Goal: Task Accomplishment & Management: Complete application form

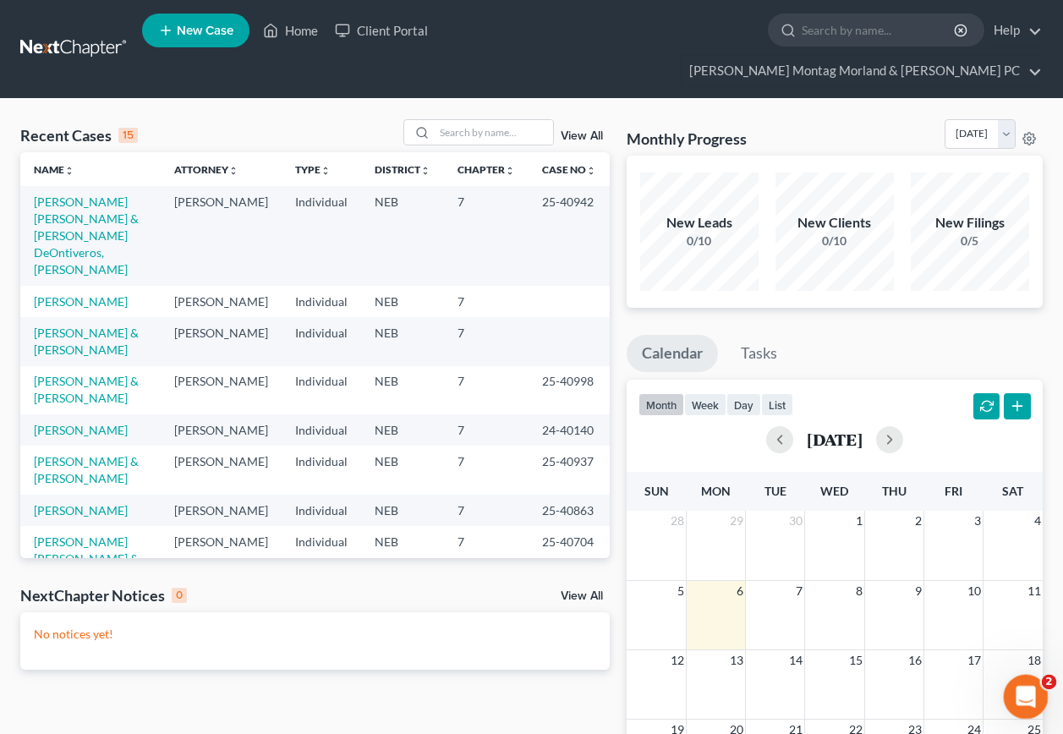
click at [1026, 687] on icon "Open Intercom Messenger" at bounding box center [1024, 695] width 28 height 28
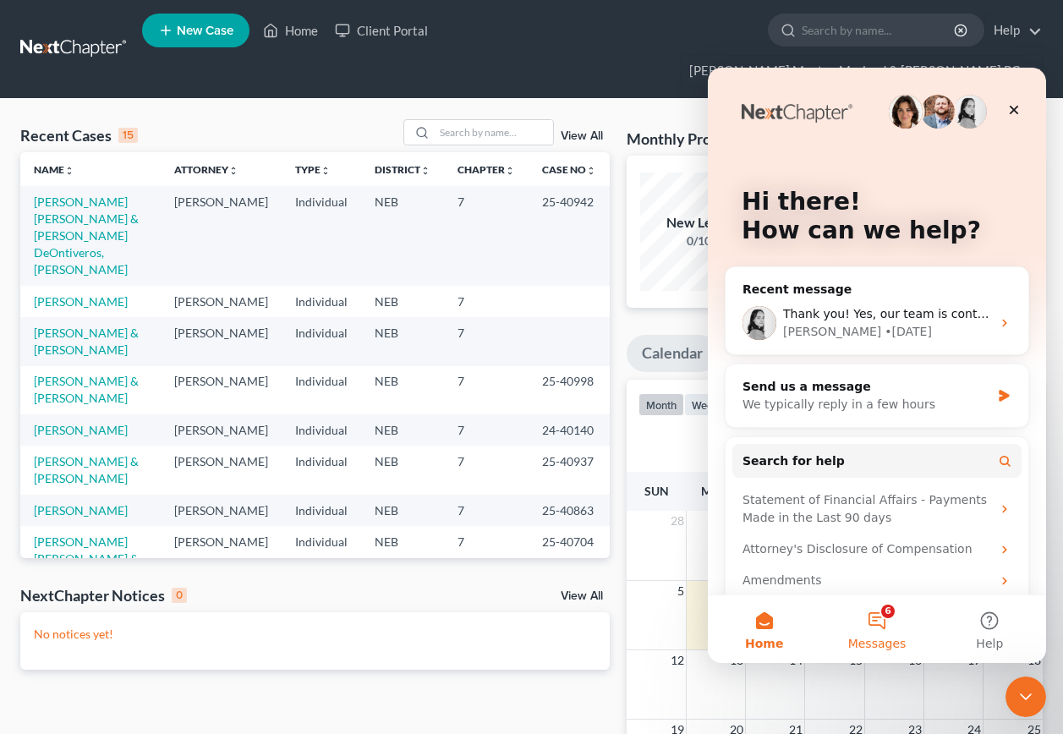
click at [880, 618] on button "6 Messages" at bounding box center [877, 630] width 113 height 68
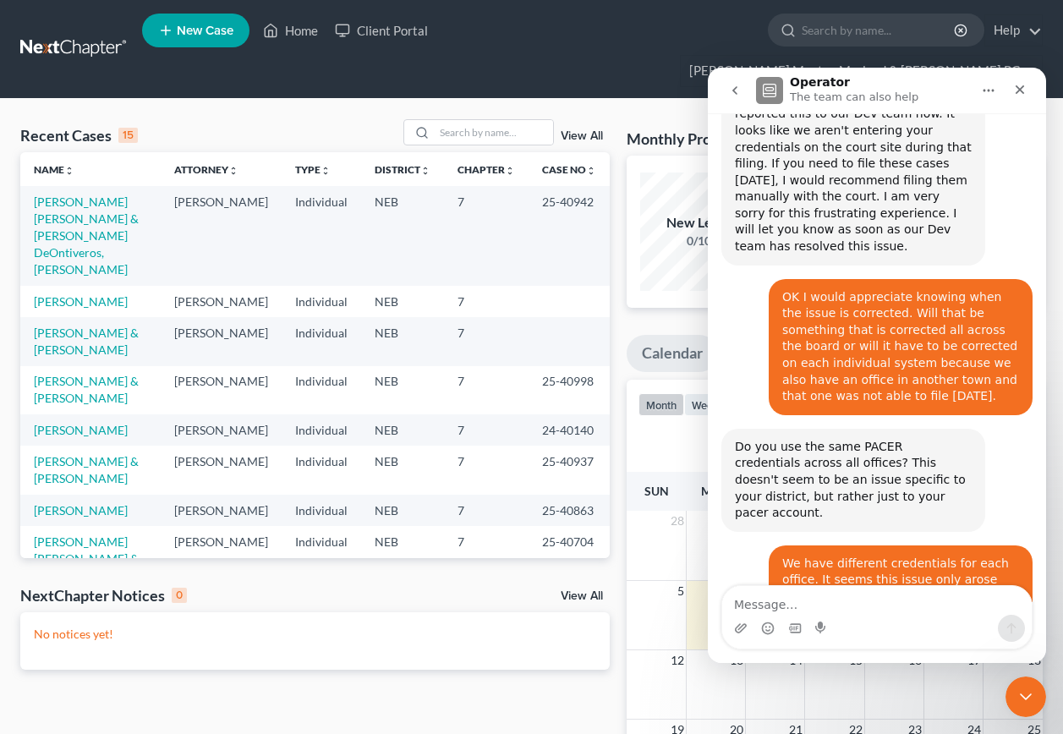
scroll to position [1248, 0]
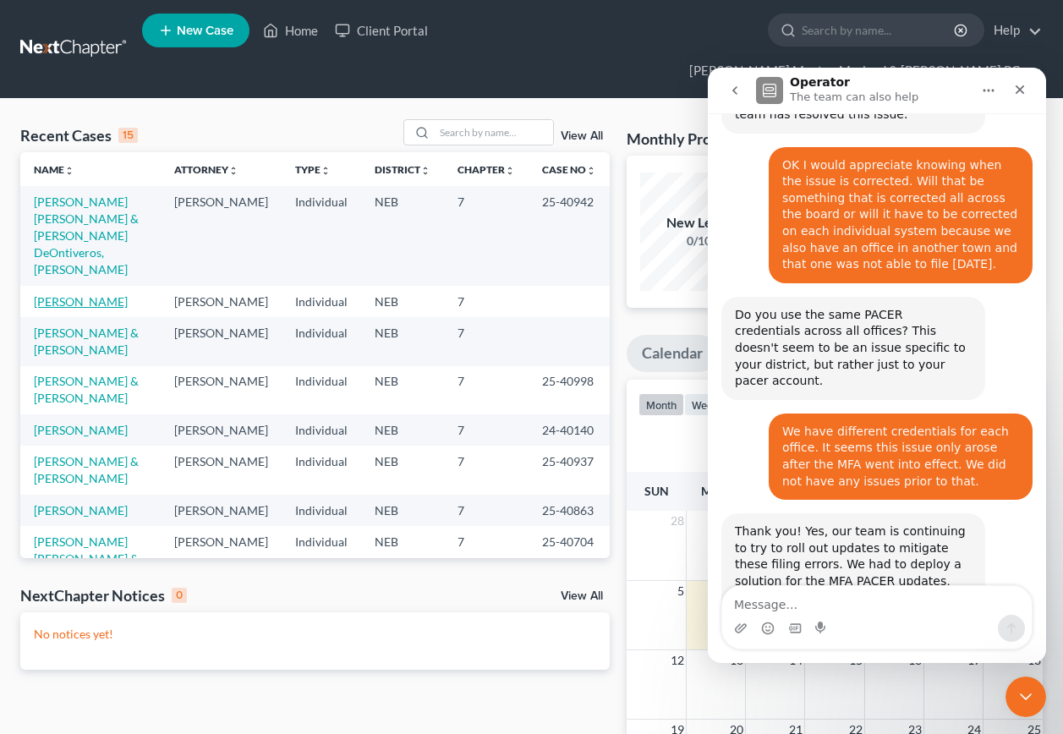
click at [70, 294] on link "[PERSON_NAME]" at bounding box center [81, 301] width 94 height 14
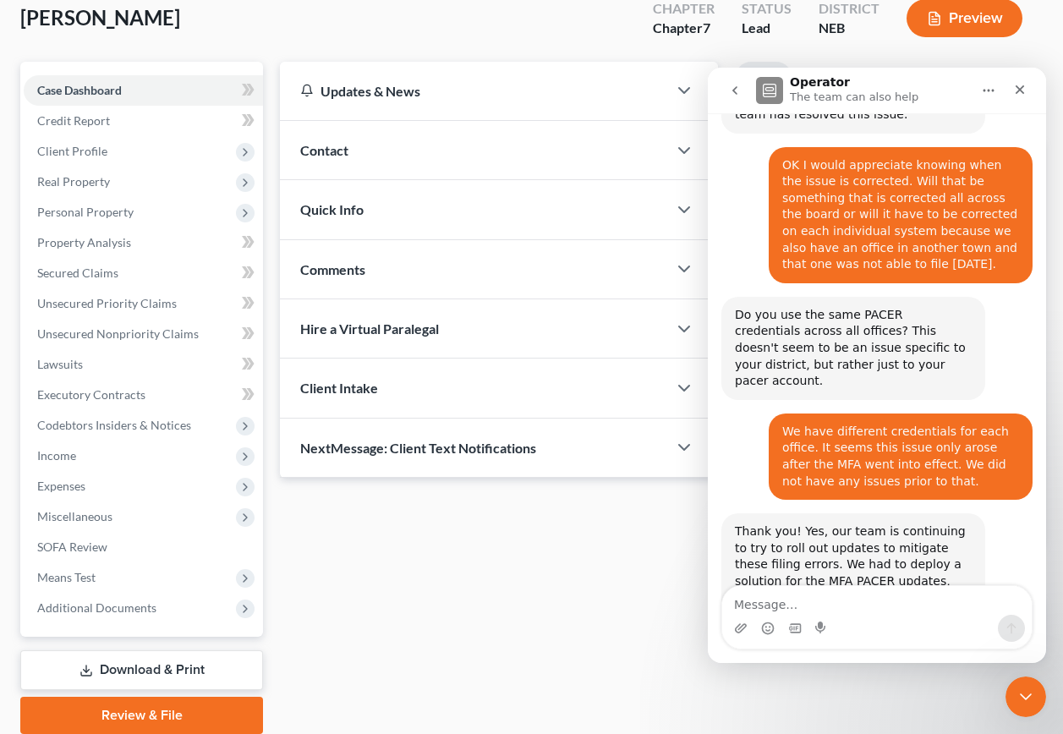
scroll to position [165, 0]
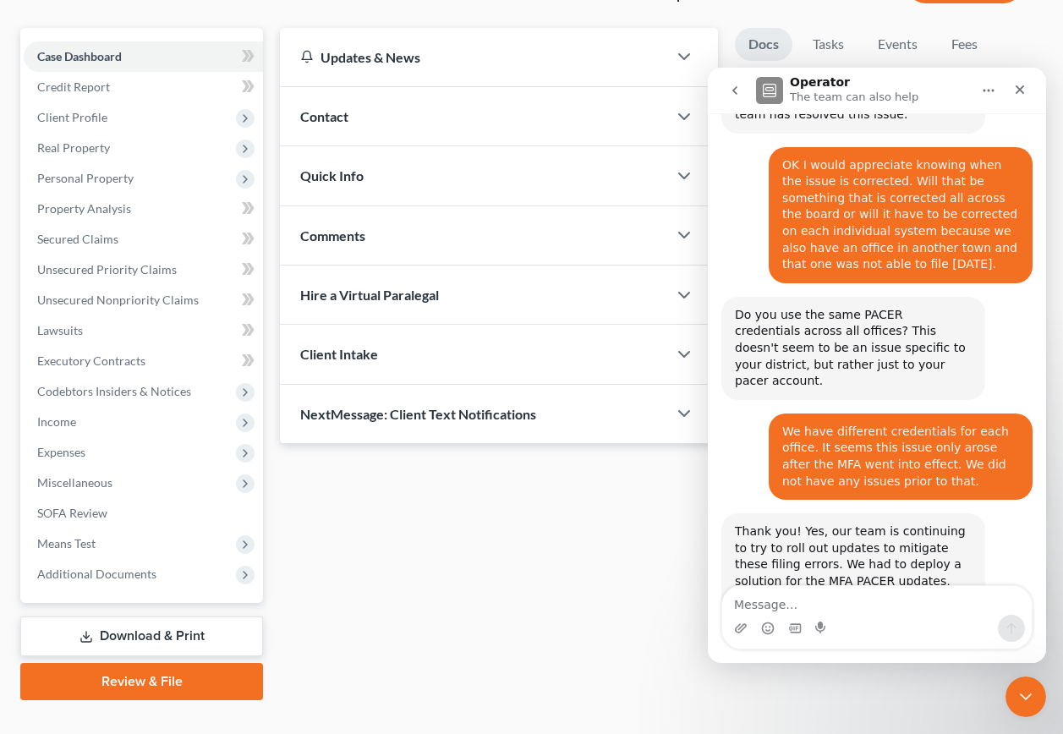
click at [123, 663] on link "Review & File" at bounding box center [141, 681] width 243 height 37
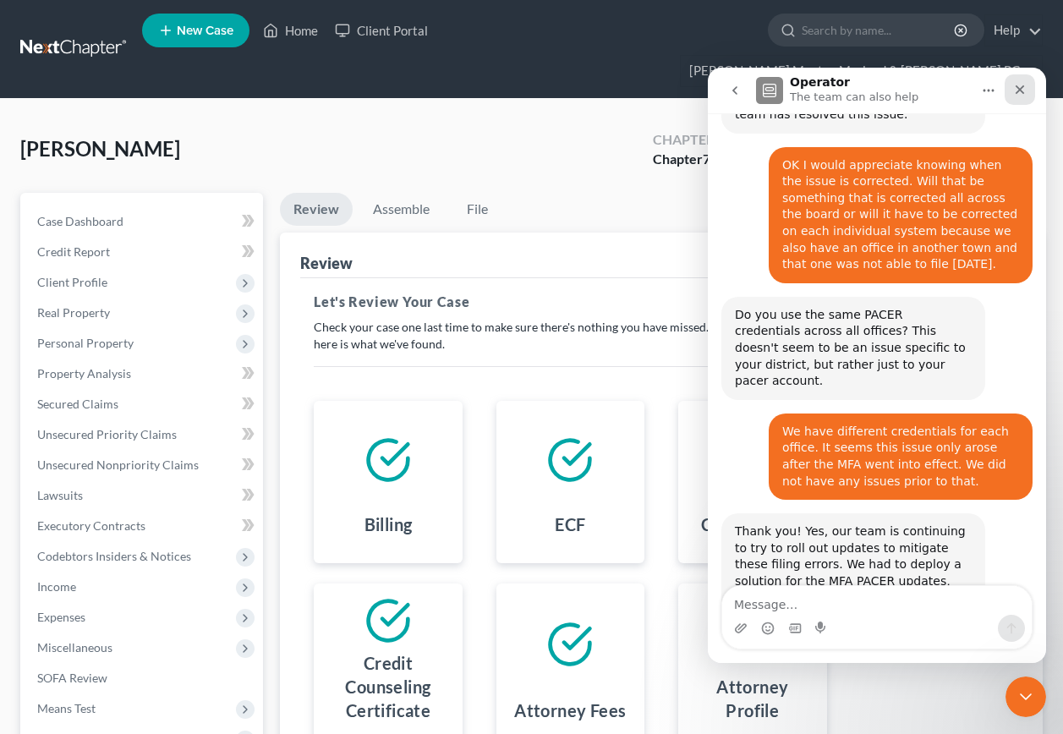
click at [1019, 87] on icon "Close" at bounding box center [1021, 90] width 14 height 14
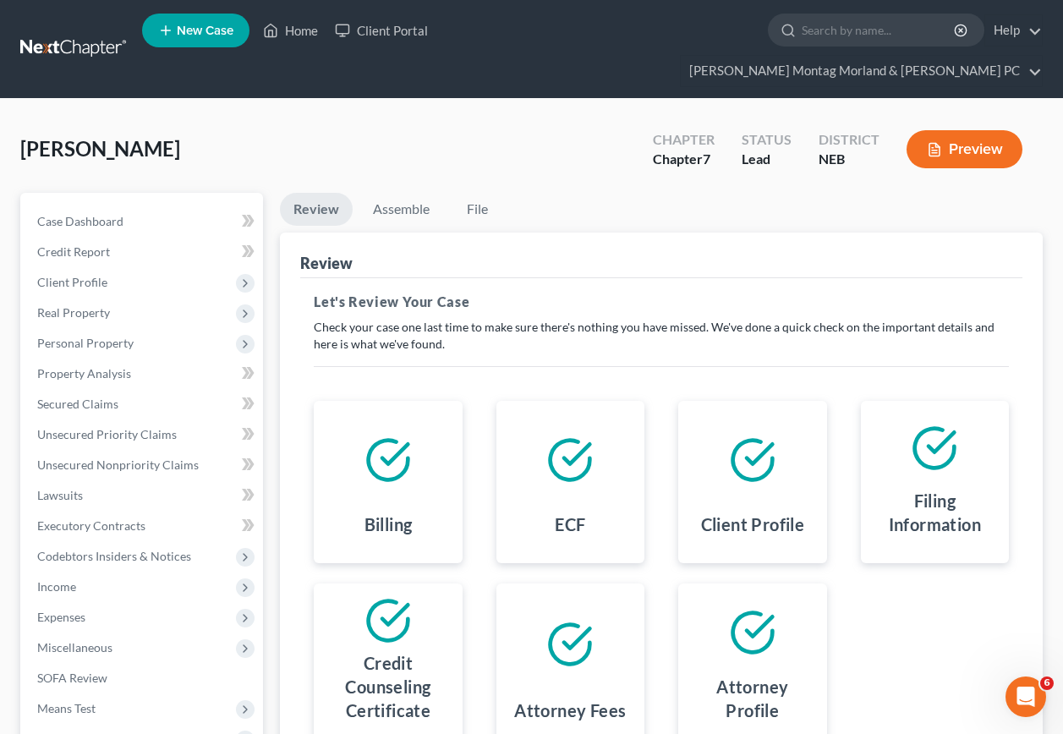
scroll to position [1248, 0]
click at [393, 193] on link "Assemble" at bounding box center [402, 209] width 84 height 33
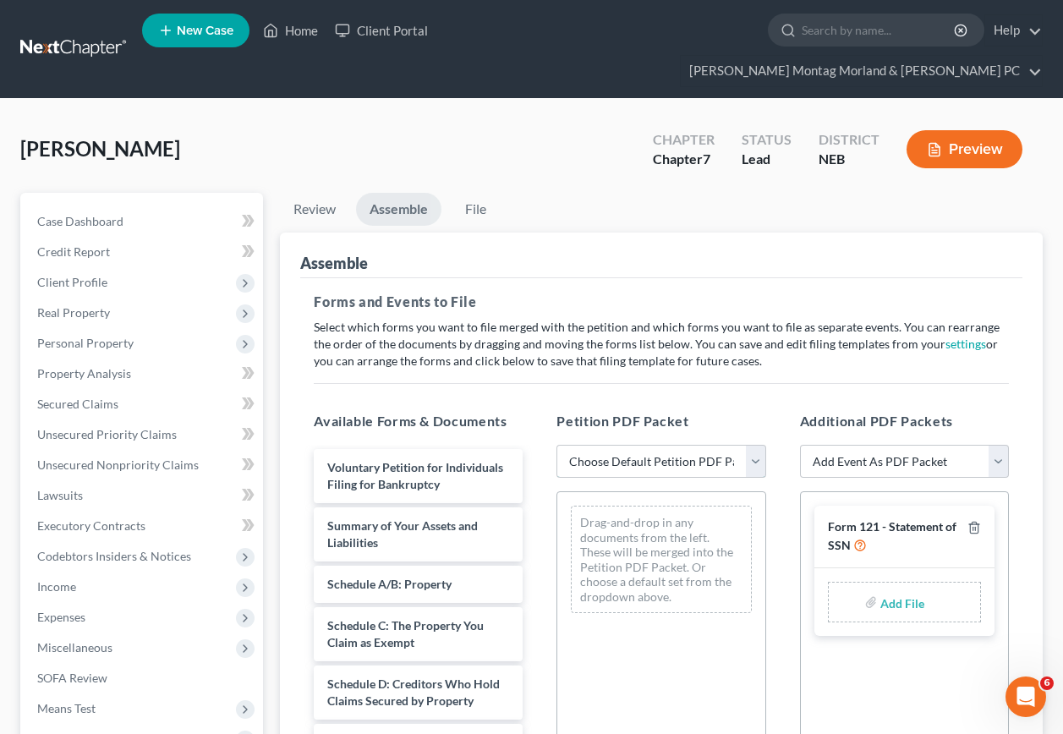
drag, startPoint x: 642, startPoint y: 431, endPoint x: 646, endPoint y: 447, distance: 16.6
click at [645, 445] on select "Choose Default Petition PDF Packet Complete Bankruptcy Petition (all forms and …" at bounding box center [661, 462] width 209 height 34
select select "0"
click at [557, 445] on select "Choose Default Petition PDF Packet Complete Bankruptcy Petition (all forms and …" at bounding box center [661, 462] width 209 height 34
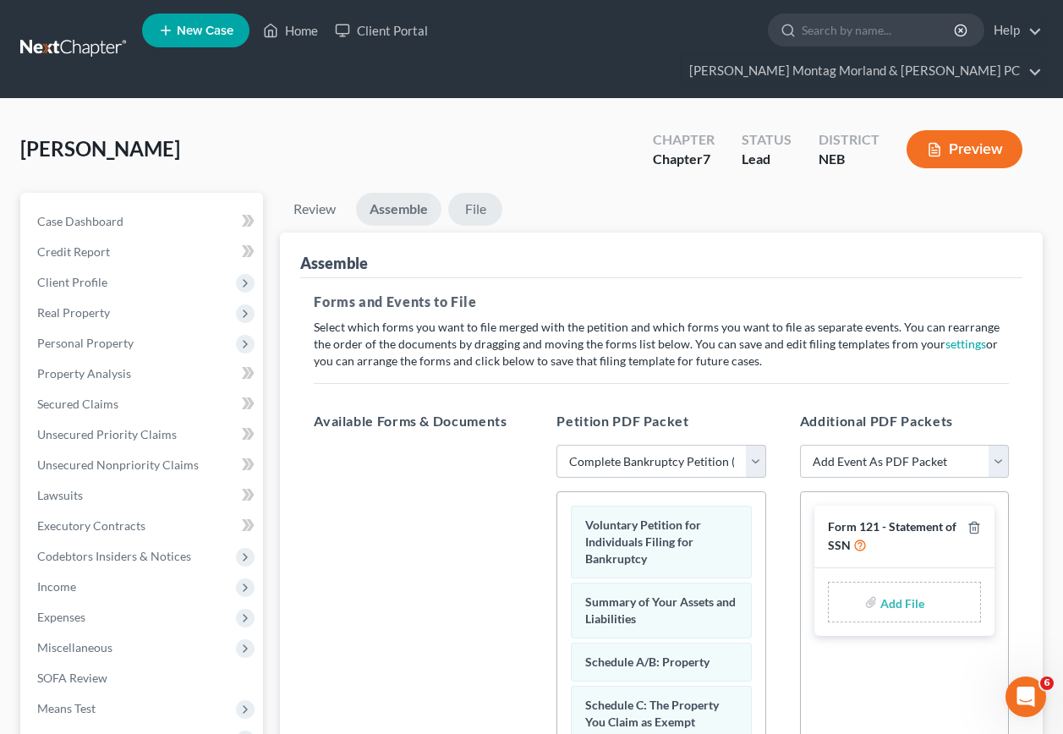
click at [481, 193] on link "File" at bounding box center [475, 209] width 54 height 33
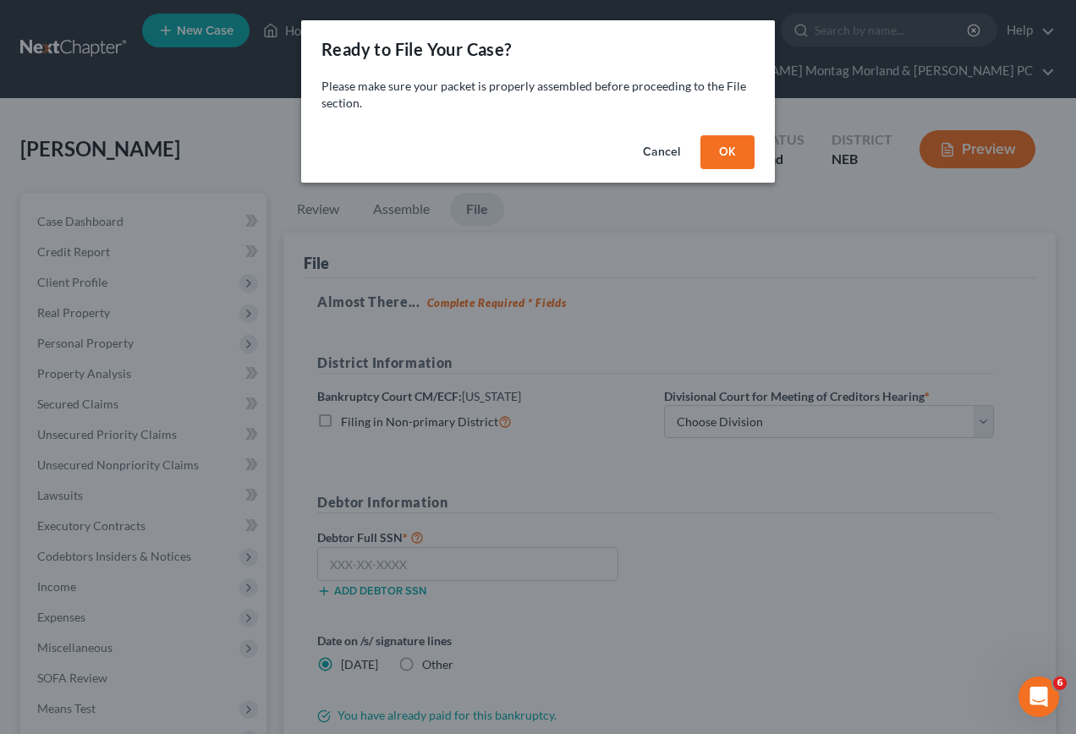
click at [729, 147] on button "OK" at bounding box center [728, 152] width 54 height 34
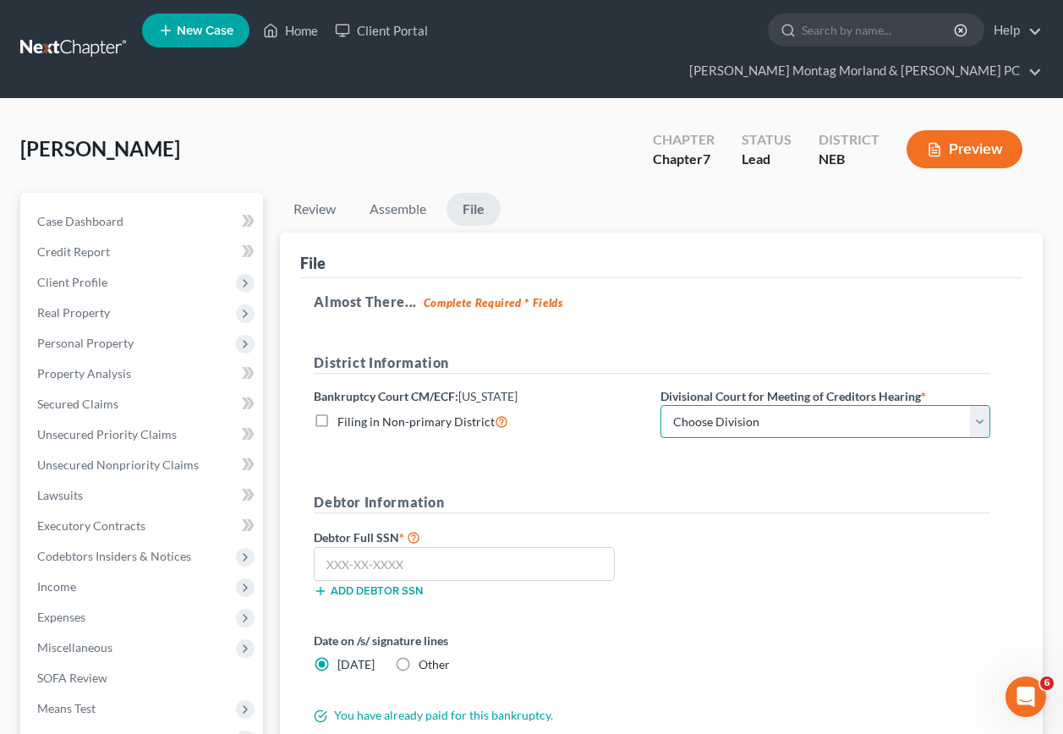
click at [787, 405] on select "Choose Division Lincoln Omaha" at bounding box center [826, 422] width 330 height 34
select select "1"
click at [661, 405] on select "Choose Division Lincoln Omaha" at bounding box center [826, 422] width 330 height 34
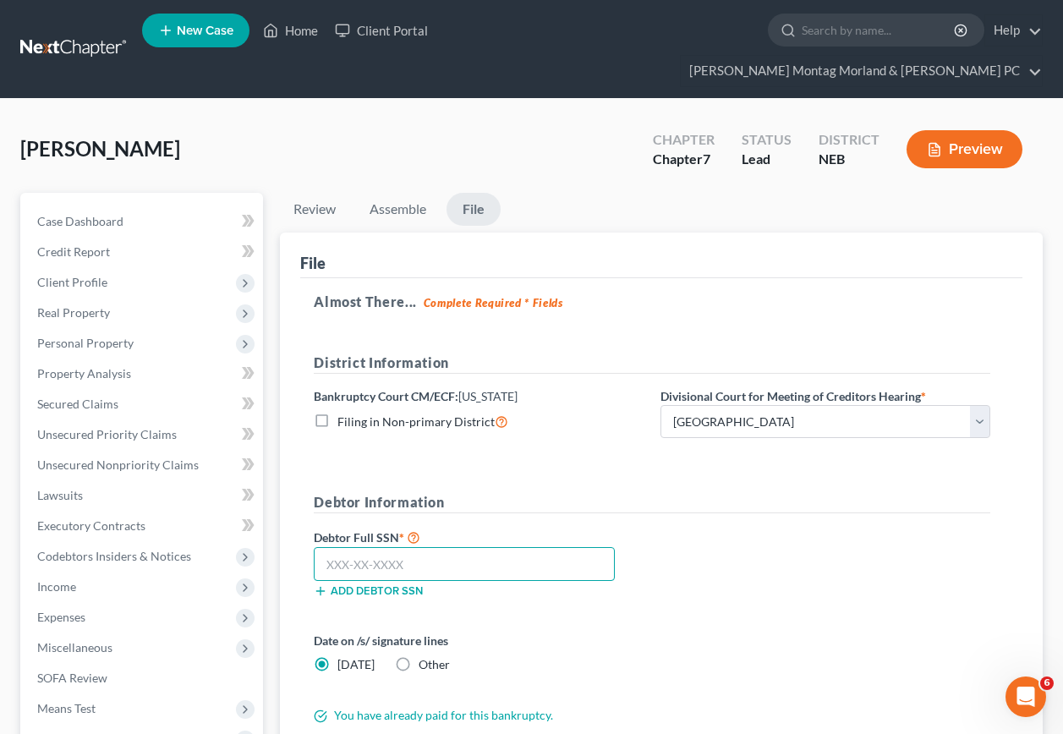
click at [371, 547] on input "text" at bounding box center [464, 564] width 301 height 34
type input "505-11-9943"
click at [419, 657] on label "Other" at bounding box center [434, 665] width 31 height 17
click at [426, 657] on input "Other" at bounding box center [431, 662] width 11 height 11
radio input "true"
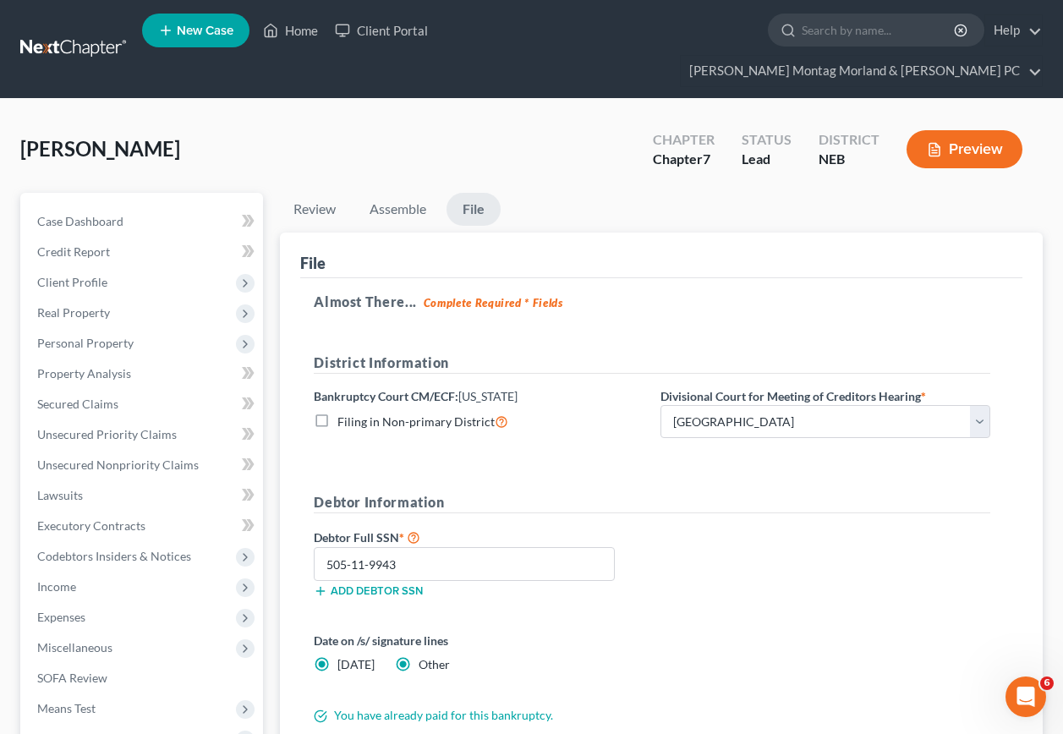
radio input "false"
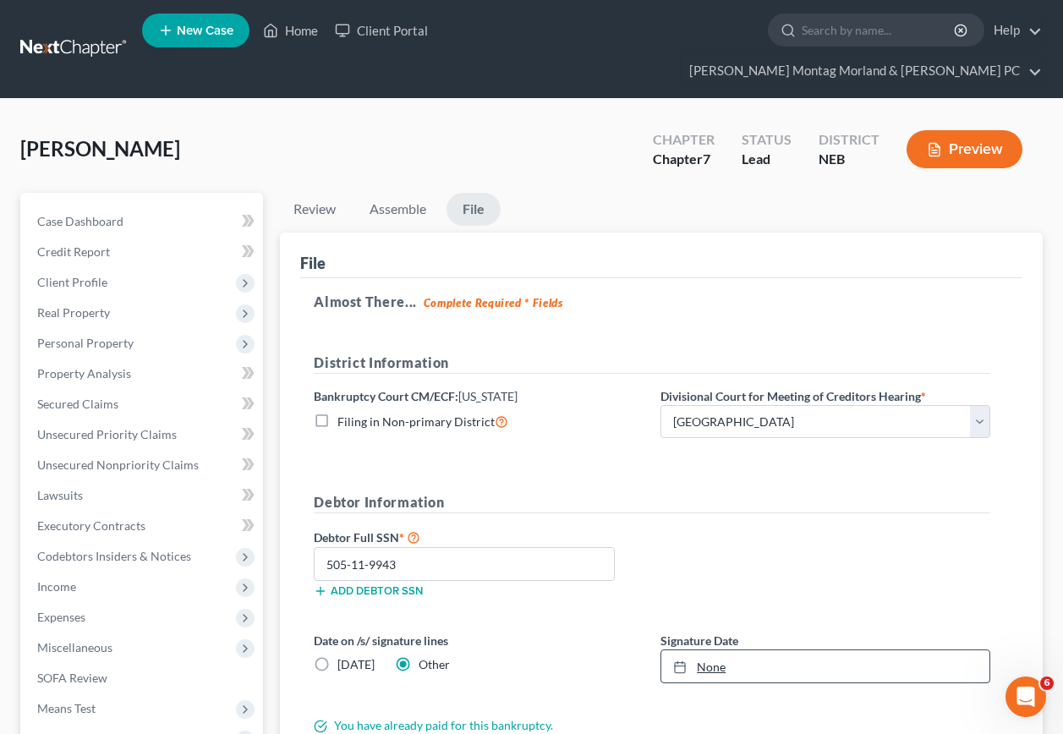
type input "10/6/2025"
click at [708, 651] on link "None" at bounding box center [826, 667] width 328 height 32
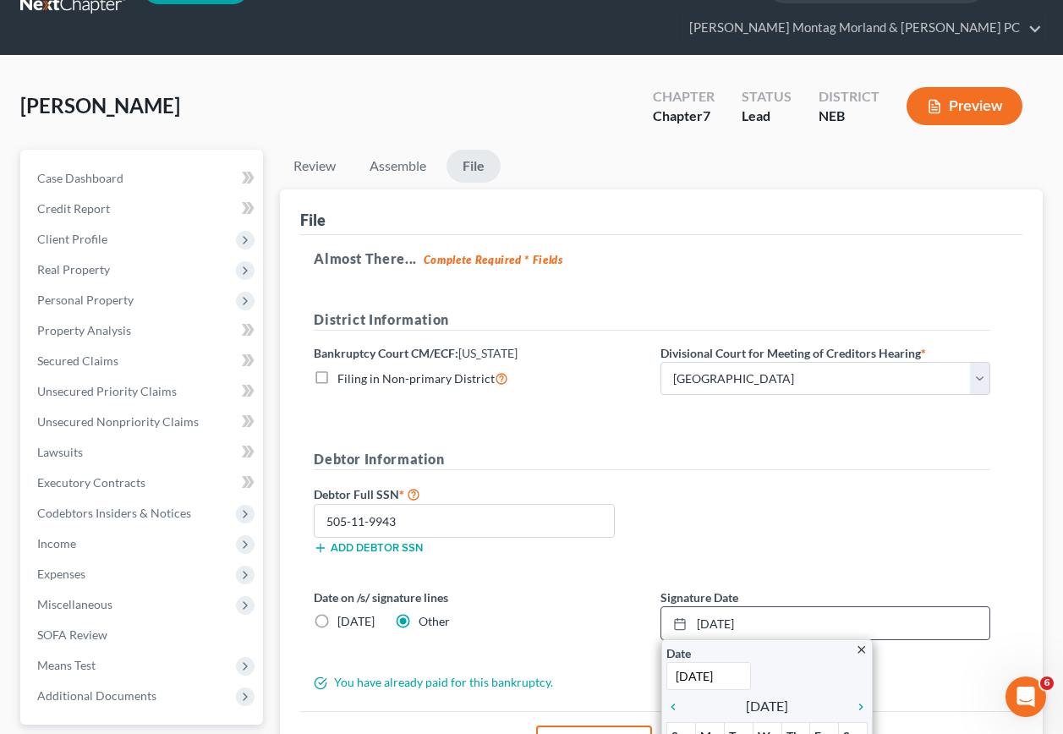
scroll to position [85, 0]
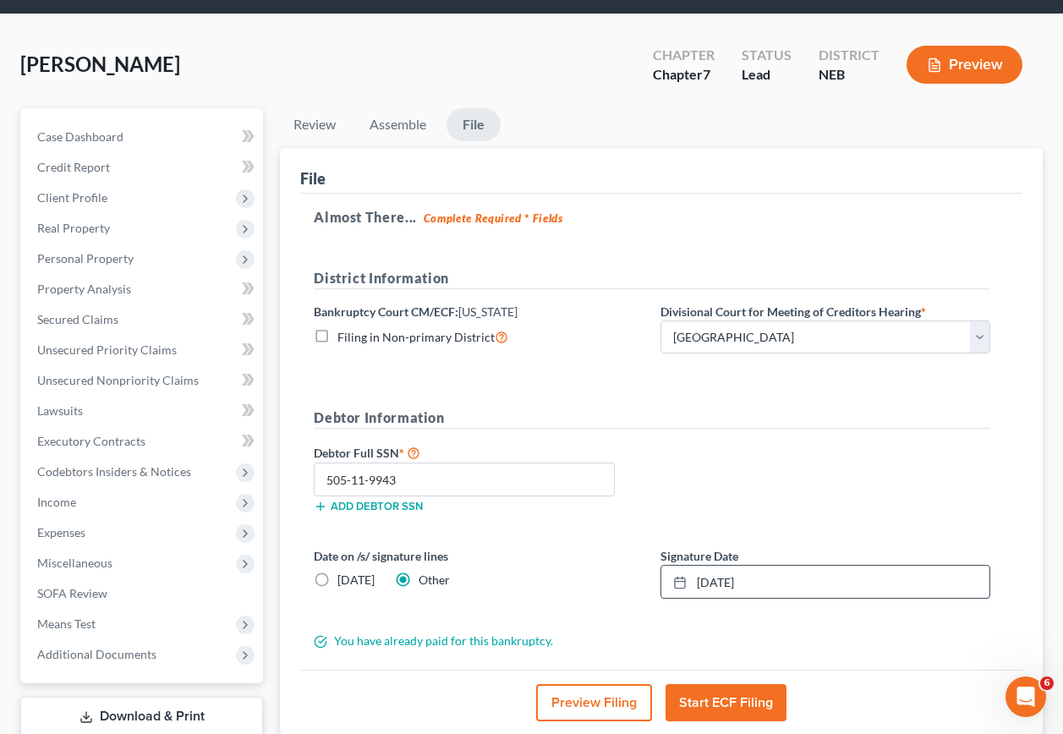
click at [708, 684] on button "Start ECF Filing" at bounding box center [726, 702] width 121 height 37
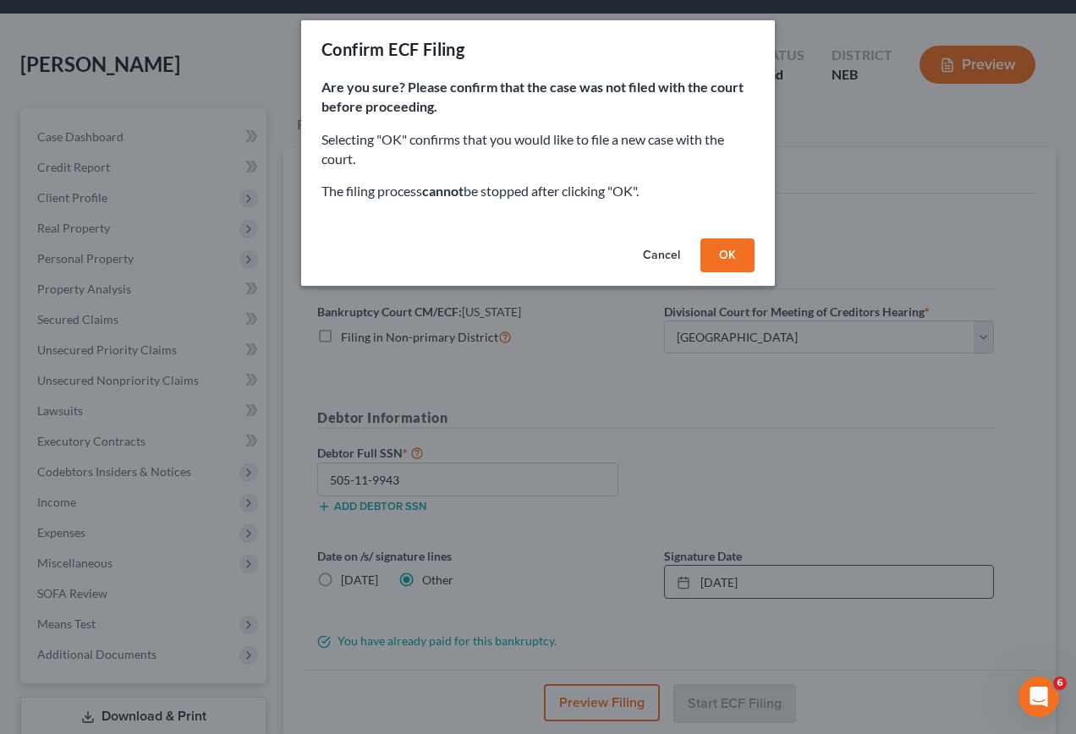
click at [719, 253] on button "OK" at bounding box center [728, 256] width 54 height 34
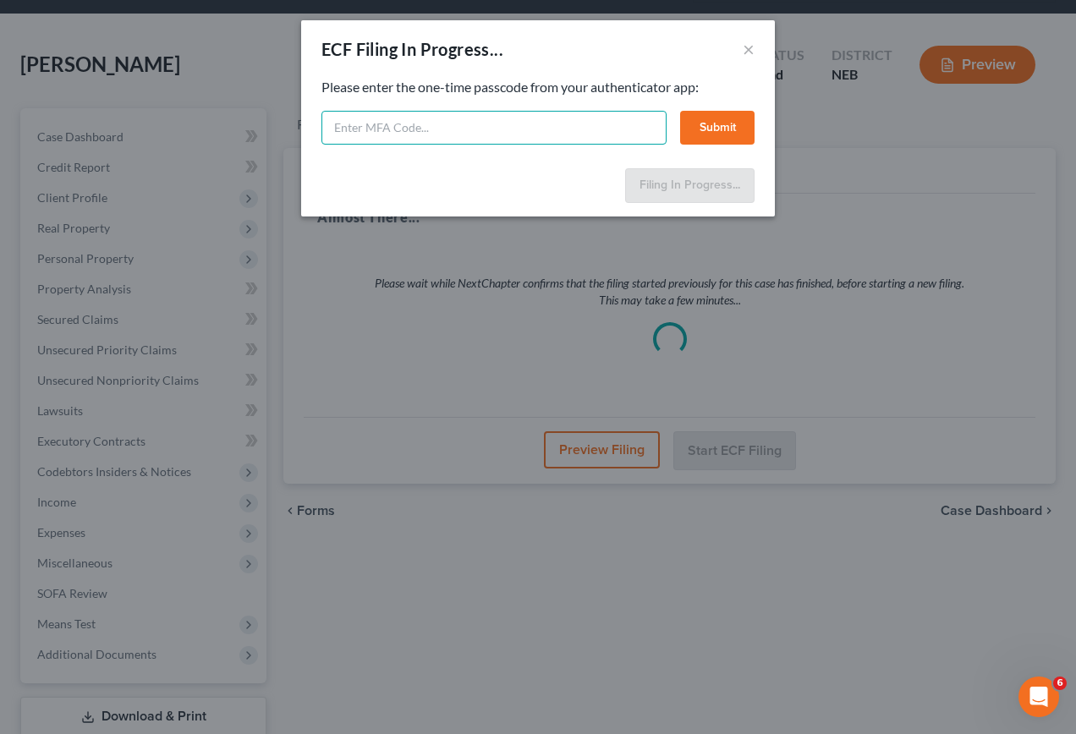
click at [446, 135] on input "text" at bounding box center [493, 128] width 345 height 34
type input "070097"
click at [723, 129] on button "Submit" at bounding box center [717, 128] width 74 height 34
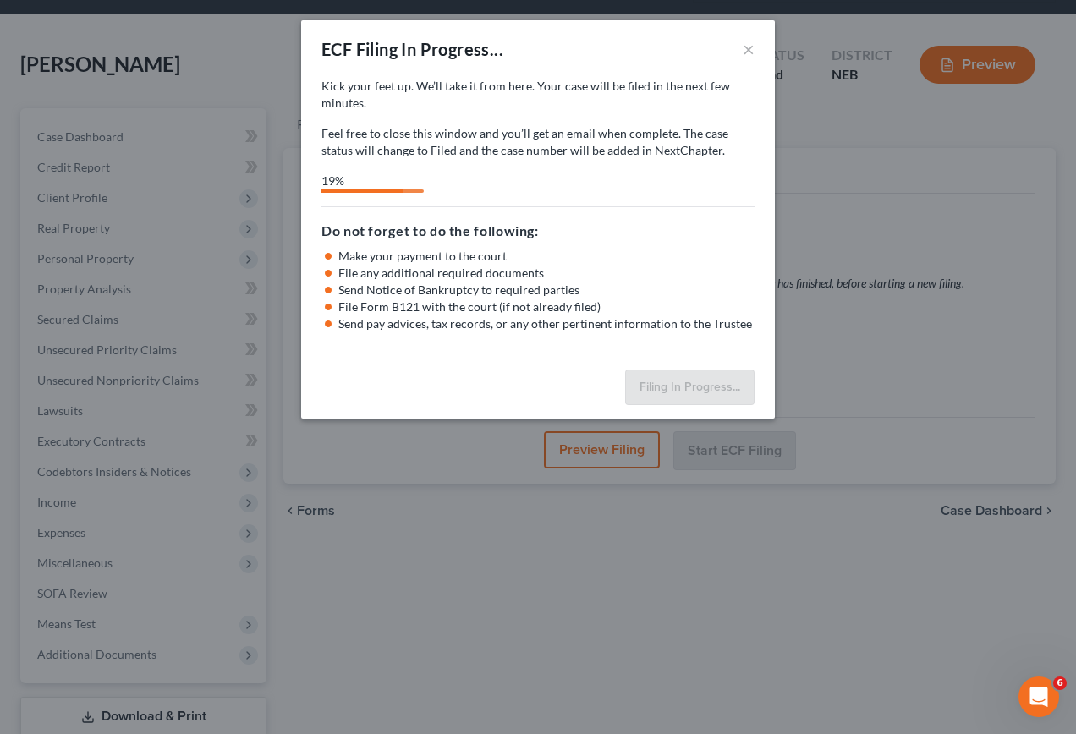
select select "1"
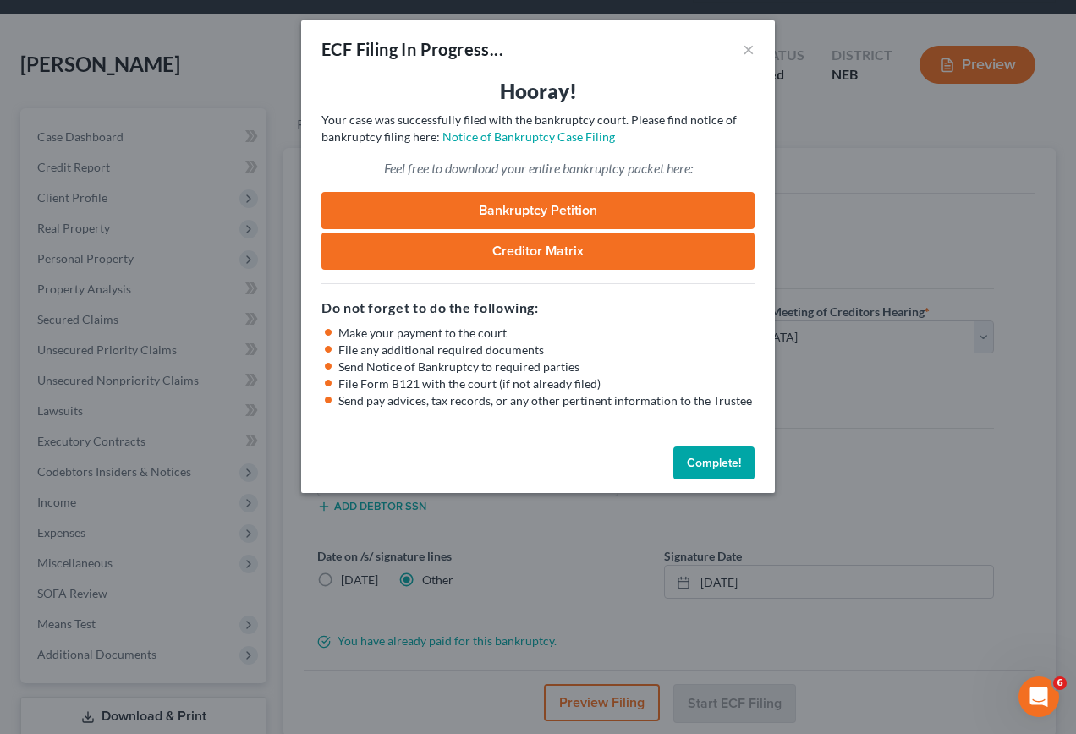
click at [717, 464] on button "Complete!" at bounding box center [713, 464] width 81 height 34
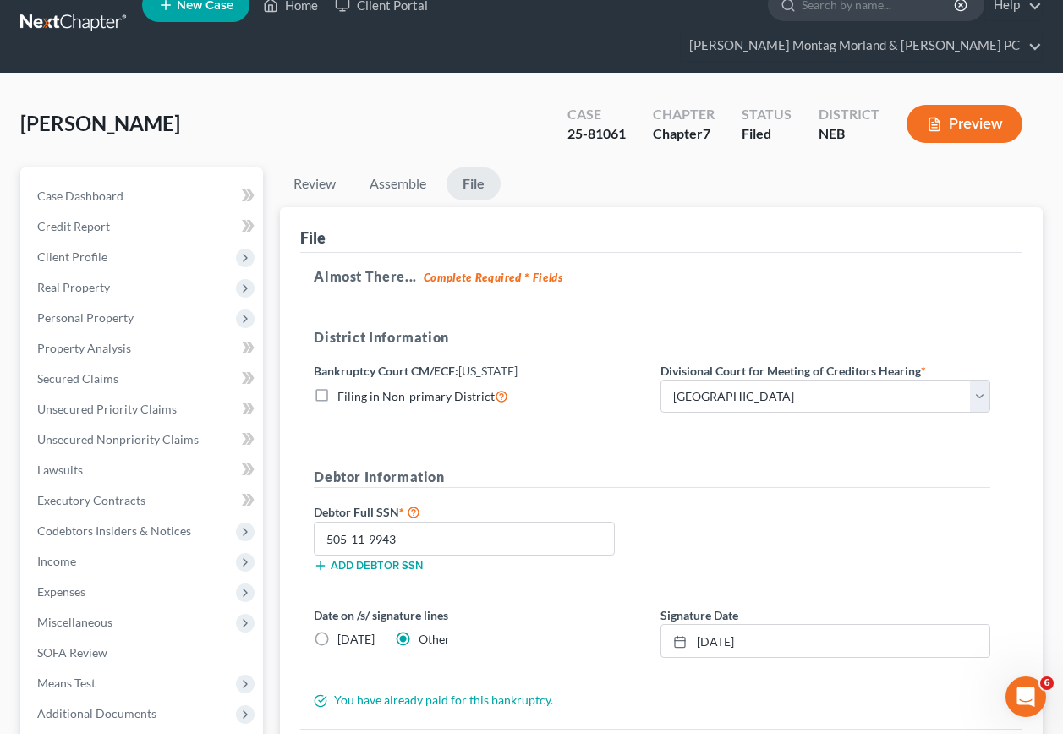
scroll to position [0, 0]
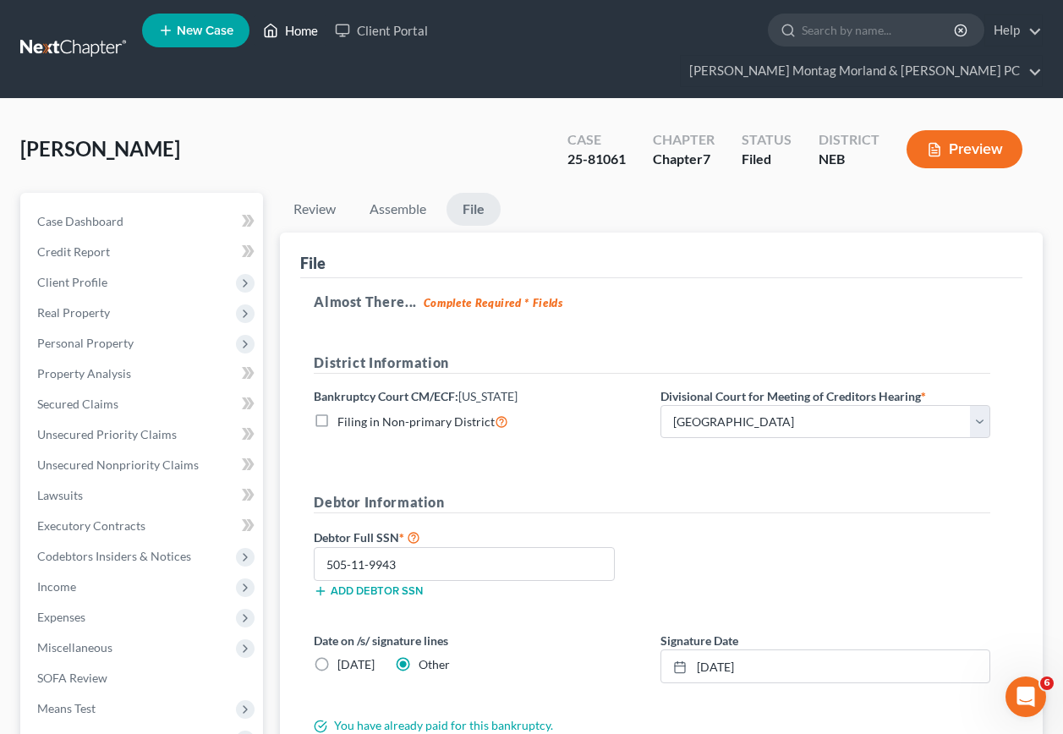
drag, startPoint x: 301, startPoint y: 32, endPoint x: 289, endPoint y: 62, distance: 31.9
click at [301, 32] on link "Home" at bounding box center [291, 30] width 72 height 30
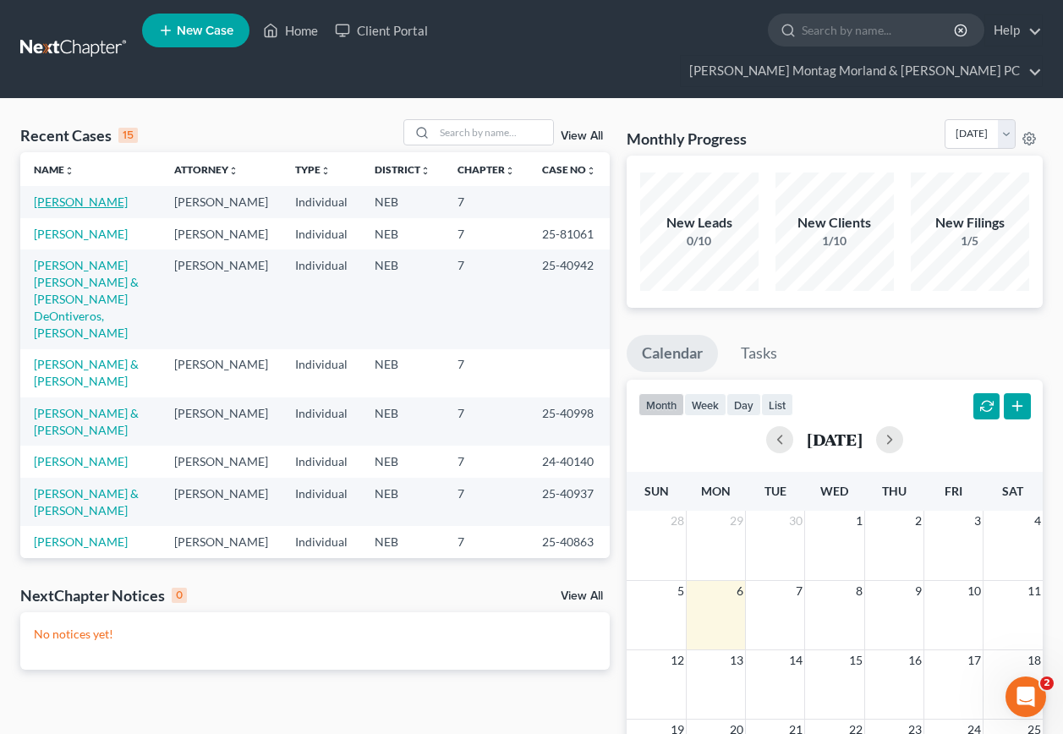
click at [51, 195] on link "[PERSON_NAME]" at bounding box center [81, 202] width 94 height 14
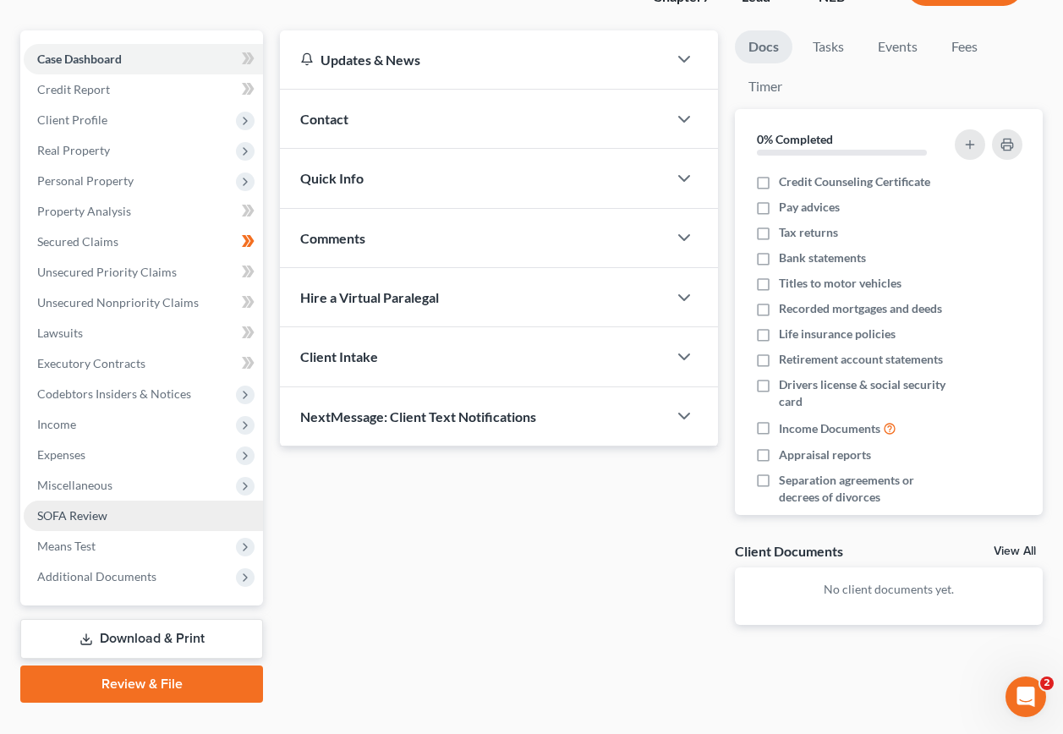
scroll to position [165, 0]
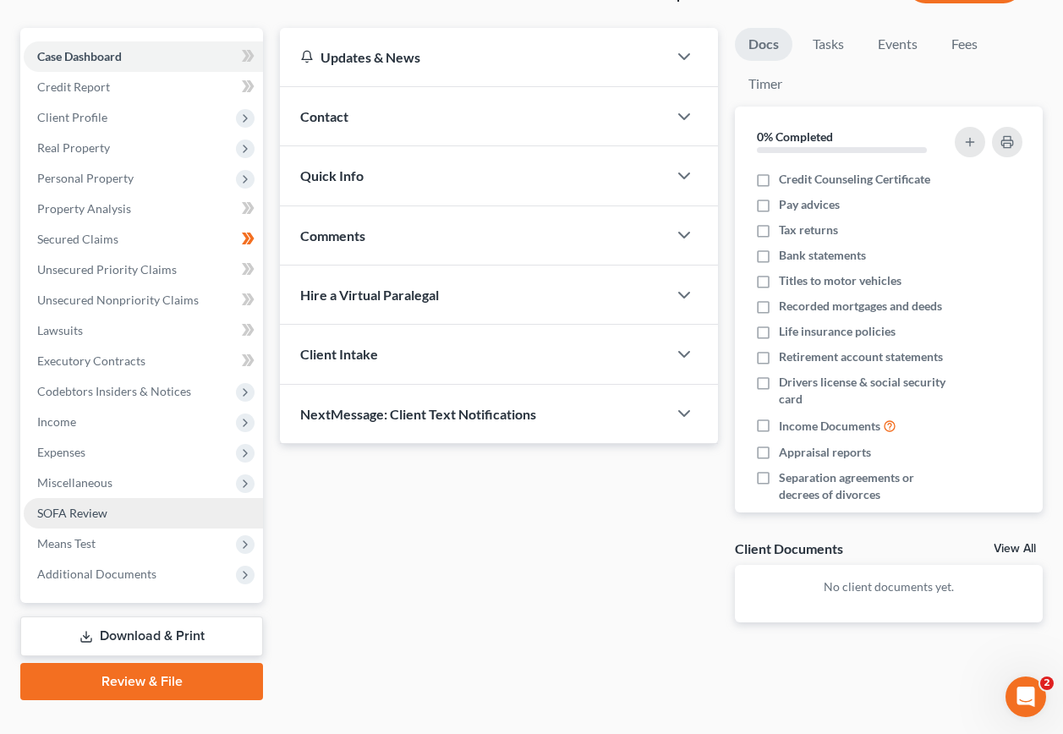
click at [85, 506] on span "SOFA Review" at bounding box center [72, 513] width 70 height 14
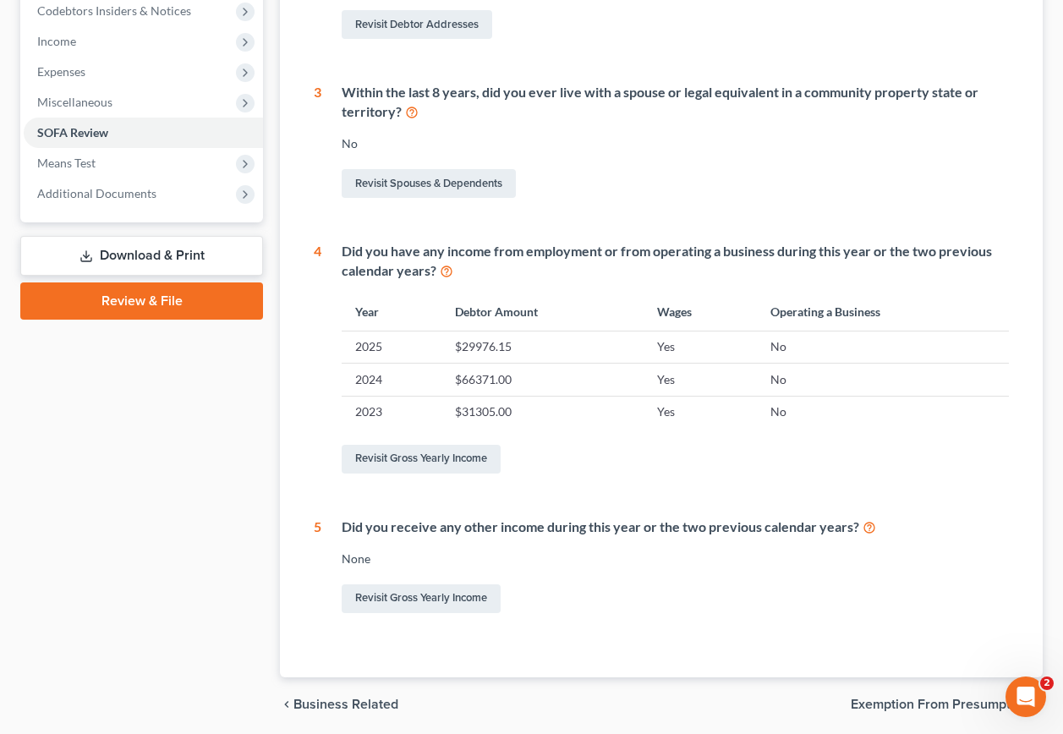
scroll to position [577, 0]
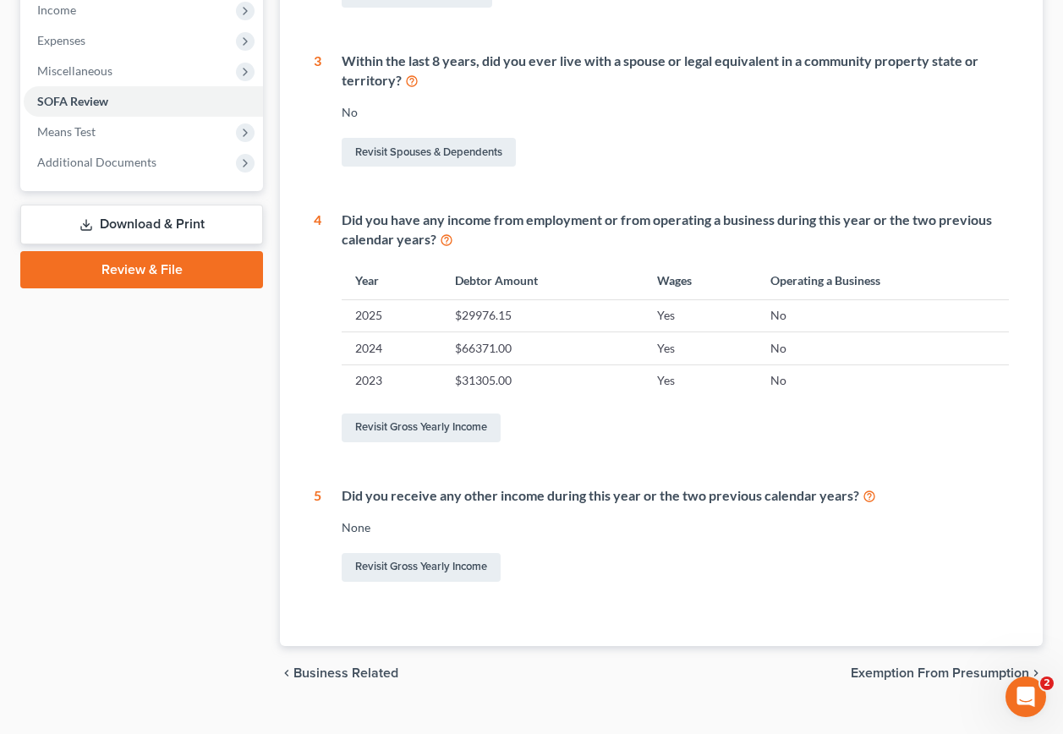
click at [879, 667] on span "Exemption from Presumption" at bounding box center [940, 674] width 179 height 14
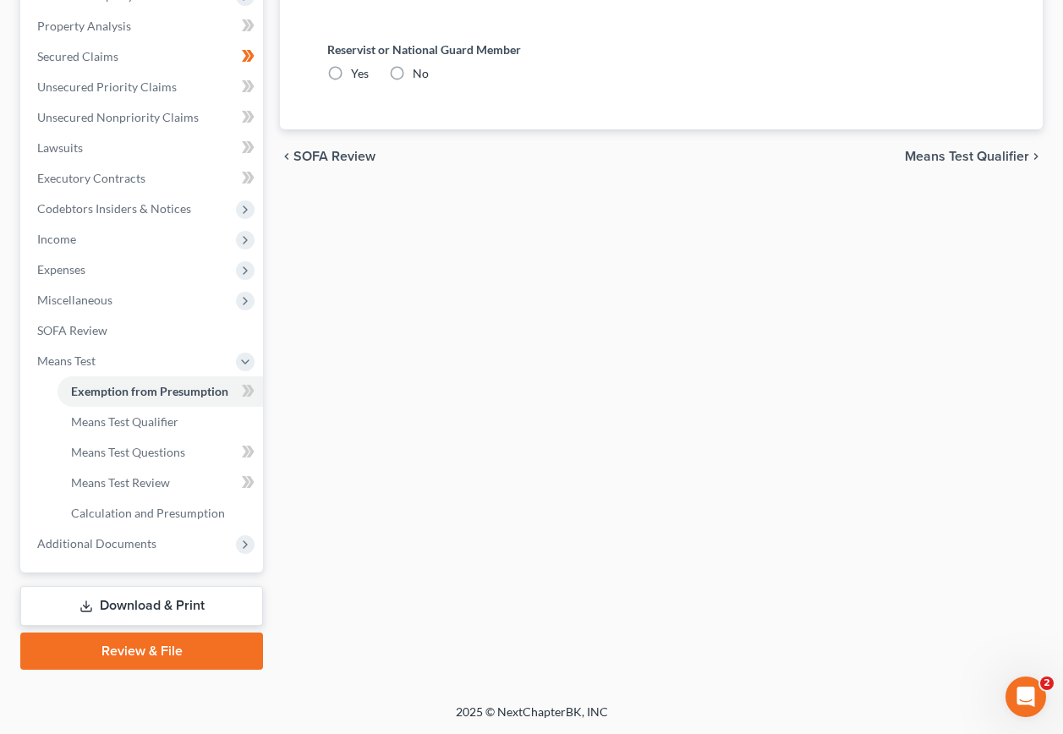
scroll to position [2, 0]
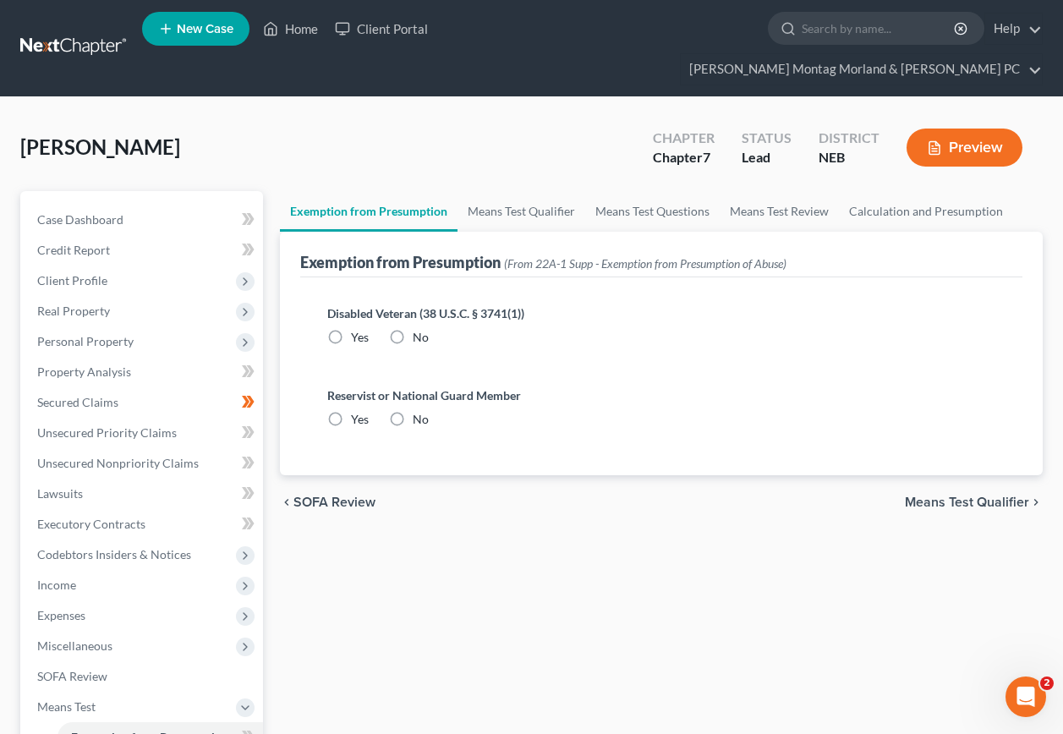
radio input "true"
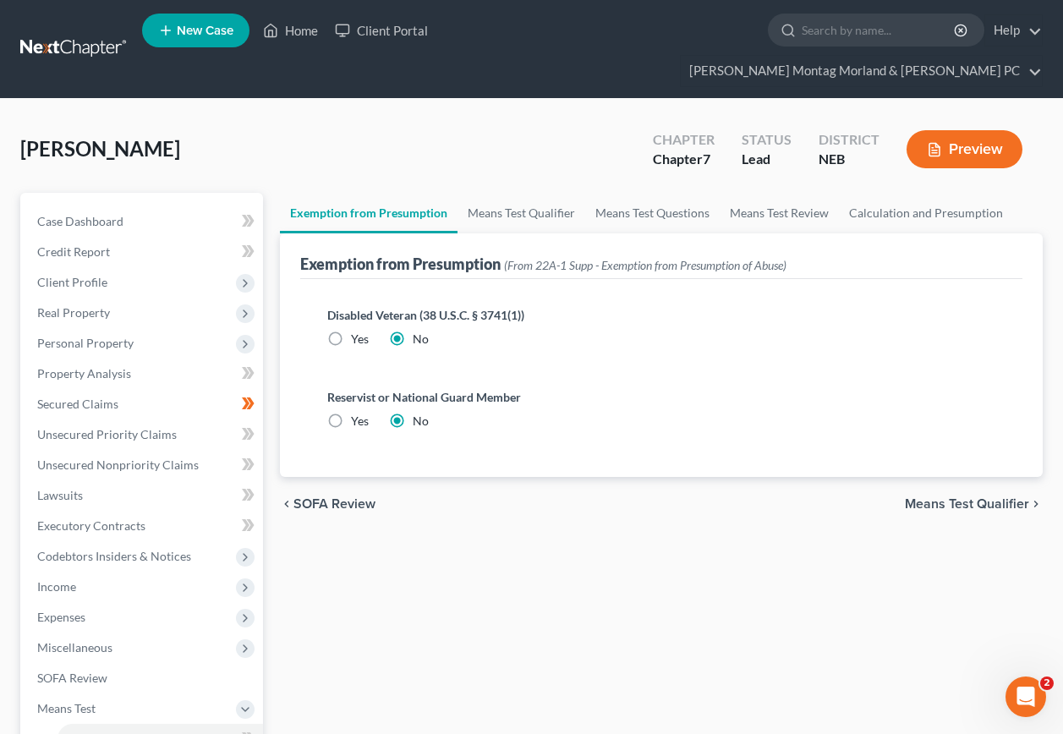
click at [932, 497] on span "Means Test Qualifier" at bounding box center [967, 504] width 124 height 14
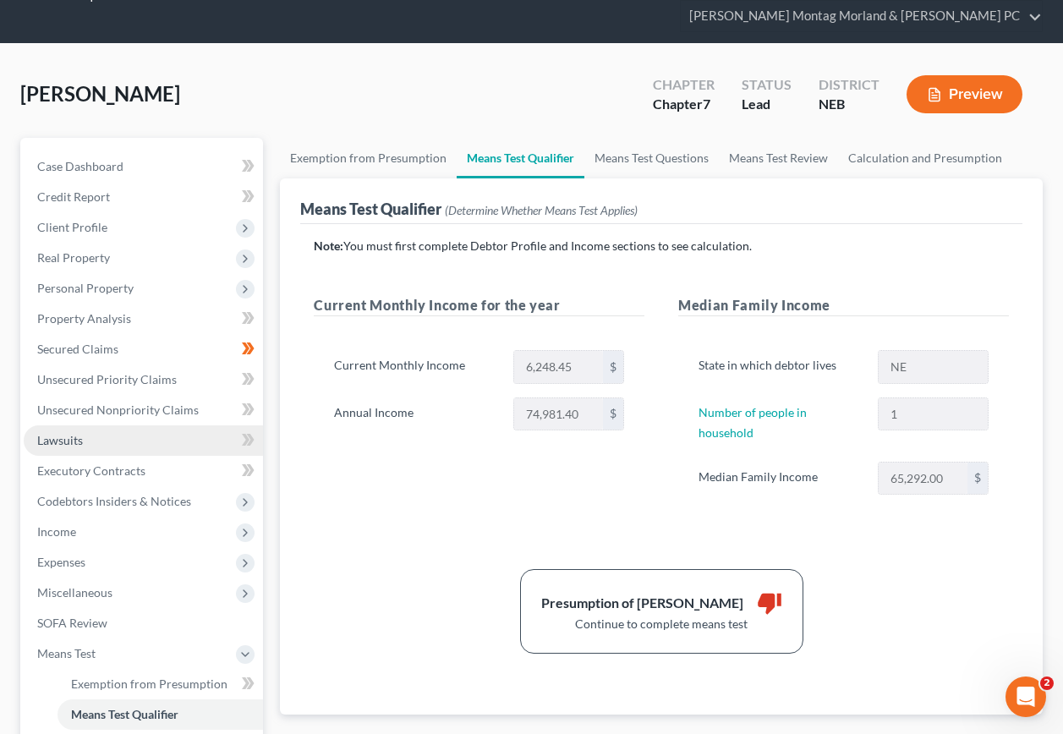
scroll to position [85, 0]
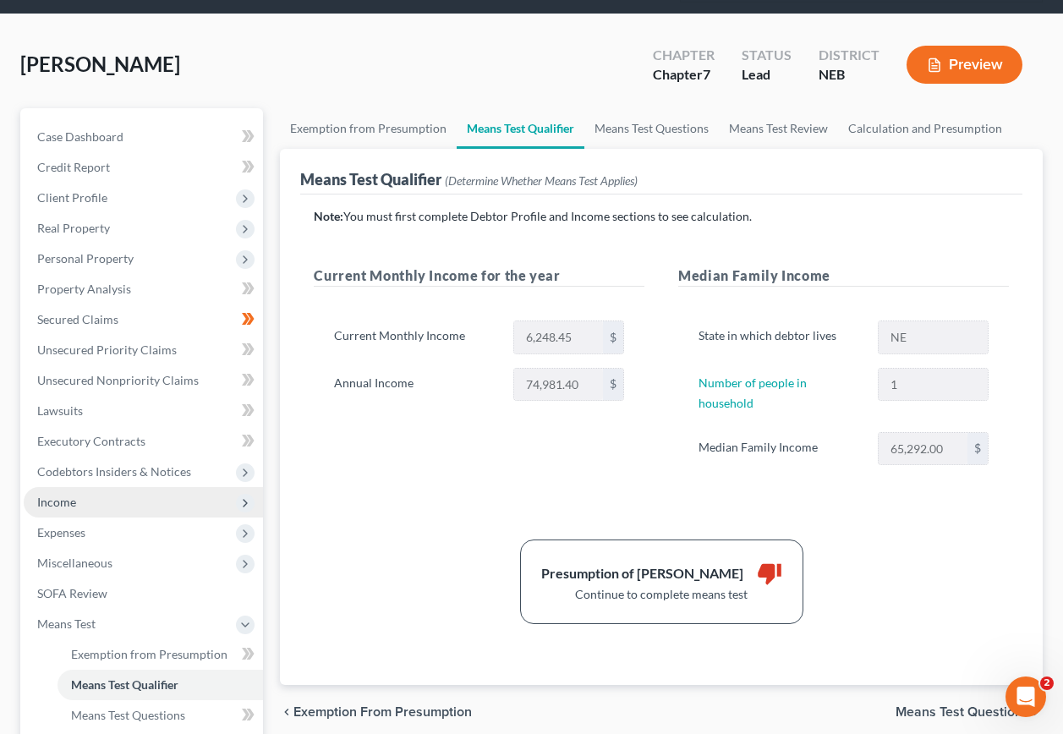
click at [66, 495] on span "Income" at bounding box center [56, 502] width 39 height 14
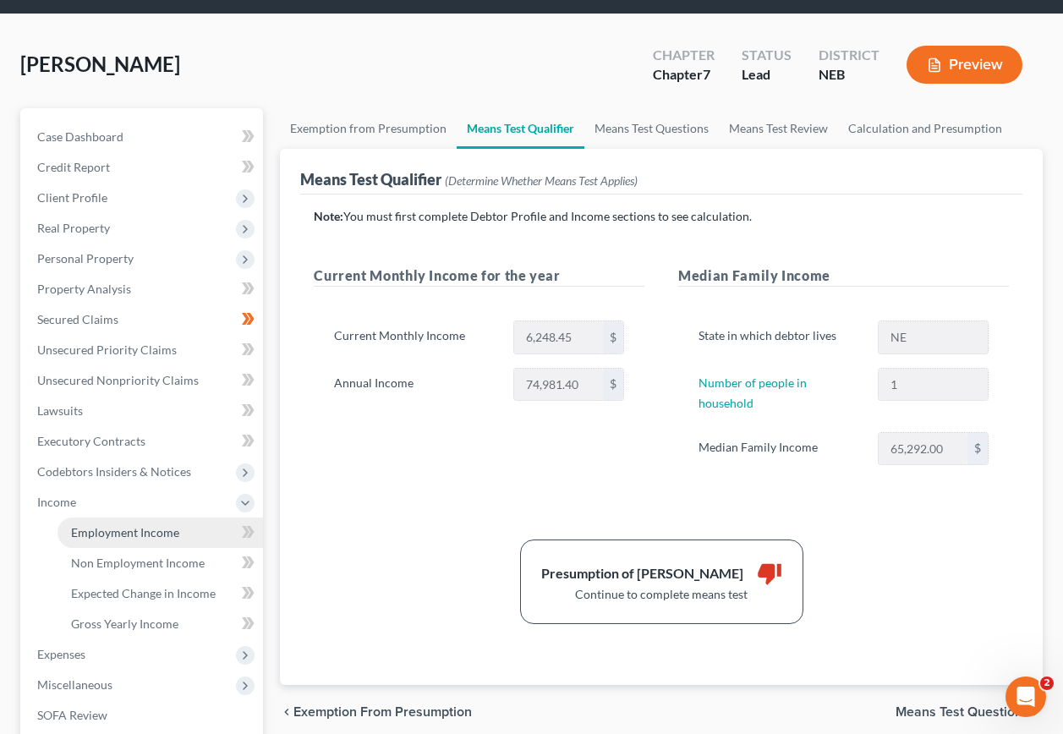
click at [153, 525] on span "Employment Income" at bounding box center [125, 532] width 108 height 14
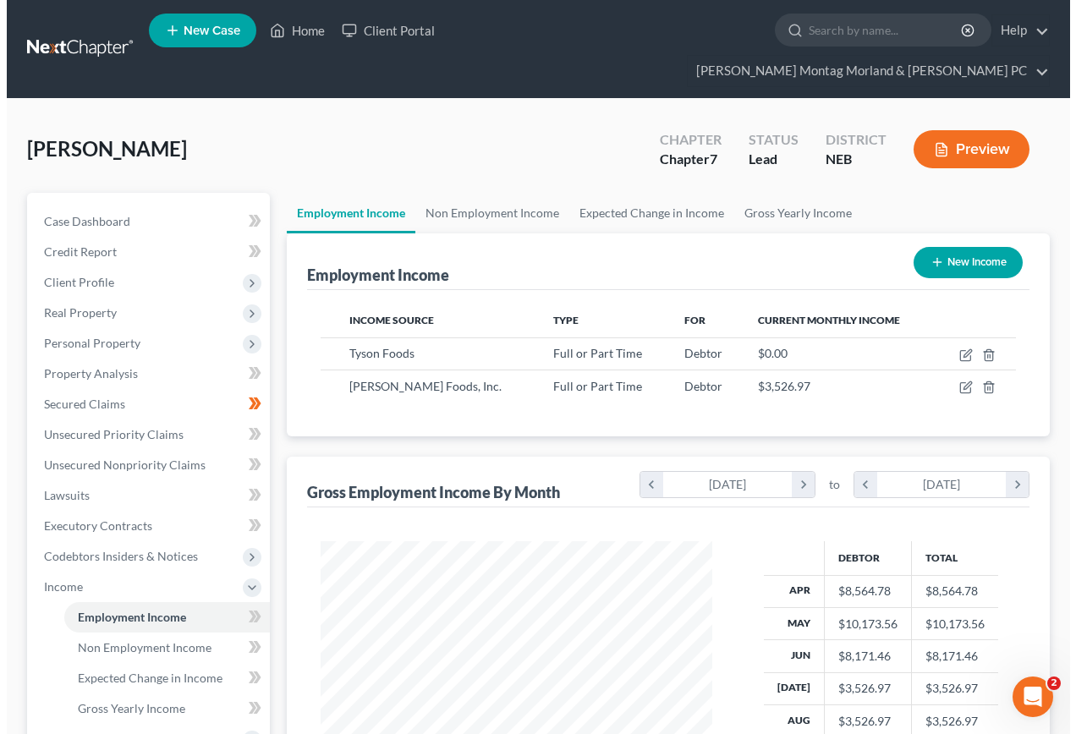
scroll to position [304, 425]
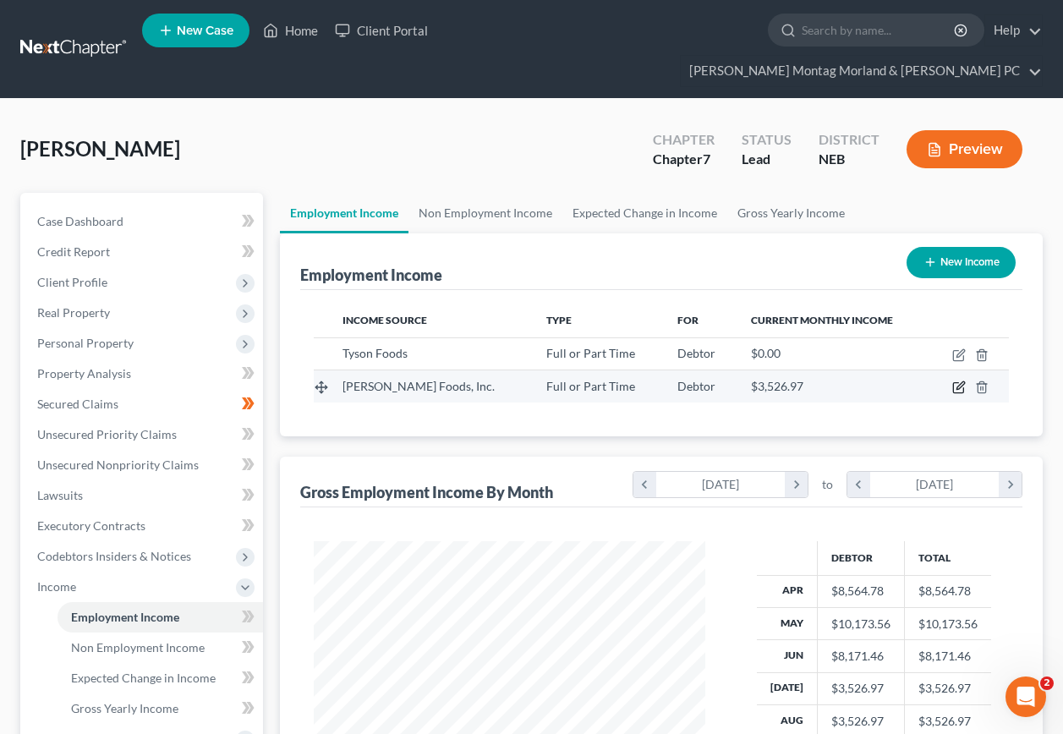
click at [960, 382] on icon "button" at bounding box center [961, 386] width 8 height 8
select select "0"
select select "26"
select select "2"
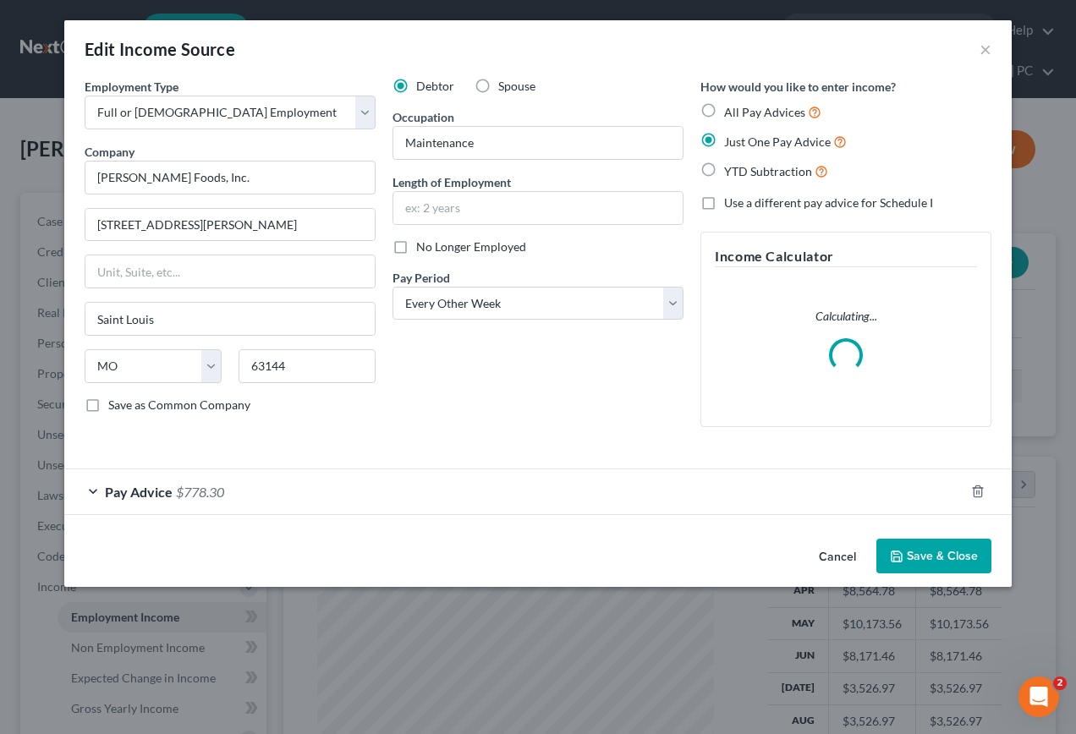
scroll to position [304, 431]
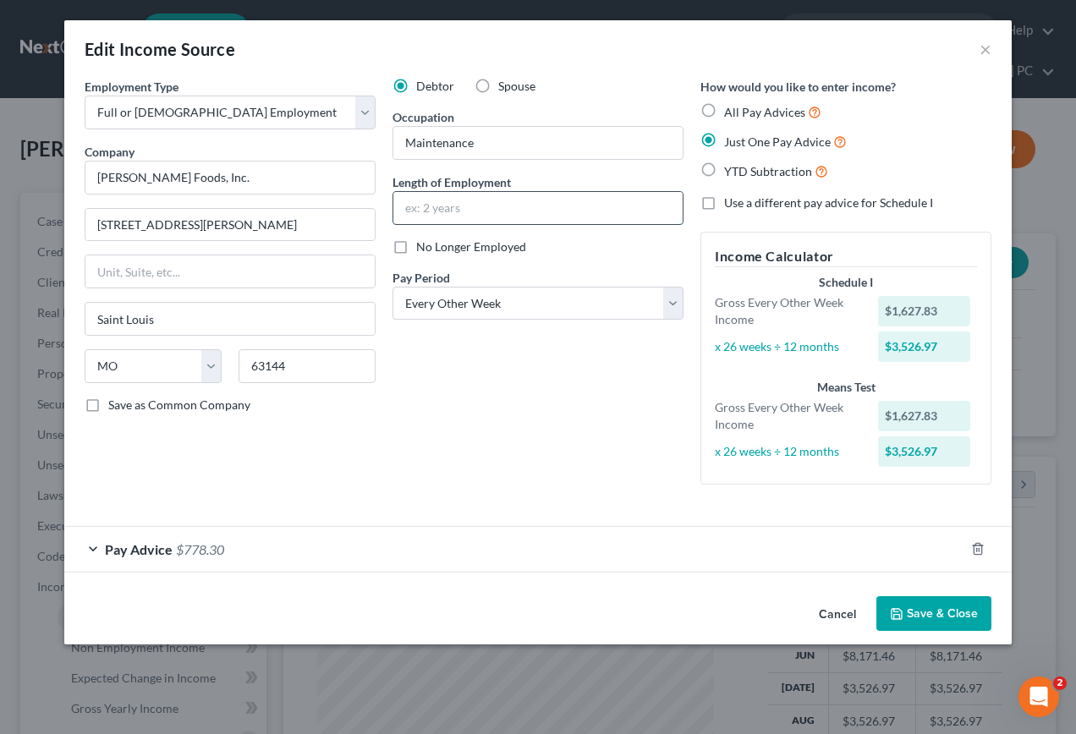
click at [481, 209] on input "text" at bounding box center [537, 208] width 289 height 32
type input "1 month"
click at [153, 555] on span "Pay Advice" at bounding box center [139, 549] width 68 height 16
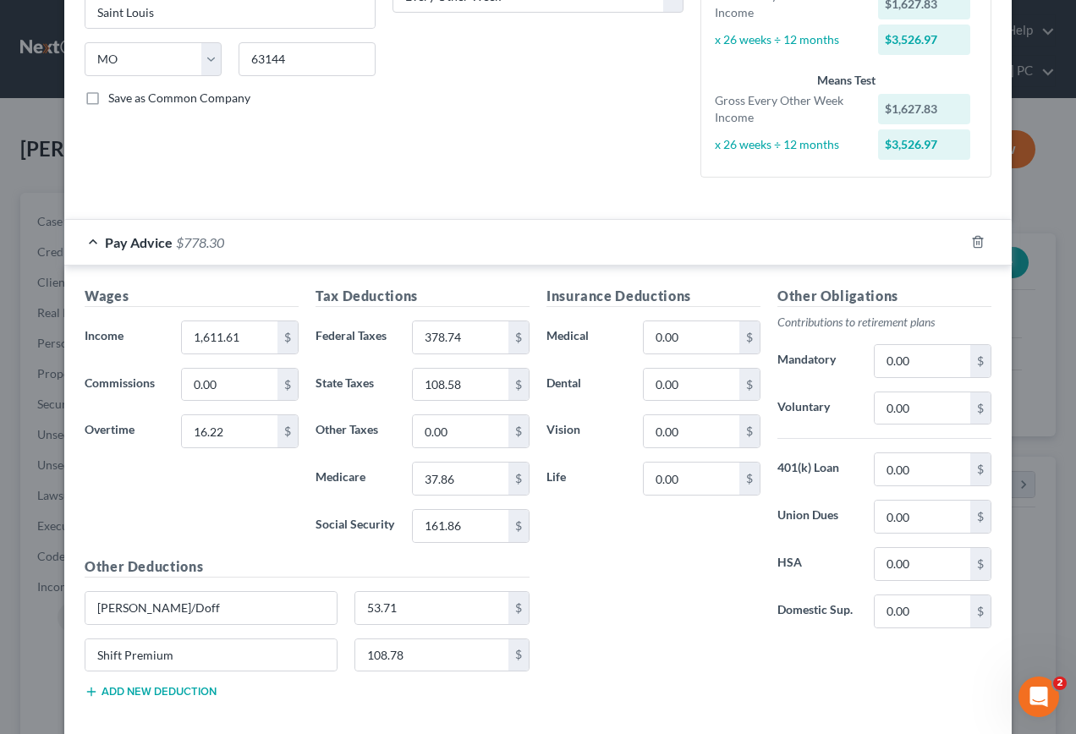
scroll to position [223, 0]
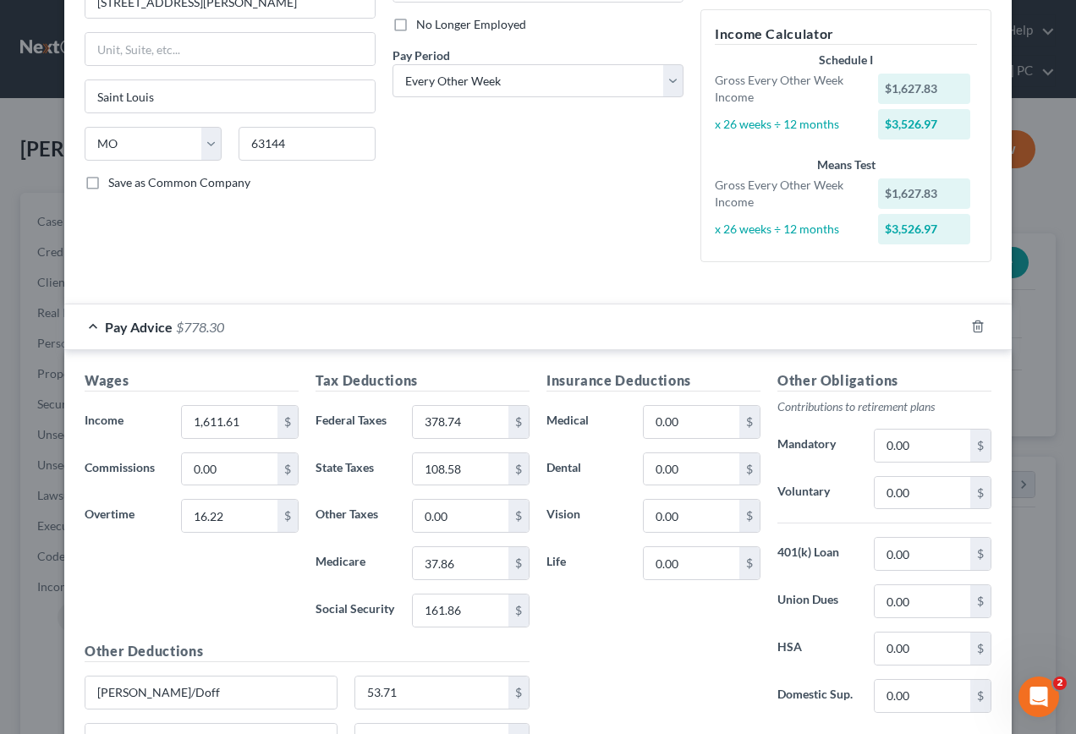
click at [85, 328] on div "Pay Advice $778.30" at bounding box center [514, 327] width 900 height 45
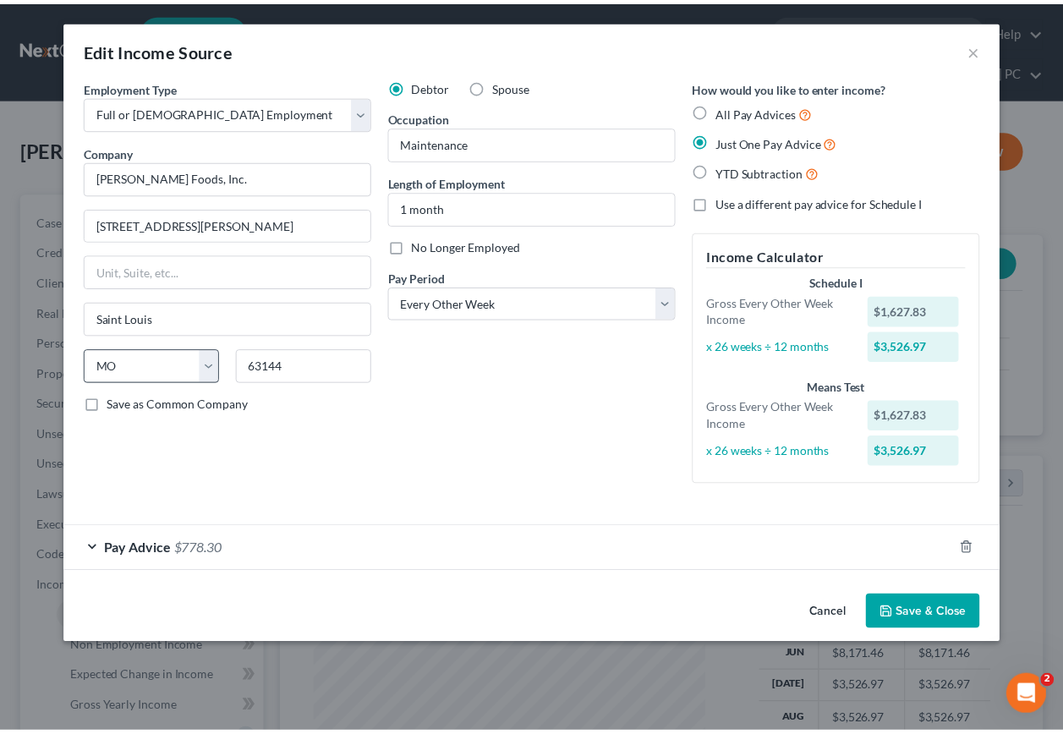
scroll to position [0, 0]
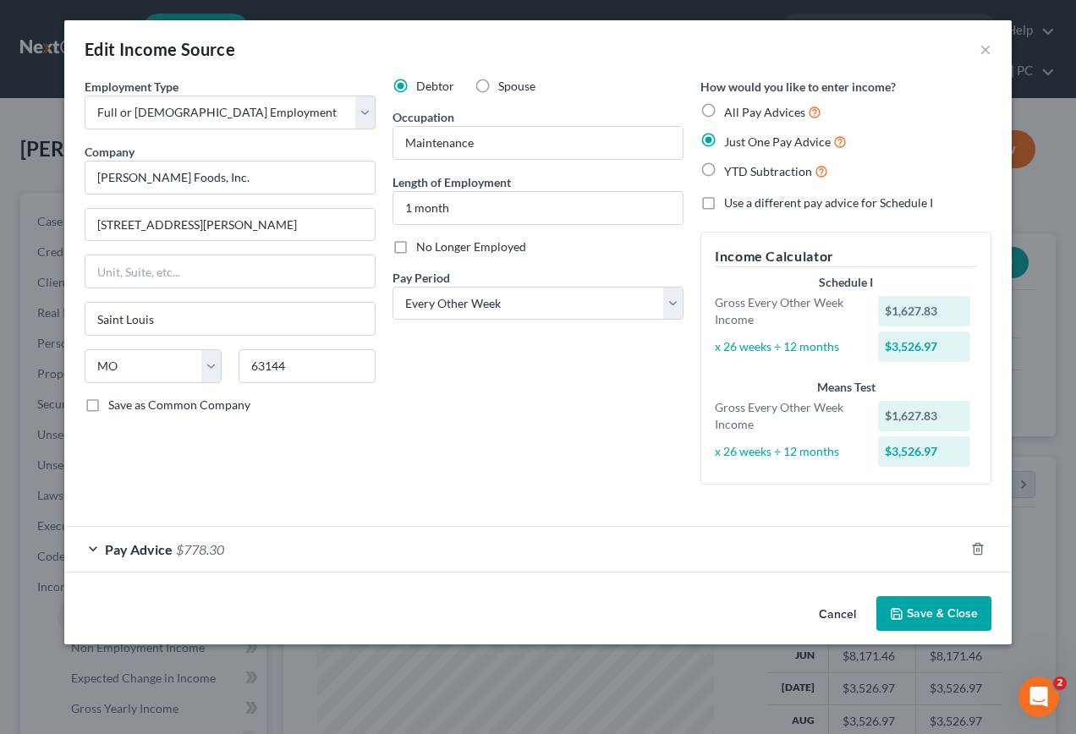
click at [944, 620] on button "Save & Close" at bounding box center [934, 614] width 115 height 36
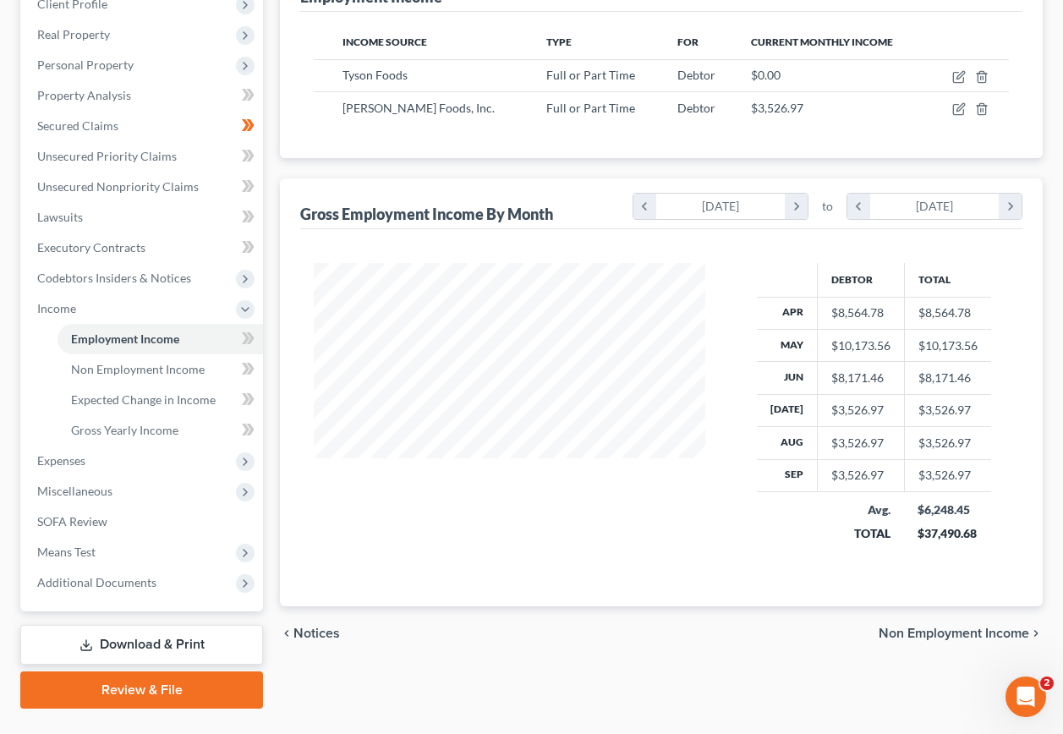
scroll to position [287, 0]
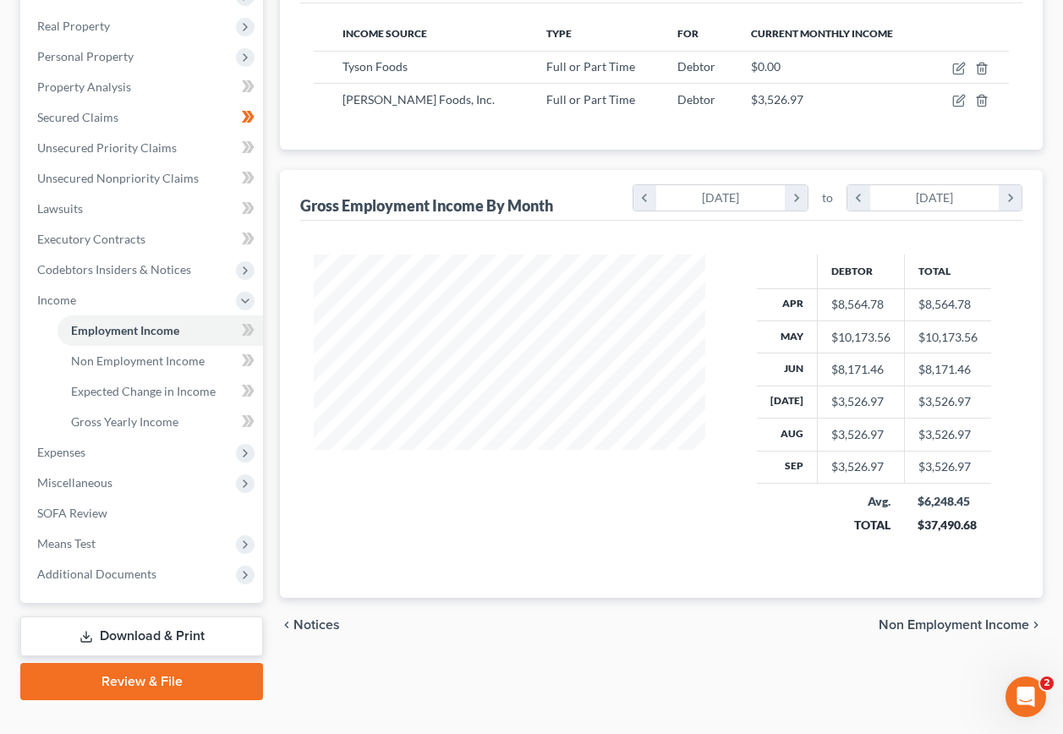
click at [939, 618] on span "Non Employment Income" at bounding box center [954, 625] width 151 height 14
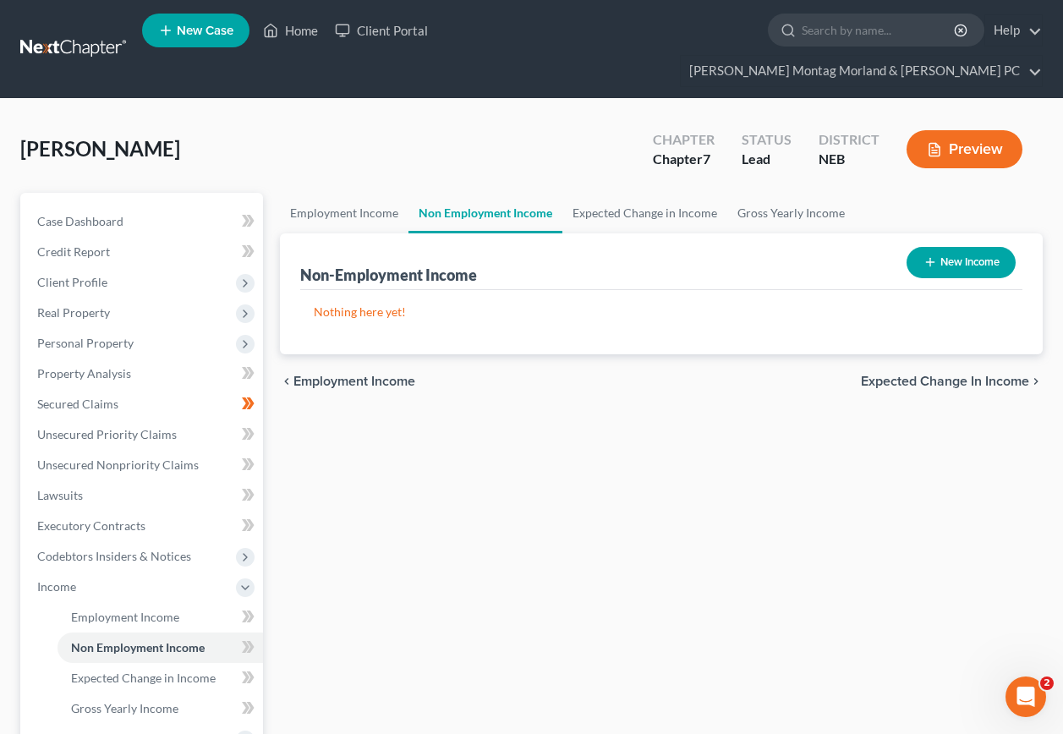
click at [948, 375] on span "Expected Change in Income" at bounding box center [945, 382] width 168 height 14
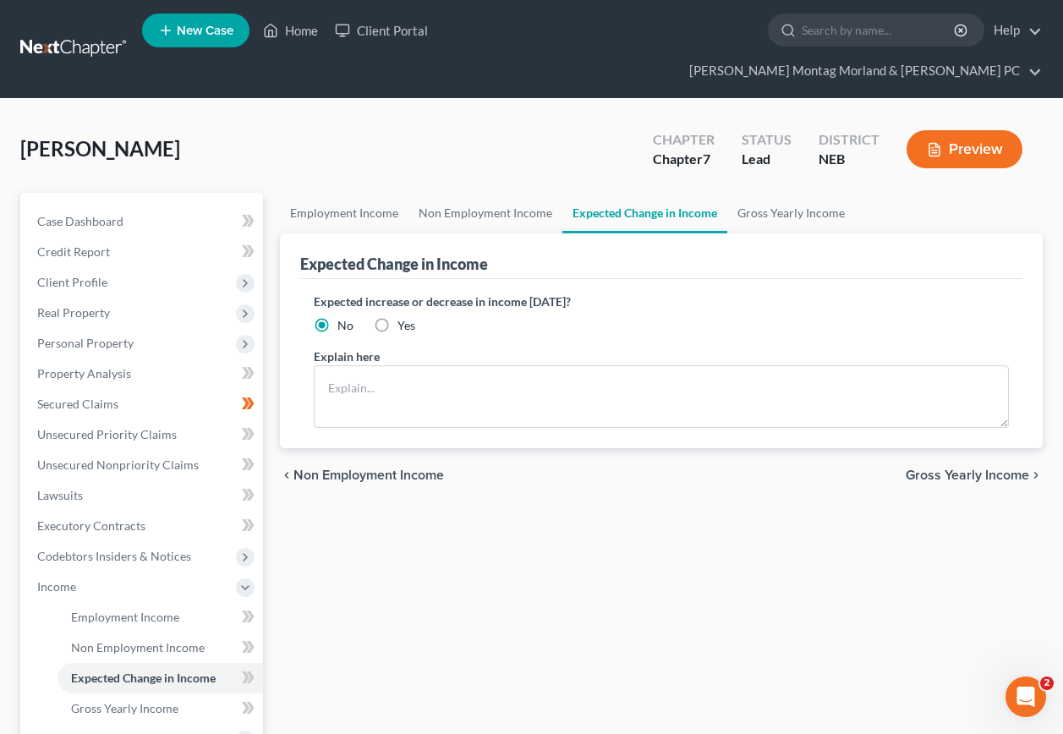
click at [957, 469] on span "Gross Yearly Income" at bounding box center [968, 476] width 124 height 14
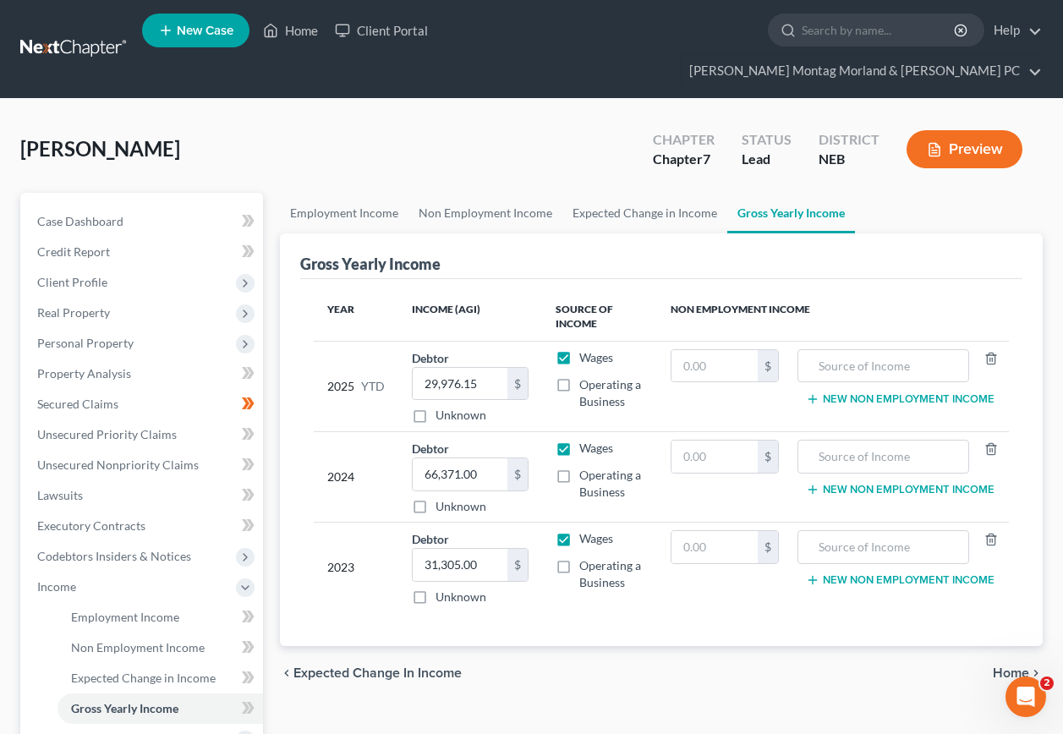
click at [1011, 667] on span "Home" at bounding box center [1011, 674] width 36 height 14
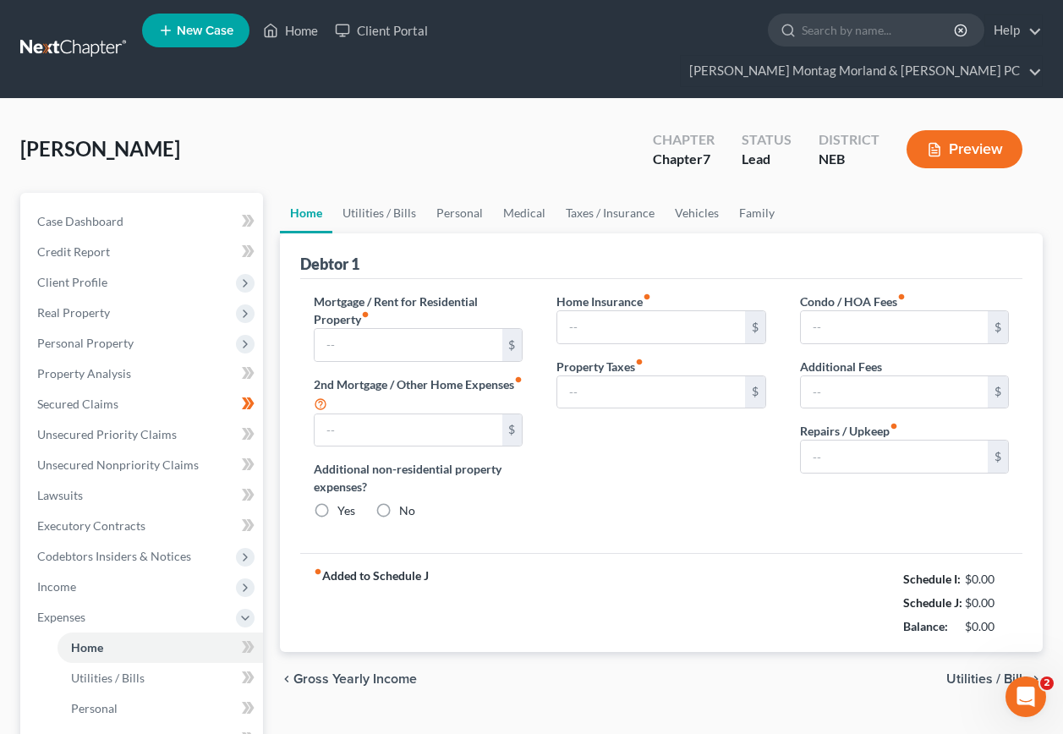
type input "800.00"
type input "0.00"
radio input "true"
type input "0.00"
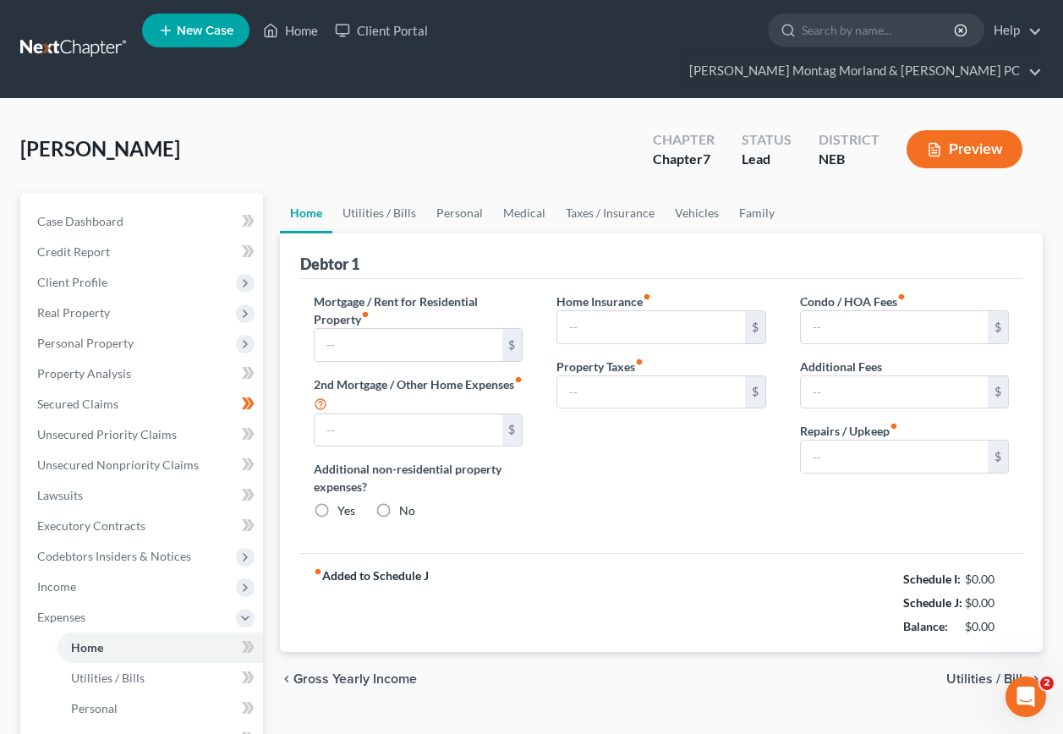
type input "0.00"
click at [1011, 673] on span "Utilities / Bills" at bounding box center [988, 680] width 83 height 14
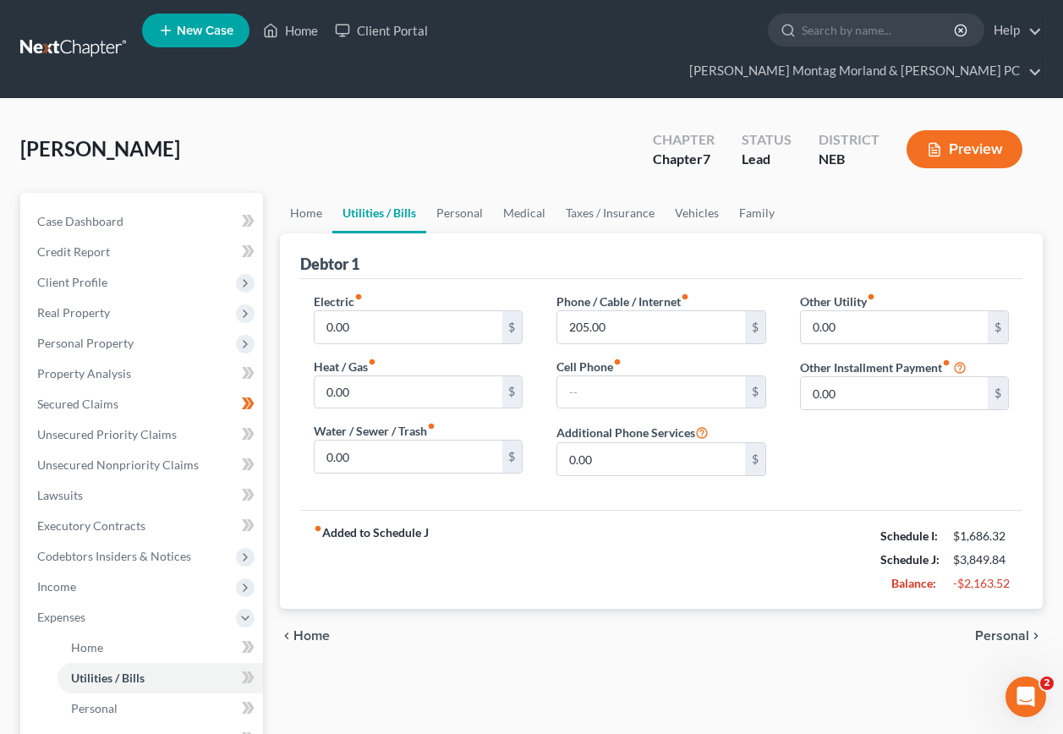
click at [1012, 629] on span "Personal" at bounding box center [1002, 636] width 54 height 14
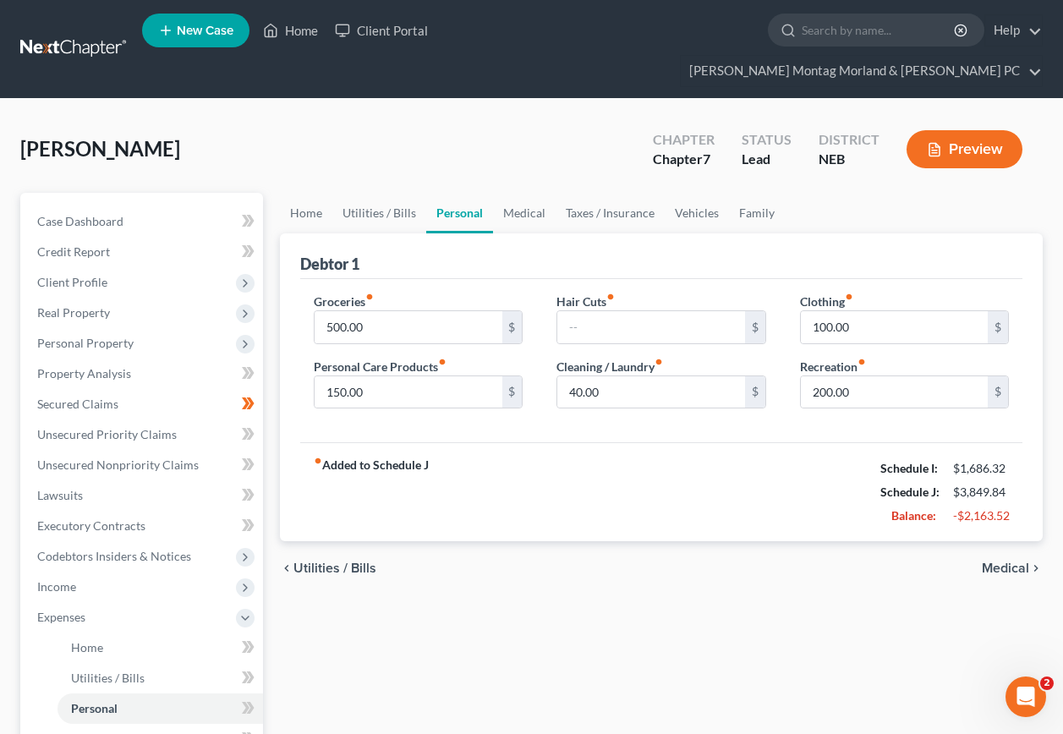
click at [997, 562] on span "Medical" at bounding box center [1005, 569] width 47 height 14
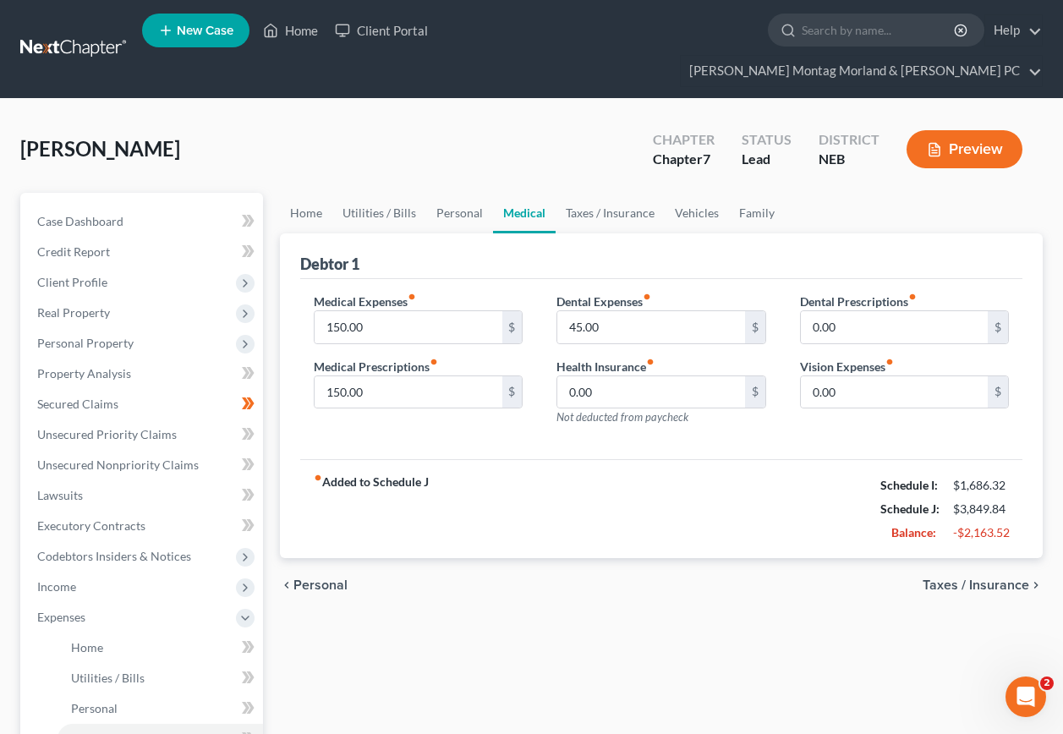
click at [988, 579] on span "Taxes / Insurance" at bounding box center [976, 586] width 107 height 14
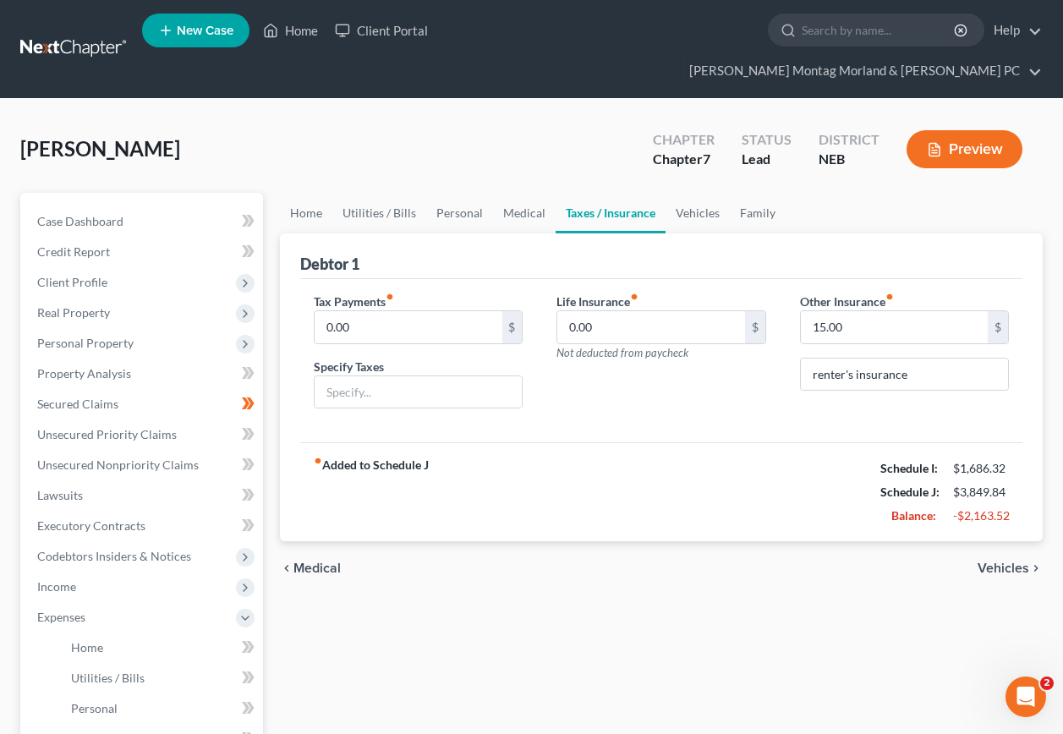
click at [1001, 562] on span "Vehicles" at bounding box center [1004, 569] width 52 height 14
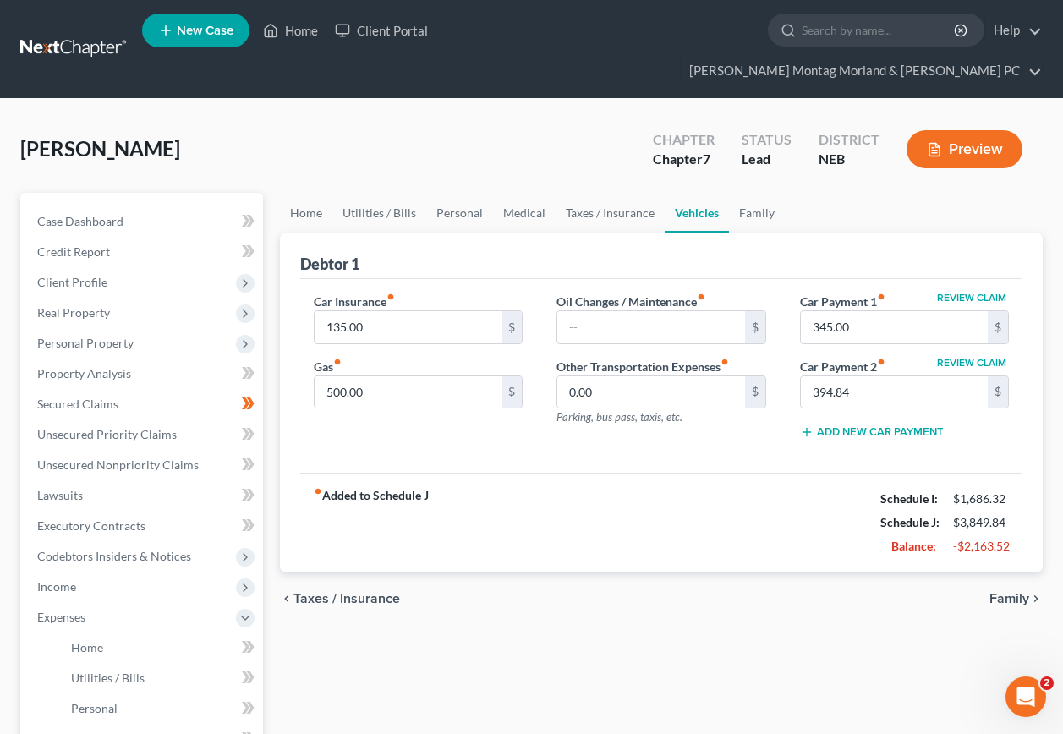
click at [1006, 592] on span "Family" at bounding box center [1010, 599] width 40 height 14
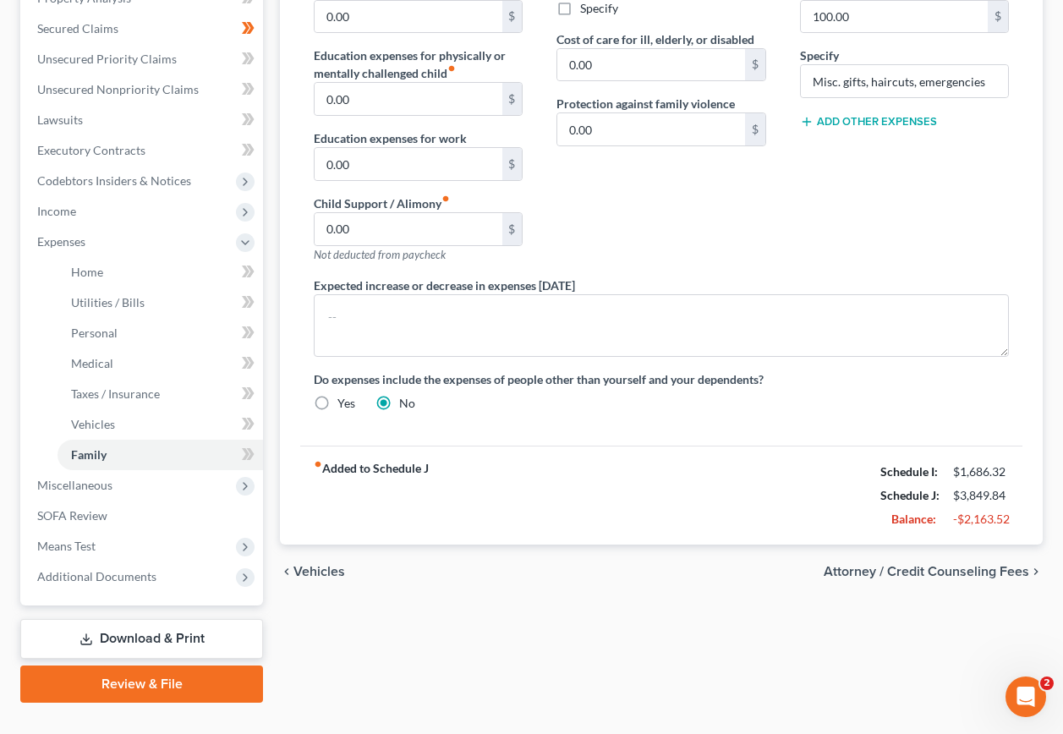
scroll to position [378, 0]
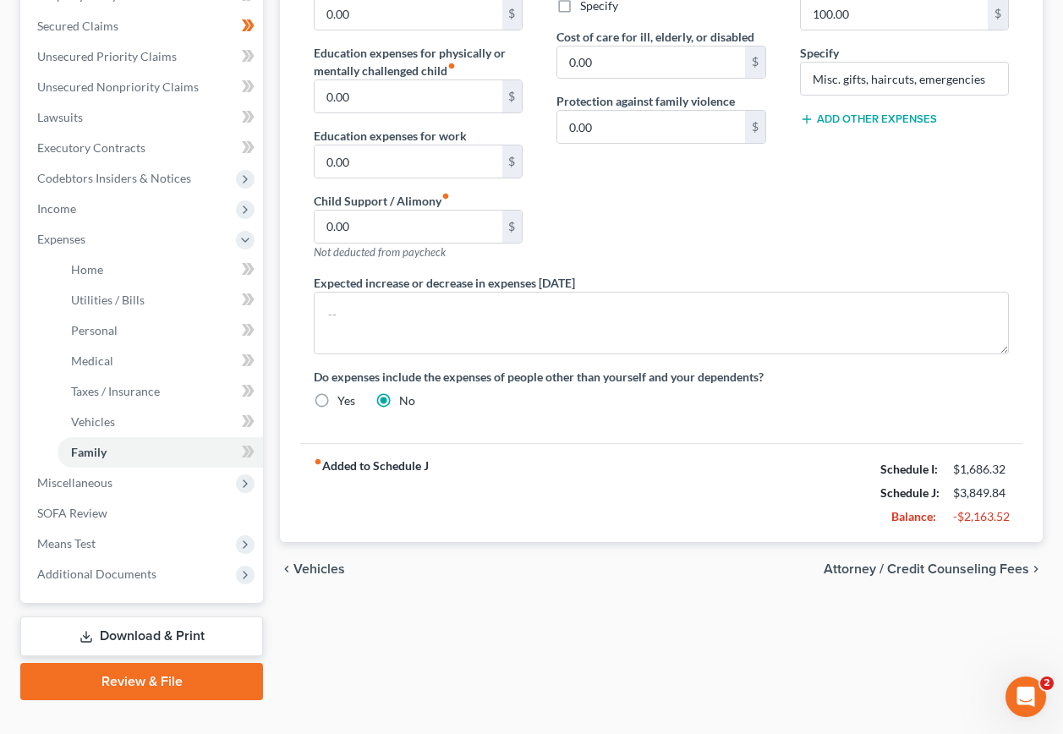
click at [948, 563] on span "Attorney / Credit Counseling Fees" at bounding box center [927, 570] width 206 height 14
select select "0"
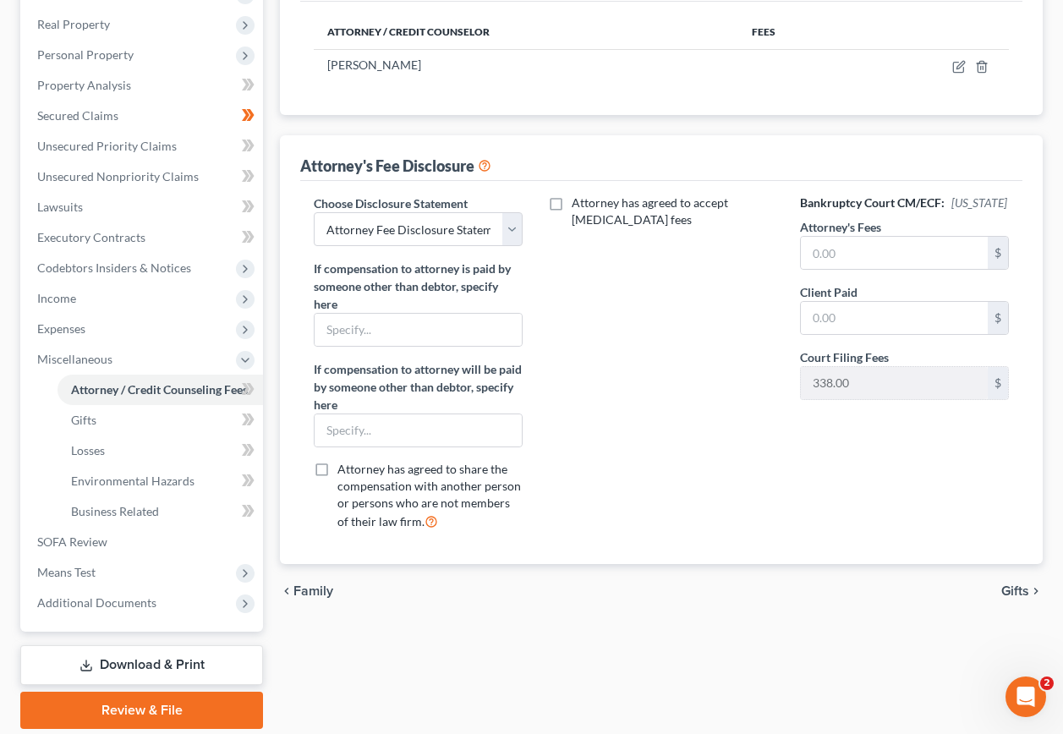
scroll to position [317, 0]
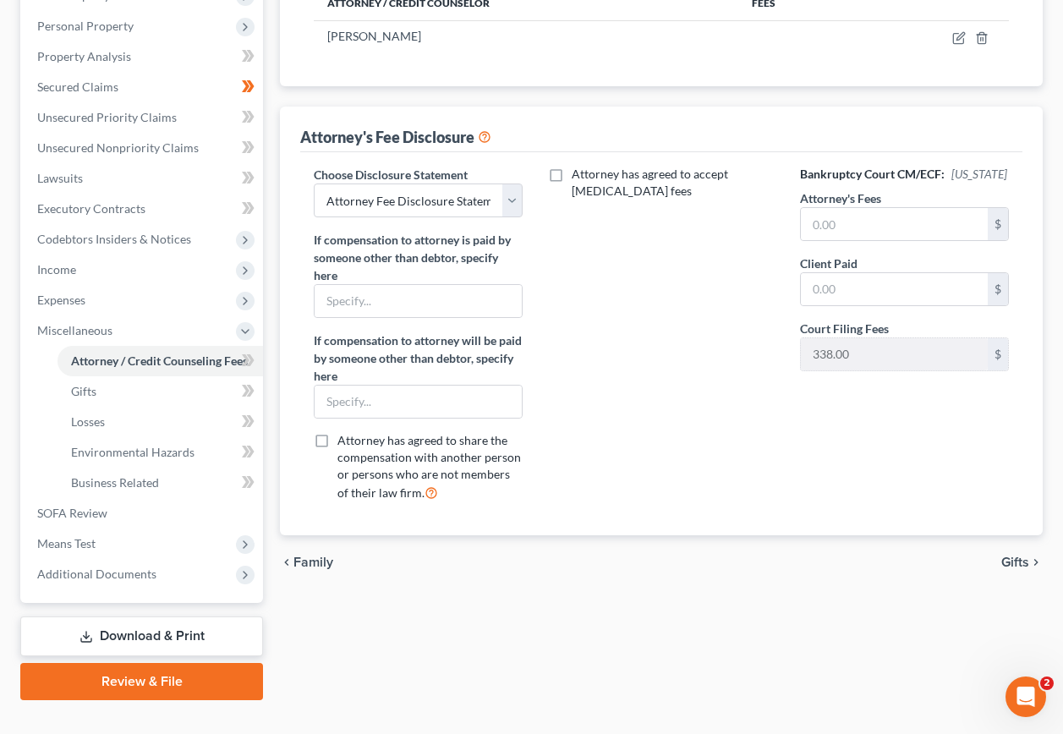
click at [1019, 556] on span "Gifts" at bounding box center [1016, 563] width 28 height 14
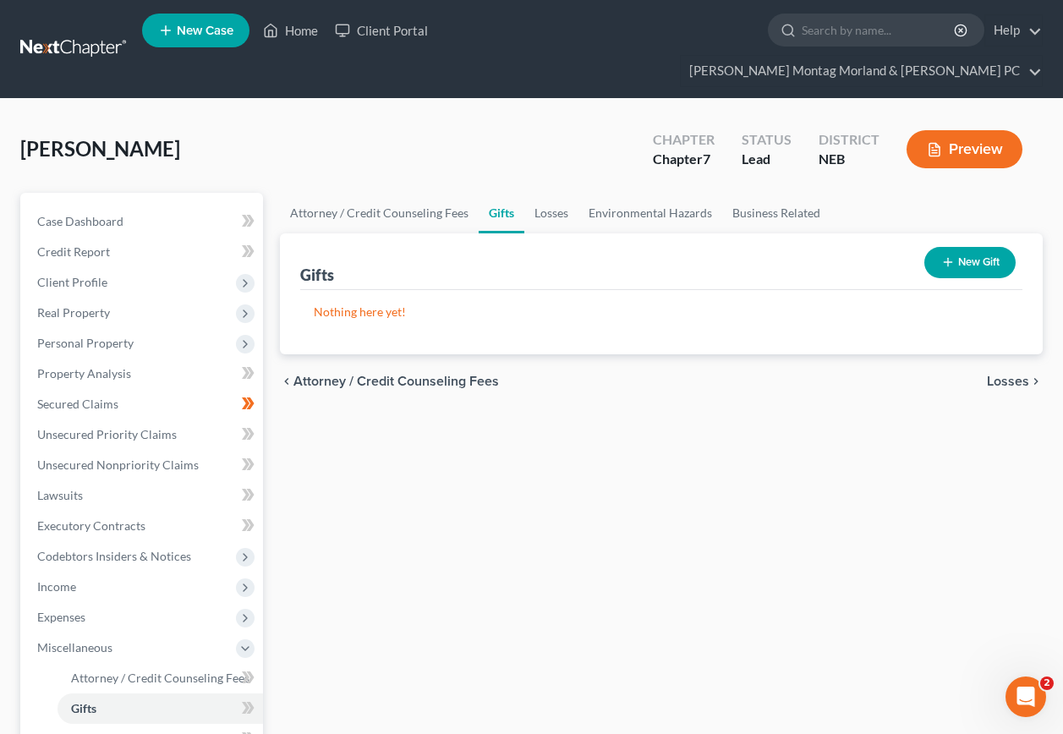
click at [1012, 375] on span "Losses" at bounding box center [1008, 382] width 42 height 14
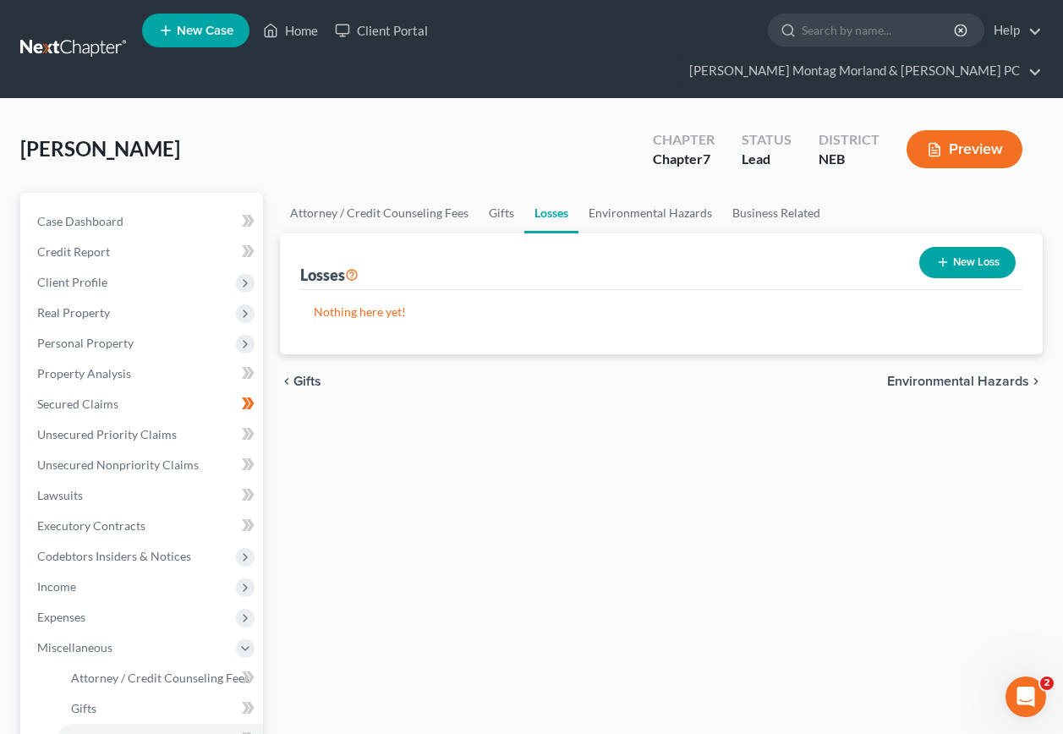
click at [942, 375] on span "Environmental Hazards" at bounding box center [959, 382] width 142 height 14
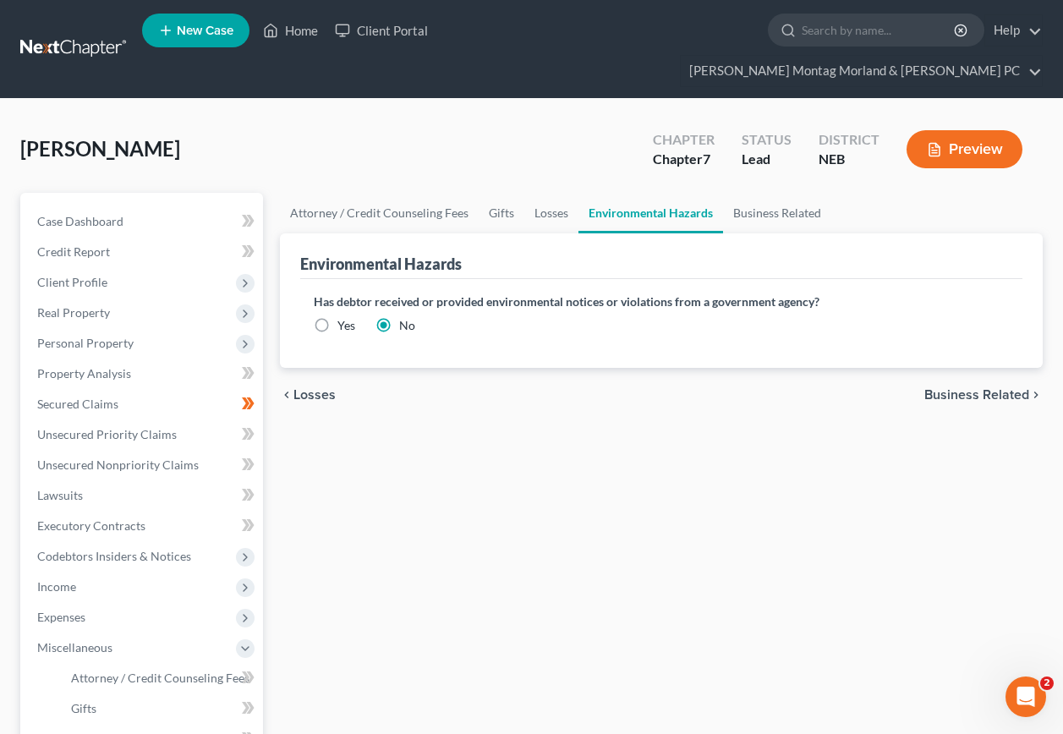
drag, startPoint x: 968, startPoint y: 365, endPoint x: 963, endPoint y: 376, distance: 11.4
click at [969, 388] on span "Business Related" at bounding box center [977, 395] width 105 height 14
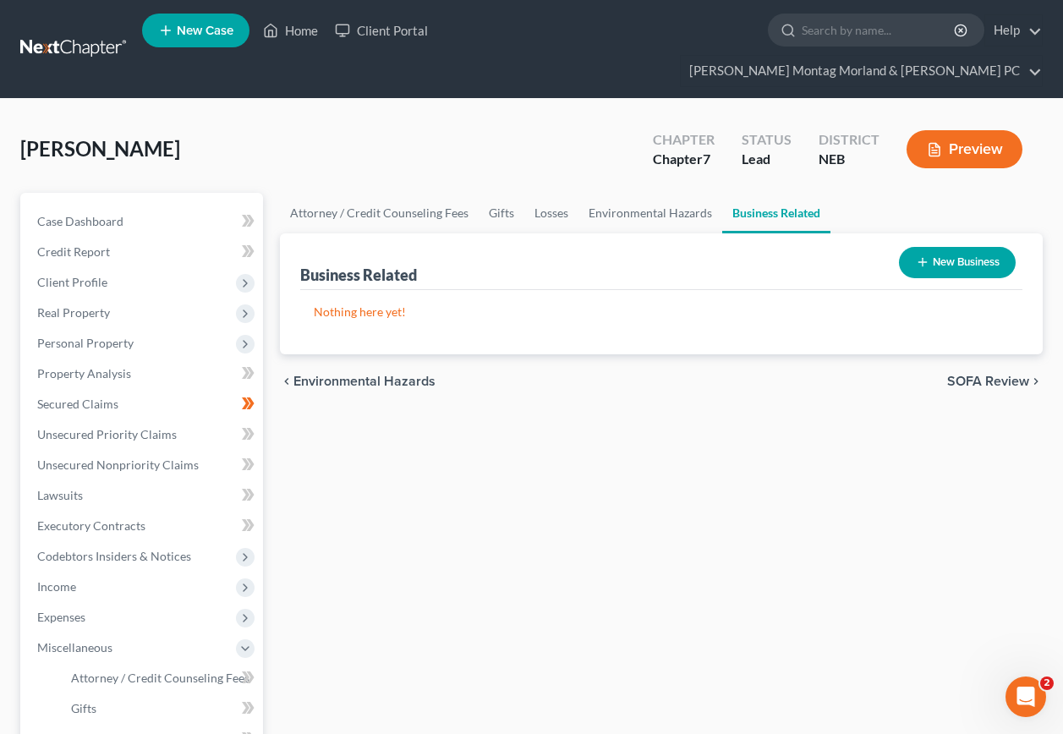
click at [971, 375] on span "SOFA Review" at bounding box center [989, 382] width 82 height 14
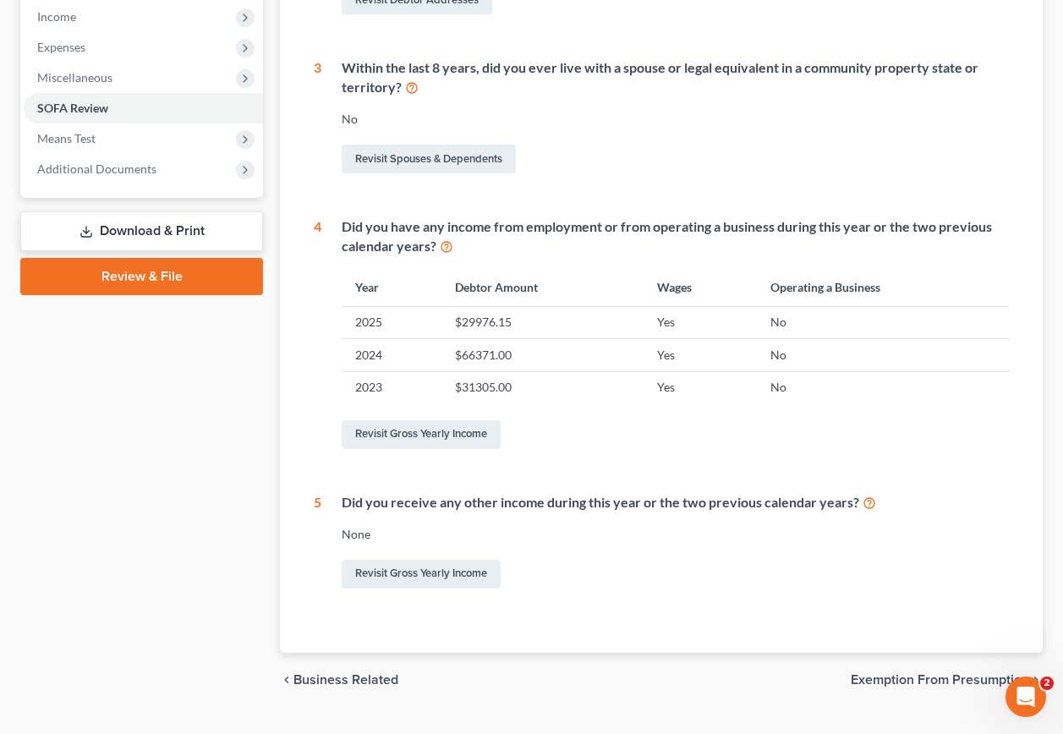
scroll to position [577, 0]
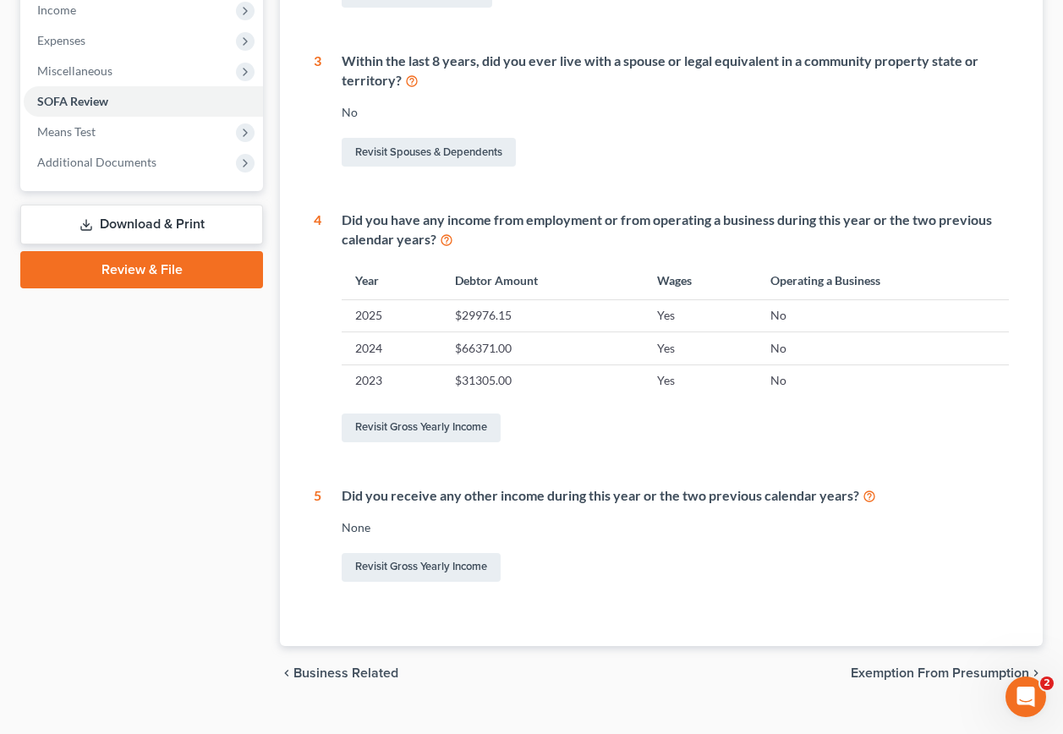
click at [932, 667] on span "Exemption from Presumption" at bounding box center [940, 674] width 179 height 14
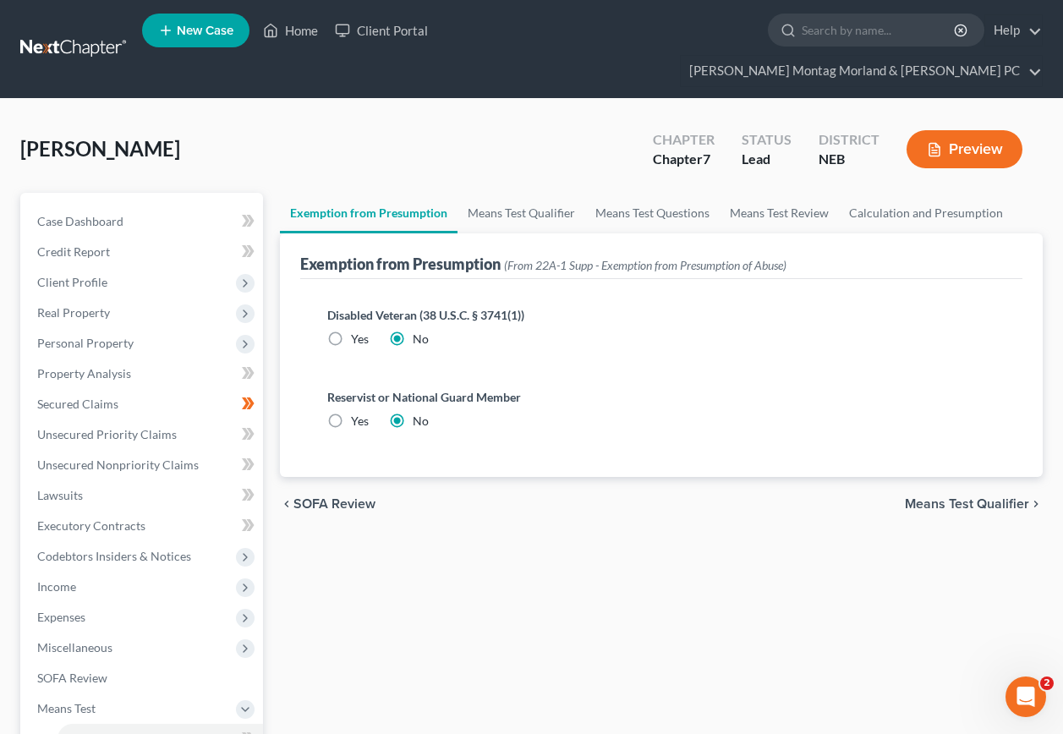
click at [964, 497] on span "Means Test Qualifier" at bounding box center [967, 504] width 124 height 14
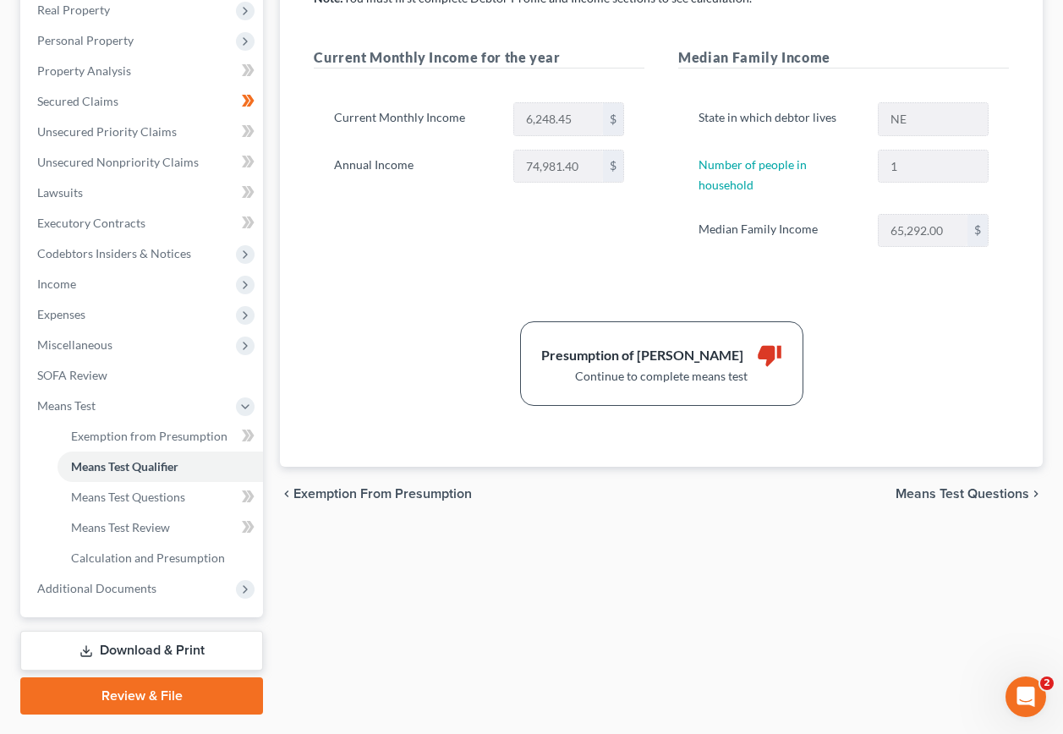
scroll to position [317, 0]
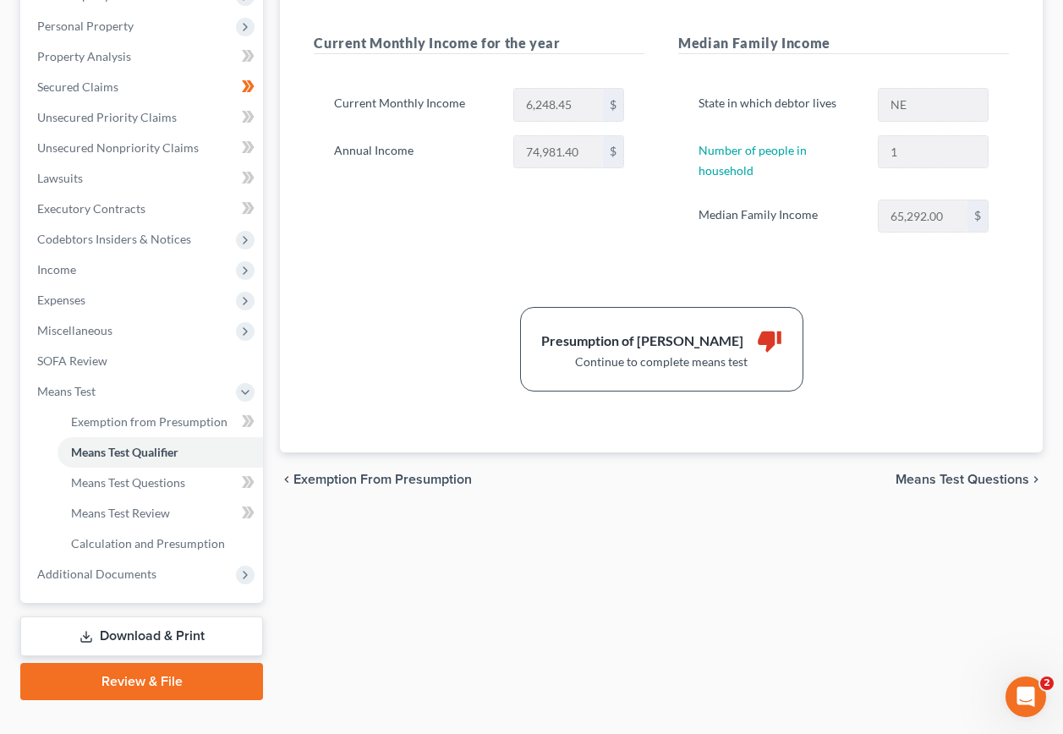
click at [132, 617] on link "Download & Print" at bounding box center [141, 637] width 243 height 40
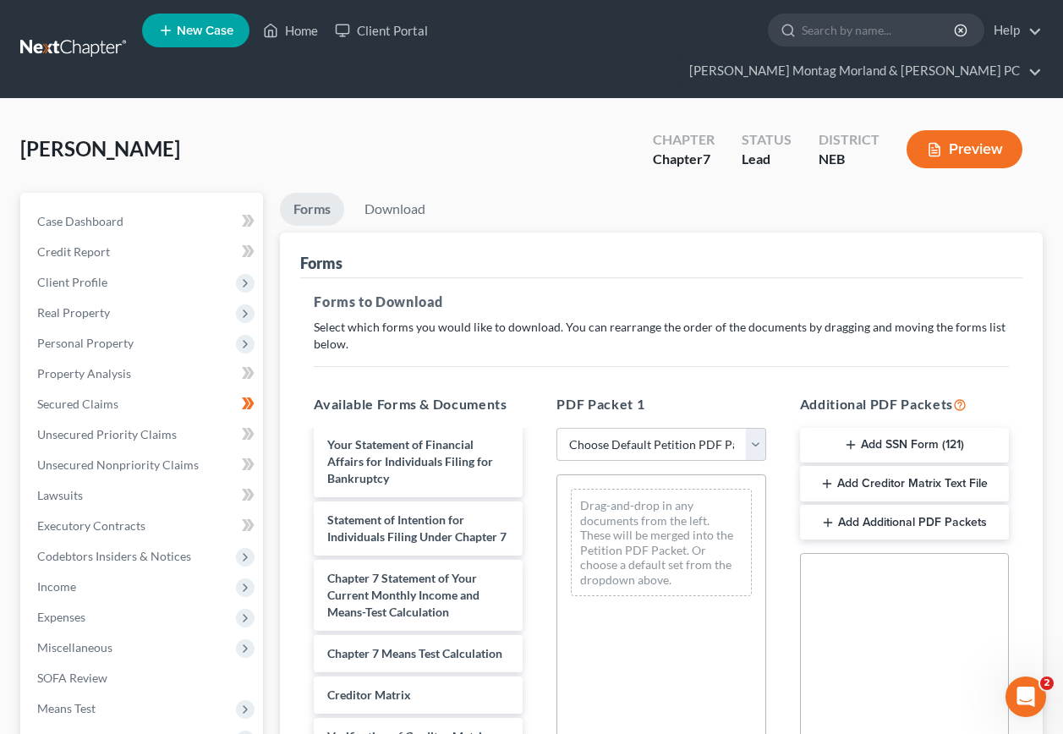
scroll to position [592, 0]
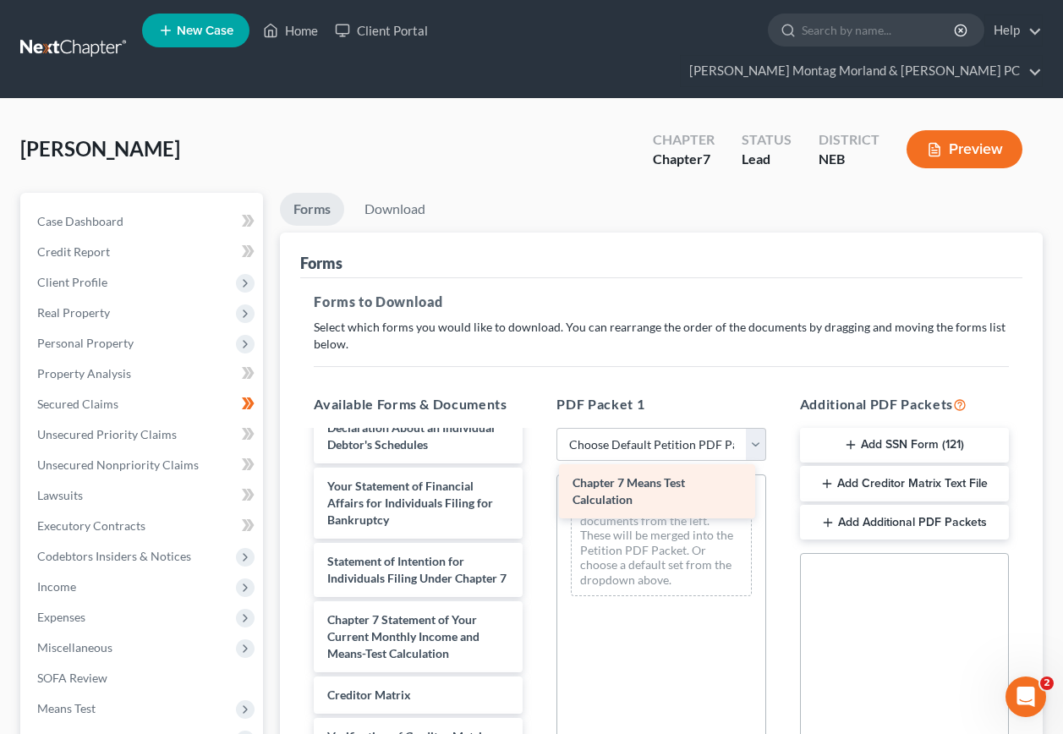
drag, startPoint x: 446, startPoint y: 695, endPoint x: 691, endPoint y: 499, distance: 314.2
click at [536, 499] on div "Chapter 7 Means Test Calculation Voluntary Petition for Individuals Filing for …" at bounding box center [418, 391] width 236 height 996
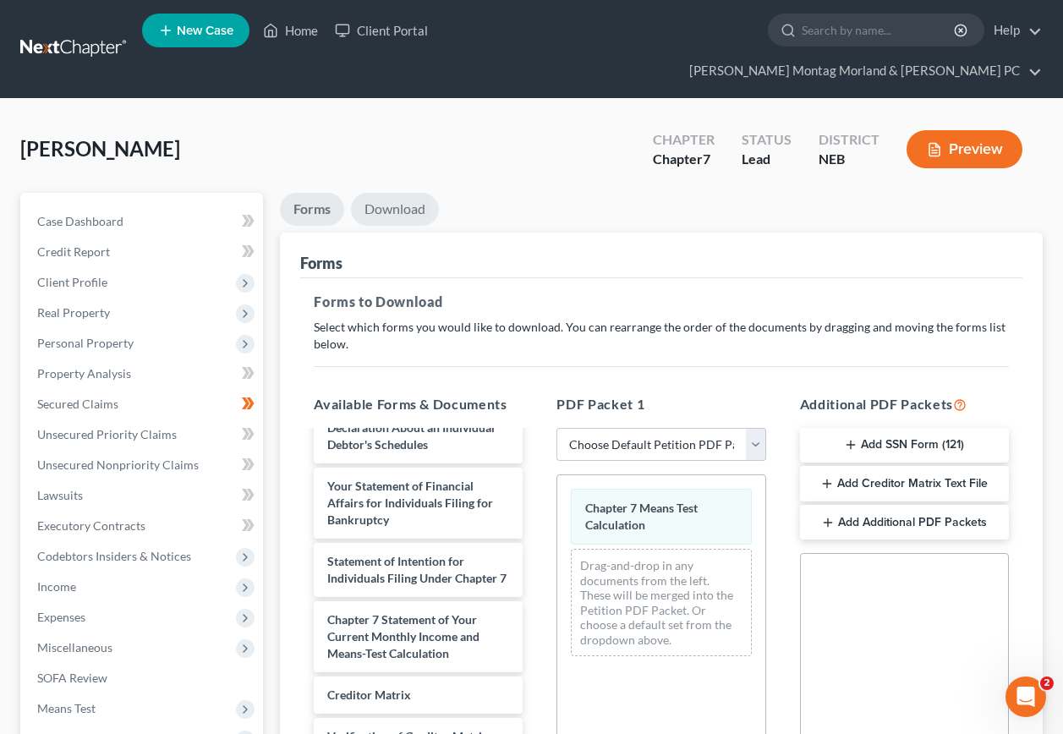
drag, startPoint x: 403, startPoint y: 181, endPoint x: 431, endPoint y: 221, distance: 48.6
click at [403, 193] on link "Download" at bounding box center [395, 209] width 88 height 33
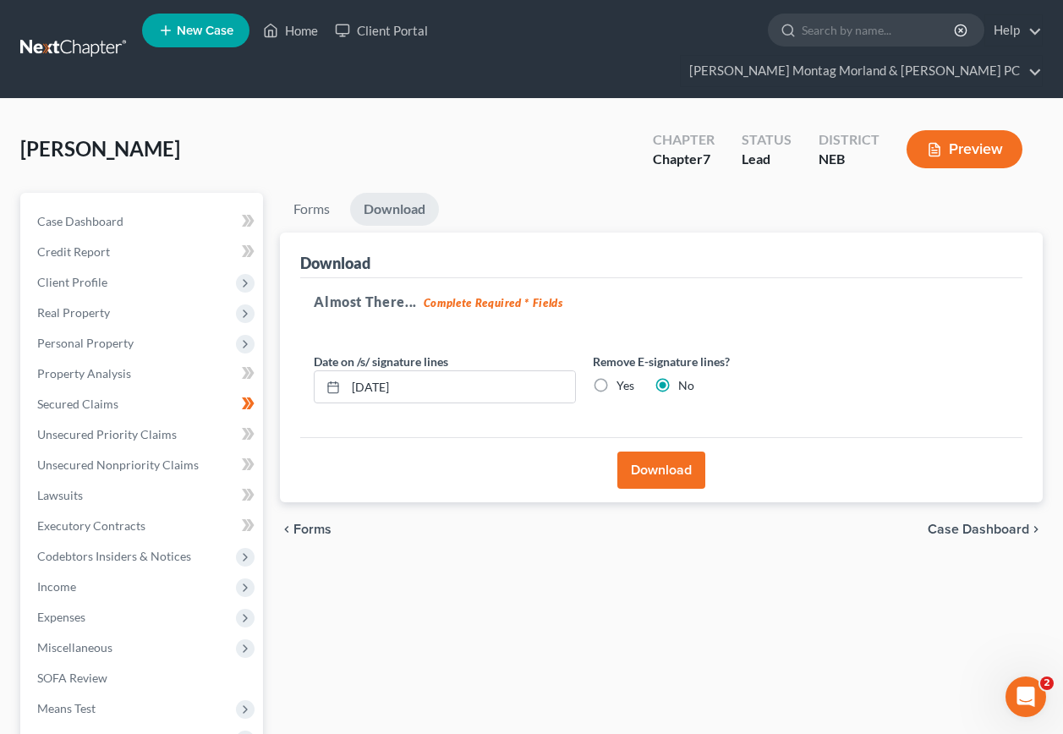
click at [663, 452] on button "Download" at bounding box center [662, 470] width 88 height 37
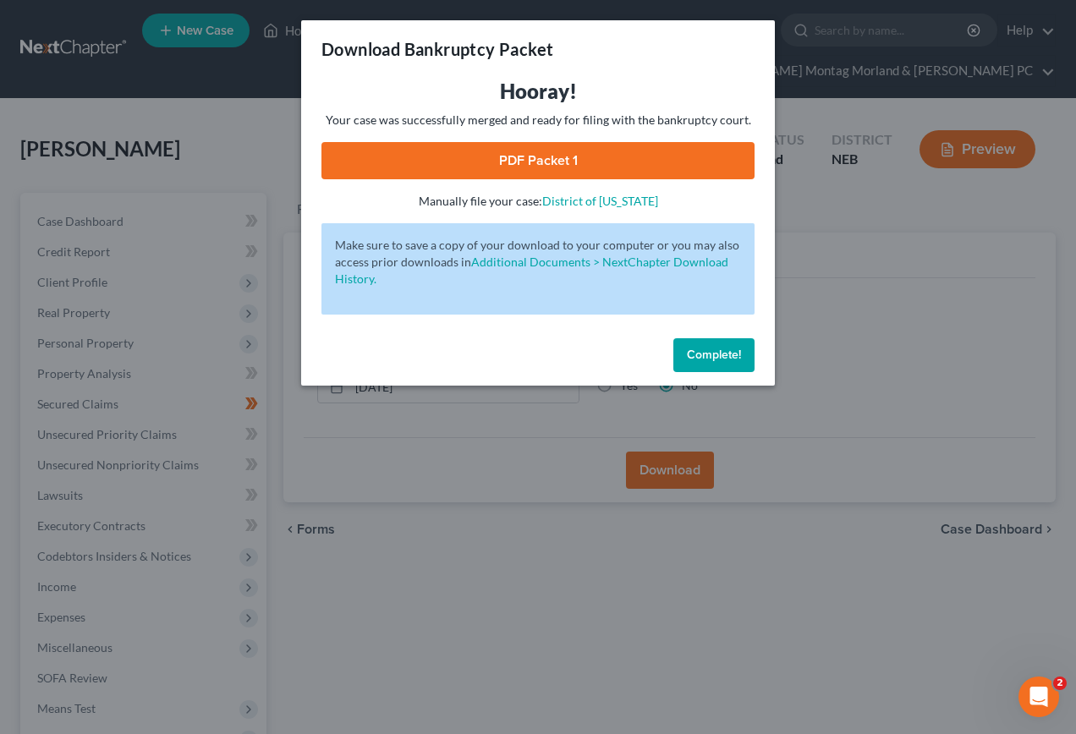
click at [537, 163] on link "PDF Packet 1" at bounding box center [537, 160] width 433 height 37
drag, startPoint x: 695, startPoint y: 351, endPoint x: 576, endPoint y: 378, distance: 121.5
click at [694, 353] on span "Complete!" at bounding box center [714, 355] width 54 height 14
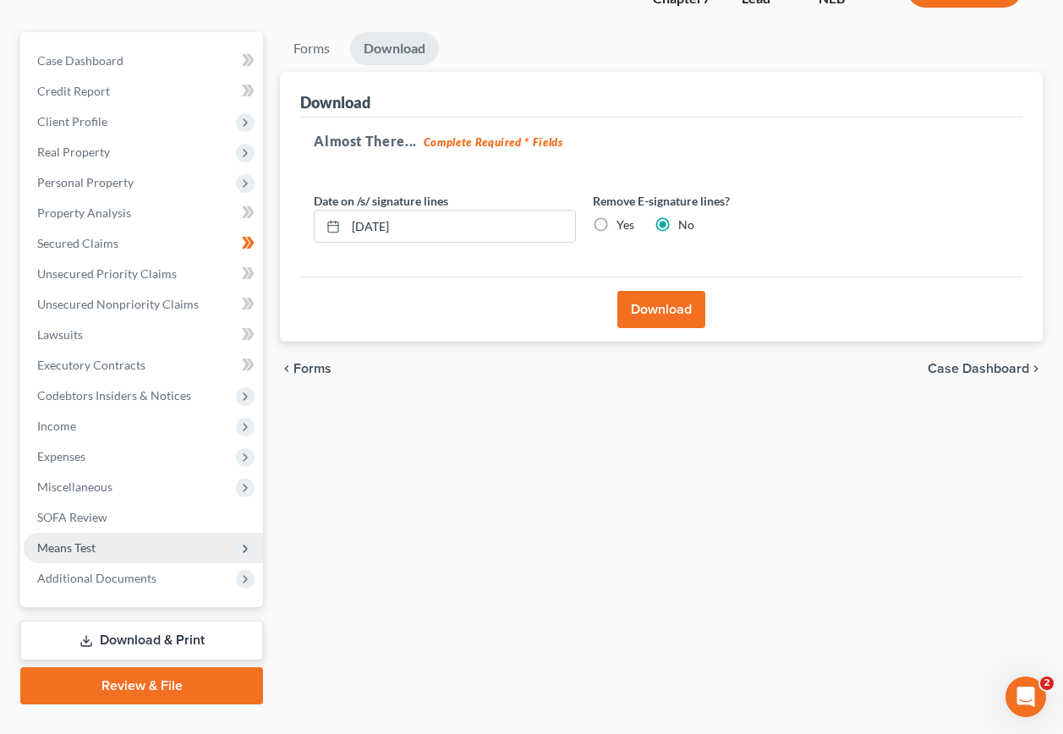
scroll to position [165, 0]
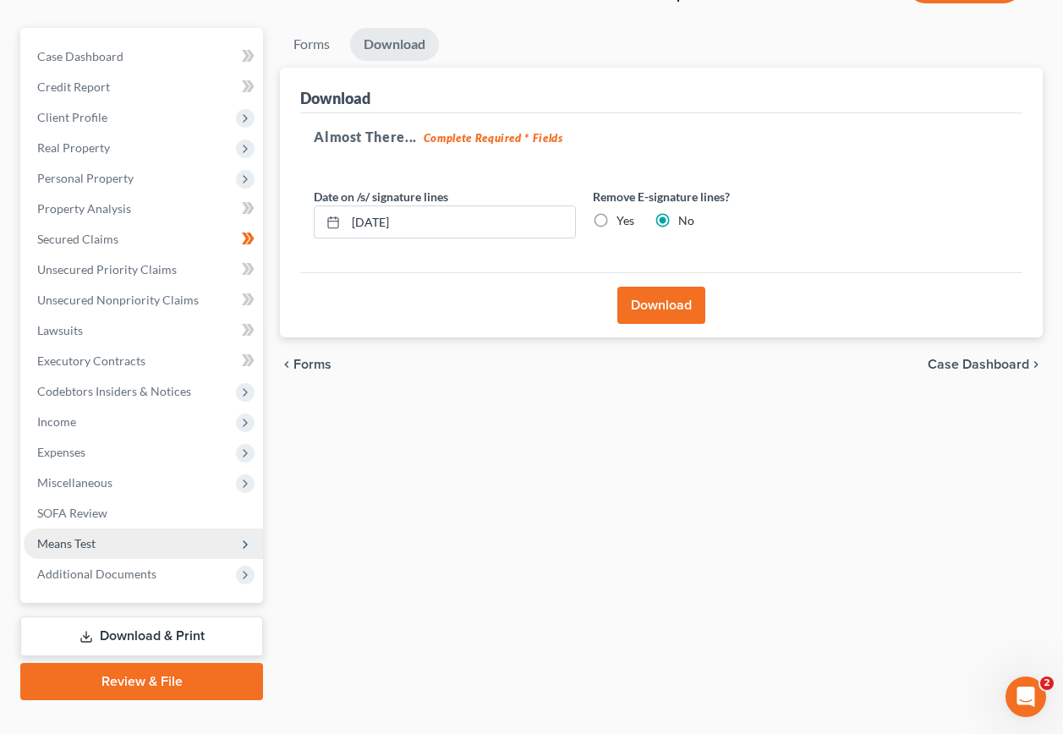
click at [80, 536] on span "Means Test" at bounding box center [66, 543] width 58 height 14
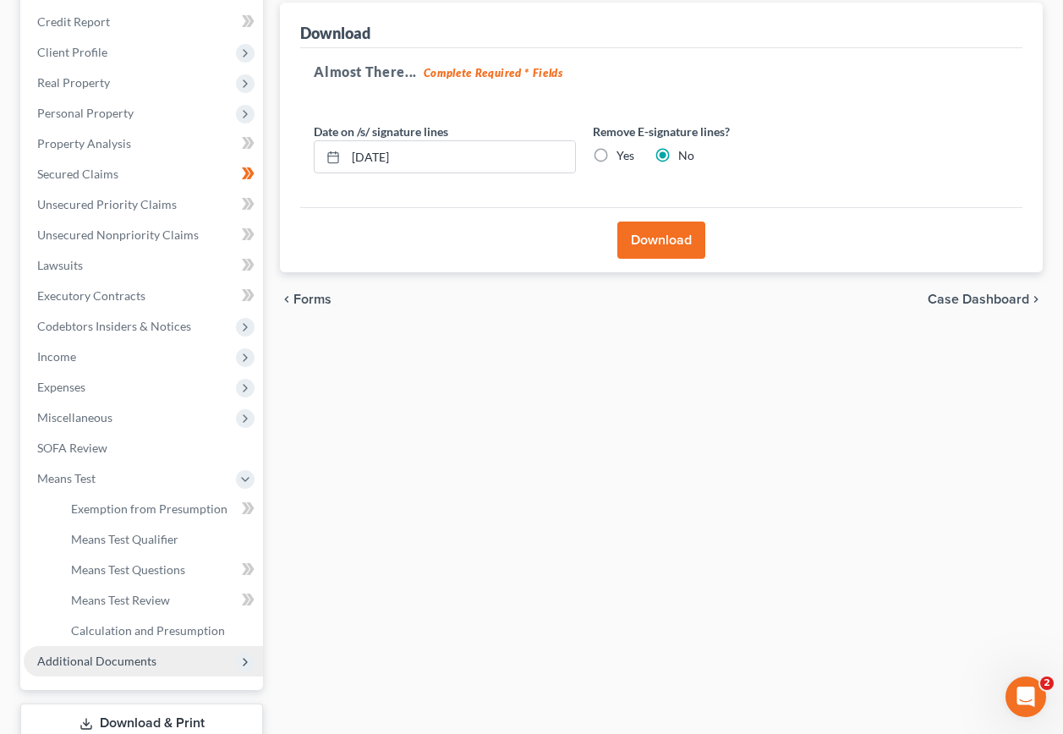
scroll to position [317, 0]
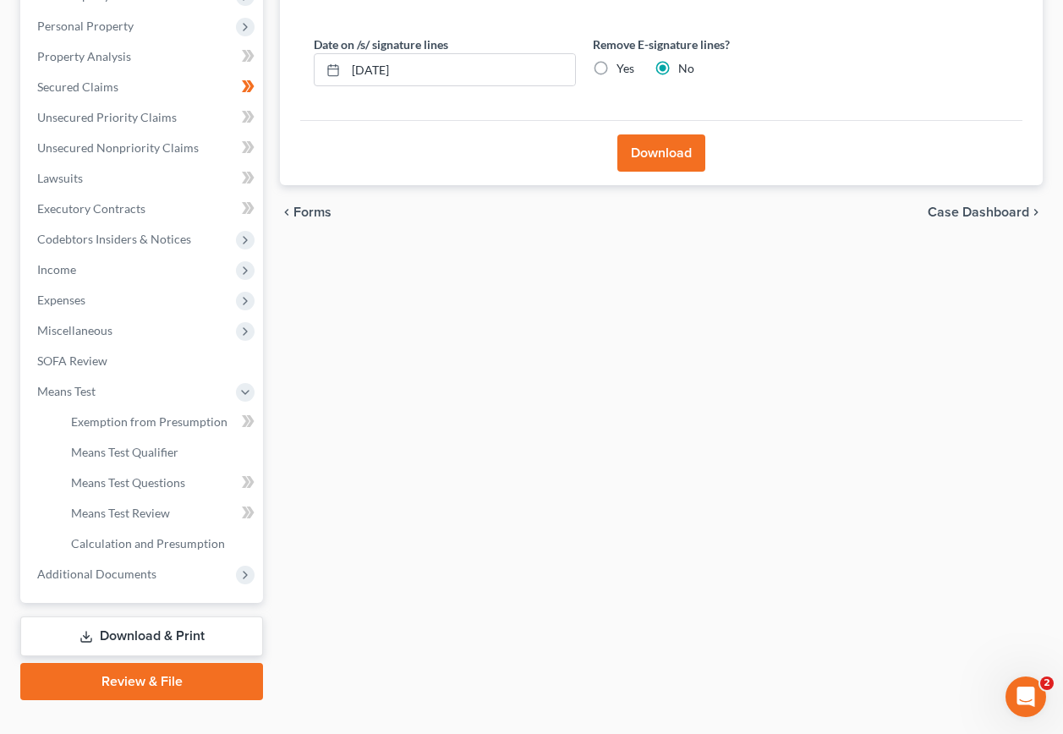
click at [130, 617] on link "Download & Print" at bounding box center [141, 637] width 243 height 40
click at [134, 617] on link "Download & Print" at bounding box center [141, 637] width 243 height 40
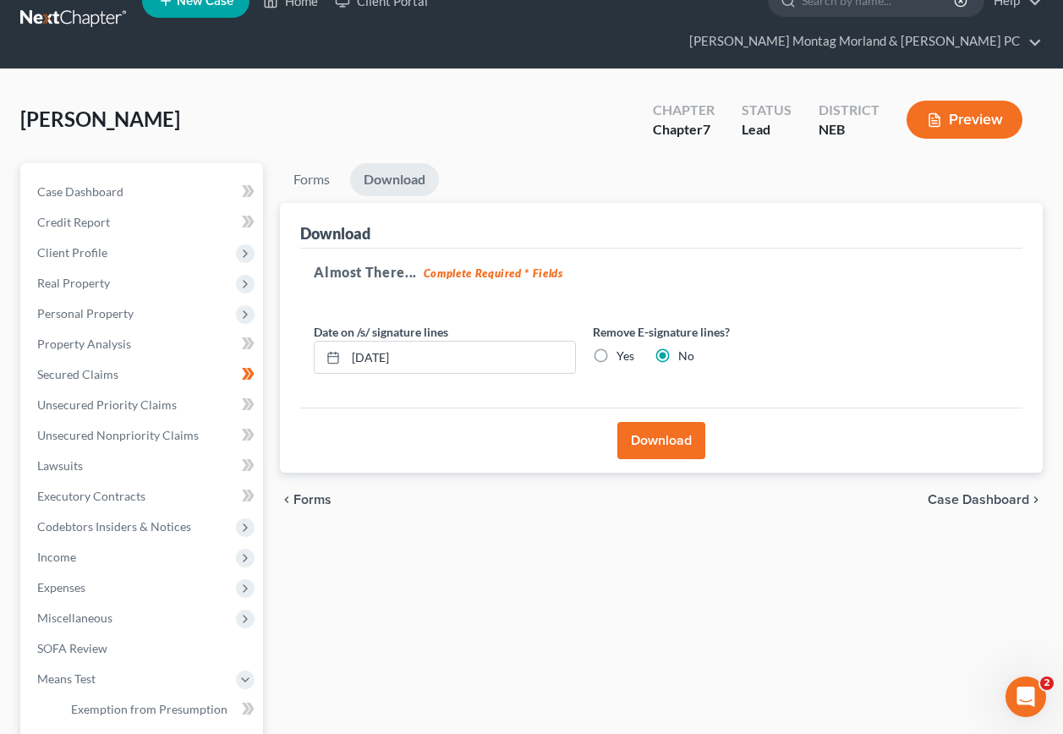
scroll to position [0, 0]
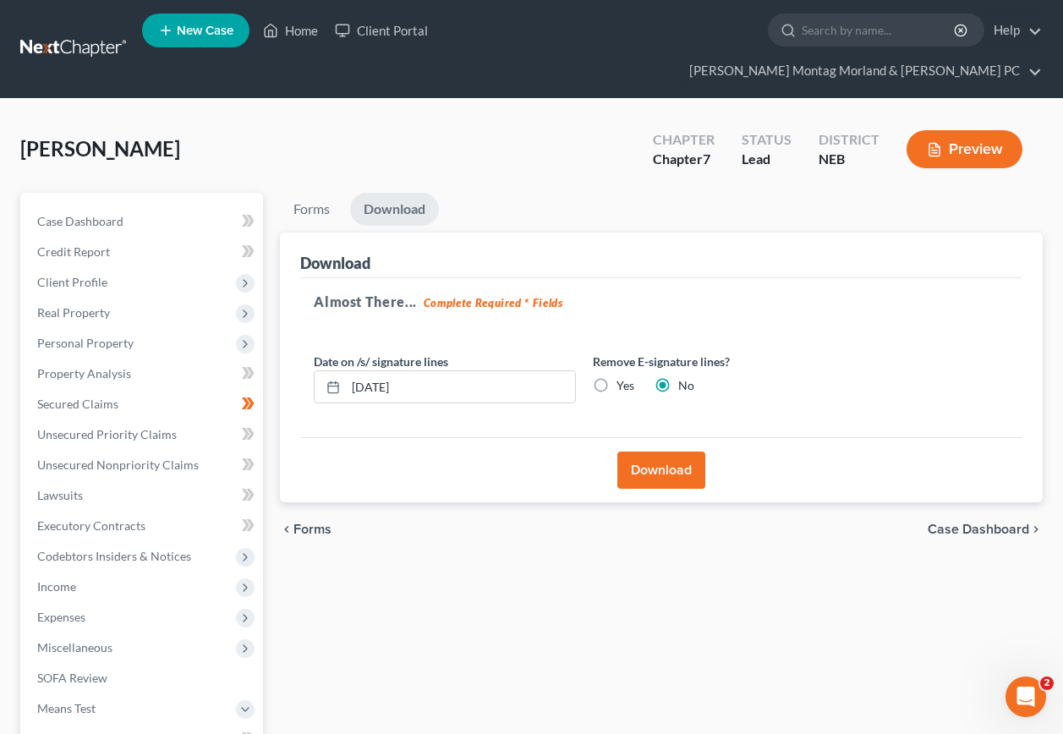
scroll to position [317, 0]
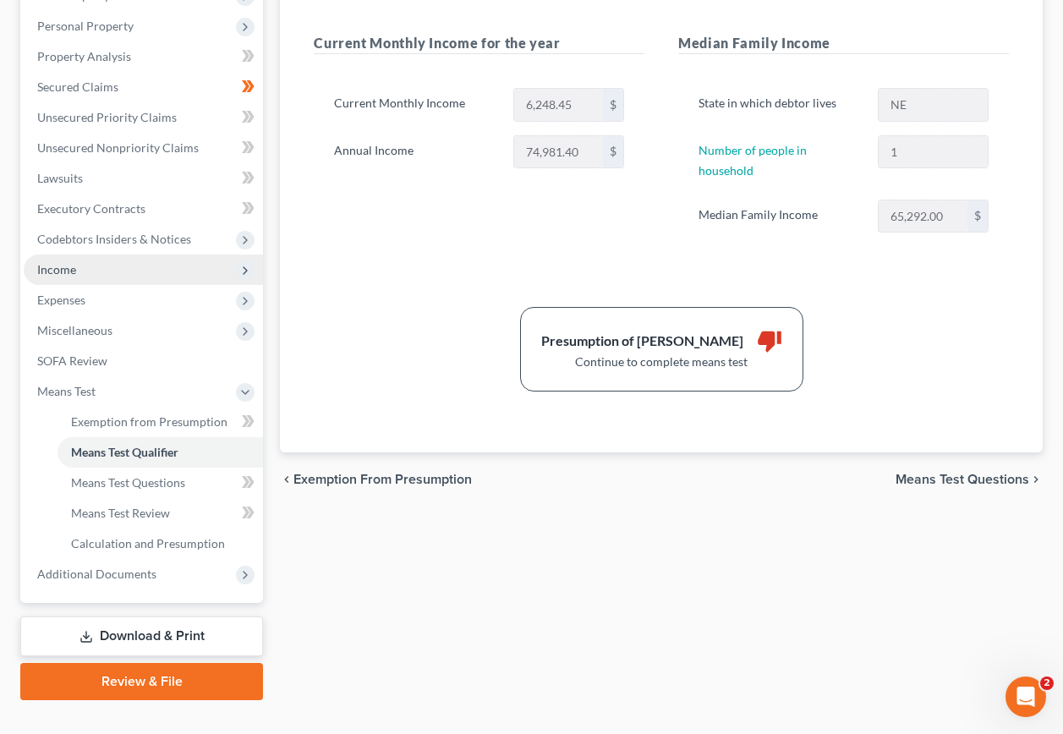
click at [58, 255] on span "Income" at bounding box center [143, 270] width 239 height 30
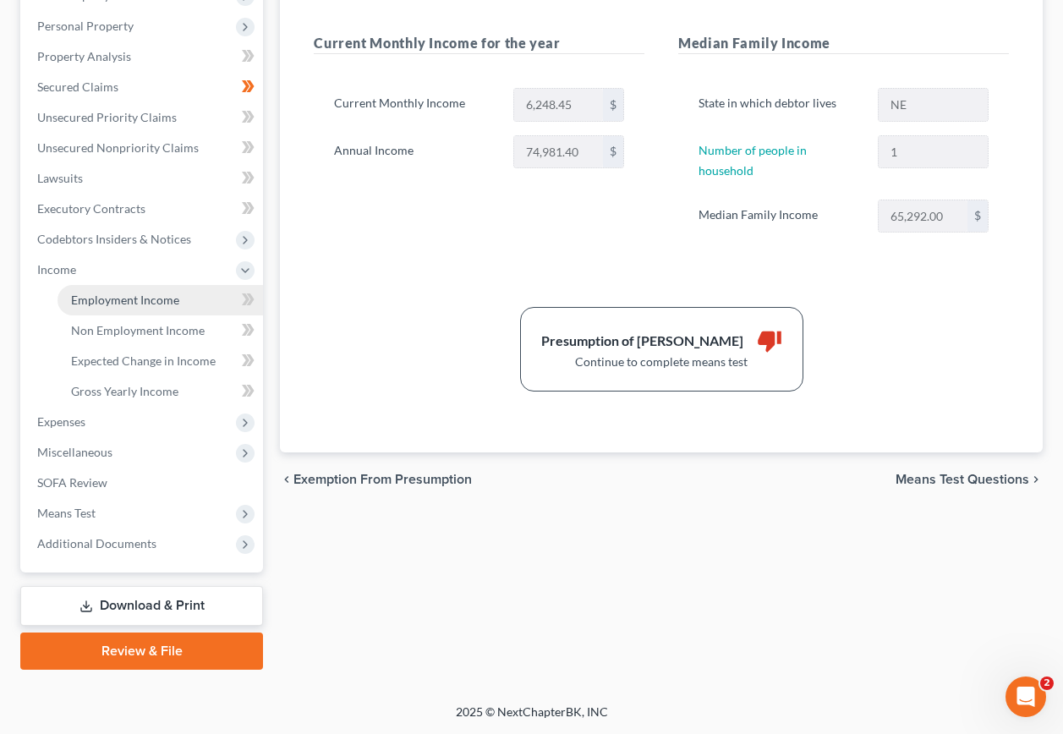
scroll to position [287, 0]
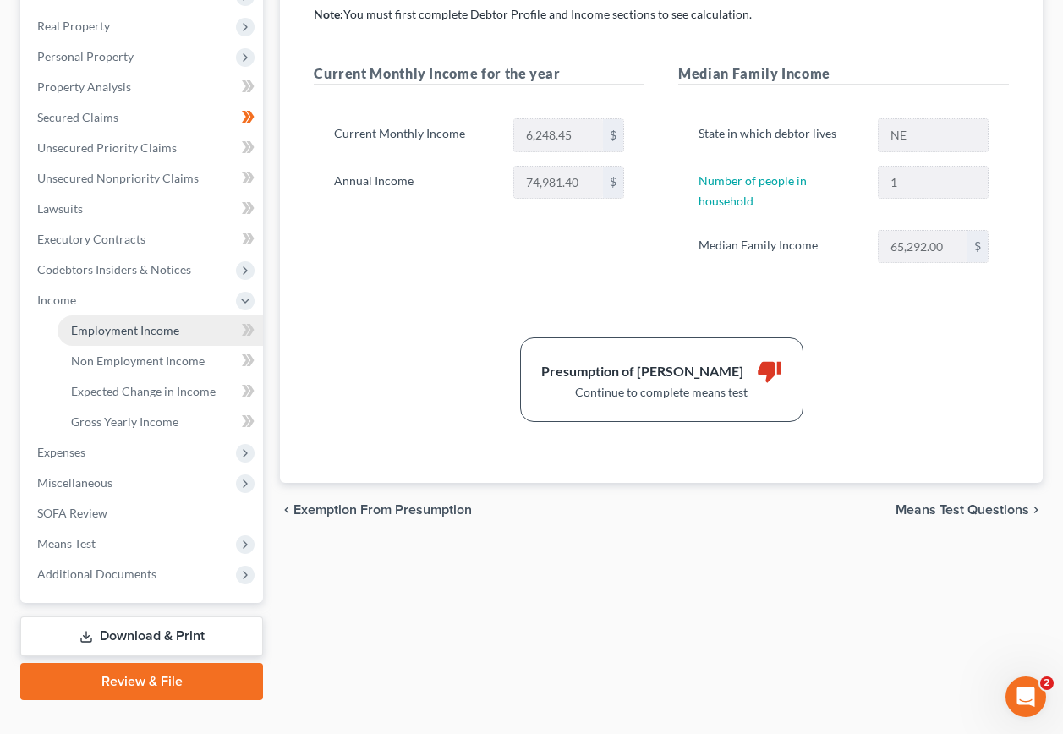
click at [145, 323] on span "Employment Income" at bounding box center [125, 330] width 108 height 14
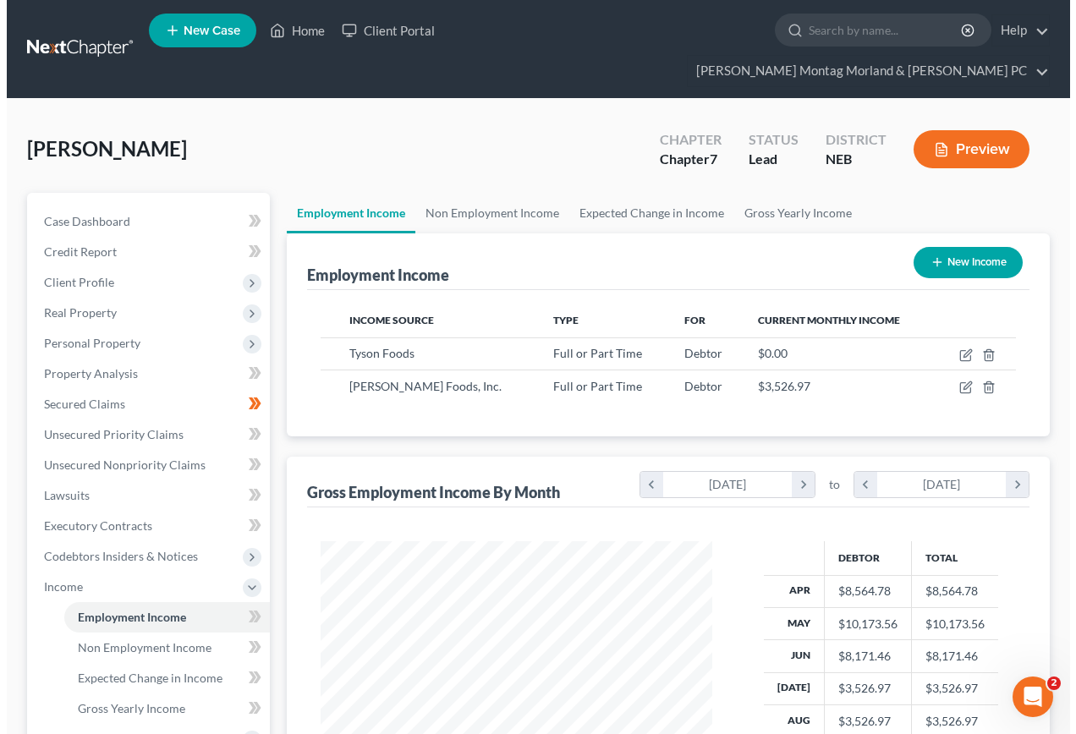
scroll to position [304, 425]
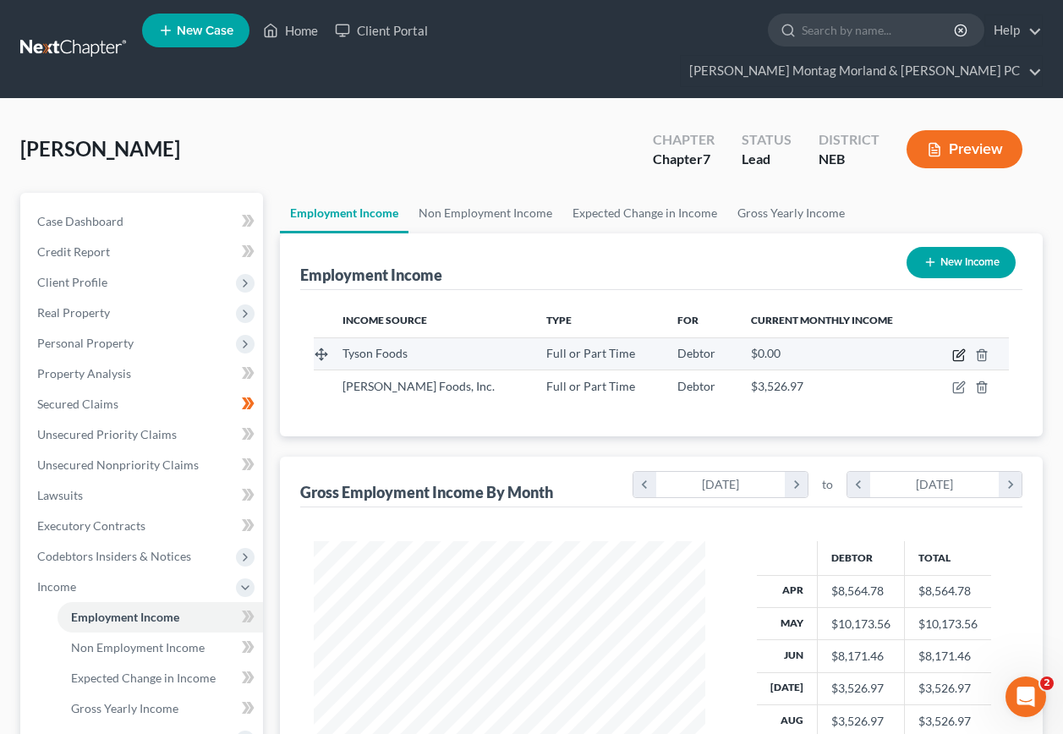
click at [961, 349] on icon "button" at bounding box center [960, 356] width 14 height 14
select select "0"
select select "30"
select select "3"
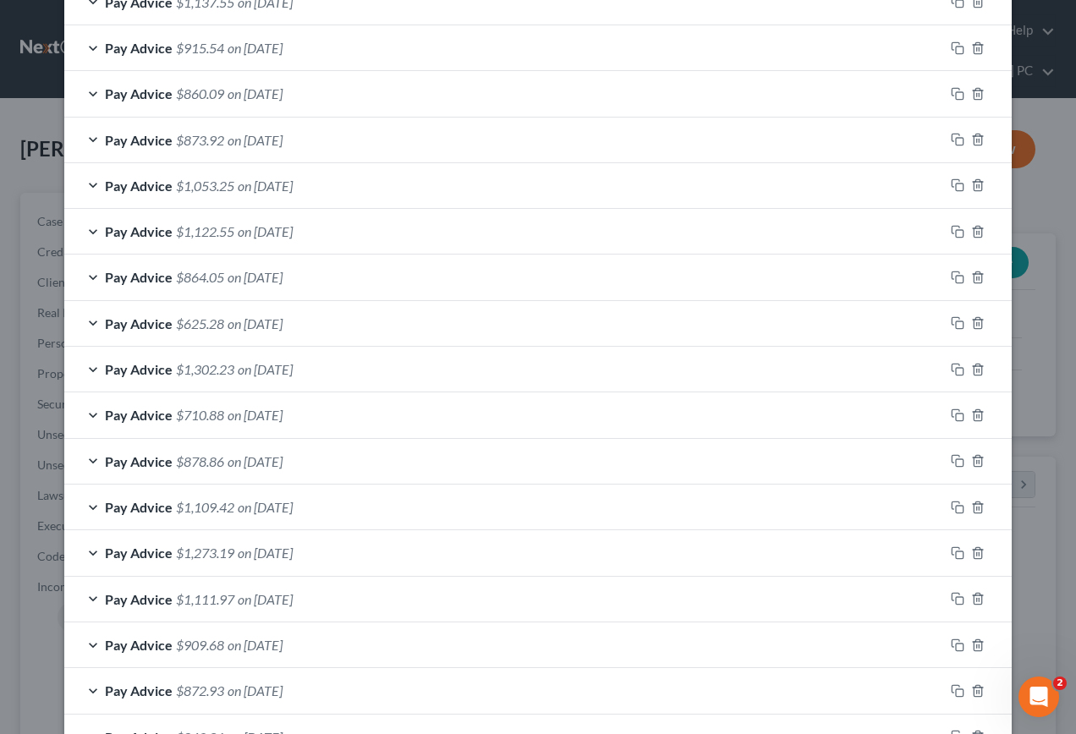
scroll to position [956, 0]
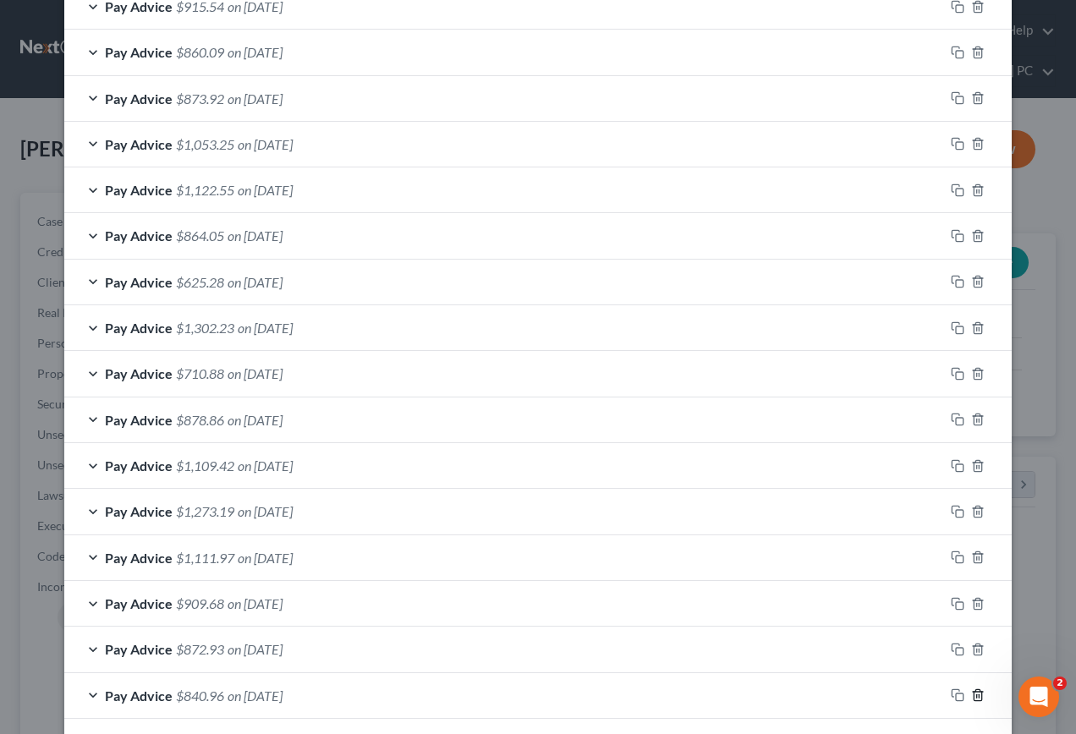
click at [974, 696] on icon "button" at bounding box center [978, 696] width 14 height 14
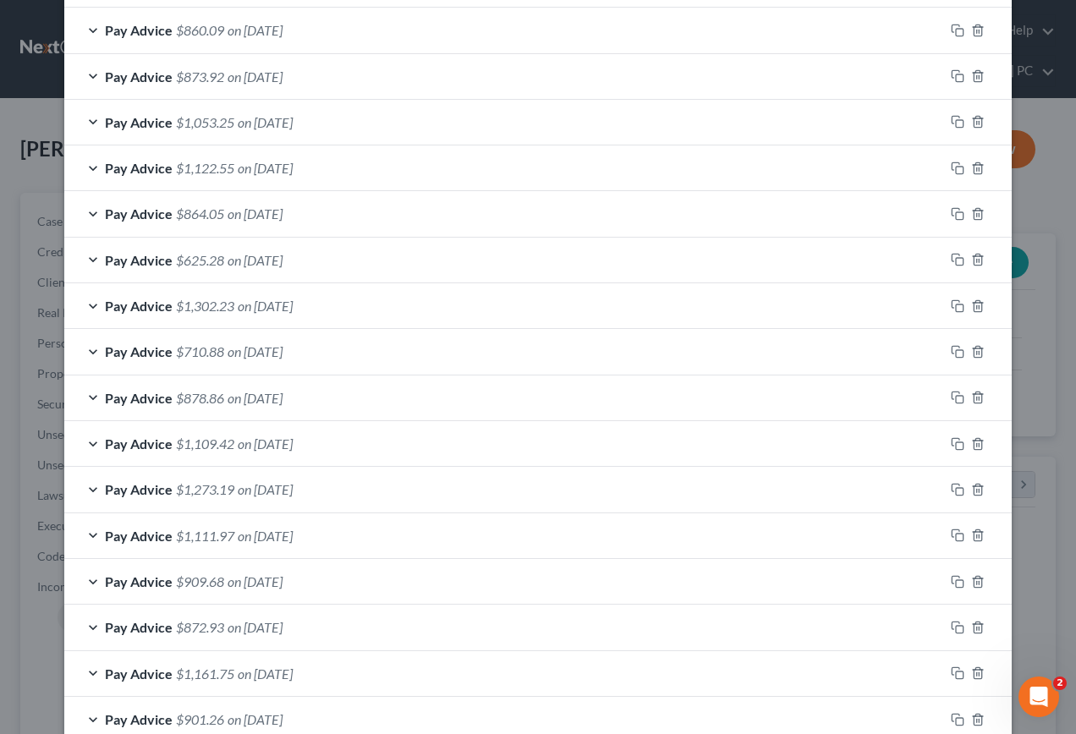
scroll to position [1041, 0]
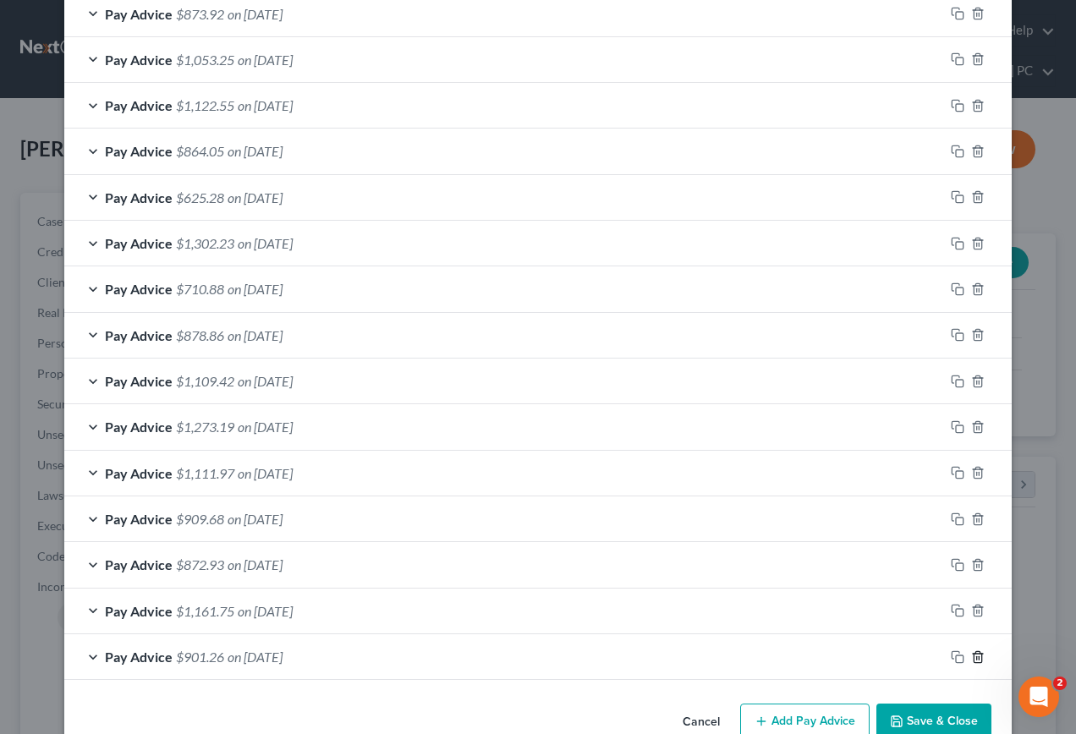
click at [974, 657] on icon "button" at bounding box center [978, 658] width 14 height 14
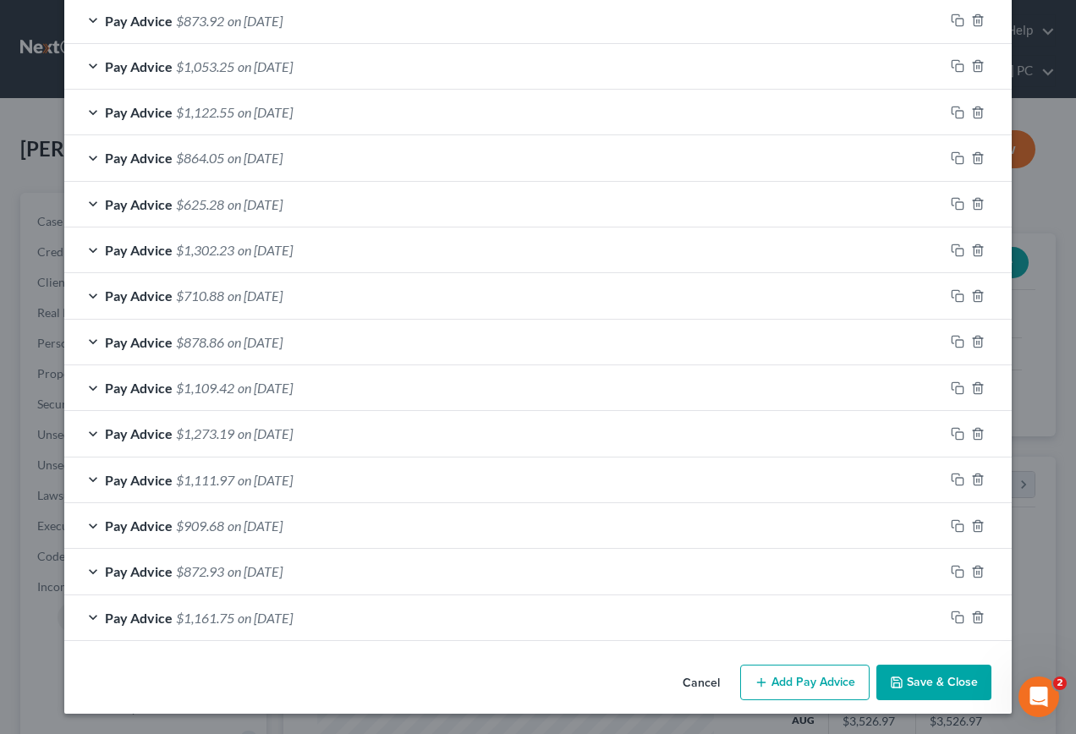
scroll to position [1034, 0]
click at [973, 617] on icon "button" at bounding box center [978, 618] width 14 height 14
click at [979, 619] on line "button" at bounding box center [979, 619] width 0 height 3
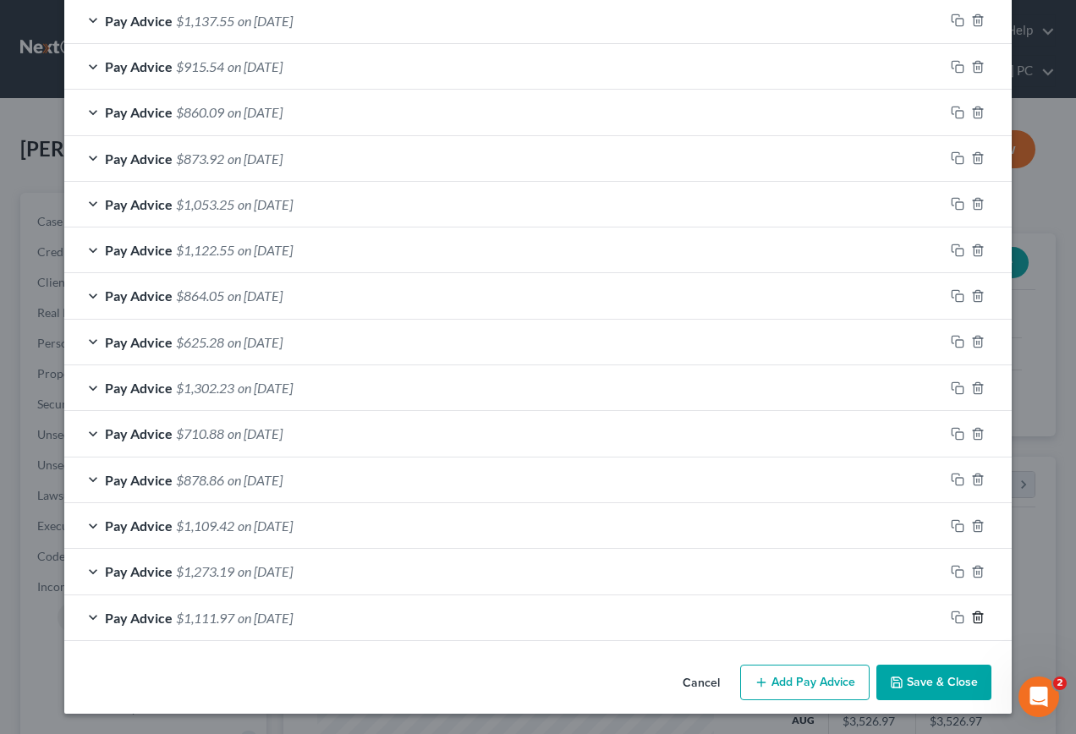
click at [979, 619] on line "button" at bounding box center [979, 619] width 0 height 3
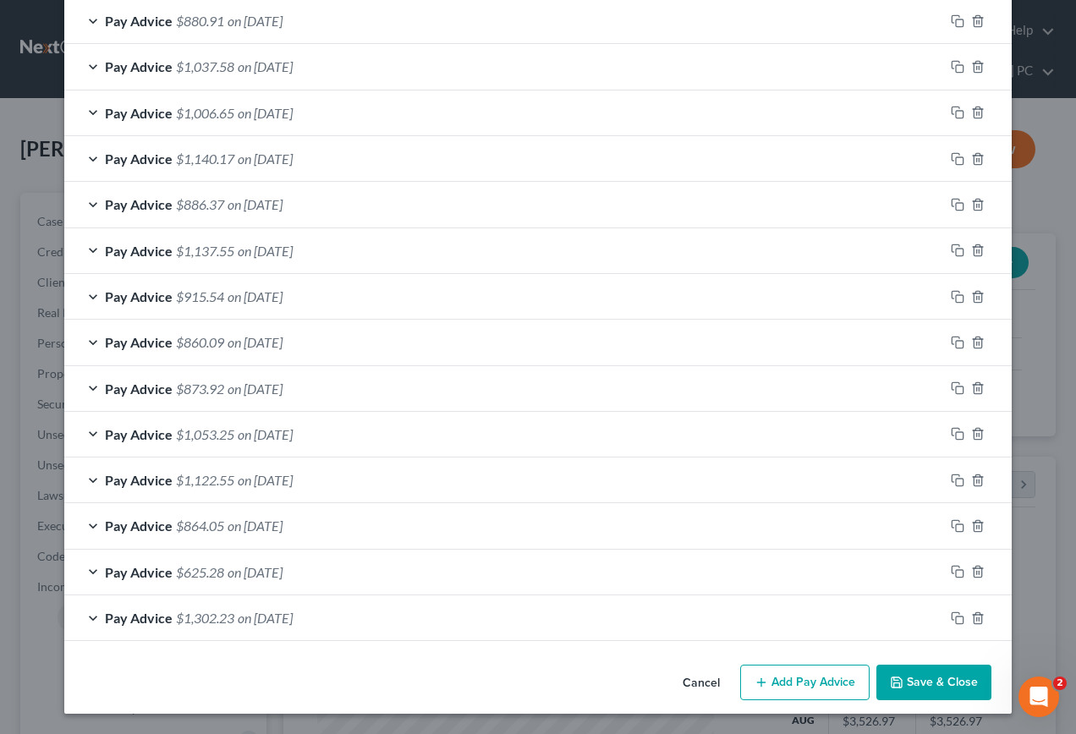
scroll to position [666, 0]
click at [979, 619] on line "button" at bounding box center [979, 619] width 0 height 3
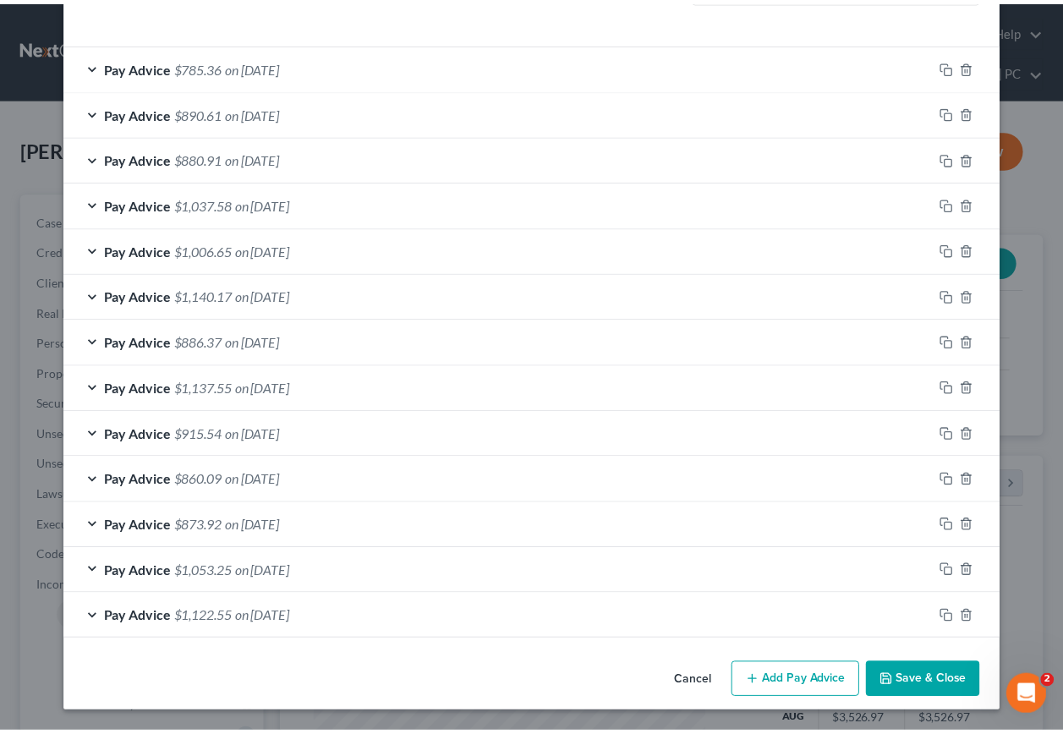
scroll to position [528, 0]
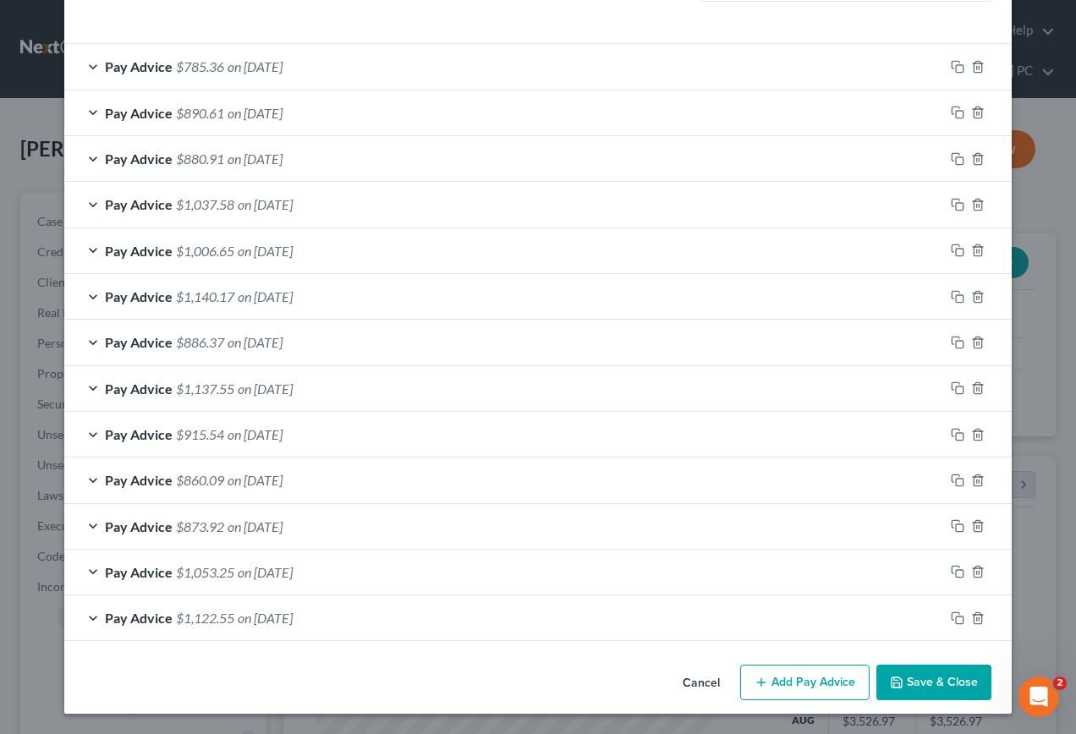
click at [935, 682] on button "Save & Close" at bounding box center [934, 683] width 115 height 36
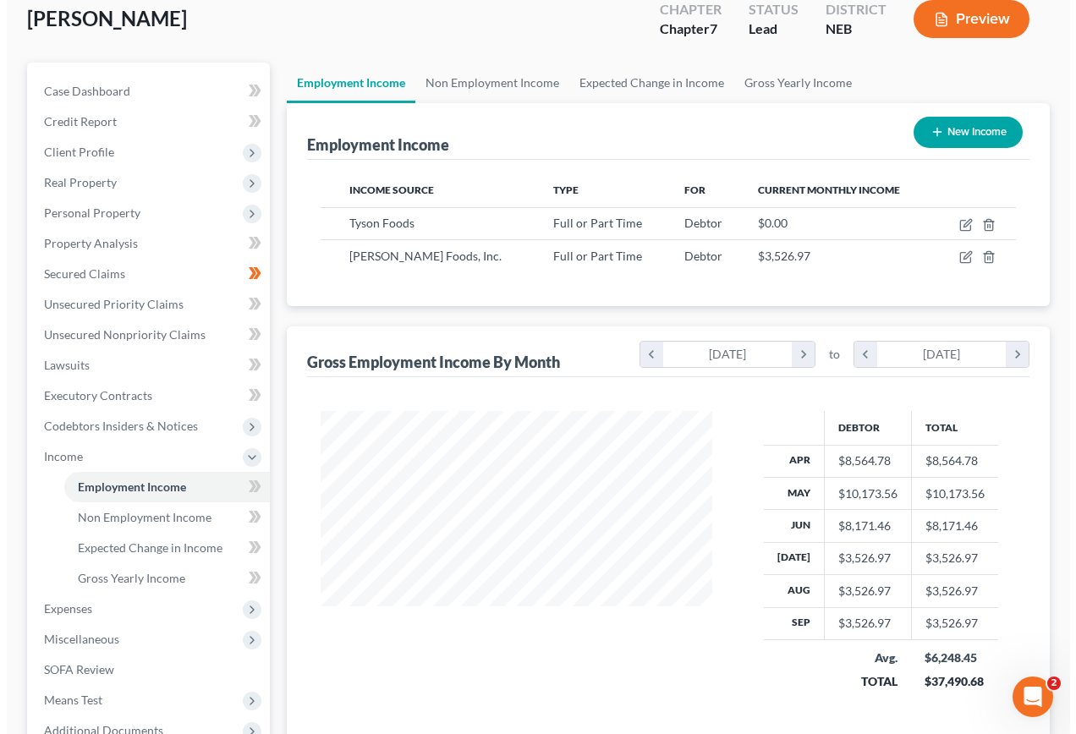
scroll to position [169, 0]
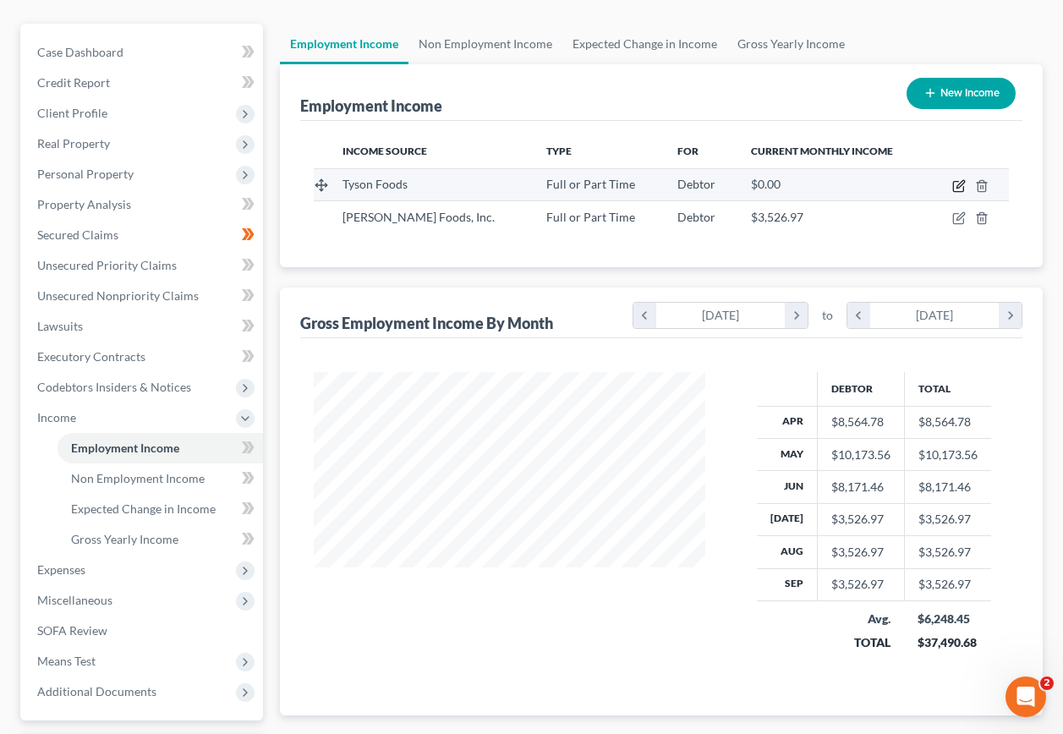
click at [961, 179] on icon "button" at bounding box center [960, 186] width 14 height 14
select select "0"
select select "30"
select select "3"
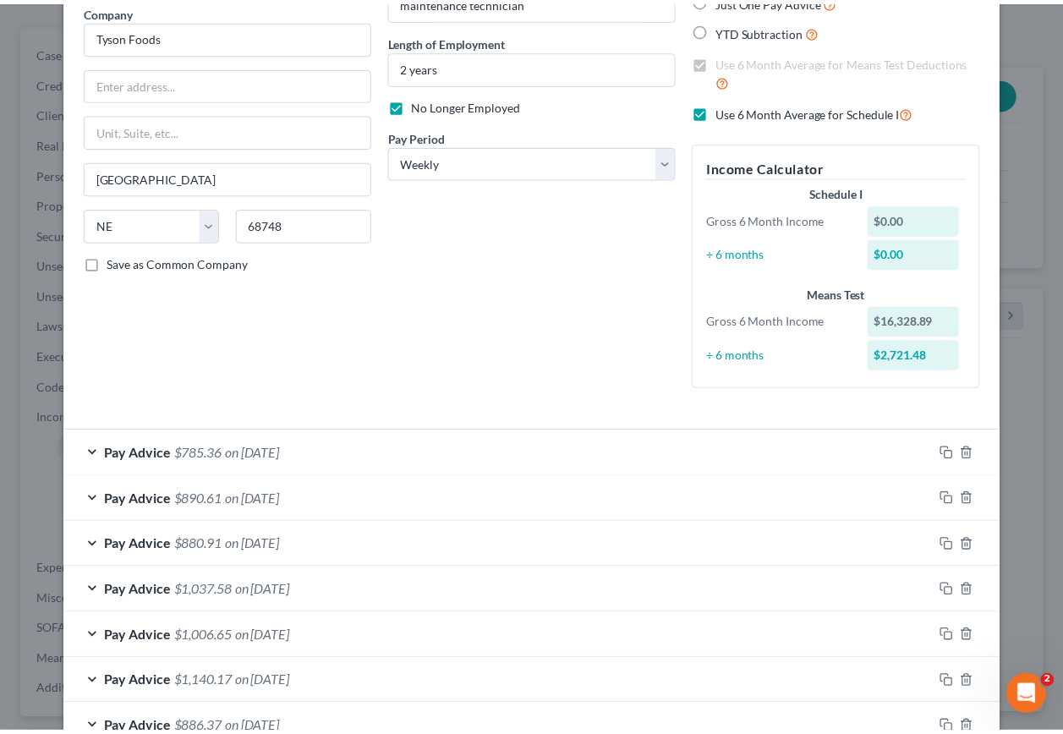
scroll to position [0, 0]
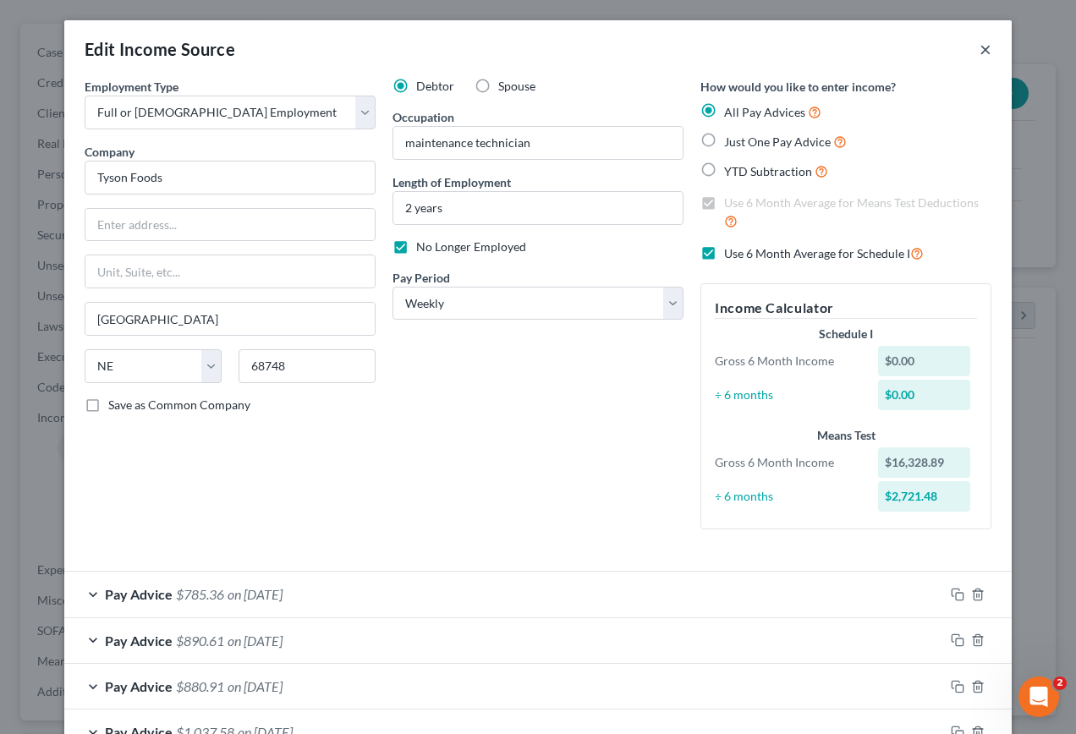
click at [981, 48] on button "×" at bounding box center [986, 49] width 12 height 20
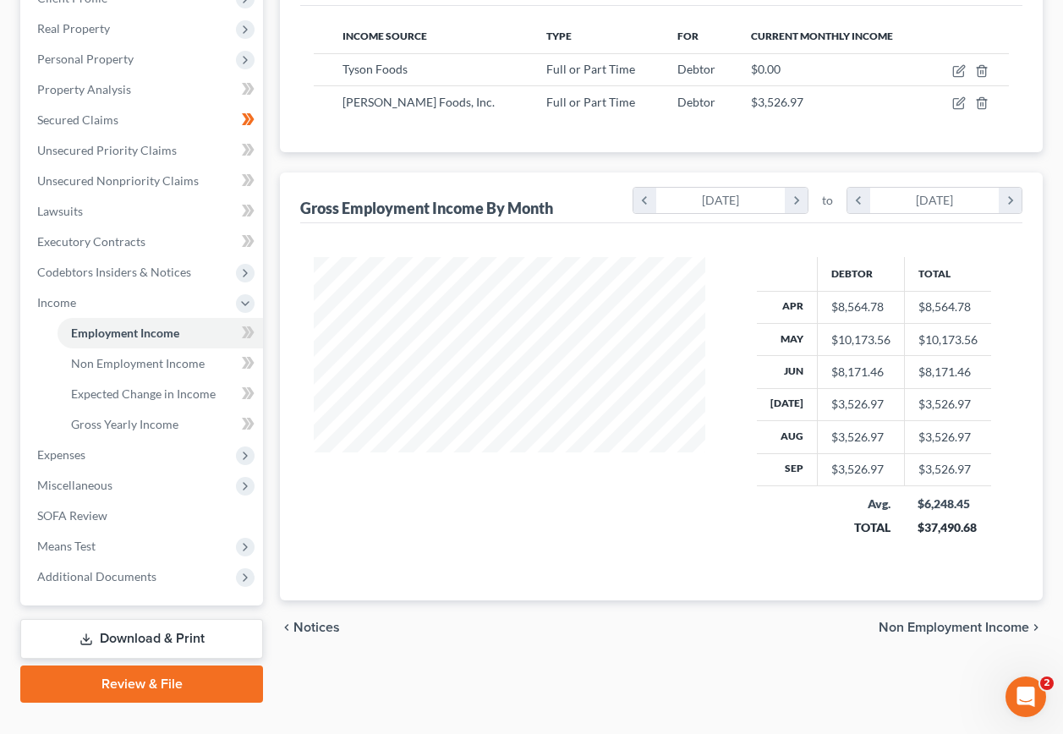
scroll to position [287, 0]
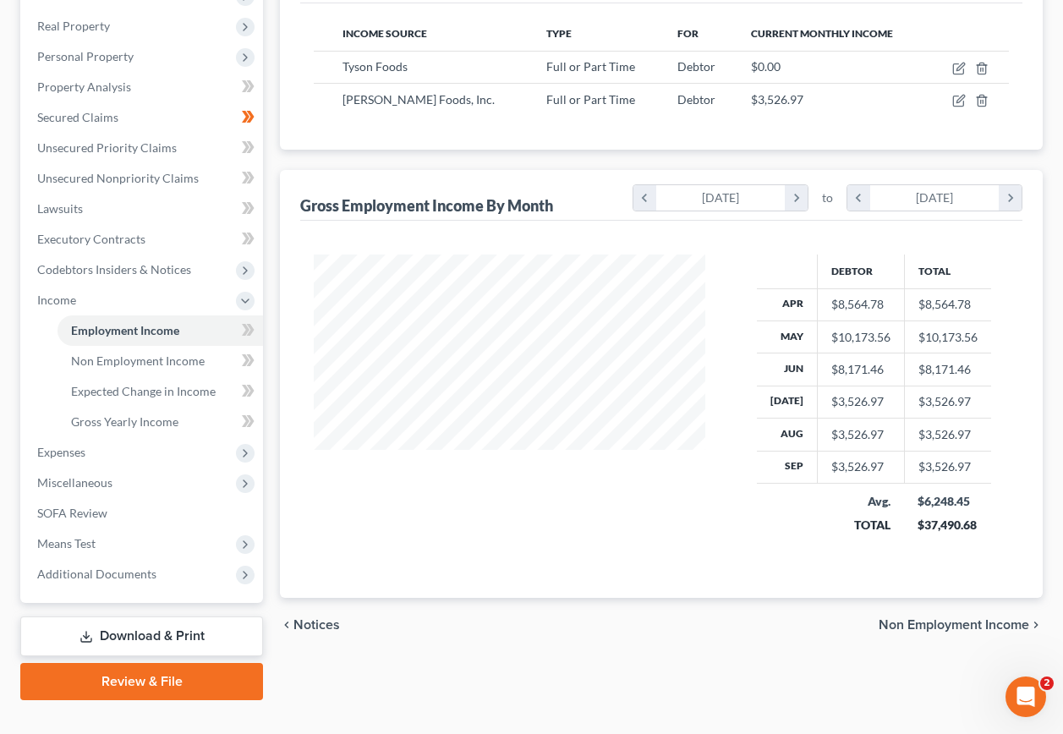
click at [145, 617] on link "Download & Print" at bounding box center [141, 637] width 243 height 40
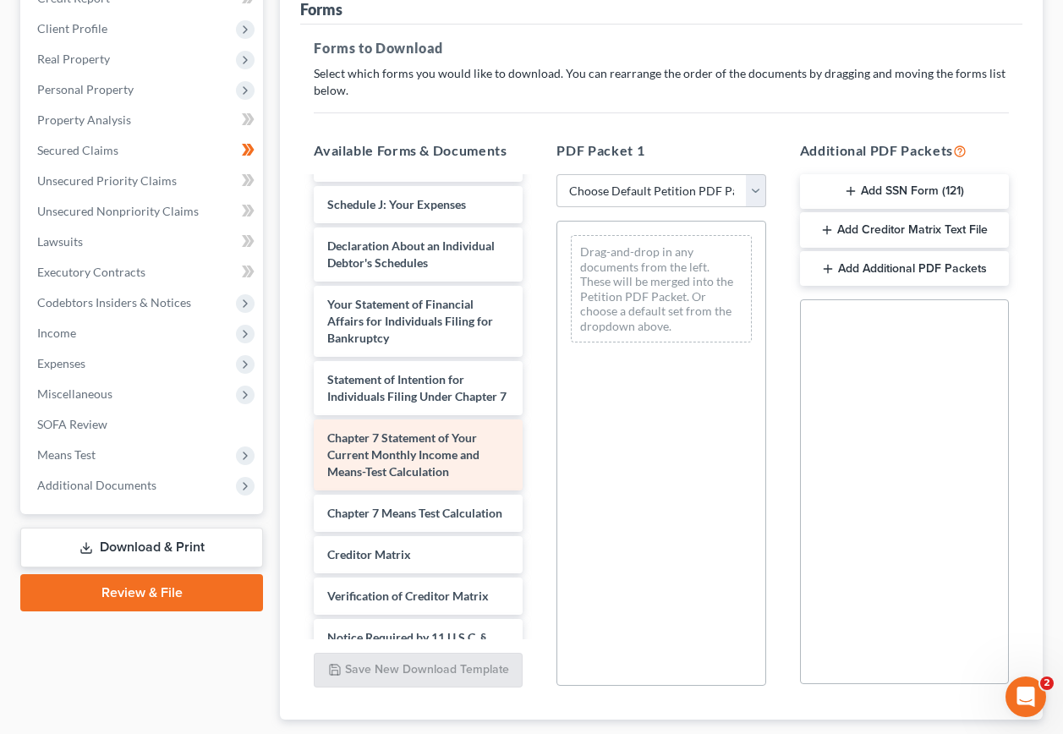
scroll to position [508, 0]
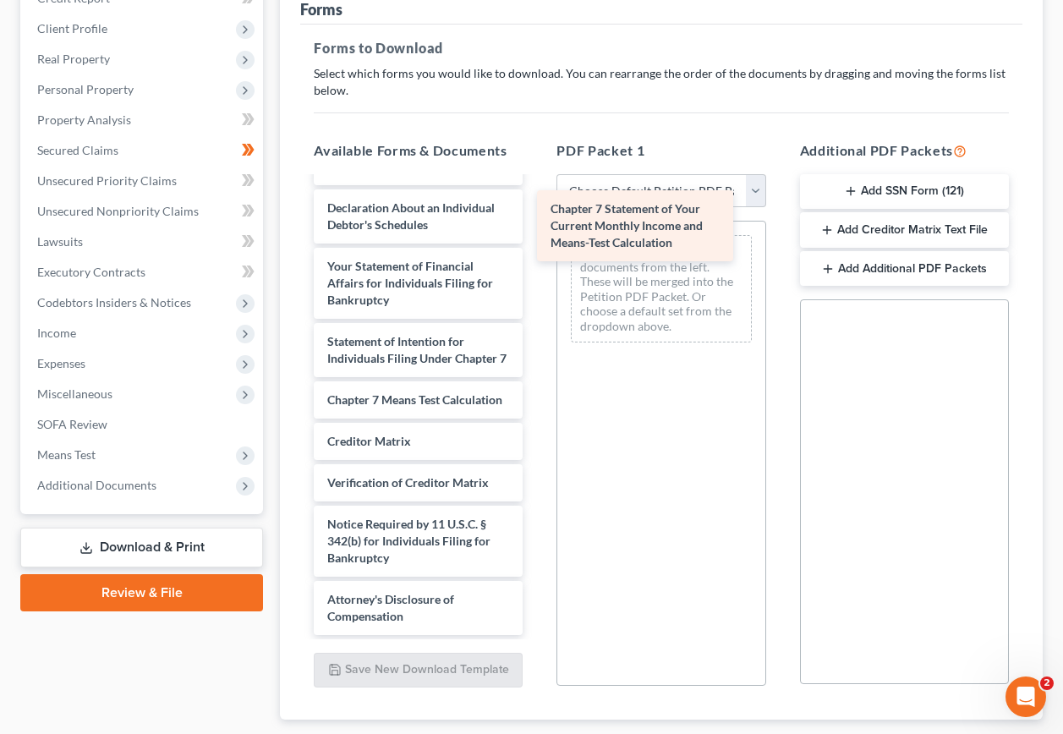
drag, startPoint x: 434, startPoint y: 447, endPoint x: 650, endPoint y: 246, distance: 294.5
click at [536, 219] on div "Chapter 7 Statement of Your Current Monthly Income and Means-Test Calculation V…" at bounding box center [418, 154] width 236 height 962
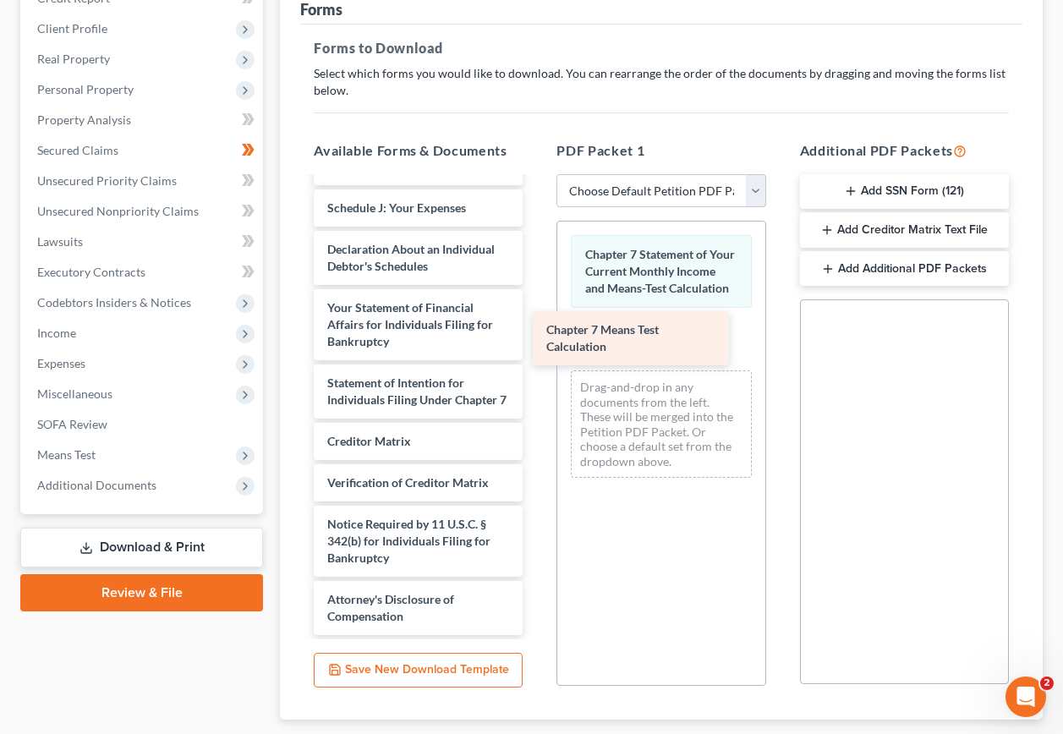
scroll to position [531, 0]
drag, startPoint x: 415, startPoint y: 359, endPoint x: 663, endPoint y: 327, distance: 250.8
click at [536, 327] on div "Chapter 7 Means Test Calculation Voluntary Petition for Individuals Filing for …" at bounding box center [418, 175] width 236 height 921
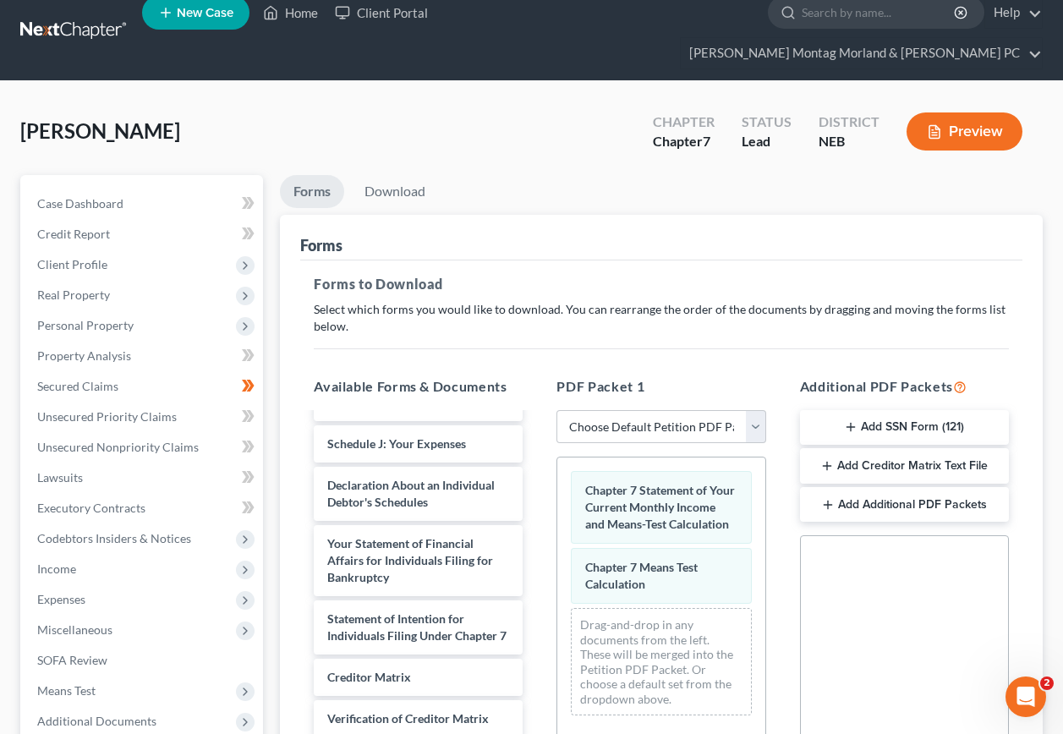
scroll to position [0, 0]
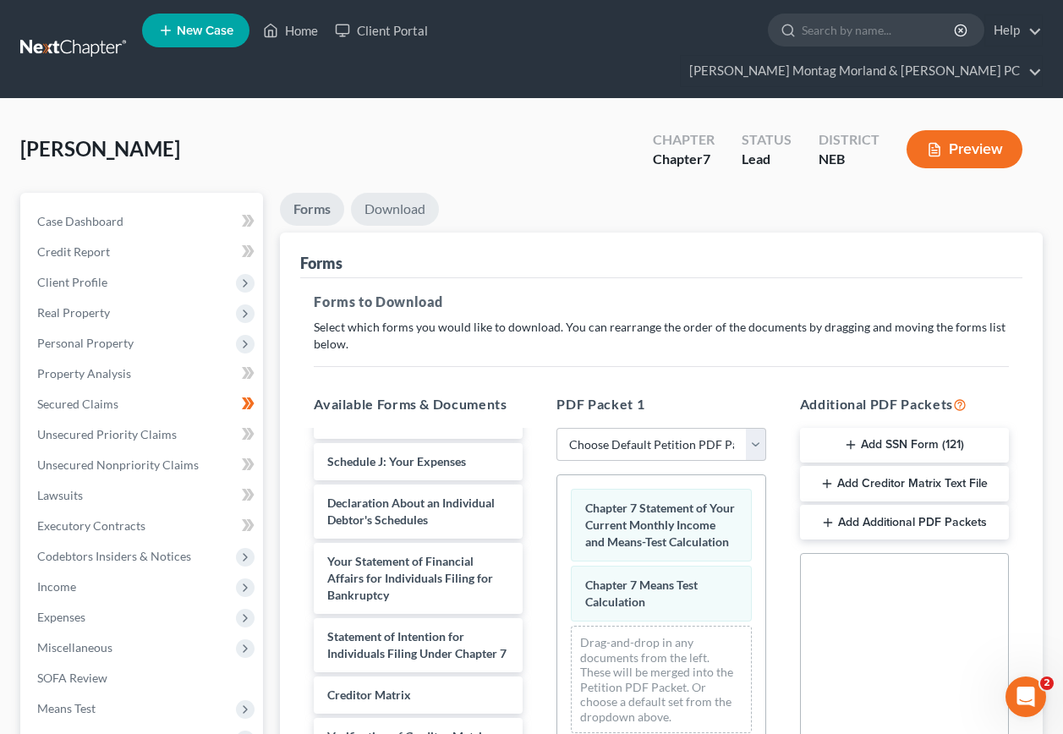
click at [405, 193] on link "Download" at bounding box center [395, 209] width 88 height 33
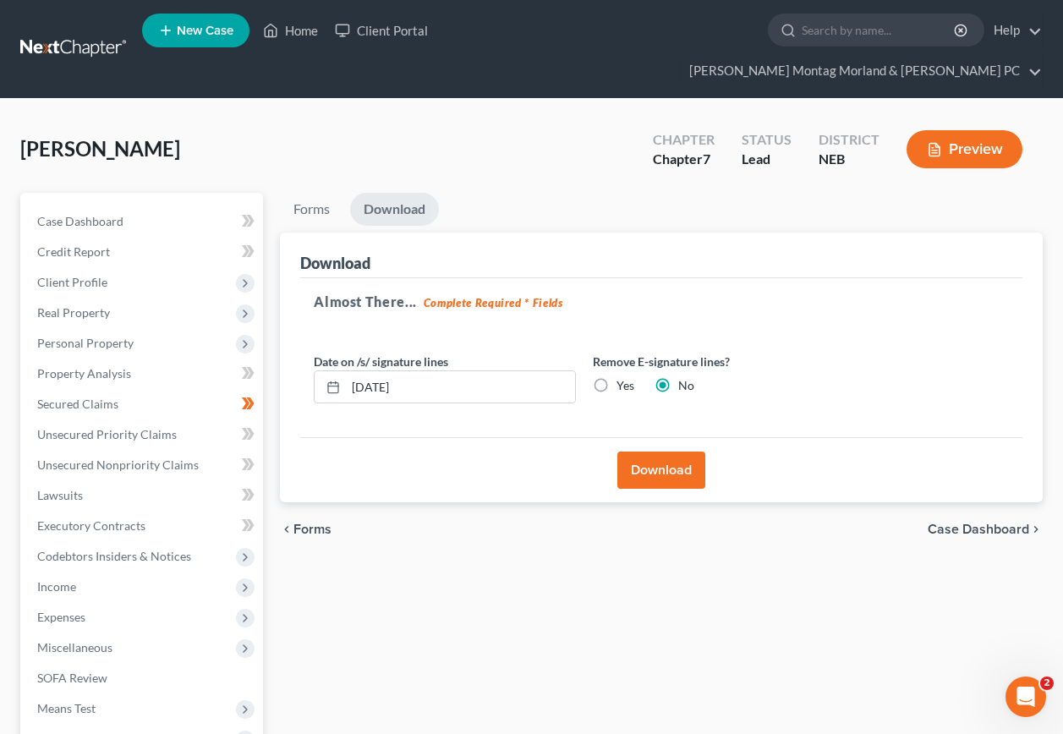
drag, startPoint x: 651, startPoint y: 439, endPoint x: 645, endPoint y: 430, distance: 11.0
click at [651, 452] on button "Download" at bounding box center [662, 470] width 88 height 37
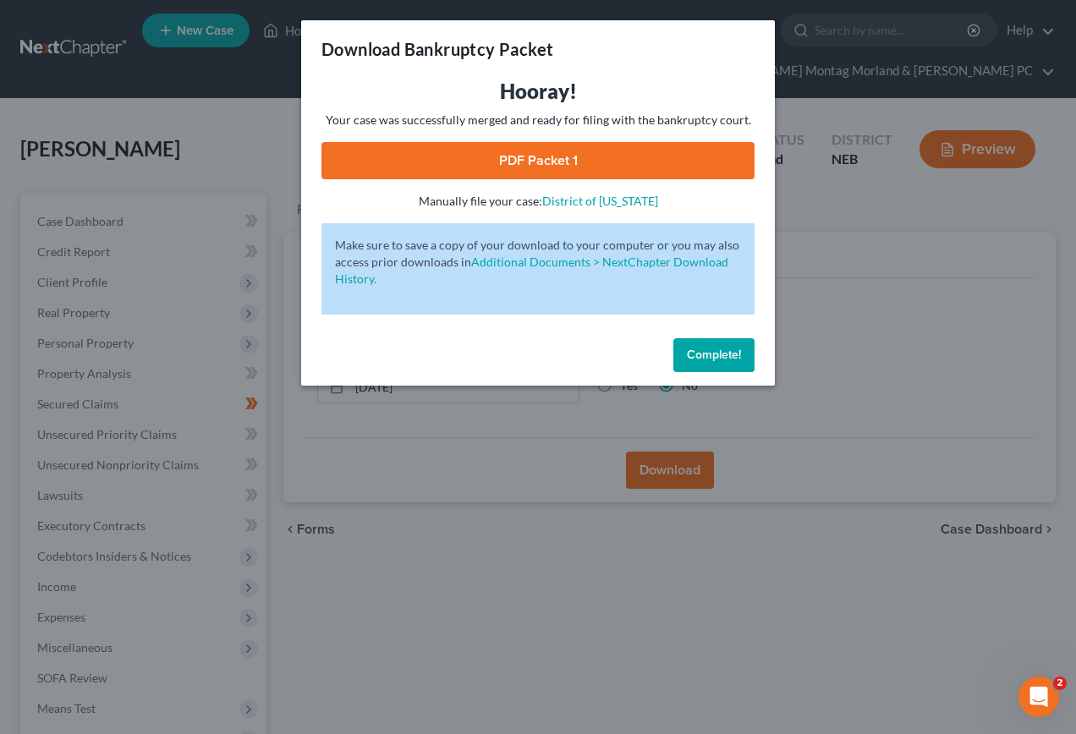
click at [569, 147] on link "PDF Packet 1" at bounding box center [537, 160] width 433 height 37
click at [712, 349] on span "Complete!" at bounding box center [714, 355] width 54 height 14
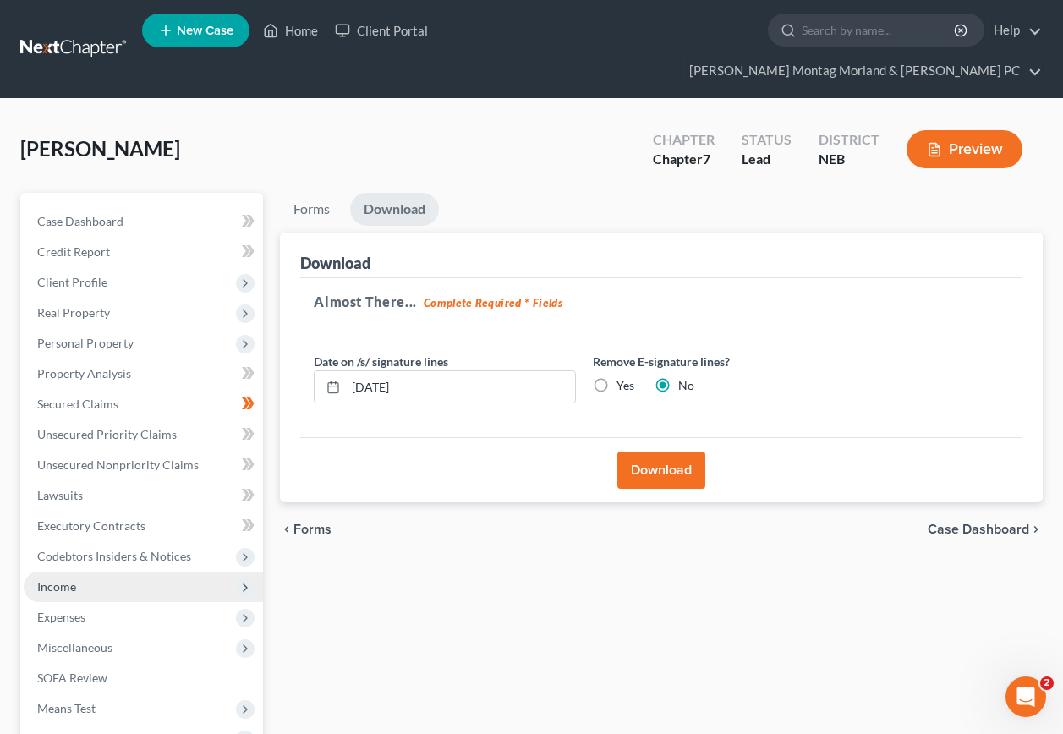
click at [50, 580] on span "Income" at bounding box center [56, 587] width 39 height 14
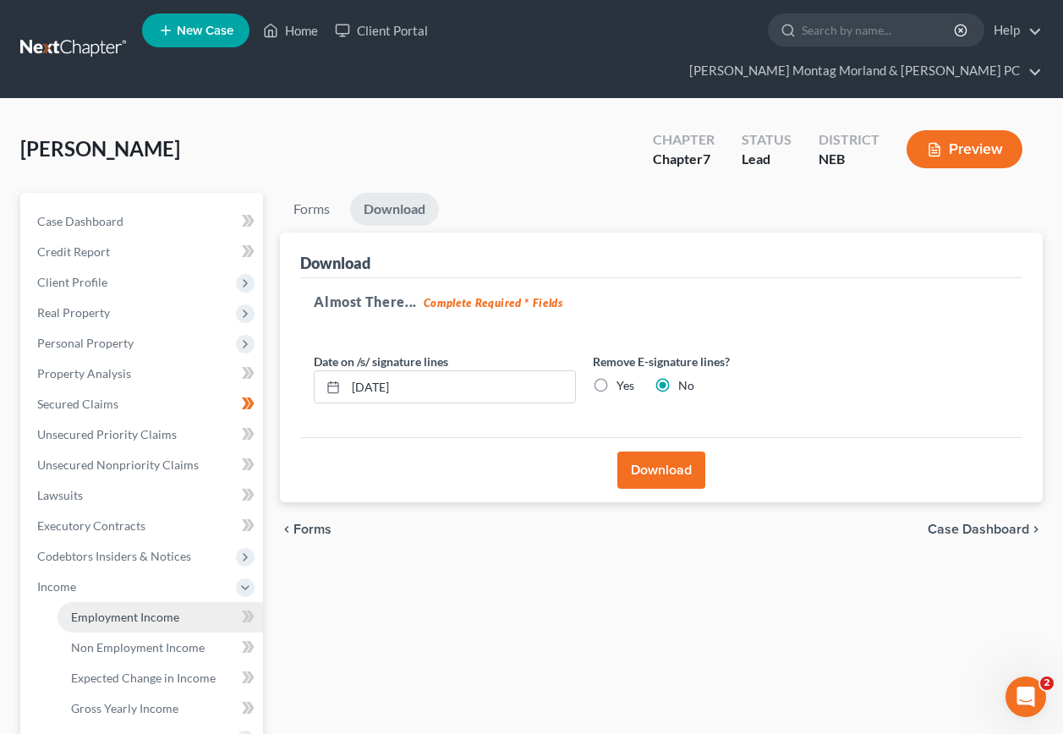
click at [151, 610] on span "Employment Income" at bounding box center [125, 617] width 108 height 14
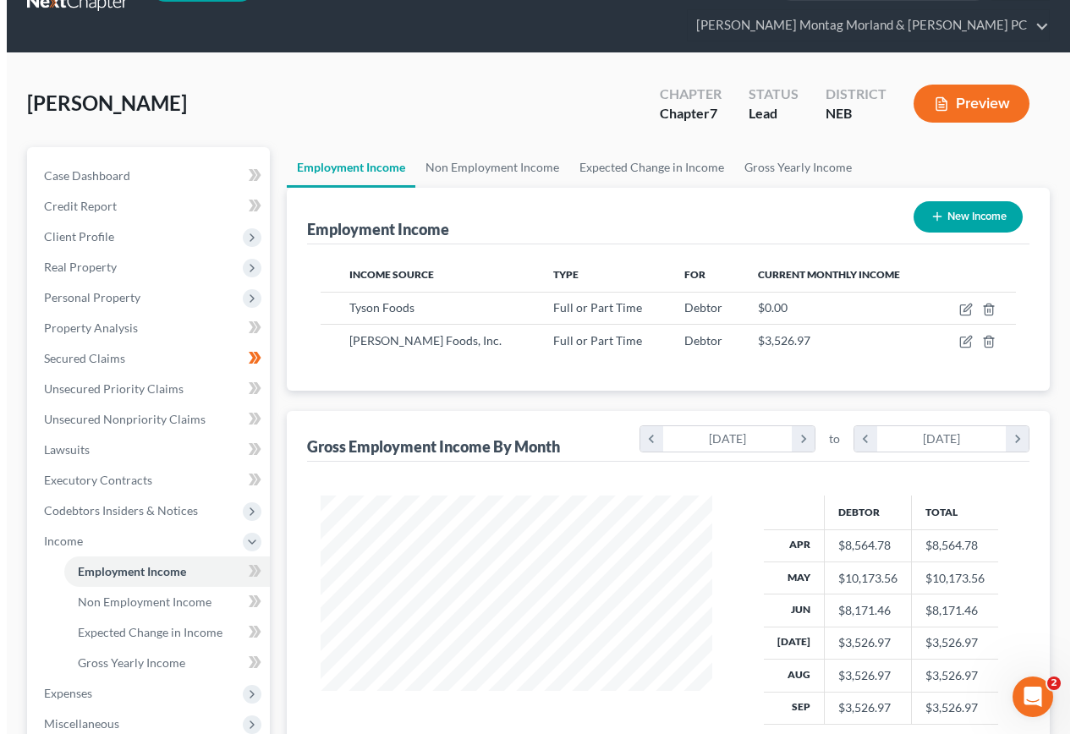
scroll to position [169, 0]
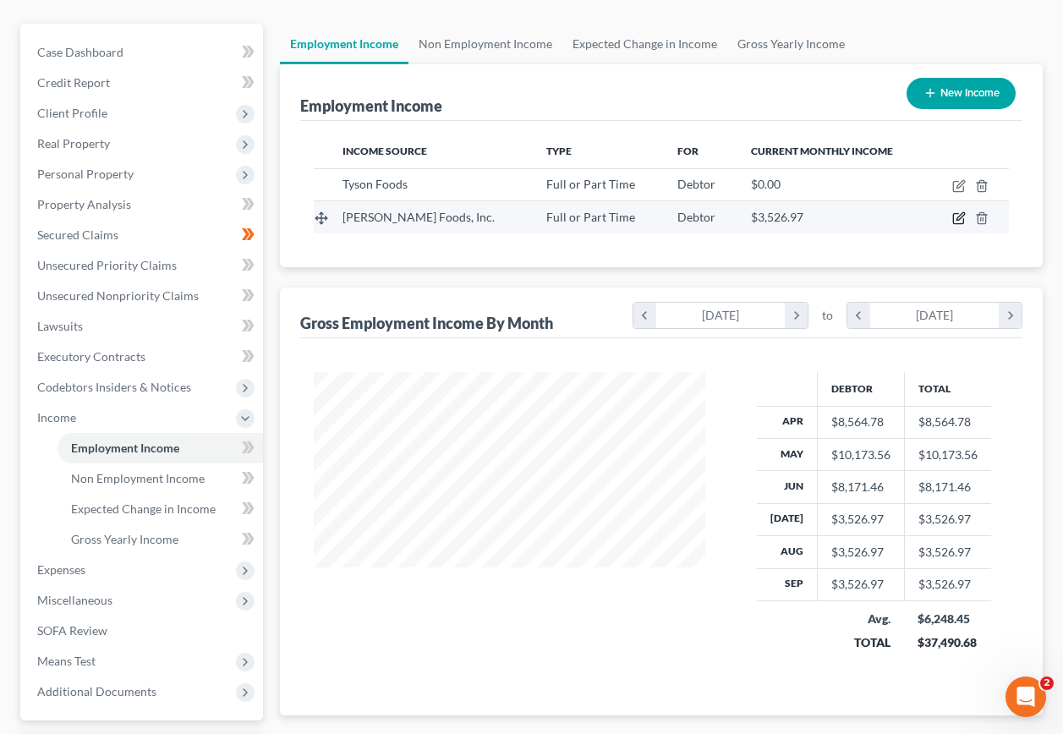
click at [959, 213] on icon "button" at bounding box center [961, 217] width 8 height 8
select select "0"
select select "26"
select select "2"
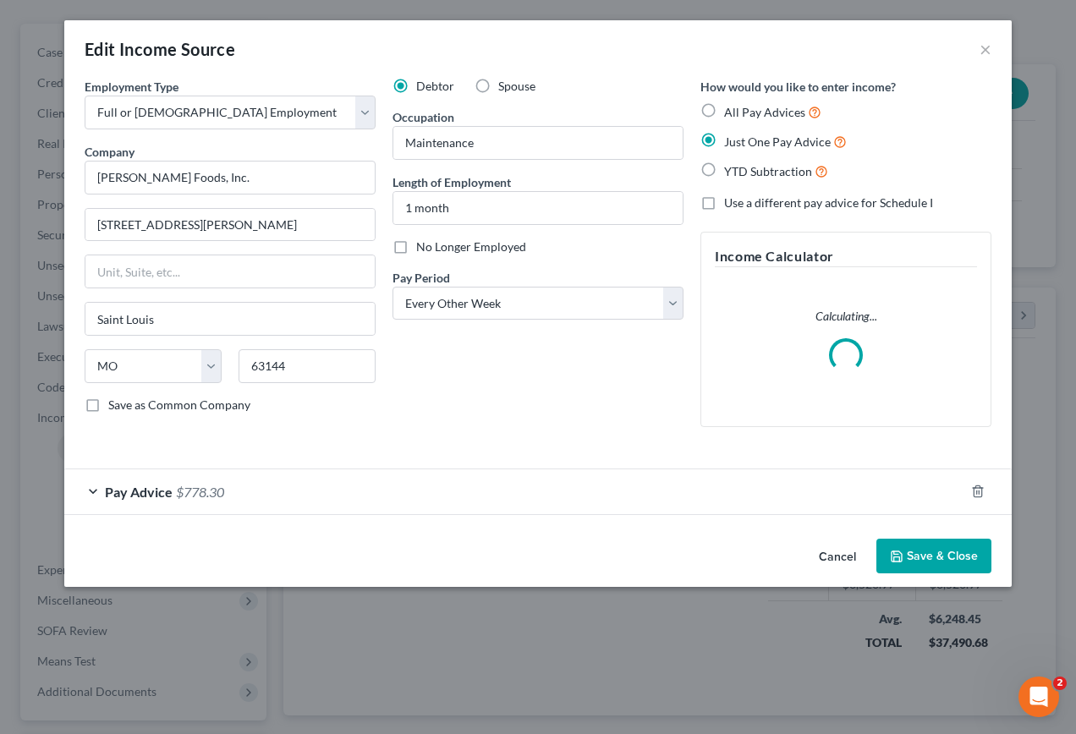
scroll to position [304, 431]
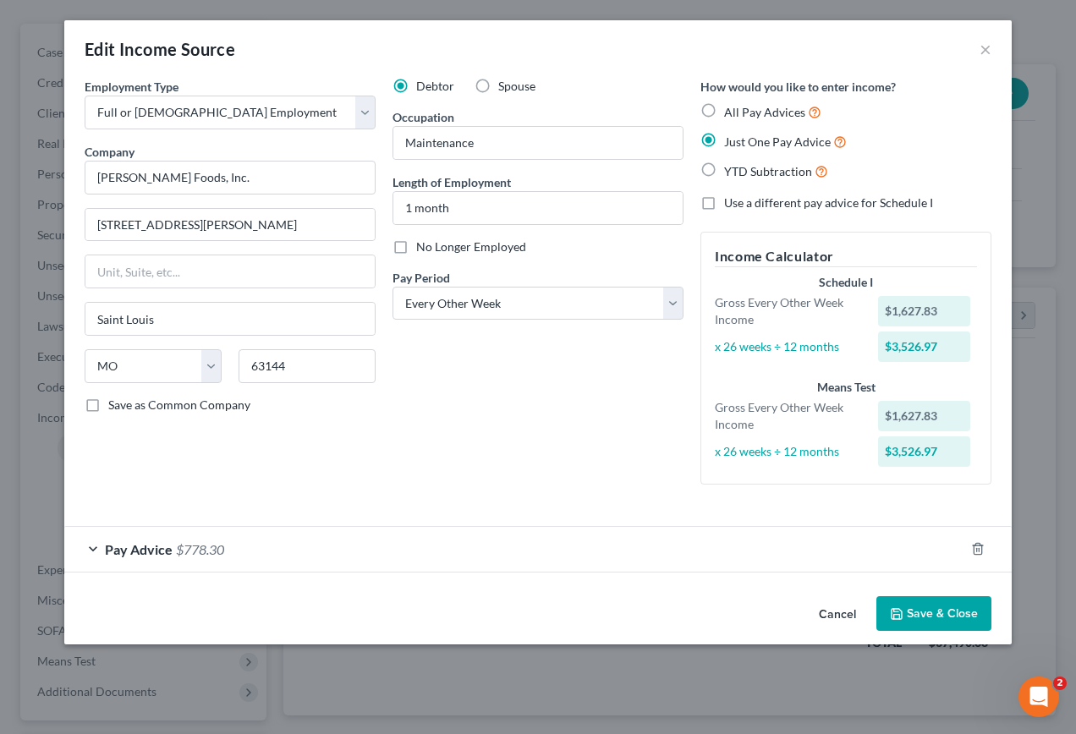
click at [155, 549] on span "Pay Advice" at bounding box center [139, 549] width 68 height 16
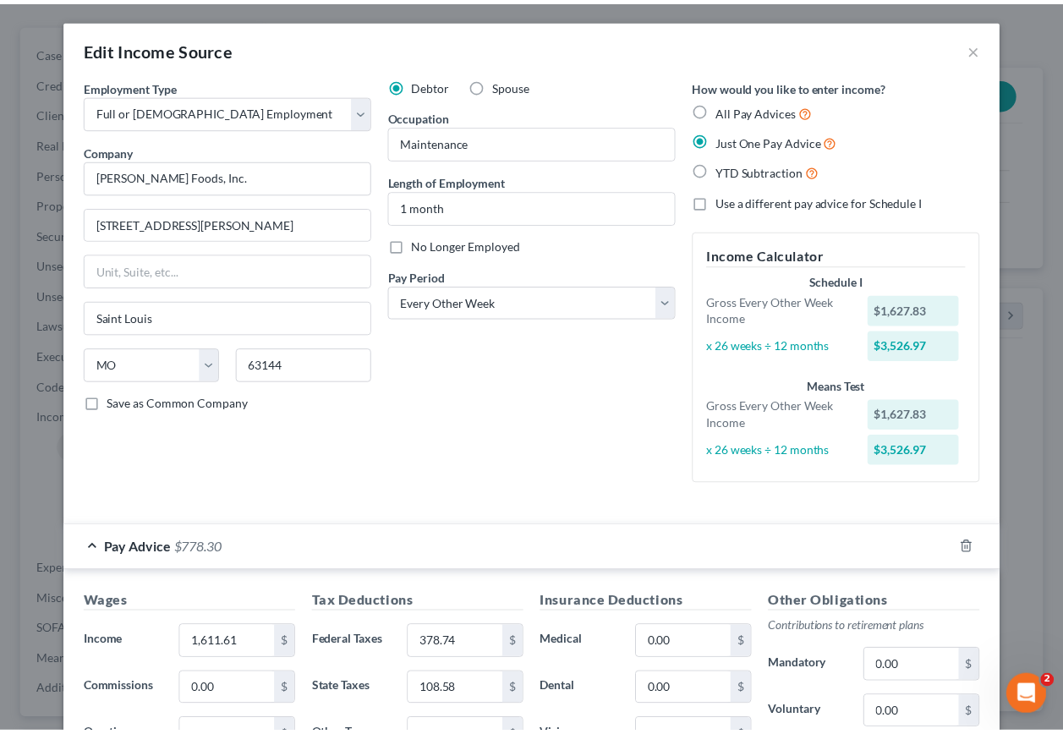
scroll to position [0, 0]
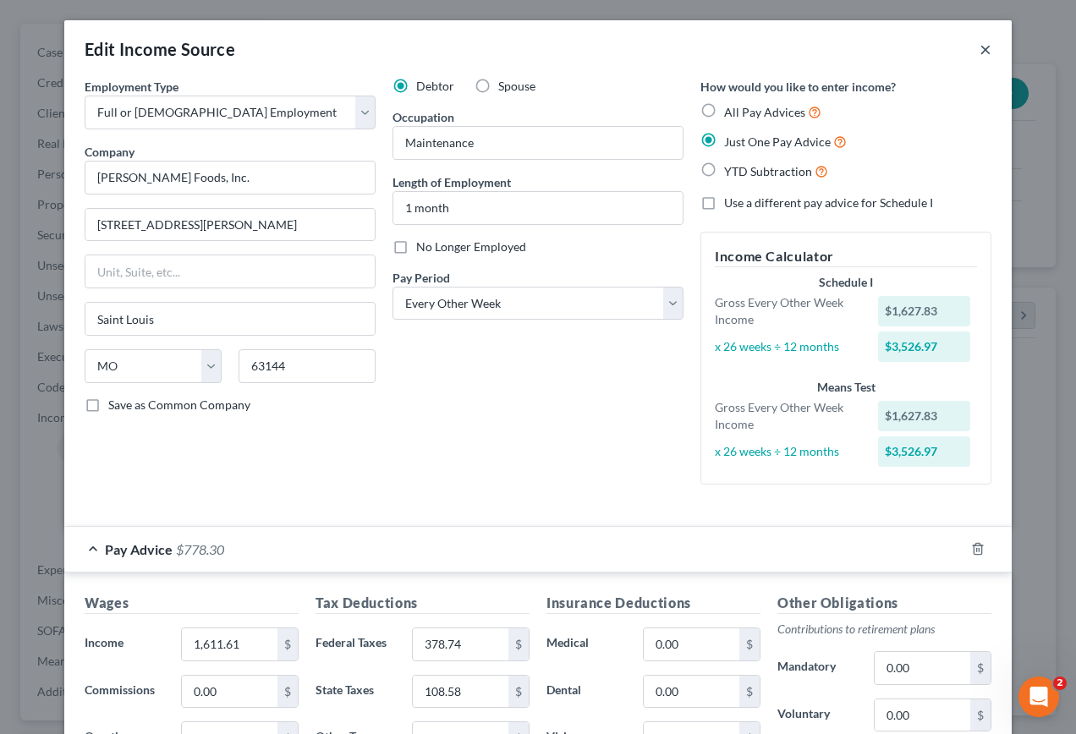
click at [983, 52] on button "×" at bounding box center [986, 49] width 12 height 20
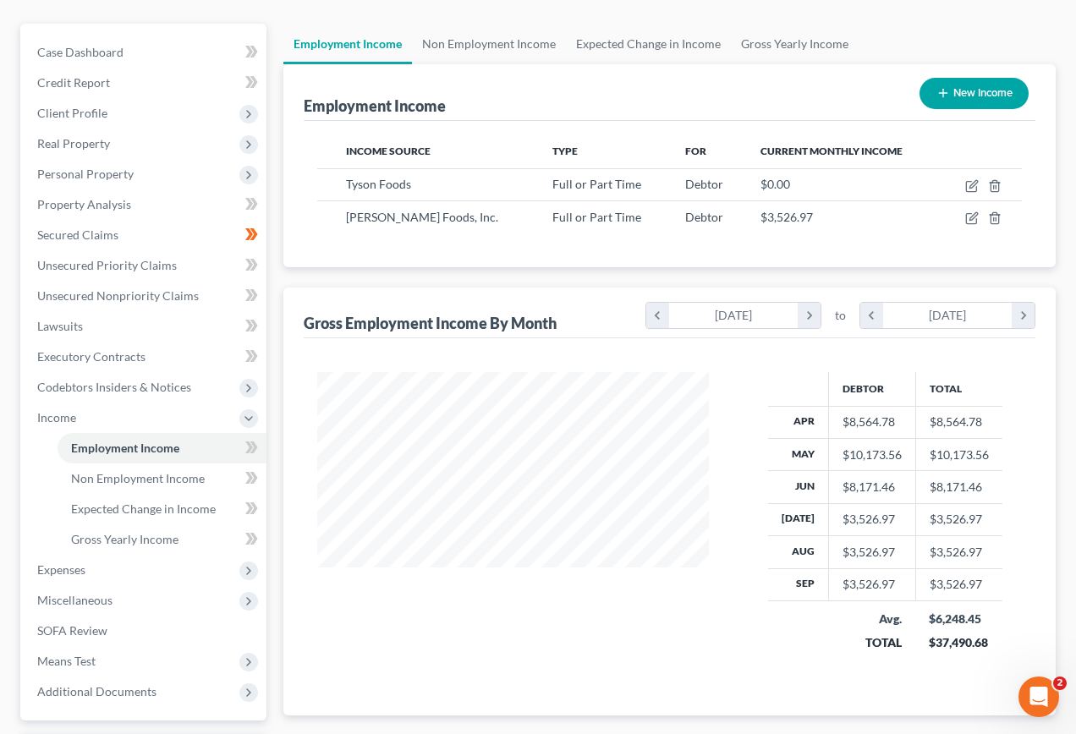
scroll to position [845747, 845624]
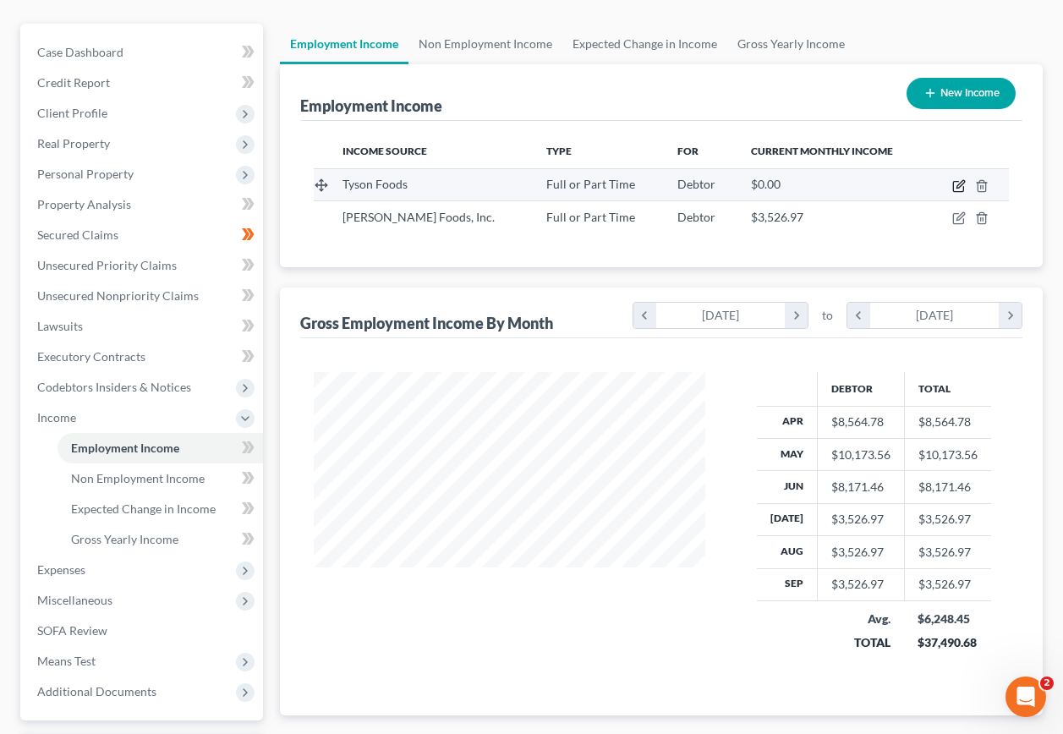
click at [963, 180] on icon "button" at bounding box center [961, 184] width 8 height 8
select select "0"
select select "30"
select select "3"
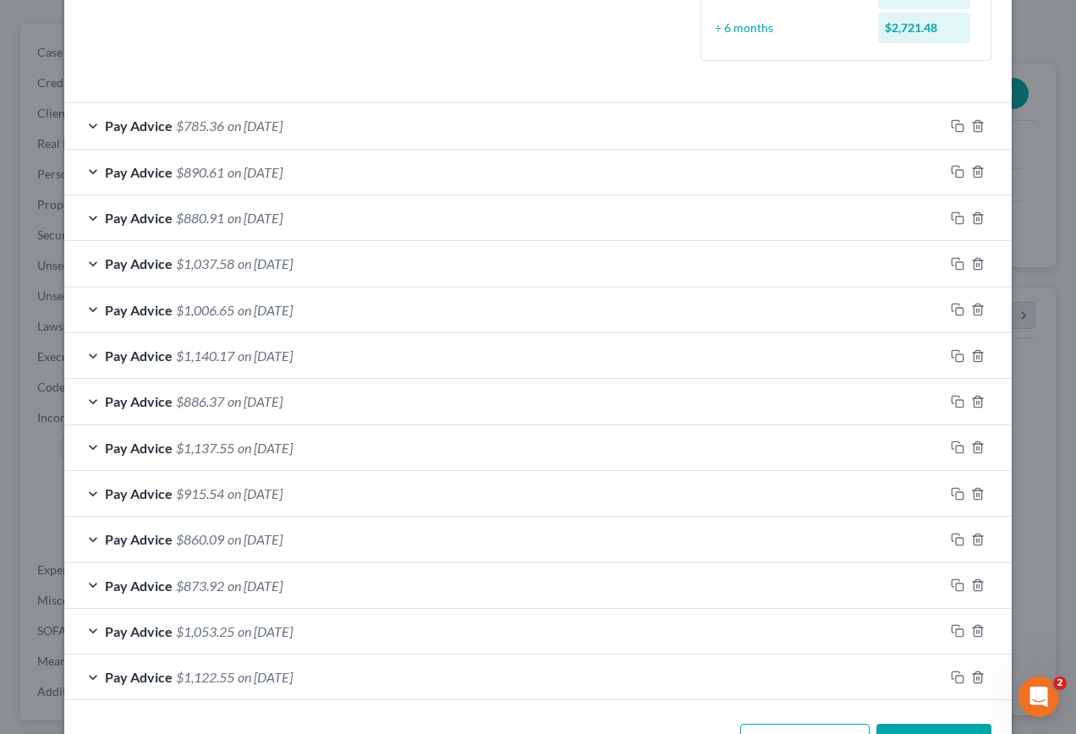
scroll to position [508, 0]
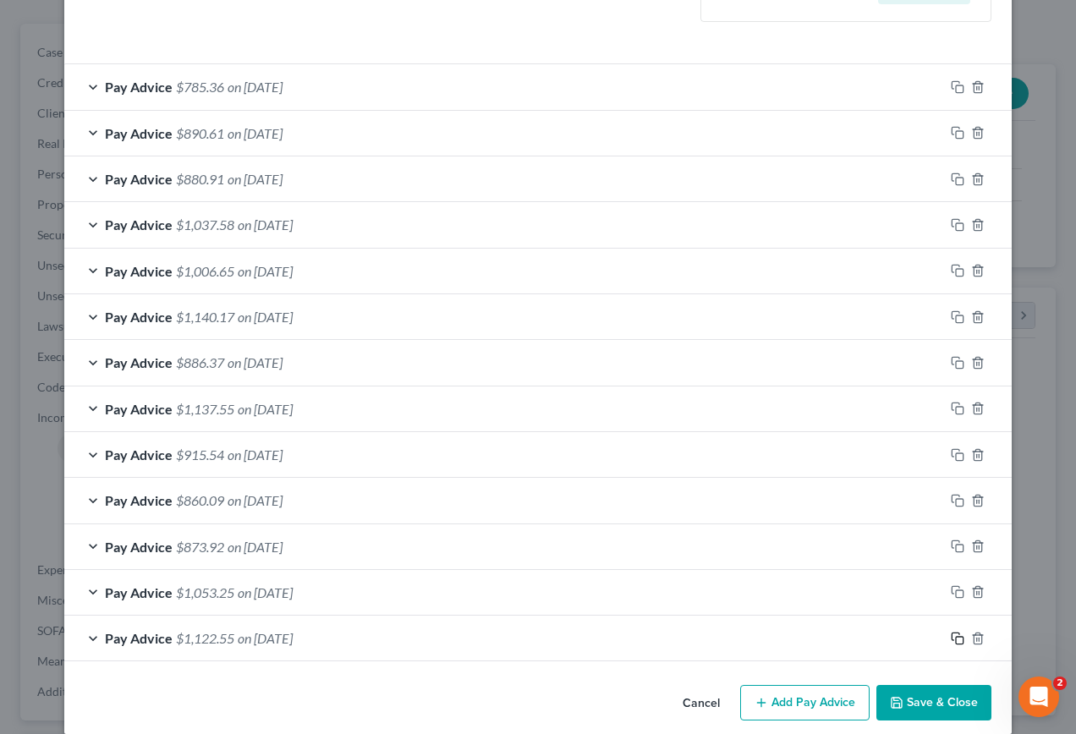
click at [952, 640] on icon "button" at bounding box center [958, 639] width 14 height 14
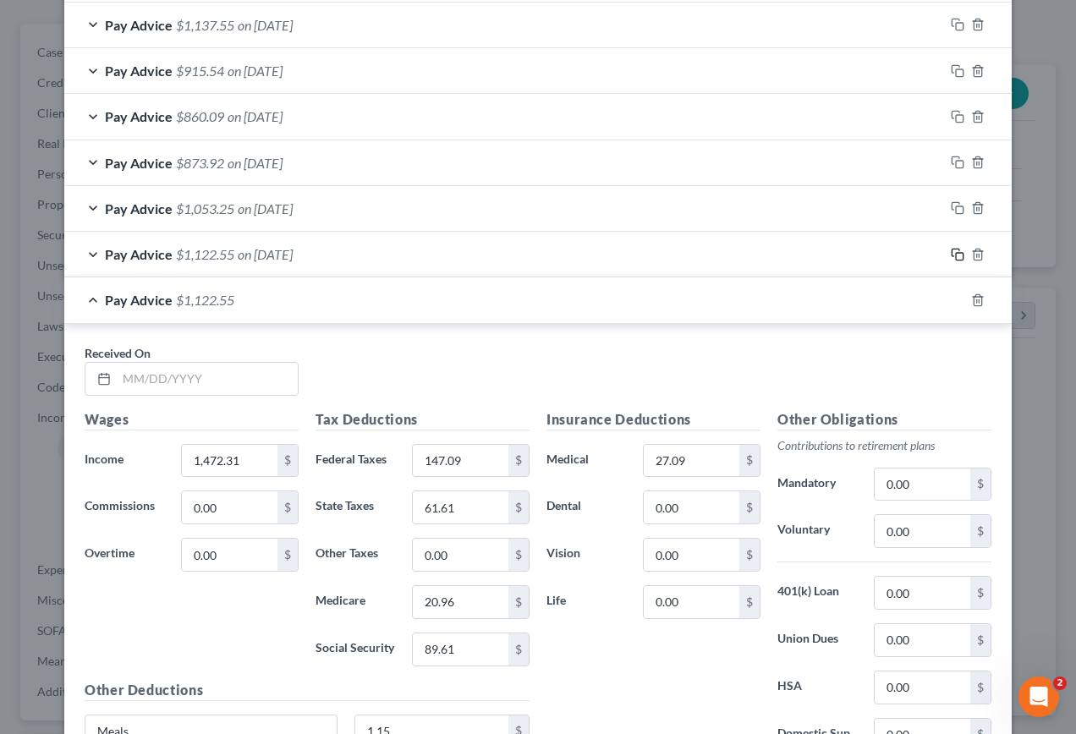
scroll to position [931, 0]
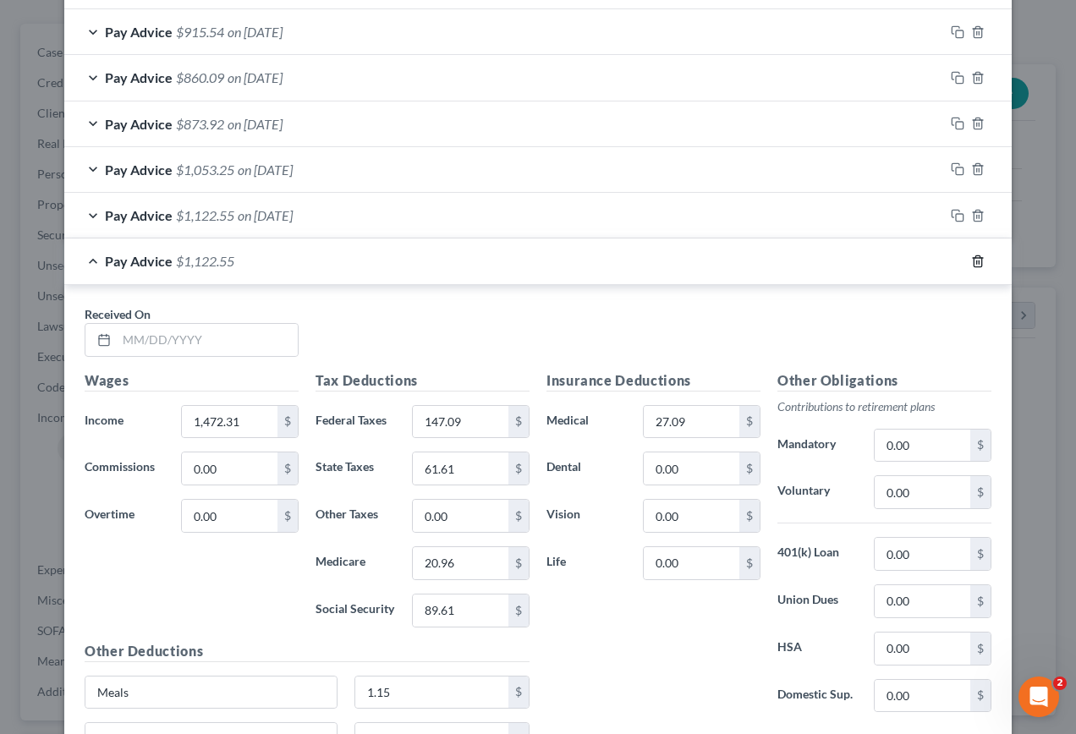
click at [979, 262] on line "button" at bounding box center [979, 262] width 0 height 3
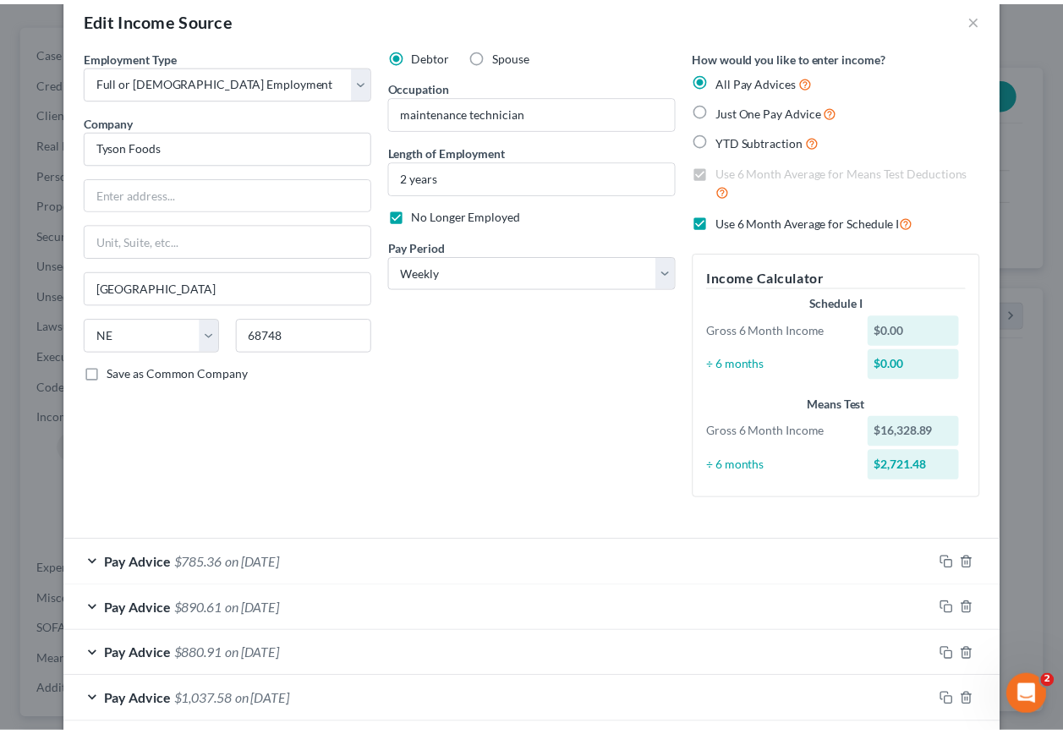
scroll to position [0, 0]
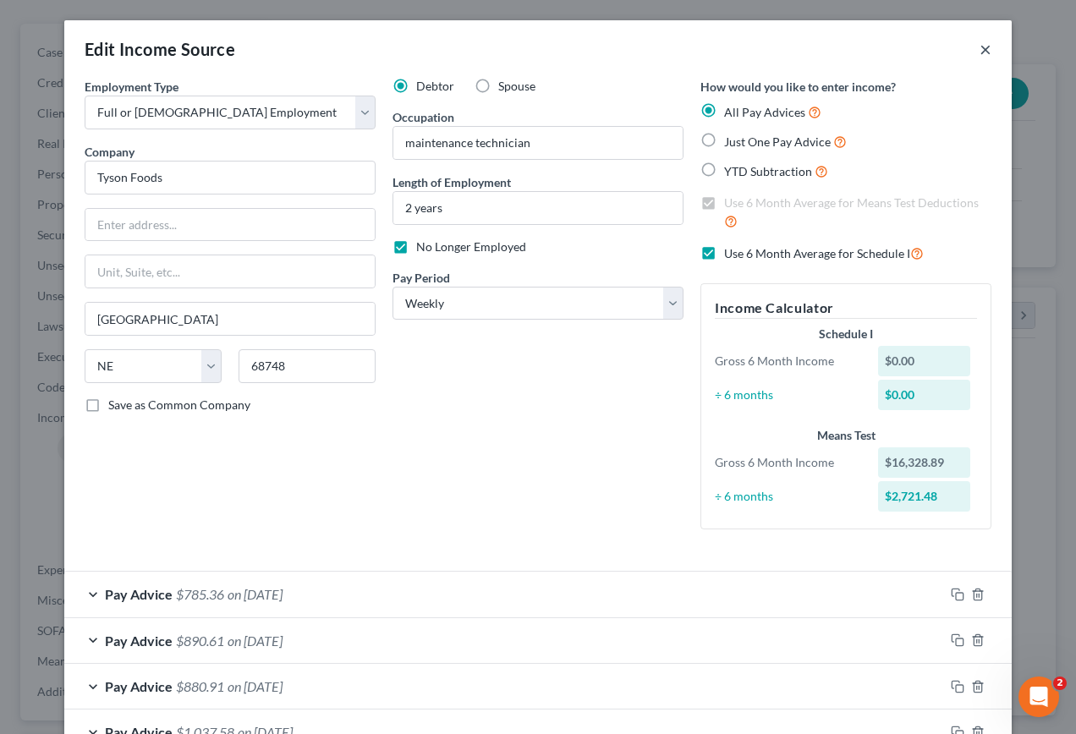
click at [980, 52] on button "×" at bounding box center [986, 49] width 12 height 20
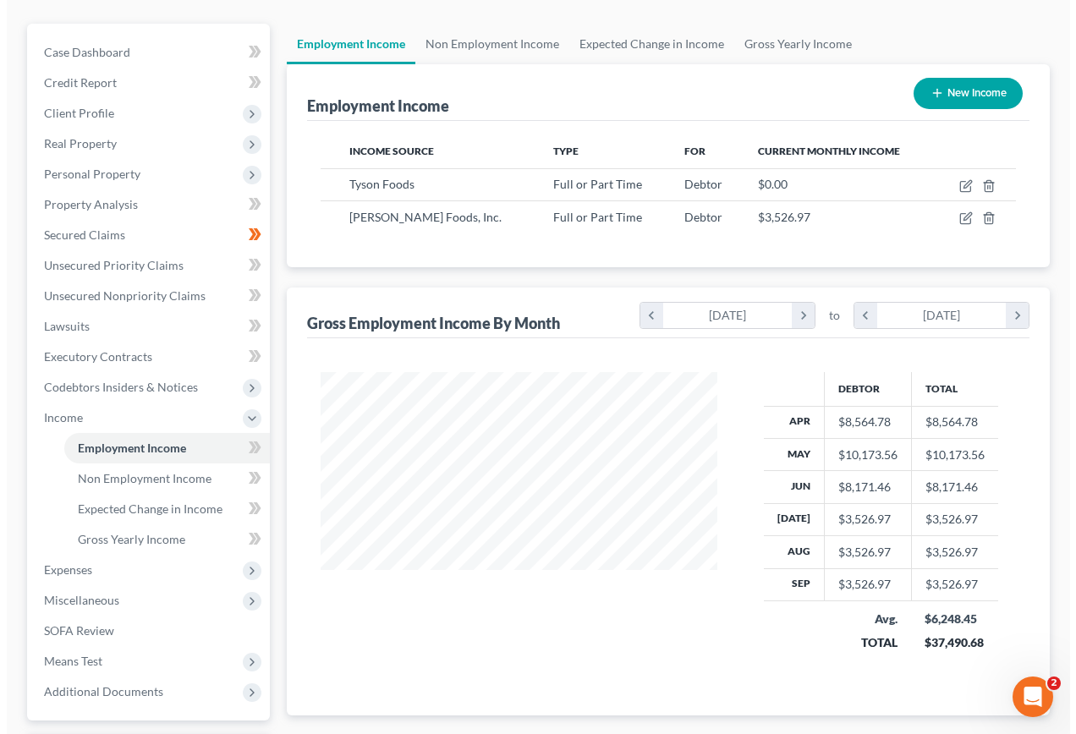
scroll to position [845747, 845624]
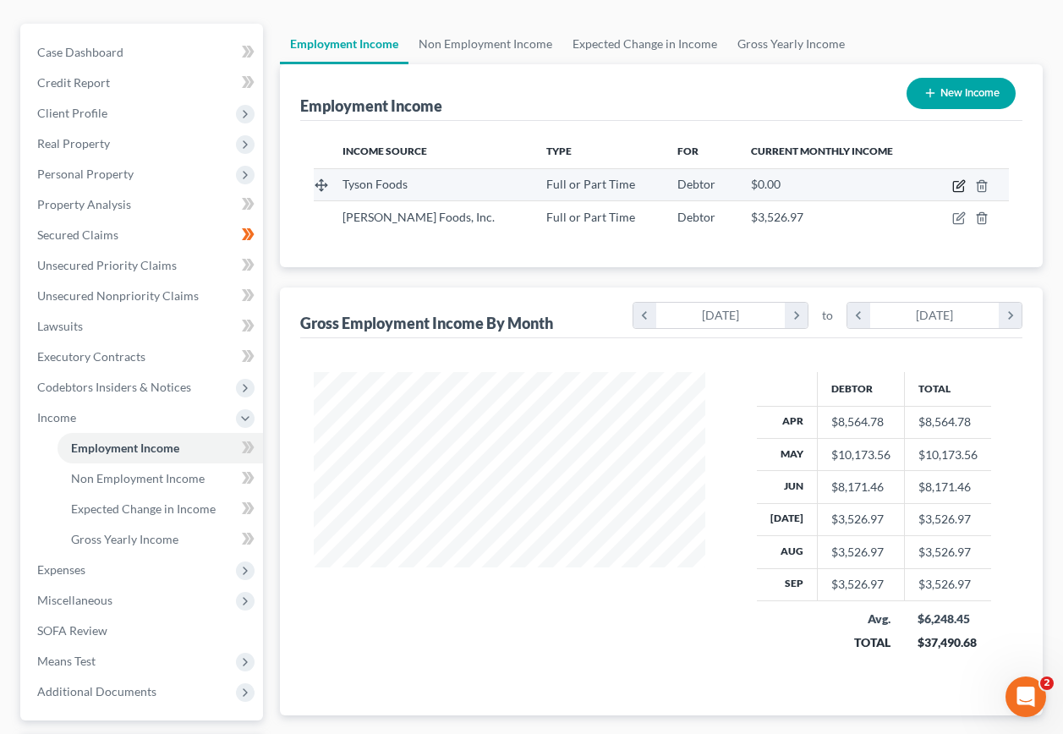
click at [958, 179] on icon "button" at bounding box center [960, 186] width 14 height 14
select select "0"
select select "30"
select select "3"
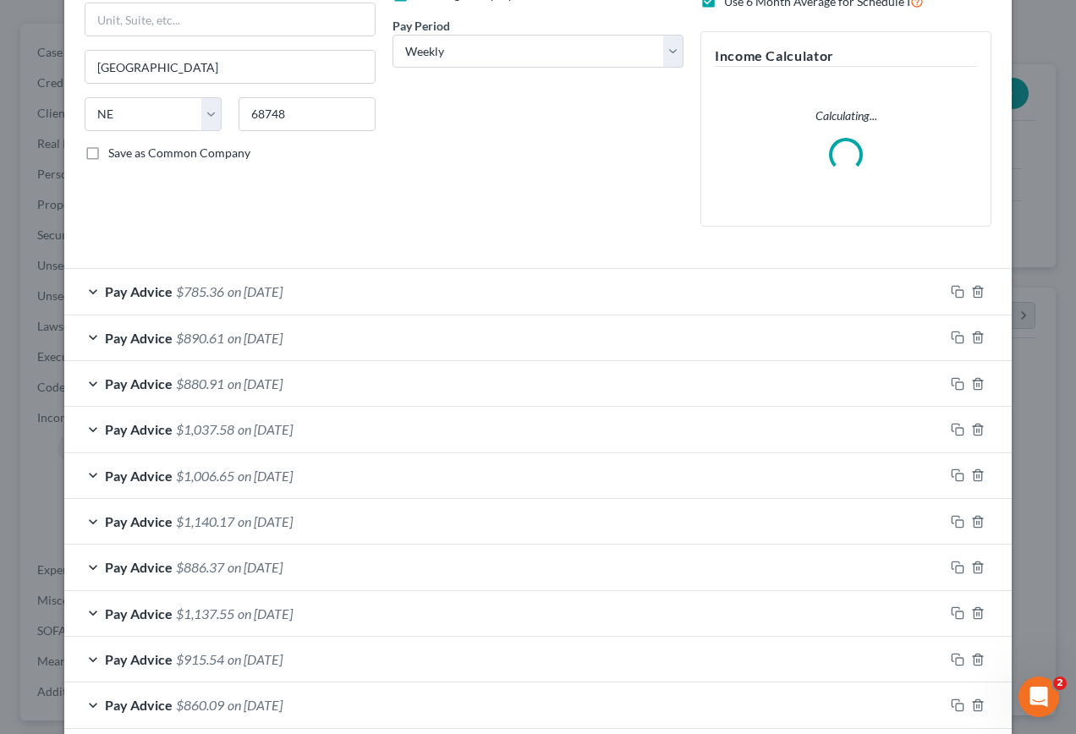
scroll to position [254, 0]
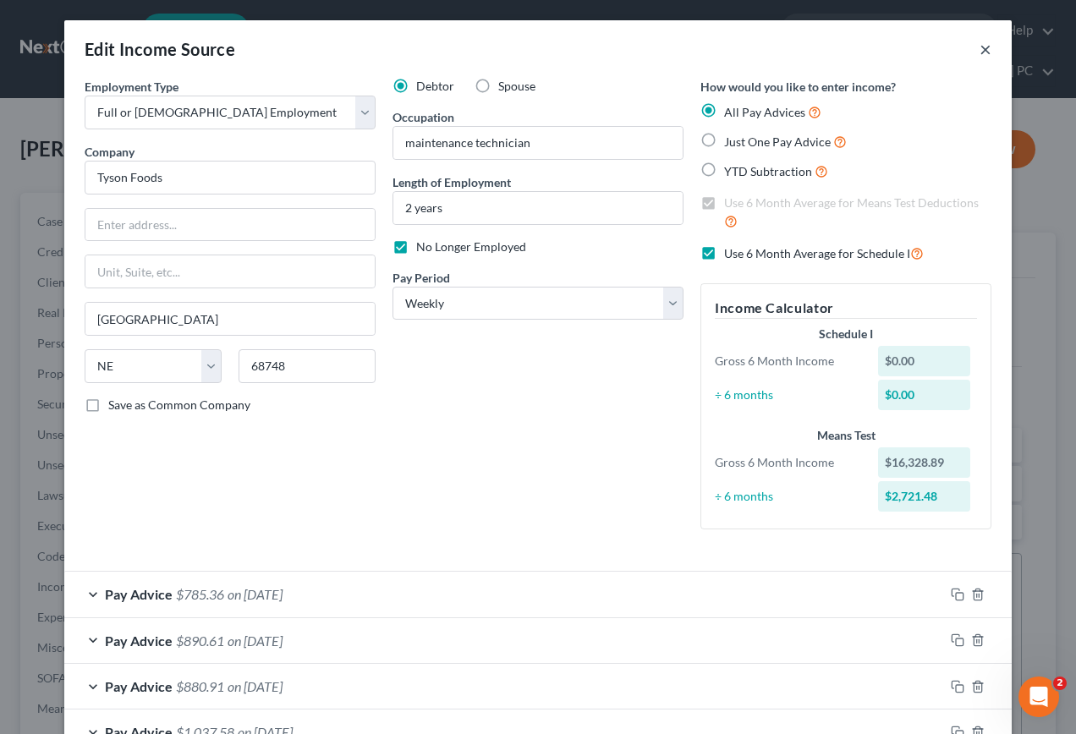
click at [981, 47] on button "×" at bounding box center [986, 49] width 12 height 20
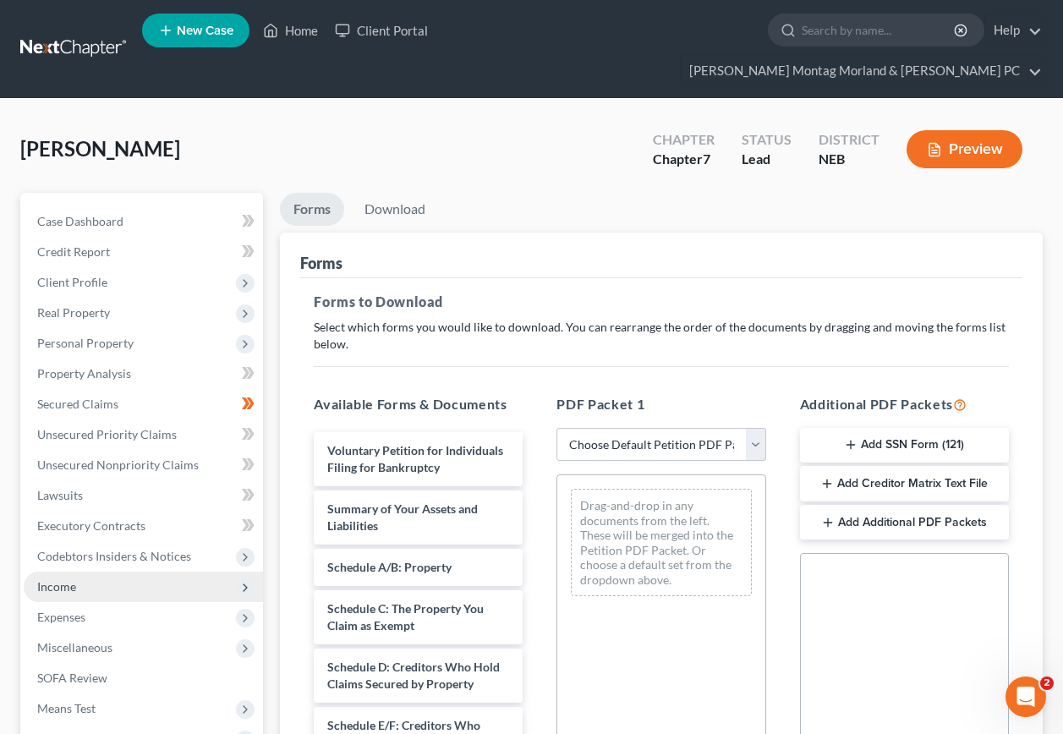
click at [60, 580] on span "Income" at bounding box center [56, 587] width 39 height 14
click at [49, 580] on span "Income" at bounding box center [56, 587] width 39 height 14
click at [49, 572] on span "Income" at bounding box center [143, 587] width 239 height 30
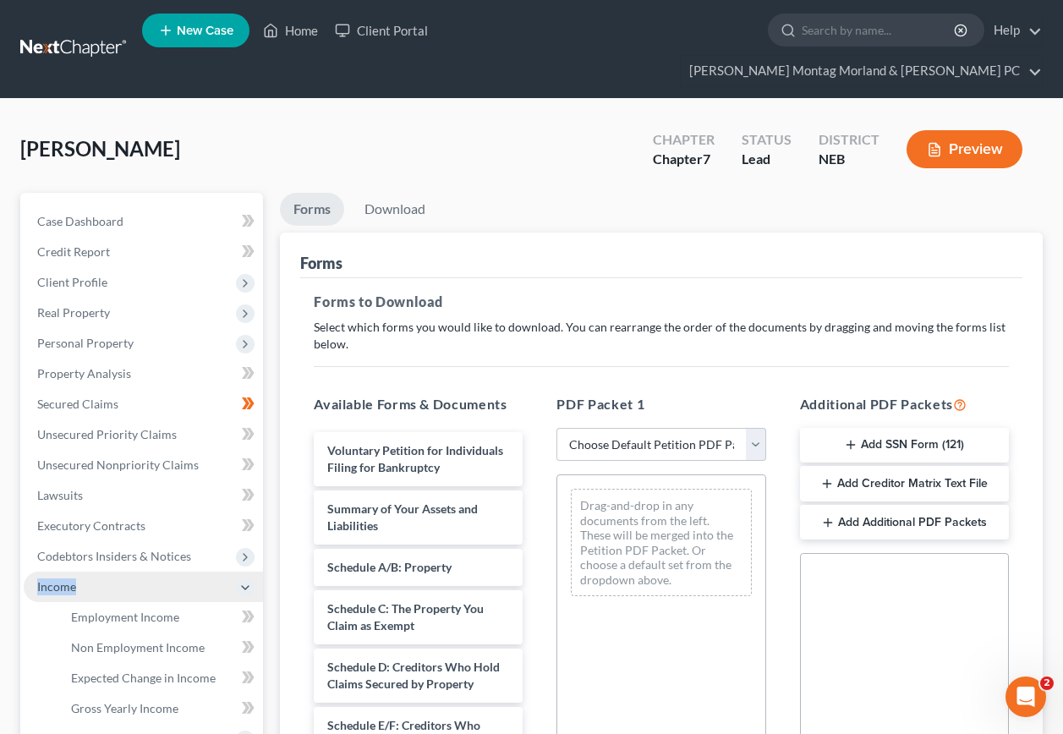
click at [48, 580] on span "Income" at bounding box center [56, 587] width 39 height 14
drag, startPoint x: 52, startPoint y: 555, endPoint x: 74, endPoint y: 558, distance: 23.0
click at [54, 580] on span "Income" at bounding box center [56, 587] width 39 height 14
click at [300, 32] on link "Home" at bounding box center [291, 30] width 72 height 30
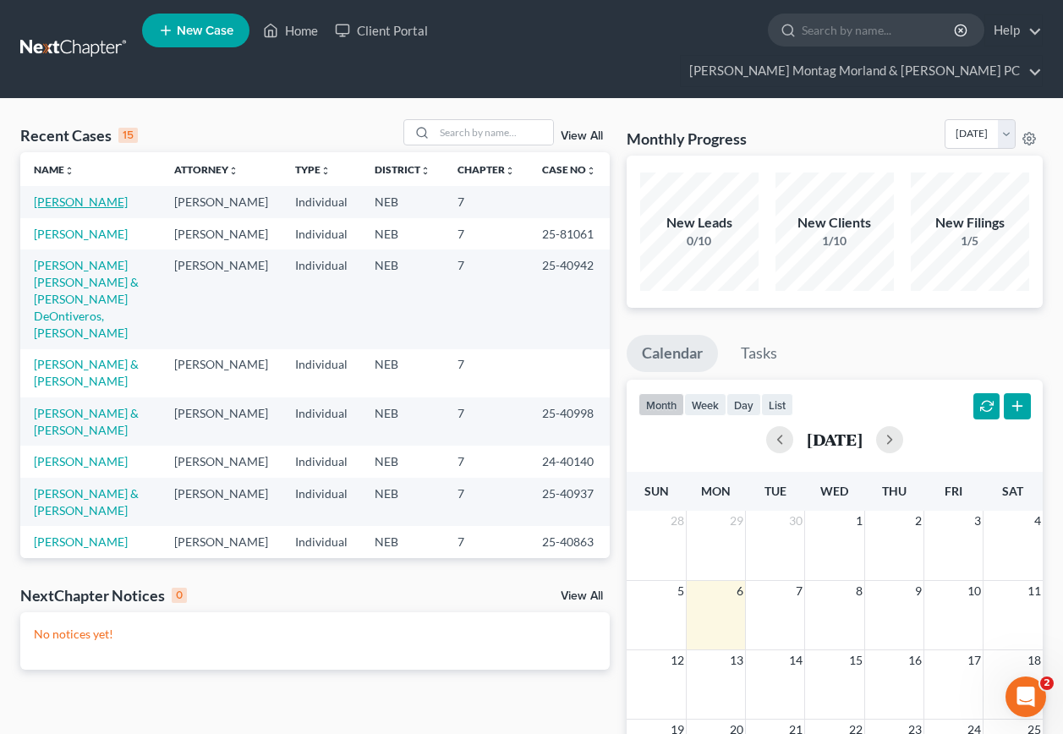
click at [82, 195] on link "[PERSON_NAME]" at bounding box center [81, 202] width 94 height 14
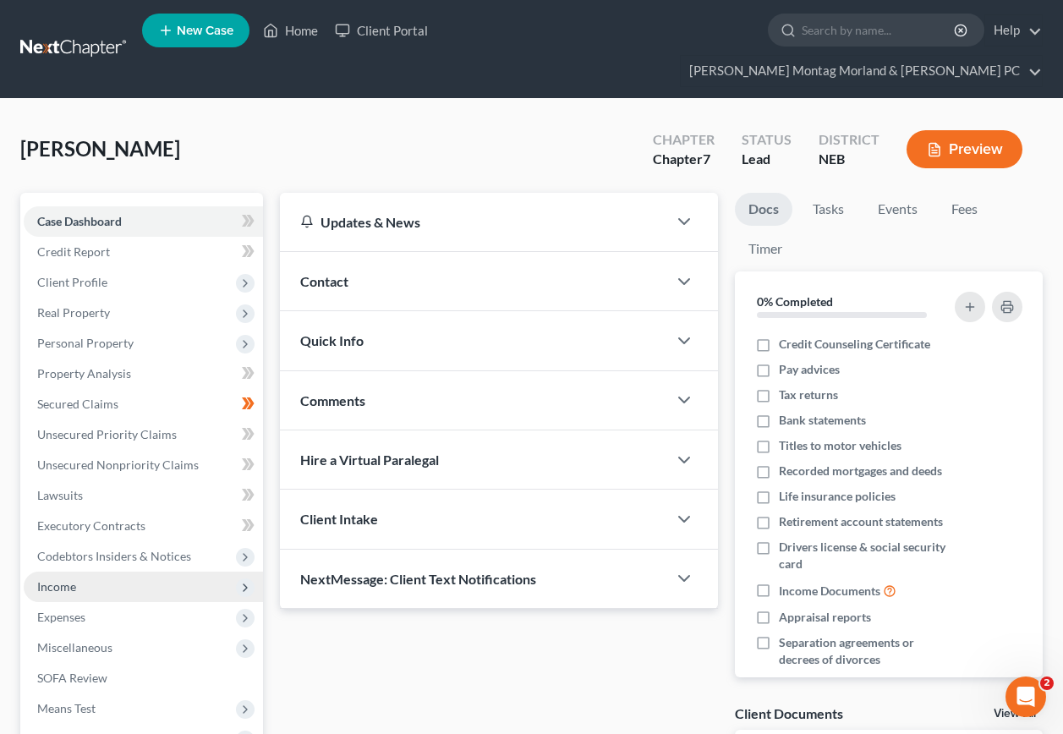
click at [57, 580] on span "Income" at bounding box center [56, 587] width 39 height 14
click at [51, 580] on span "Income" at bounding box center [56, 587] width 39 height 14
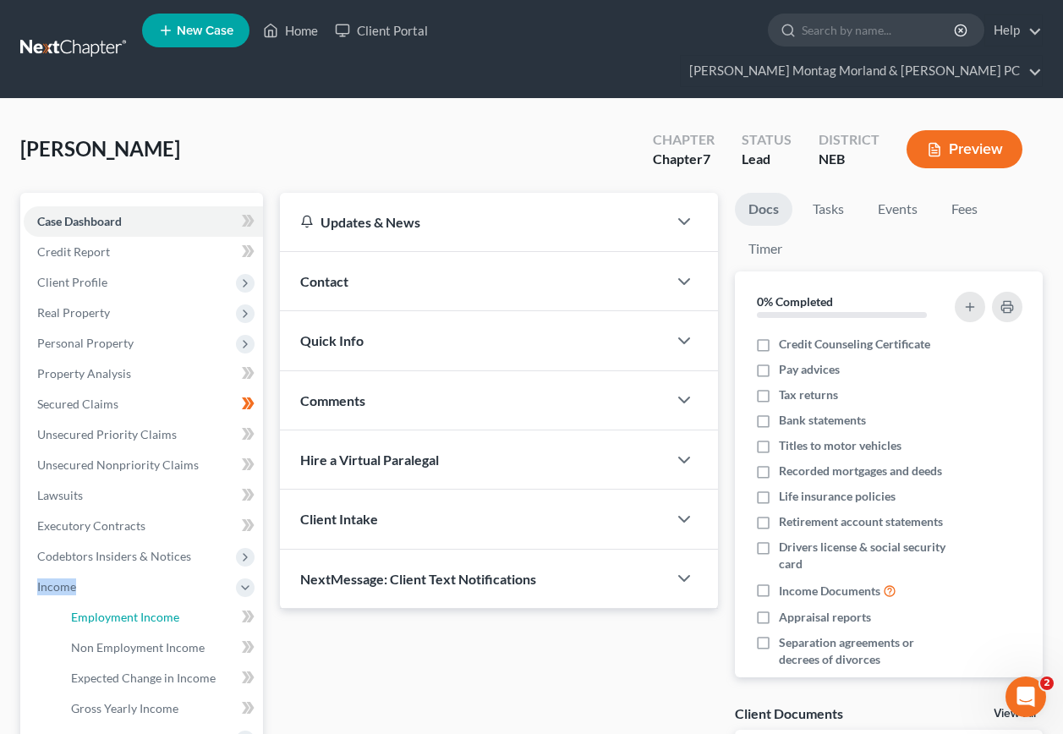
drag, startPoint x: 96, startPoint y: 590, endPoint x: 540, endPoint y: 555, distance: 444.7
click at [98, 610] on span "Employment Income" at bounding box center [125, 617] width 108 height 14
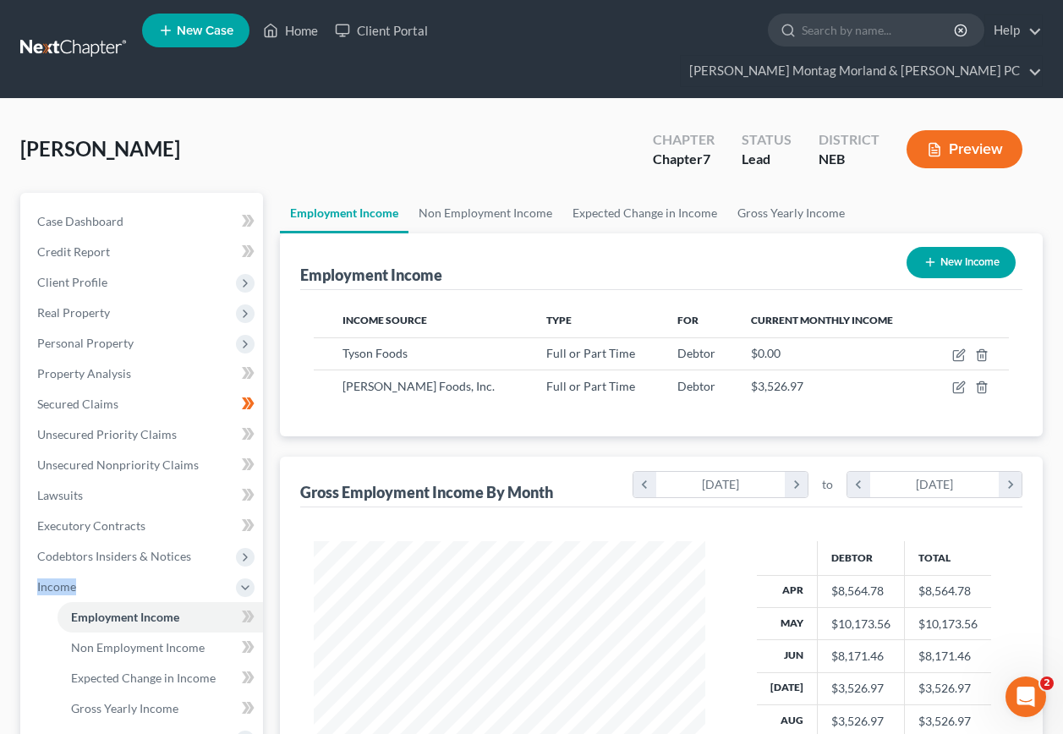
scroll to position [304, 425]
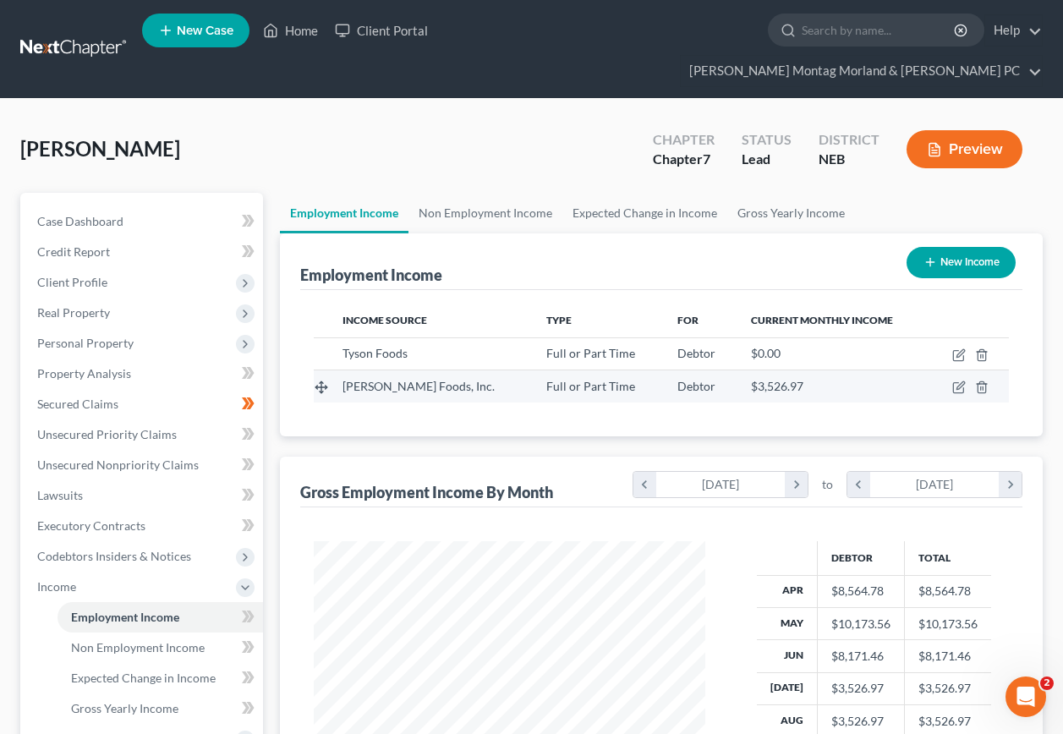
drag, startPoint x: 959, startPoint y: 332, endPoint x: 915, endPoint y: 352, distance: 48.1
click at [959, 338] on td at bounding box center [970, 354] width 80 height 32
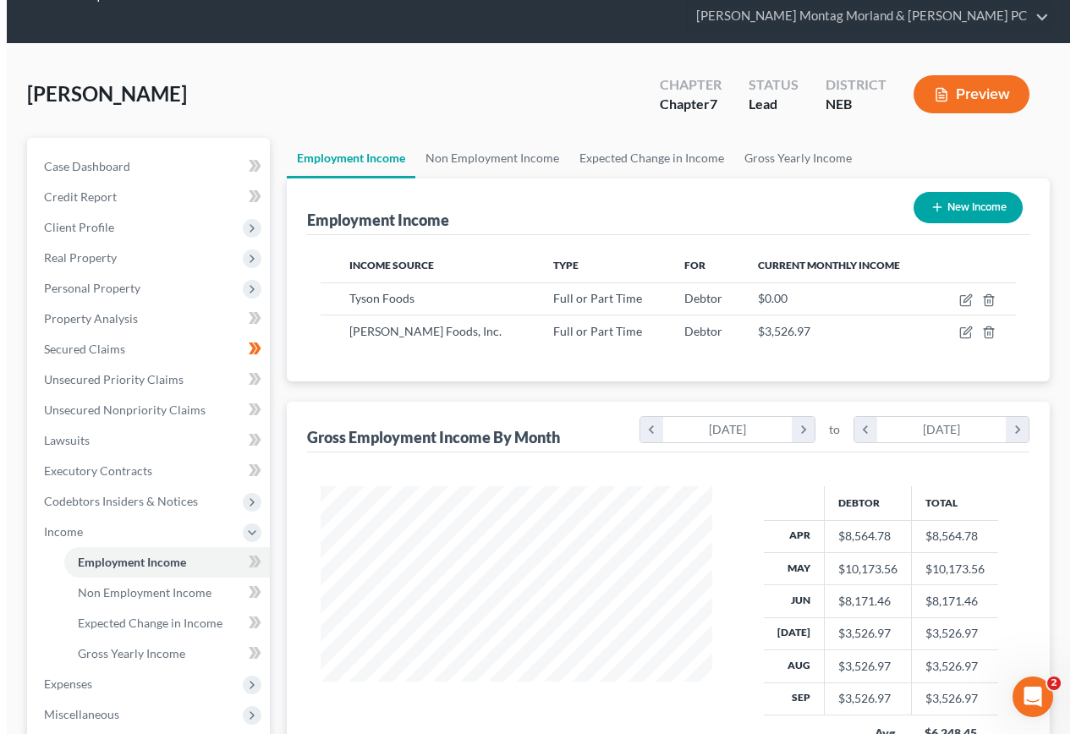
scroll to position [85, 0]
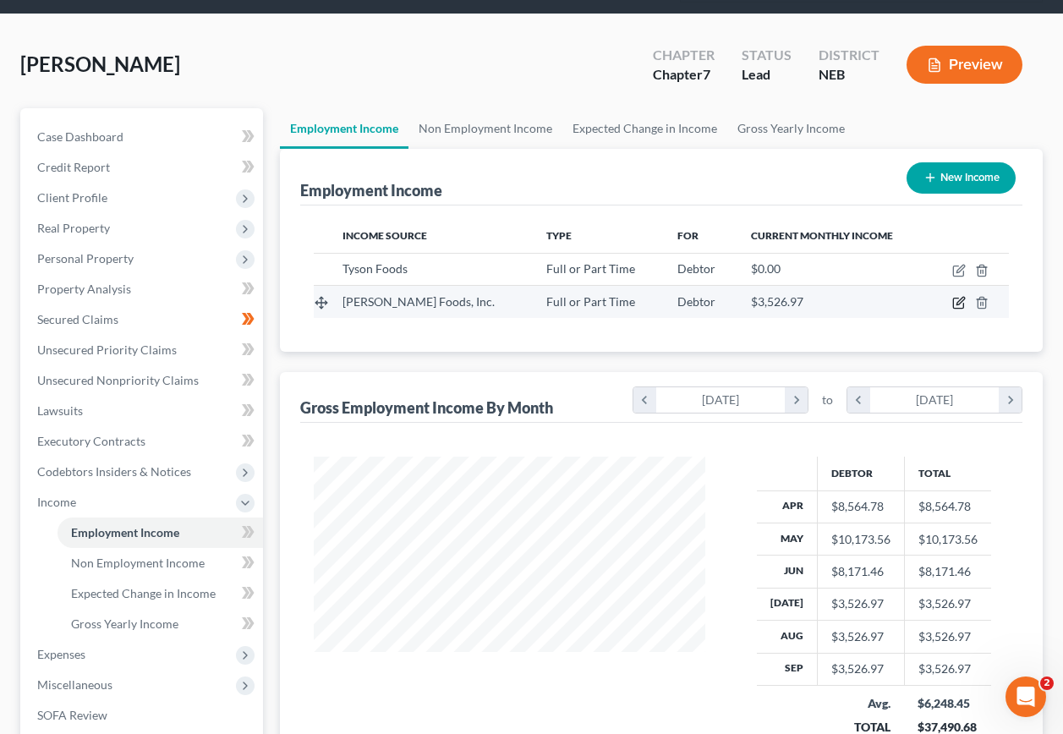
click at [955, 296] on icon "button" at bounding box center [960, 303] width 14 height 14
select select "0"
select select "26"
select select "2"
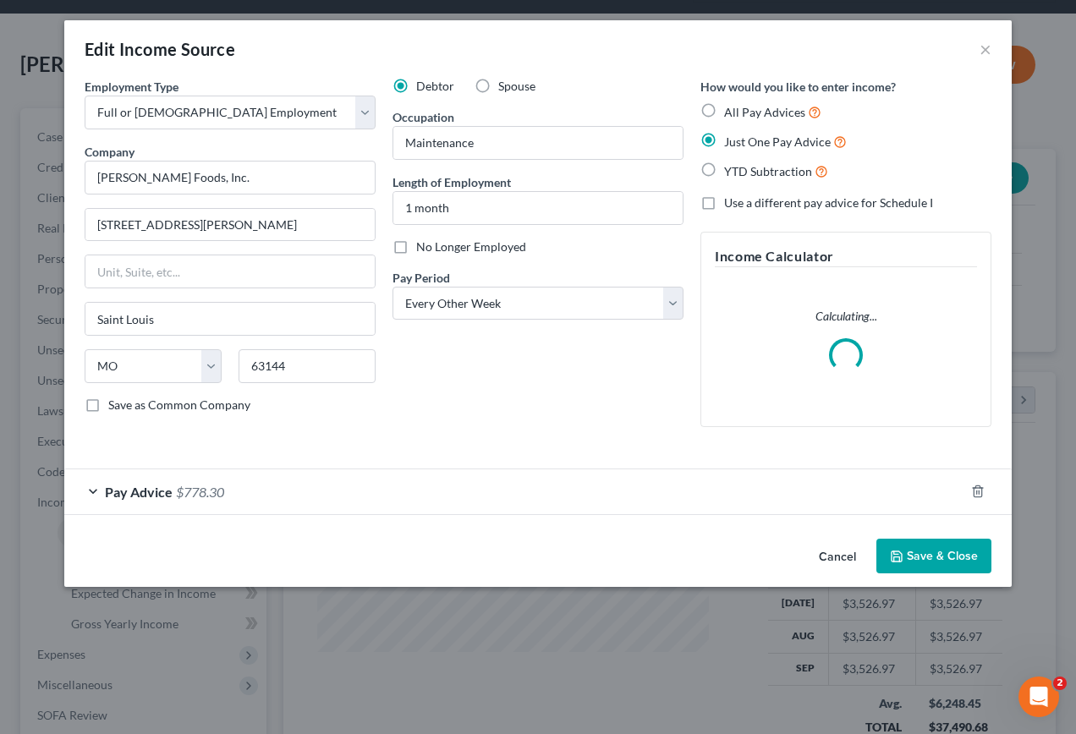
scroll to position [304, 431]
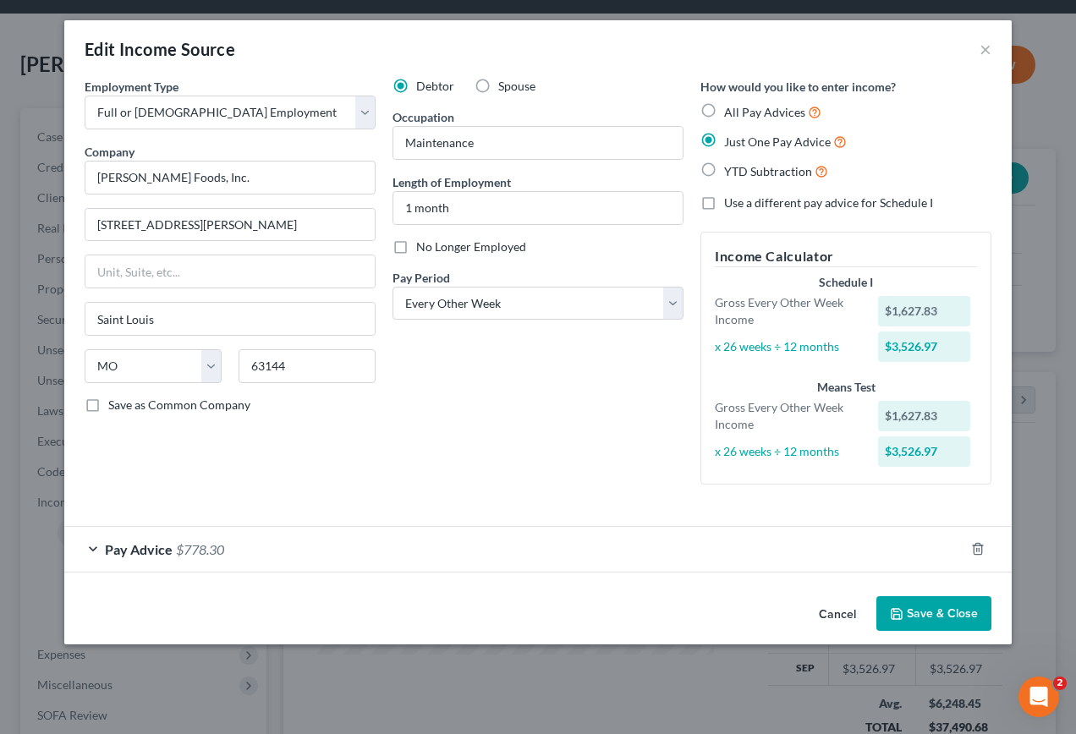
click at [724, 110] on label "All Pay Advices" at bounding box center [772, 111] width 97 height 19
click at [731, 110] on input "All Pay Advices" at bounding box center [736, 107] width 11 height 11
radio input "true"
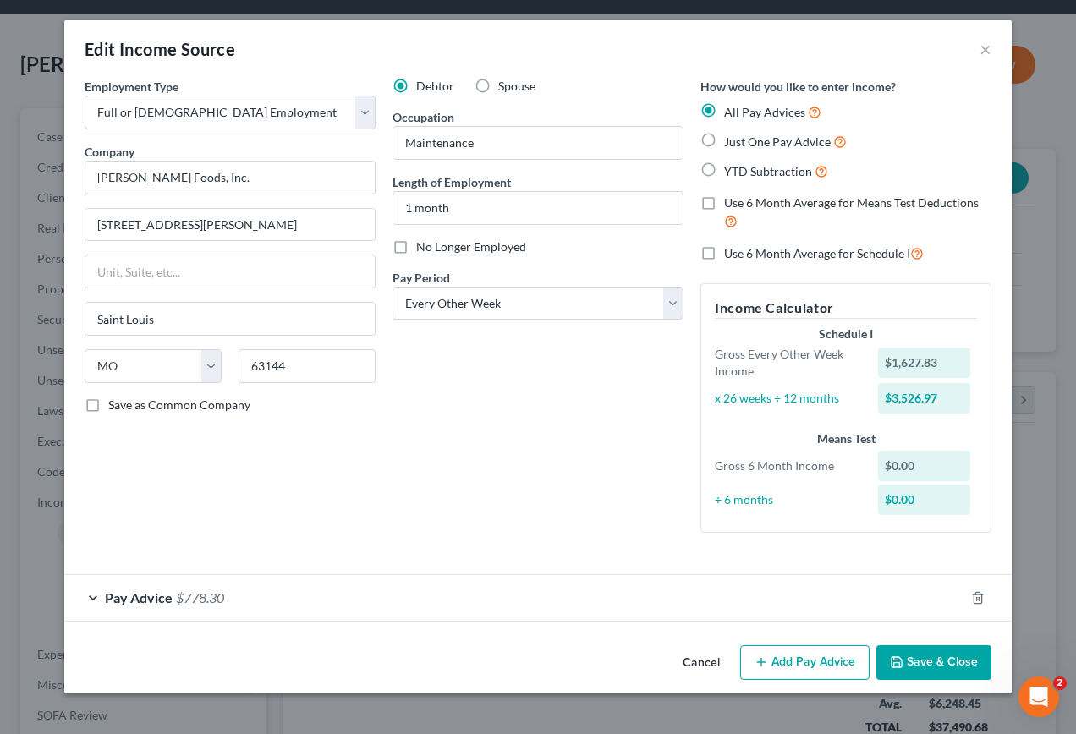
click at [928, 665] on button "Save & Close" at bounding box center [934, 664] width 115 height 36
click at [126, 596] on span "Pay Advice" at bounding box center [139, 598] width 68 height 16
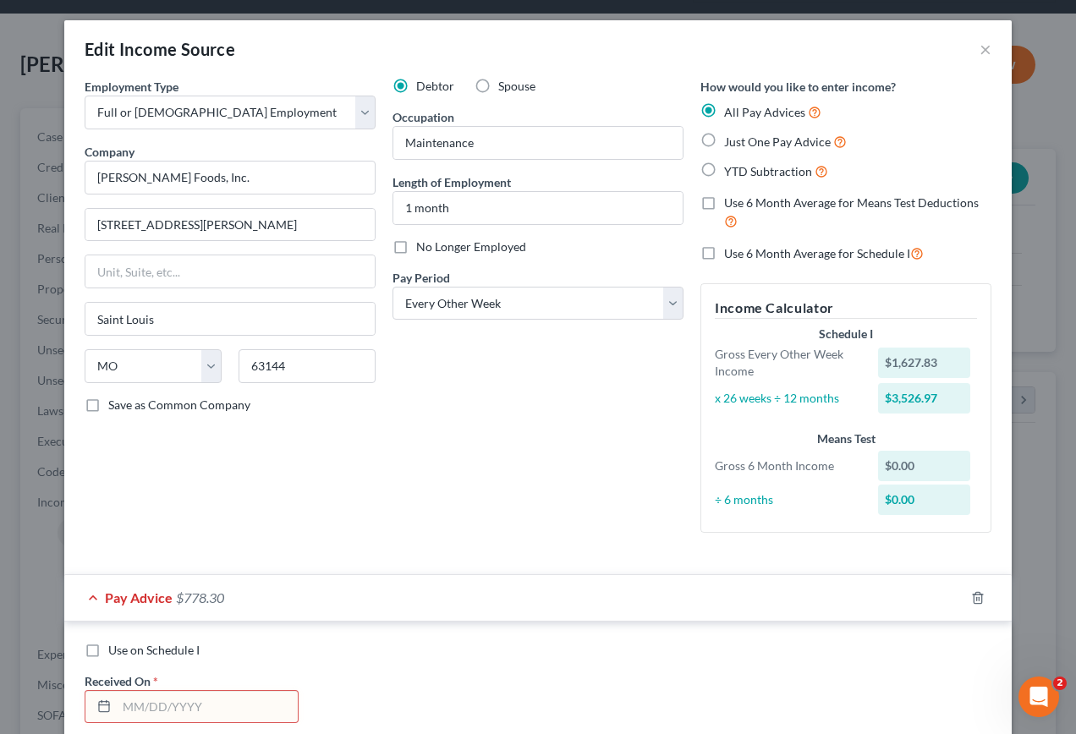
click at [215, 708] on input "text" at bounding box center [207, 707] width 181 height 32
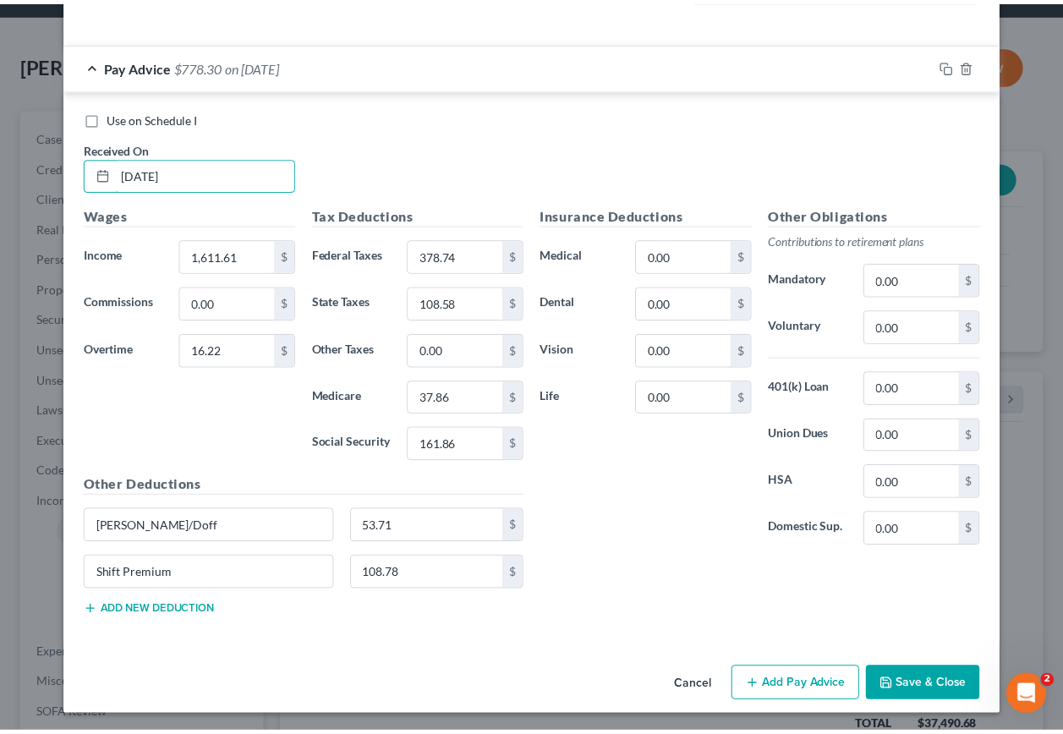
scroll to position [536, 0]
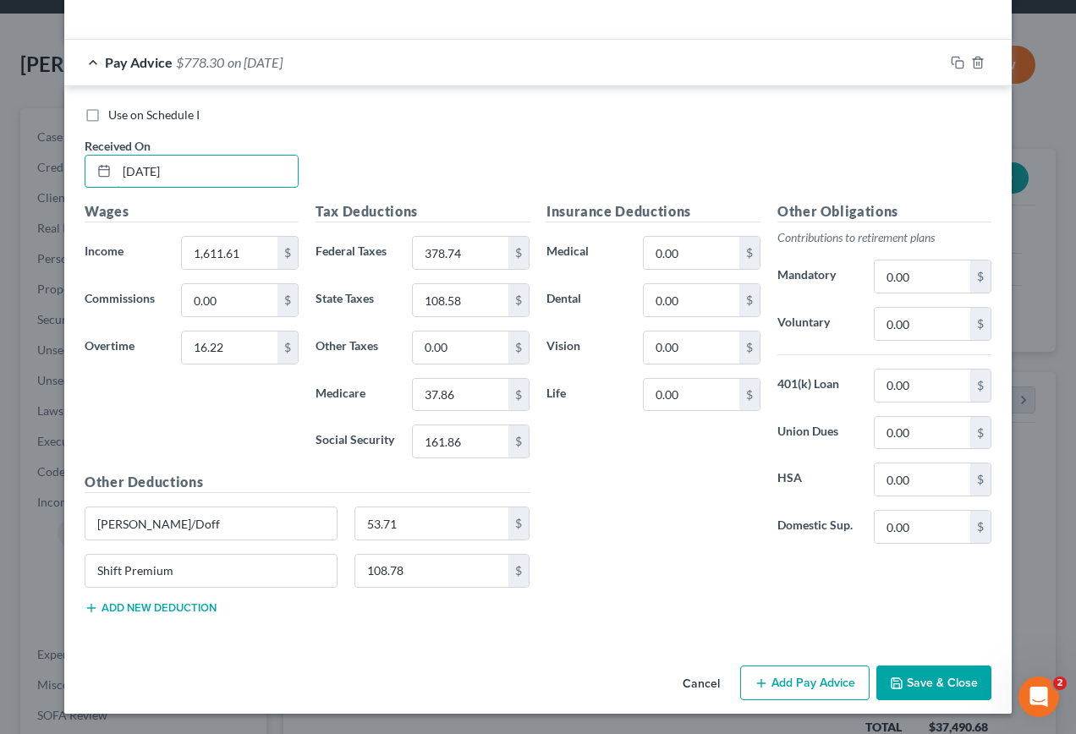
type input "9/19/25"
click at [935, 684] on button "Save & Close" at bounding box center [934, 684] width 115 height 36
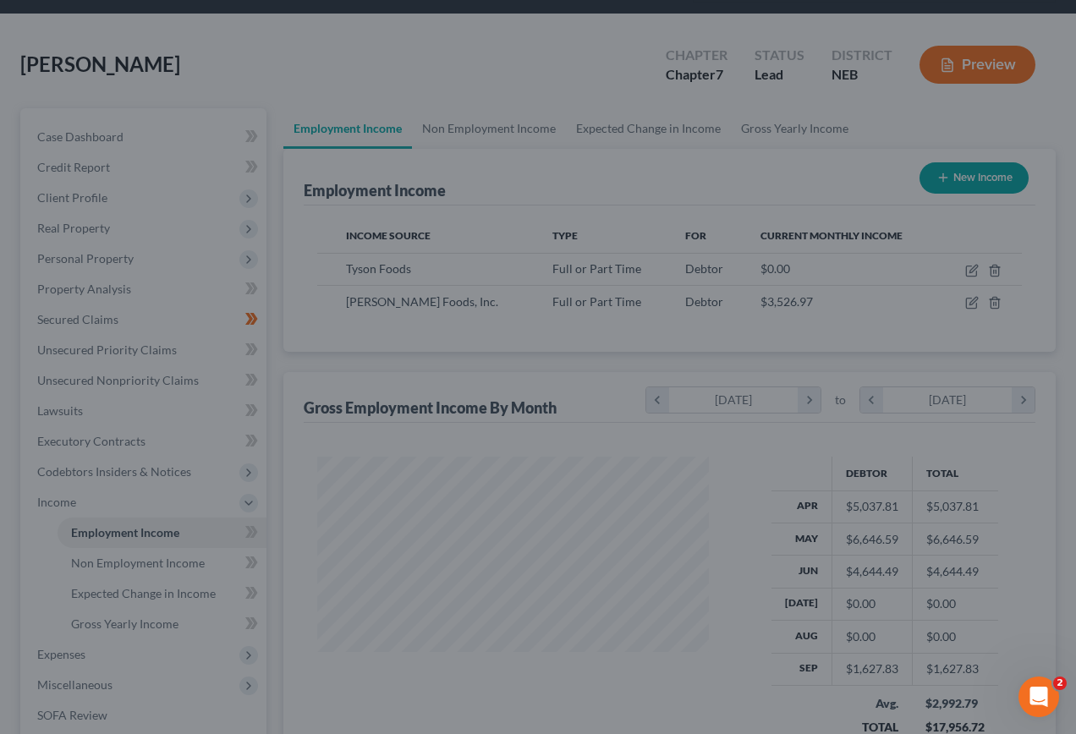
scroll to position [845747, 845624]
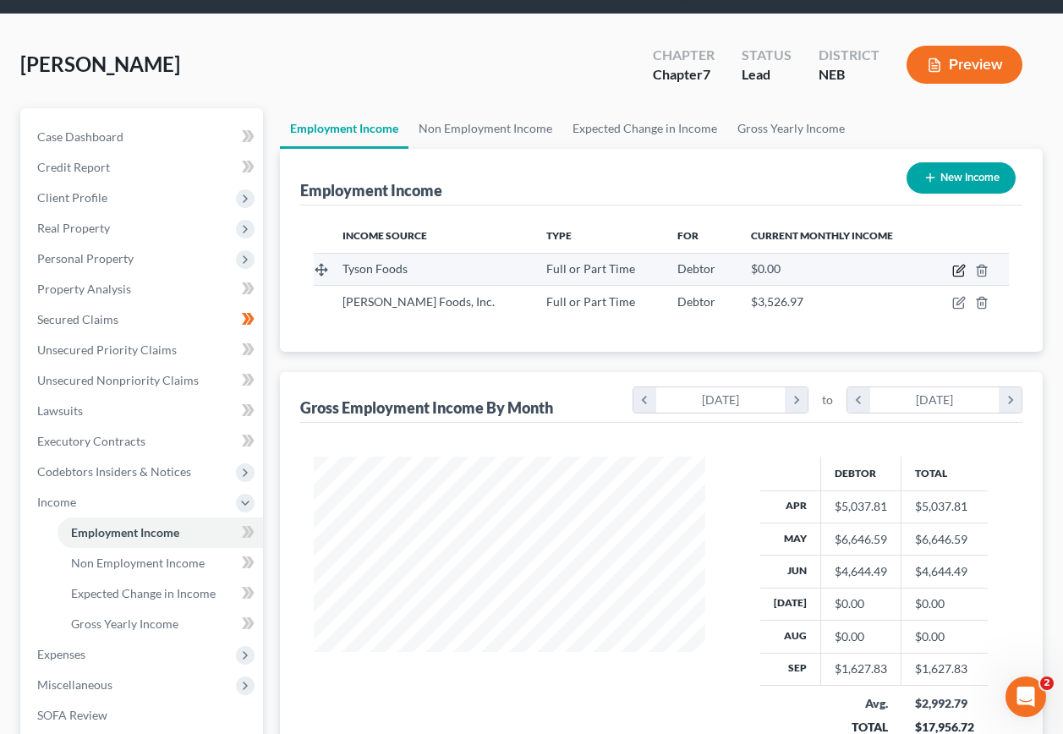
click at [959, 267] on icon "button" at bounding box center [958, 272] width 10 height 10
select select "0"
select select "30"
select select "3"
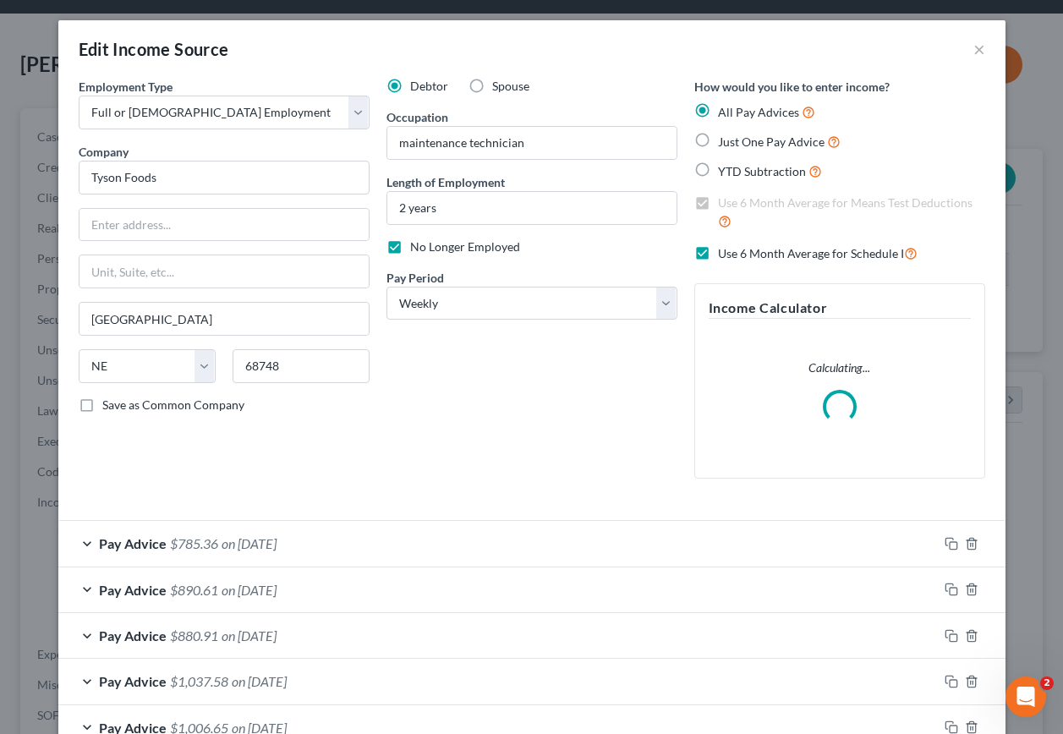
scroll to position [304, 431]
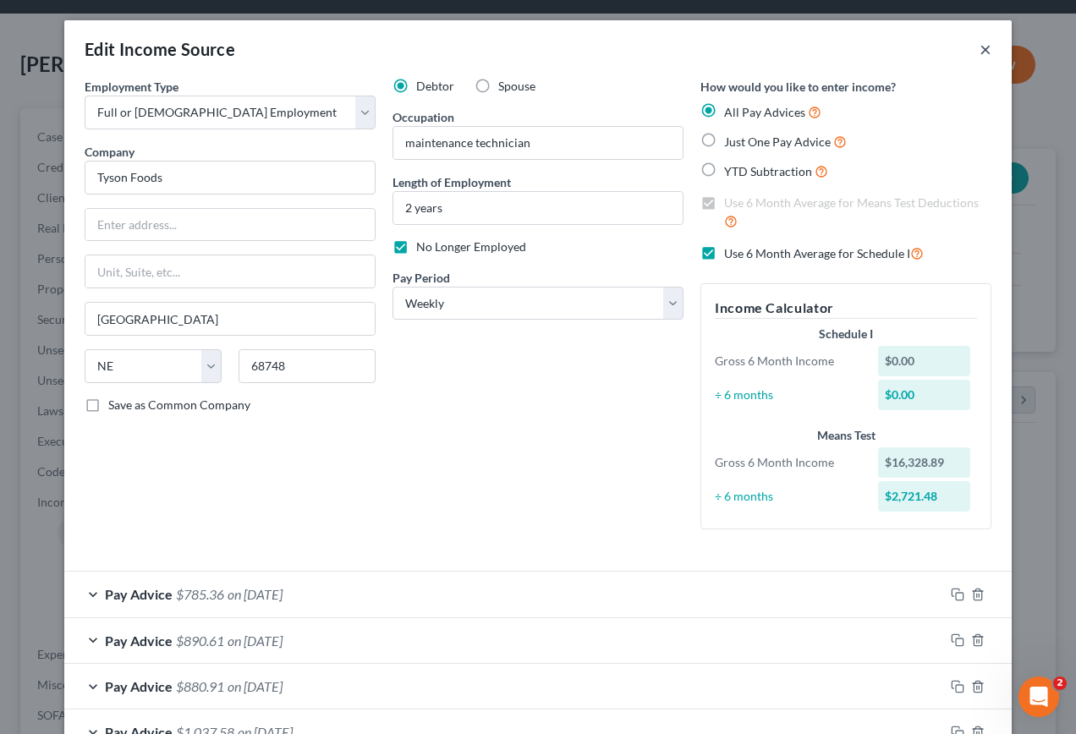
click at [980, 53] on button "×" at bounding box center [986, 49] width 12 height 20
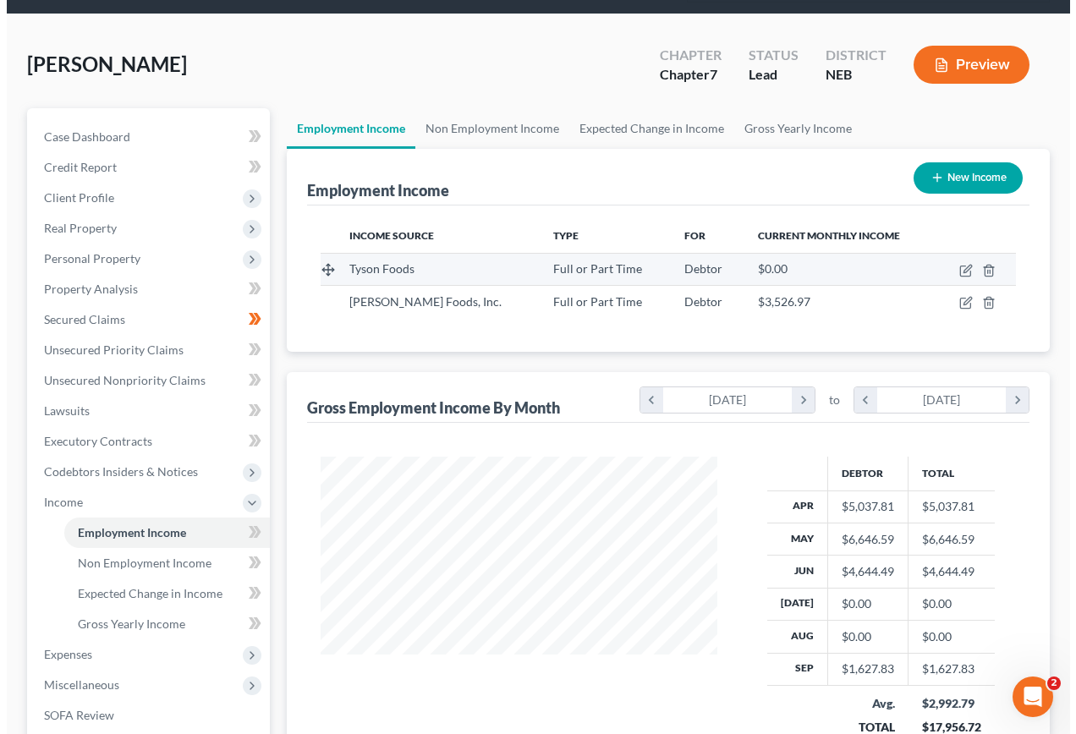
scroll to position [845747, 845624]
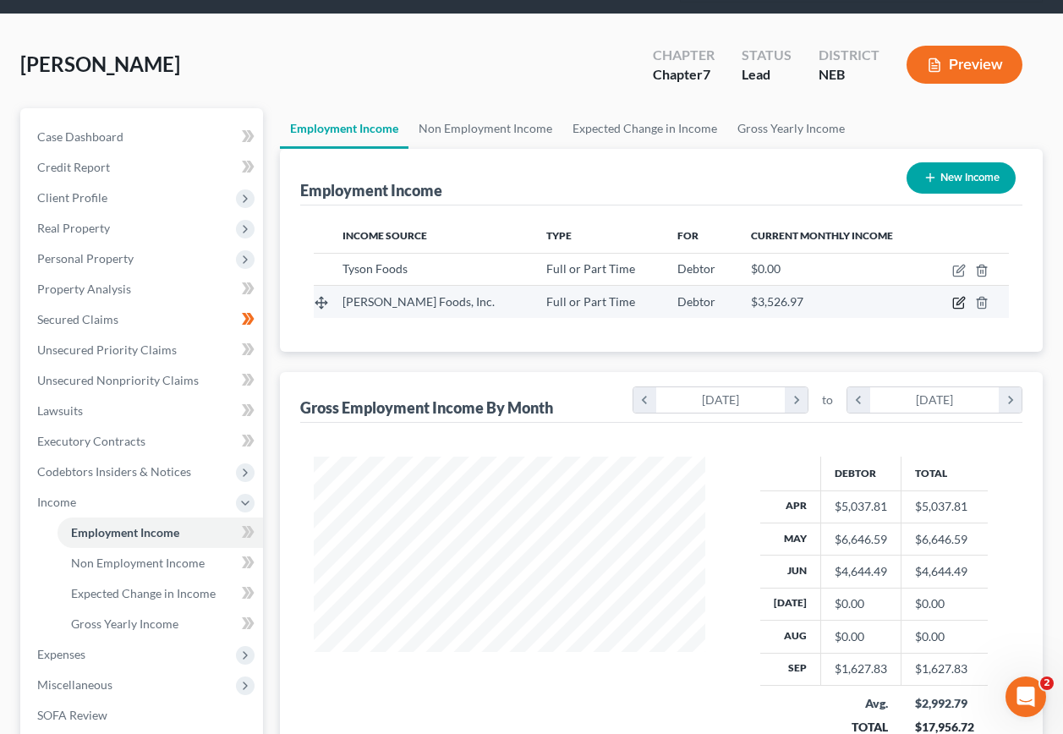
click at [957, 296] on icon "button" at bounding box center [960, 303] width 14 height 14
select select "0"
select select "26"
select select "2"
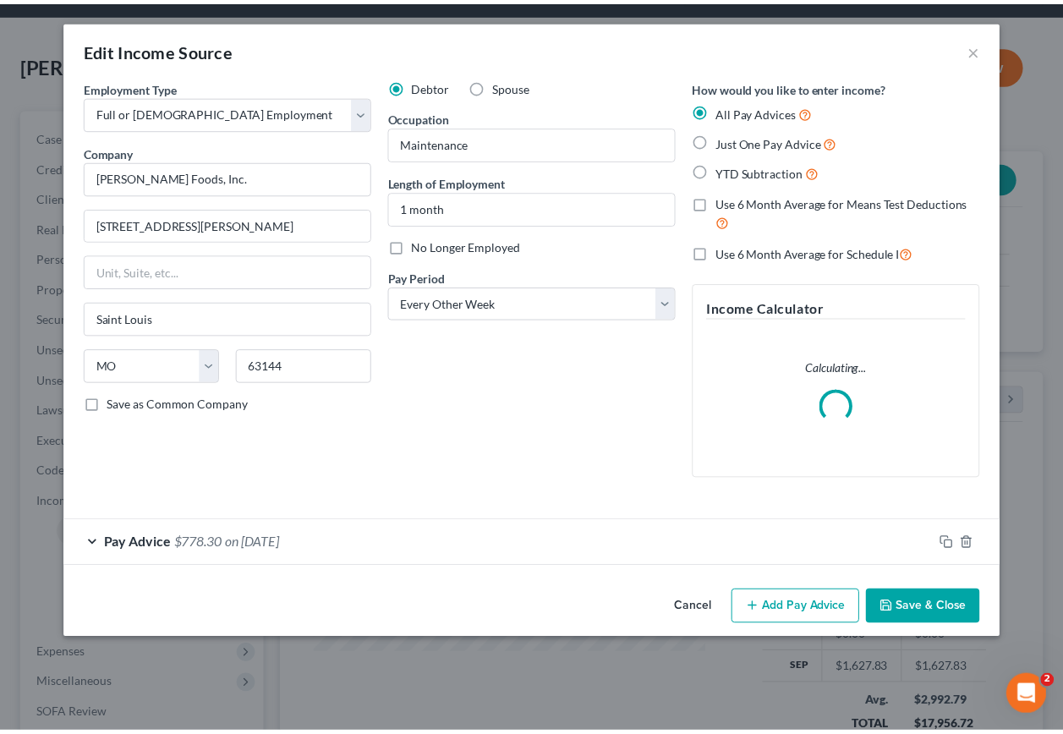
scroll to position [304, 431]
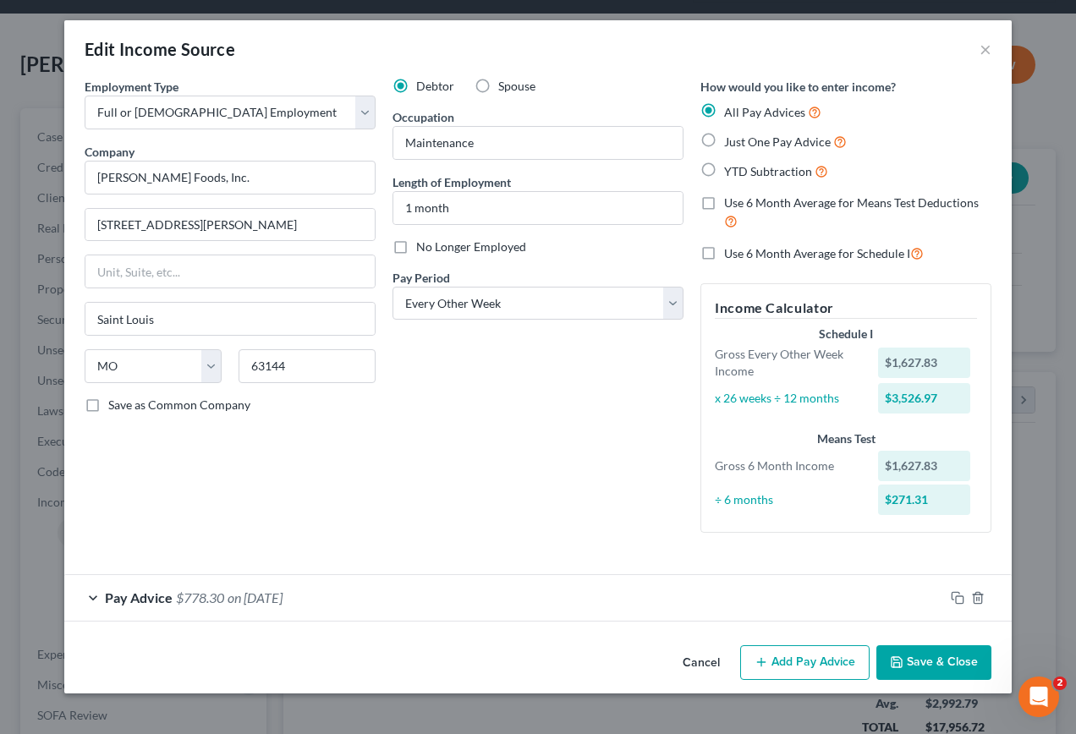
click at [937, 666] on button "Save & Close" at bounding box center [934, 664] width 115 height 36
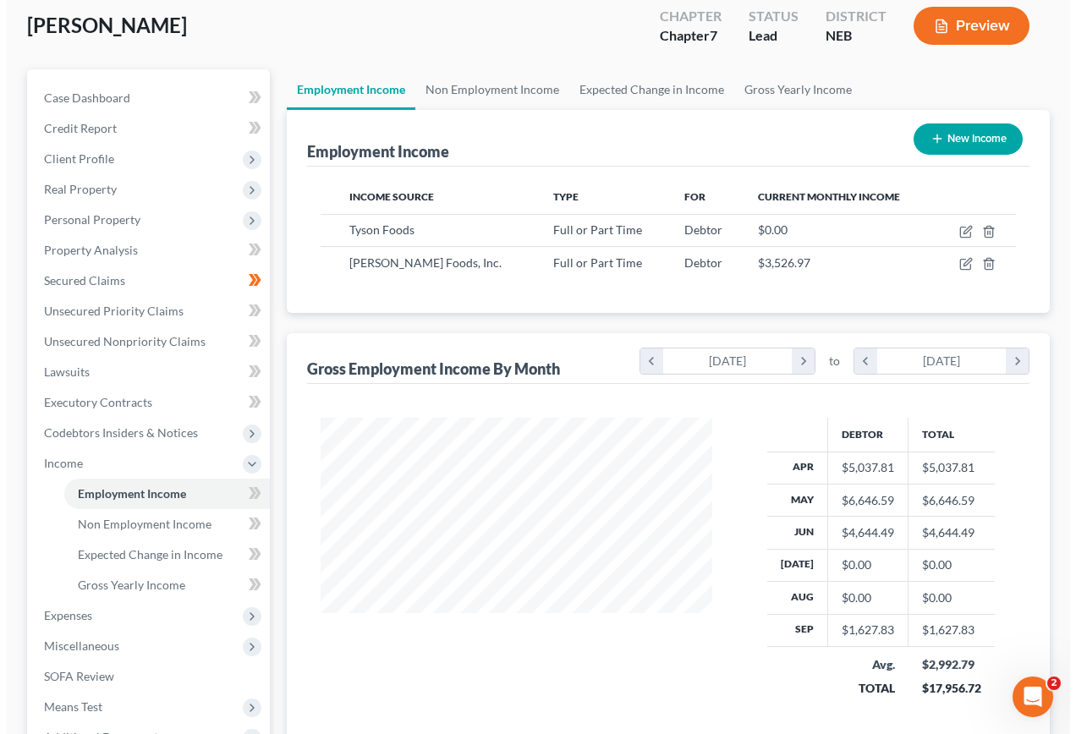
scroll to position [118, 0]
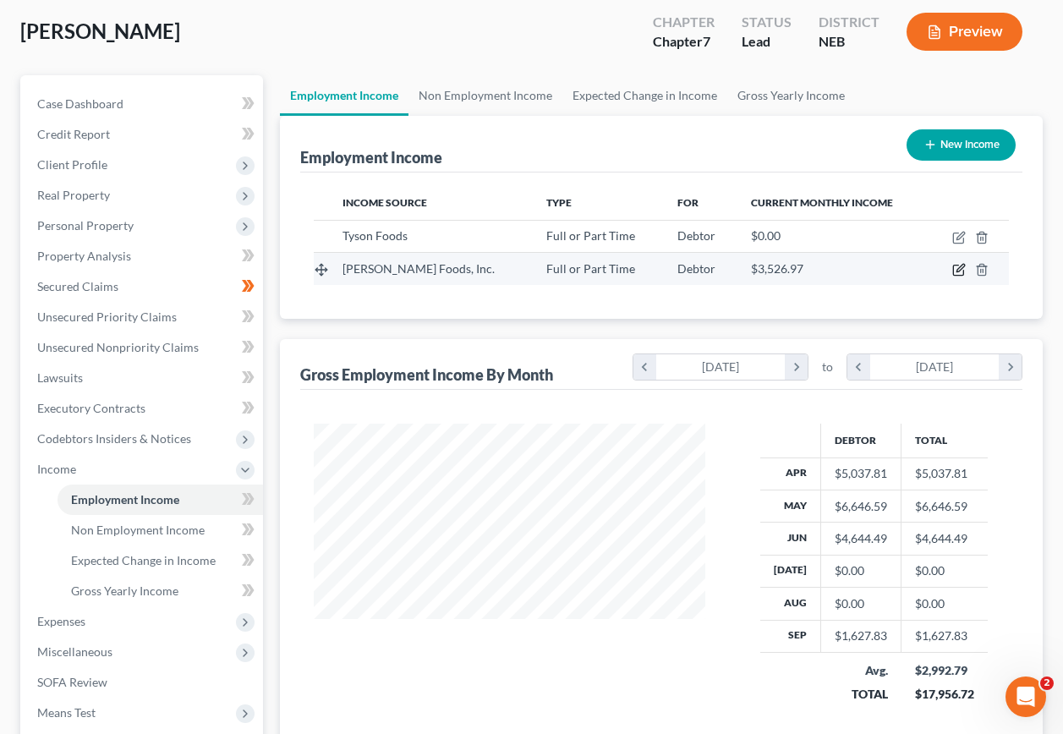
click at [959, 263] on icon "button" at bounding box center [960, 270] width 14 height 14
select select "0"
select select "26"
select select "2"
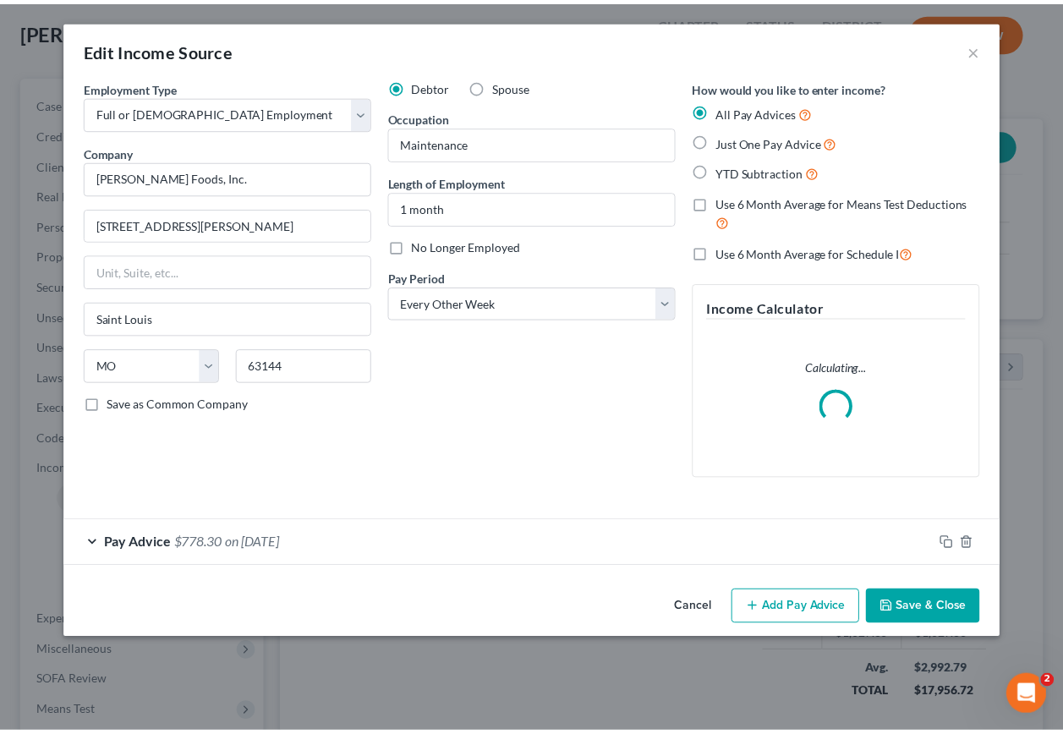
scroll to position [304, 431]
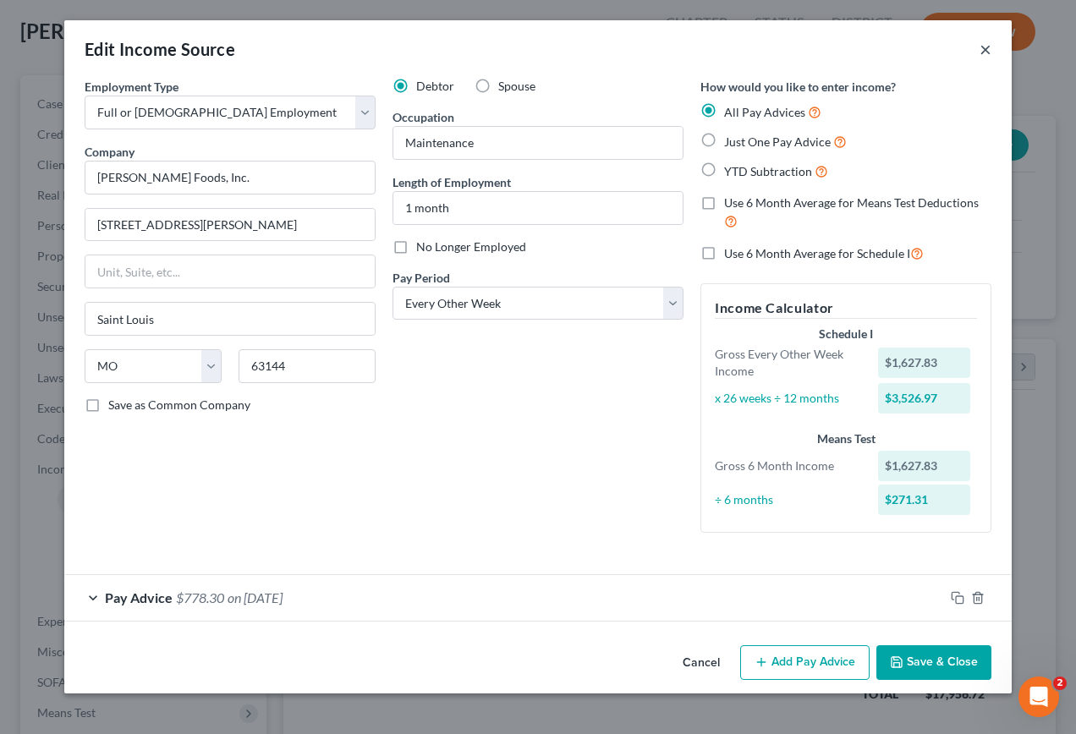
click at [987, 52] on button "×" at bounding box center [986, 49] width 12 height 20
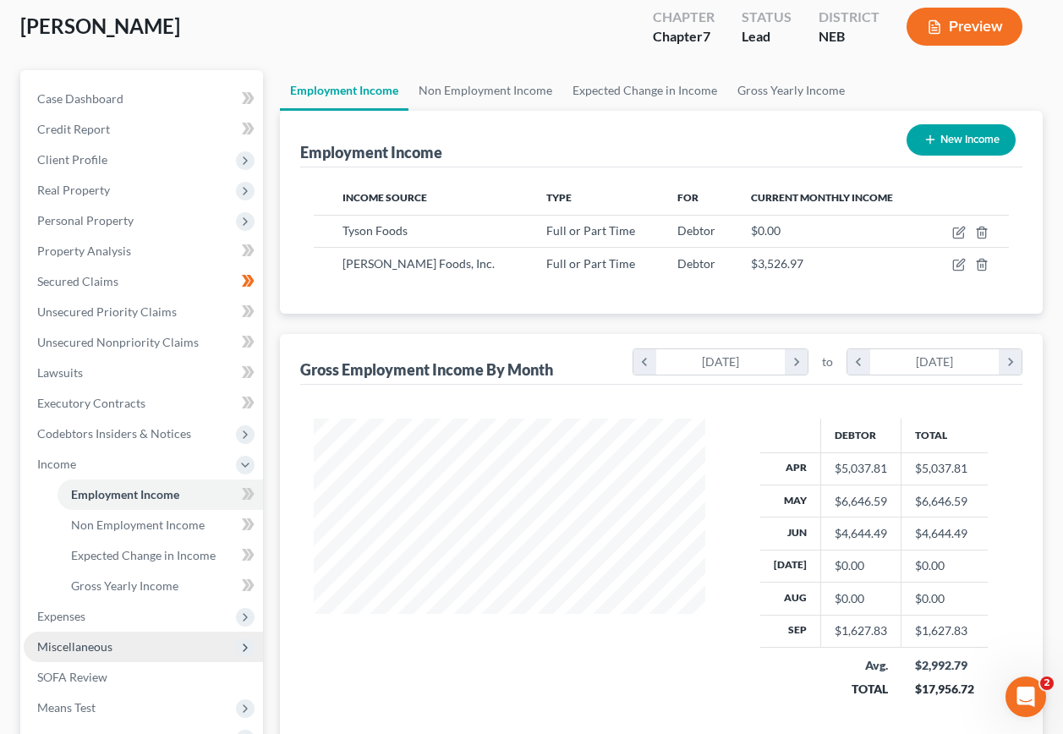
scroll to position [287, 0]
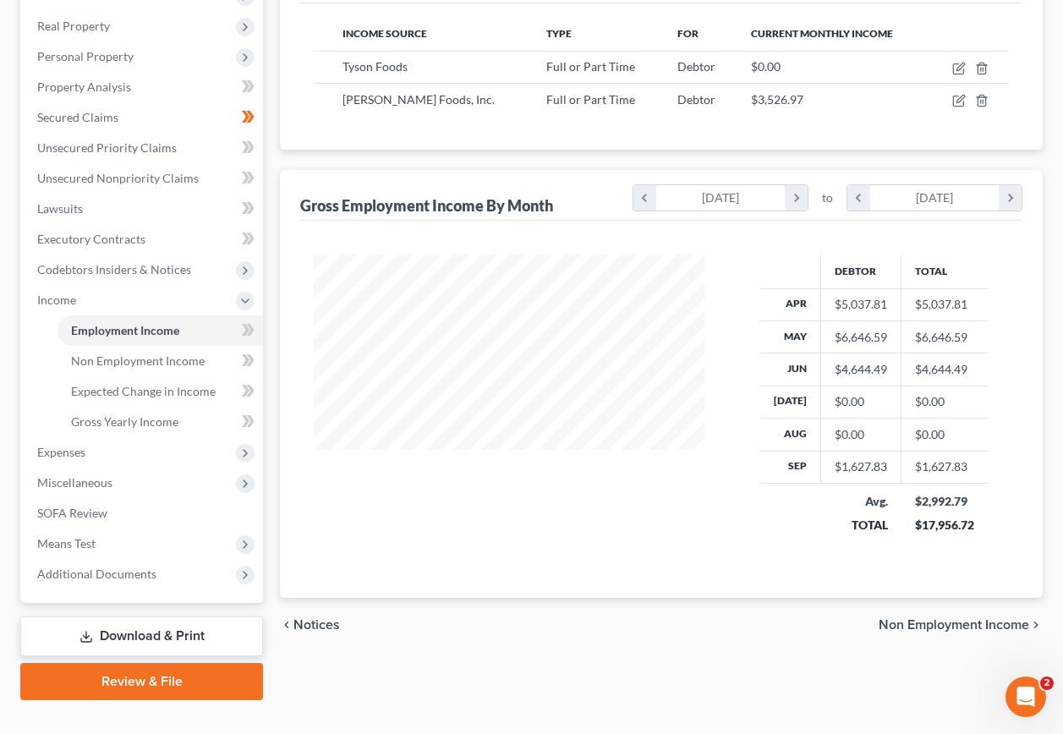
click at [129, 617] on link "Download & Print" at bounding box center [141, 637] width 243 height 40
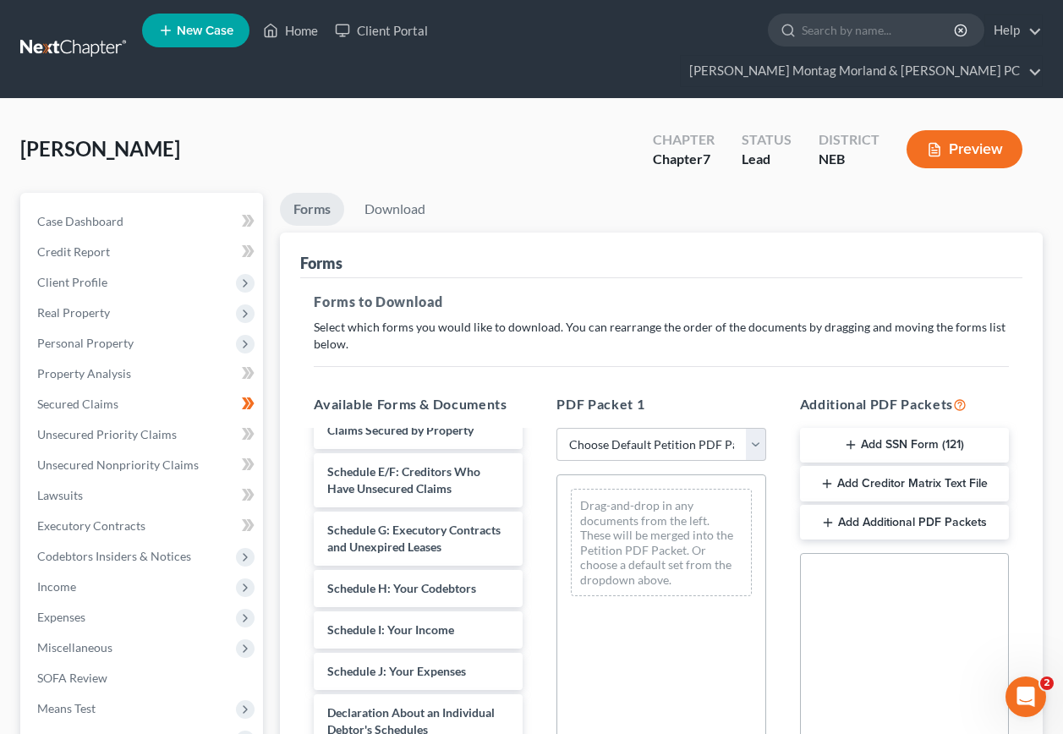
scroll to position [338, 0]
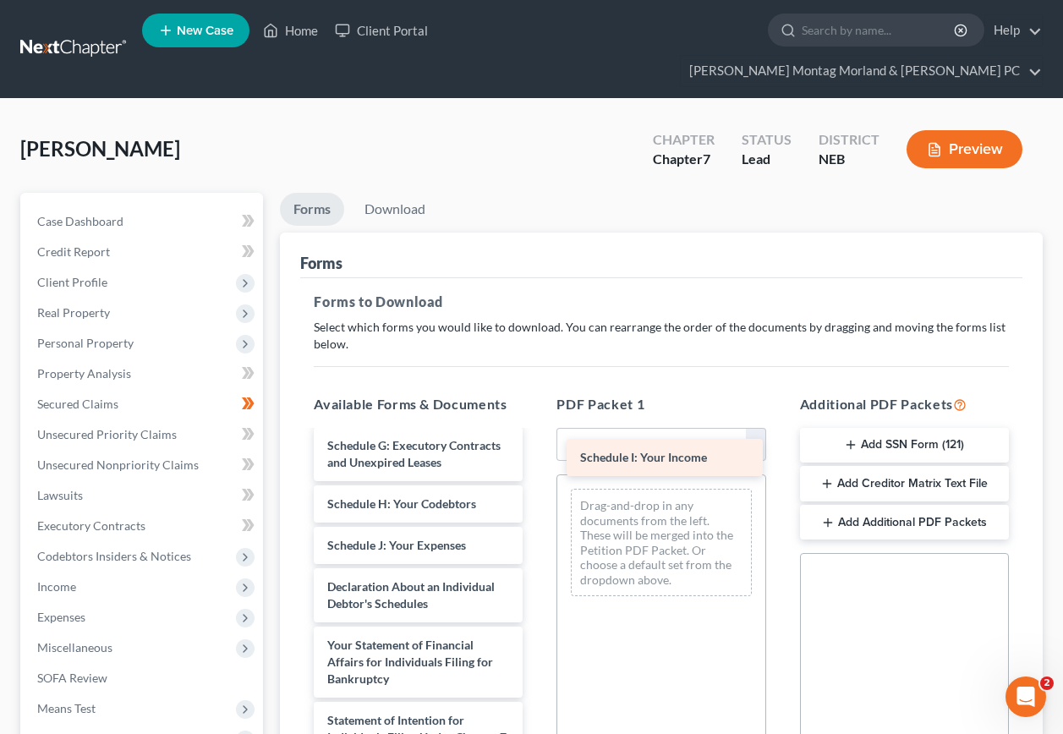
drag, startPoint x: 419, startPoint y: 566, endPoint x: 672, endPoint y: 458, distance: 275.2
click at [536, 458] on div "Schedule I: Your Income Voluntary Petition for Individuals Filing for Bankruptc…" at bounding box center [418, 571] width 236 height 954
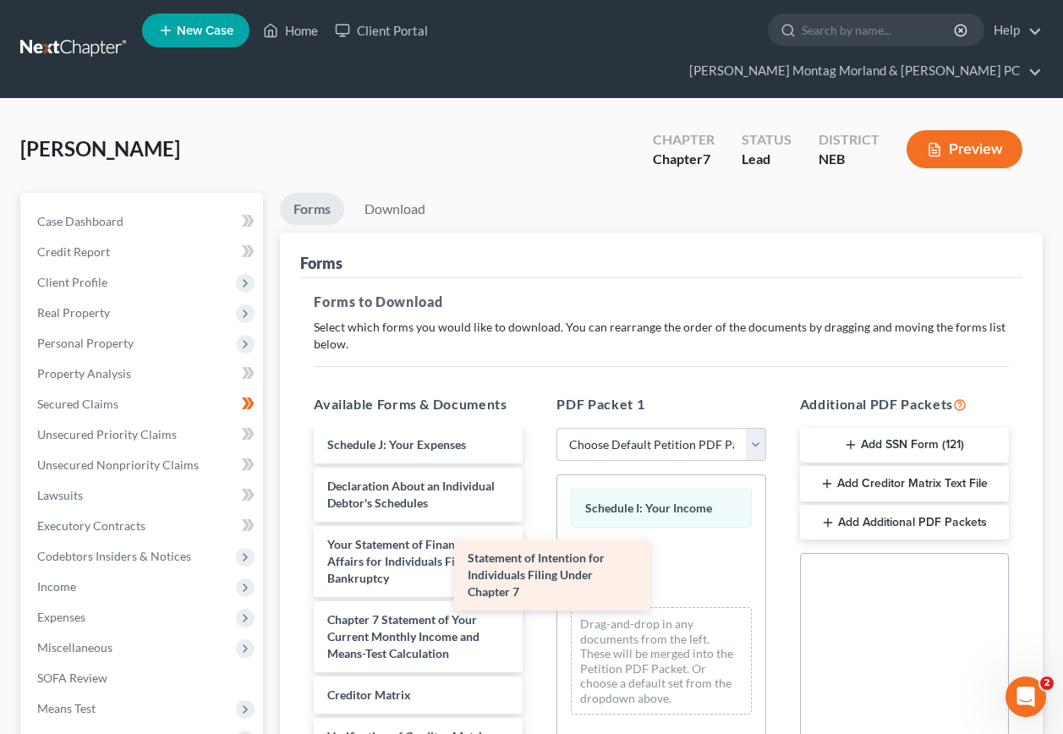
scroll to position [490, 0]
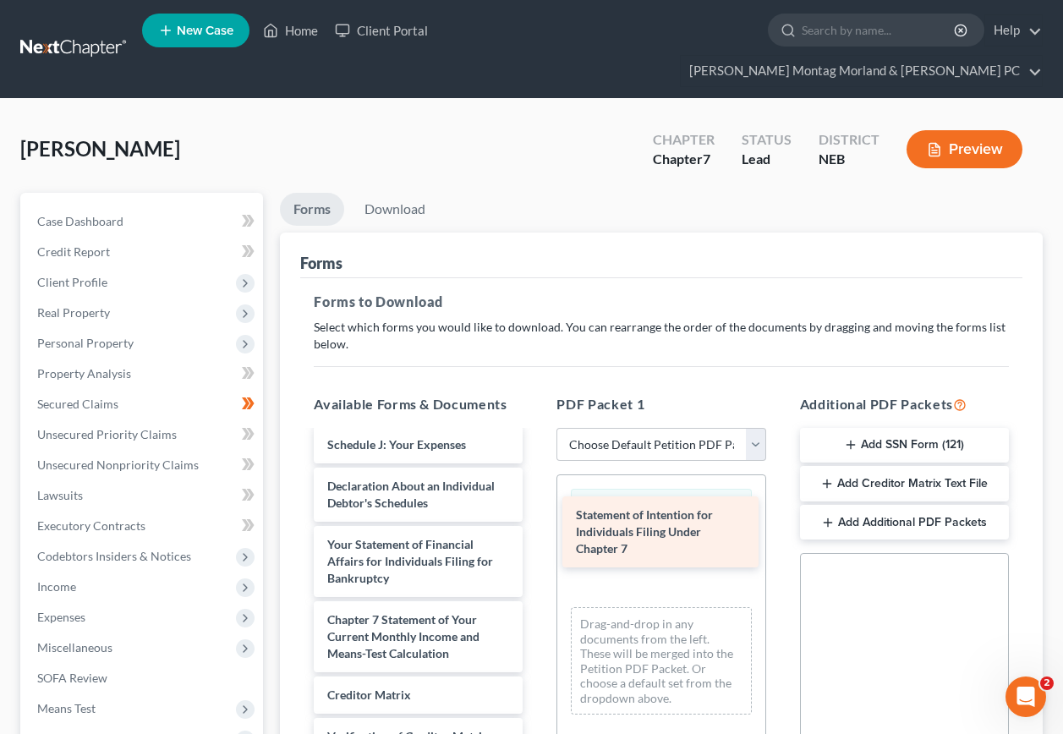
drag, startPoint x: 418, startPoint y: 580, endPoint x: 667, endPoint y: 523, distance: 255.1
click at [536, 523] on div "Statement of Intention for Individuals Filing Under Chapter 7 Voluntary Petitio…" at bounding box center [418, 441] width 236 height 896
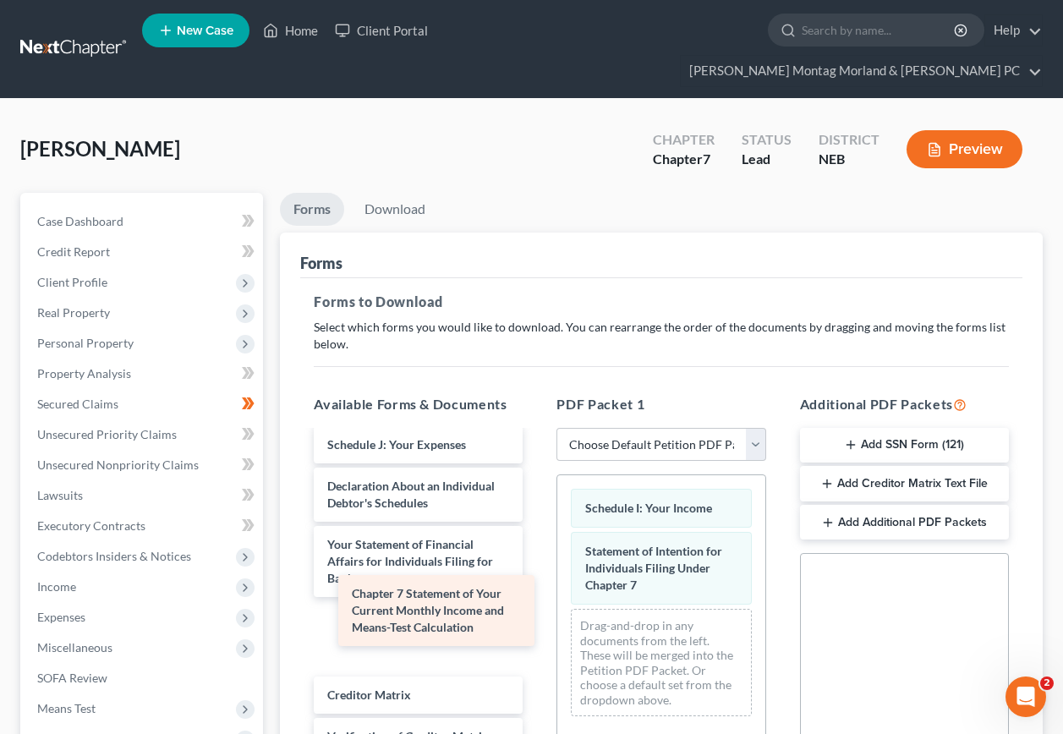
scroll to position [415, 0]
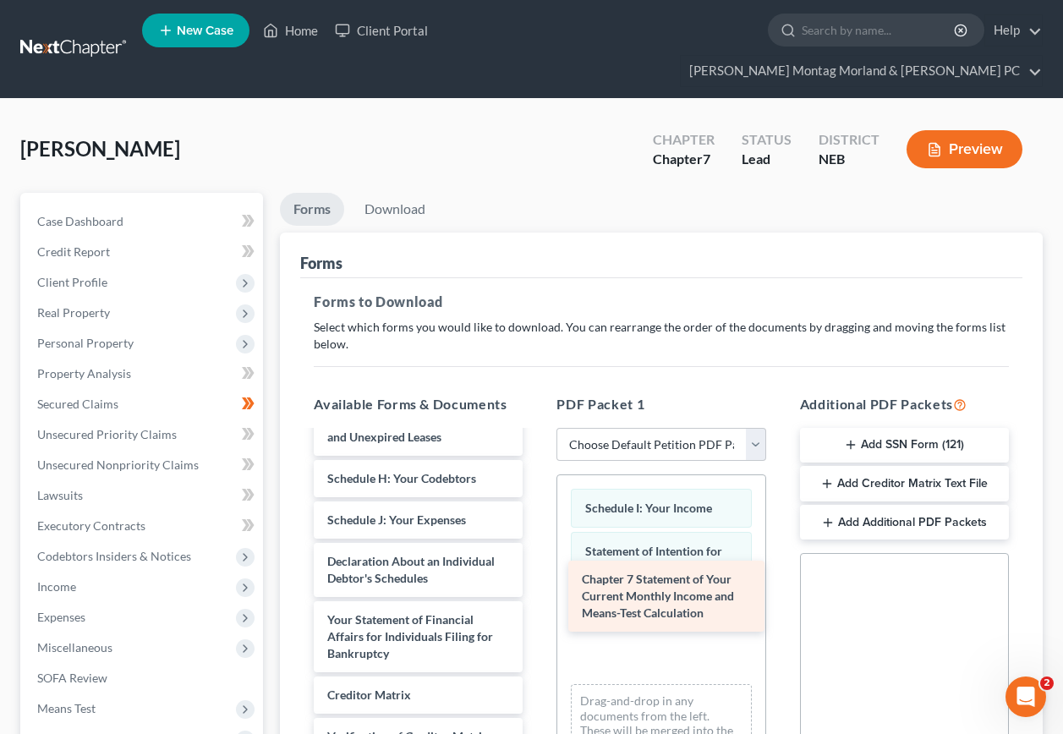
drag, startPoint x: 431, startPoint y: 598, endPoint x: 686, endPoint y: 588, distance: 254.9
click at [536, 588] on div "Chapter 7 Statement of Your Current Monthly Income and Means-Test Calculation V…" at bounding box center [418, 479] width 236 height 821
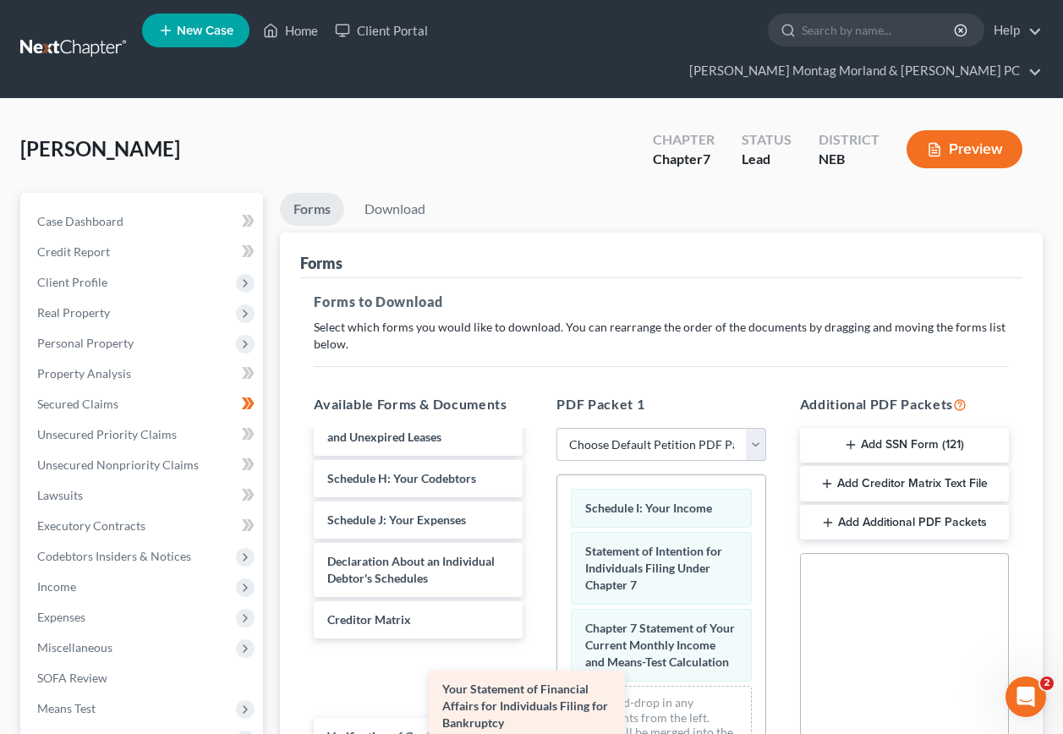
scroll to position [339, 0]
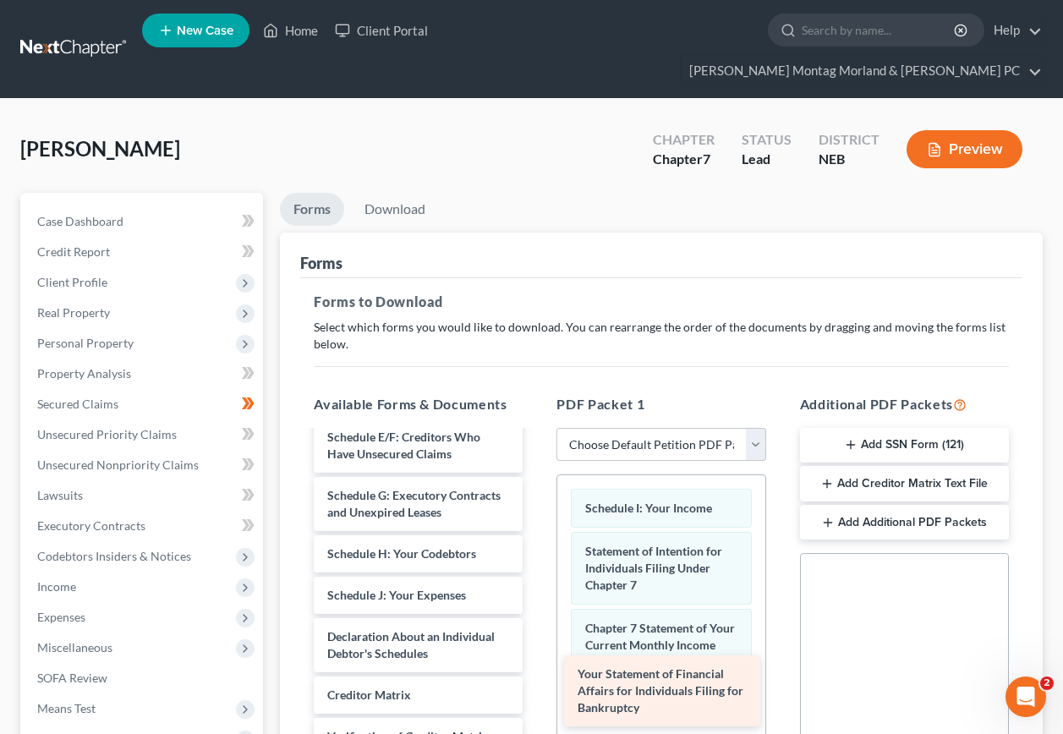
drag, startPoint x: 425, startPoint y: 601, endPoint x: 668, endPoint y: 684, distance: 257.7
click at [536, 684] on div "Your Statement of Financial Affairs for Individuals Filing for Bankruptcy Volun…" at bounding box center [418, 516] width 236 height 745
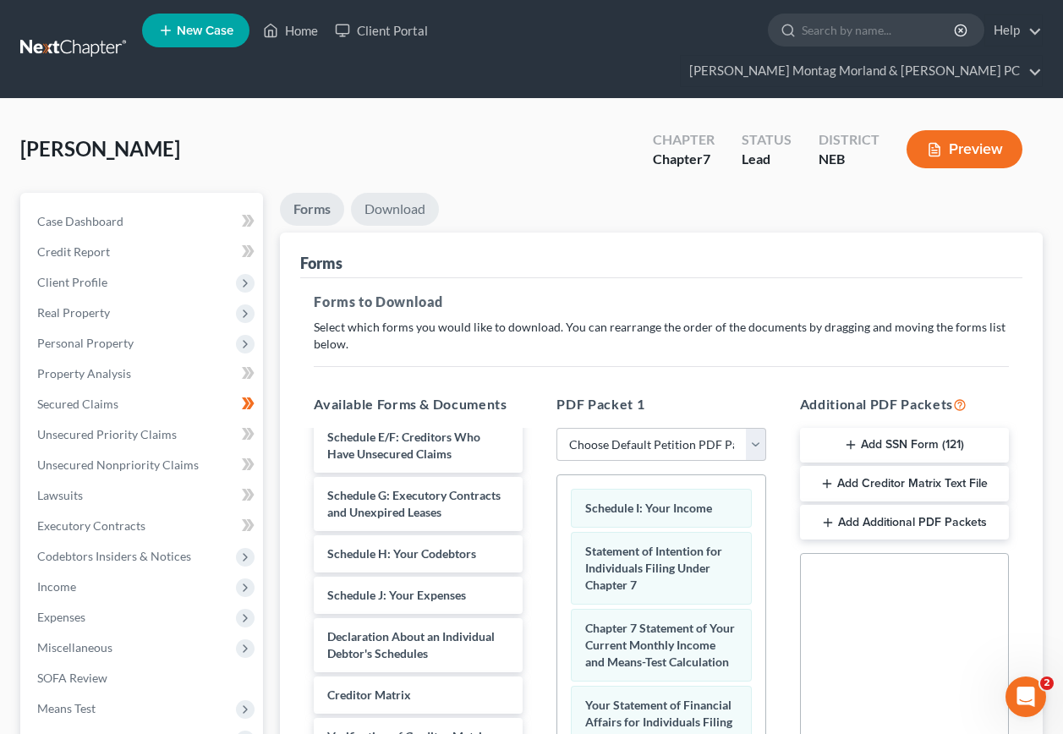
click at [384, 193] on link "Download" at bounding box center [395, 209] width 88 height 33
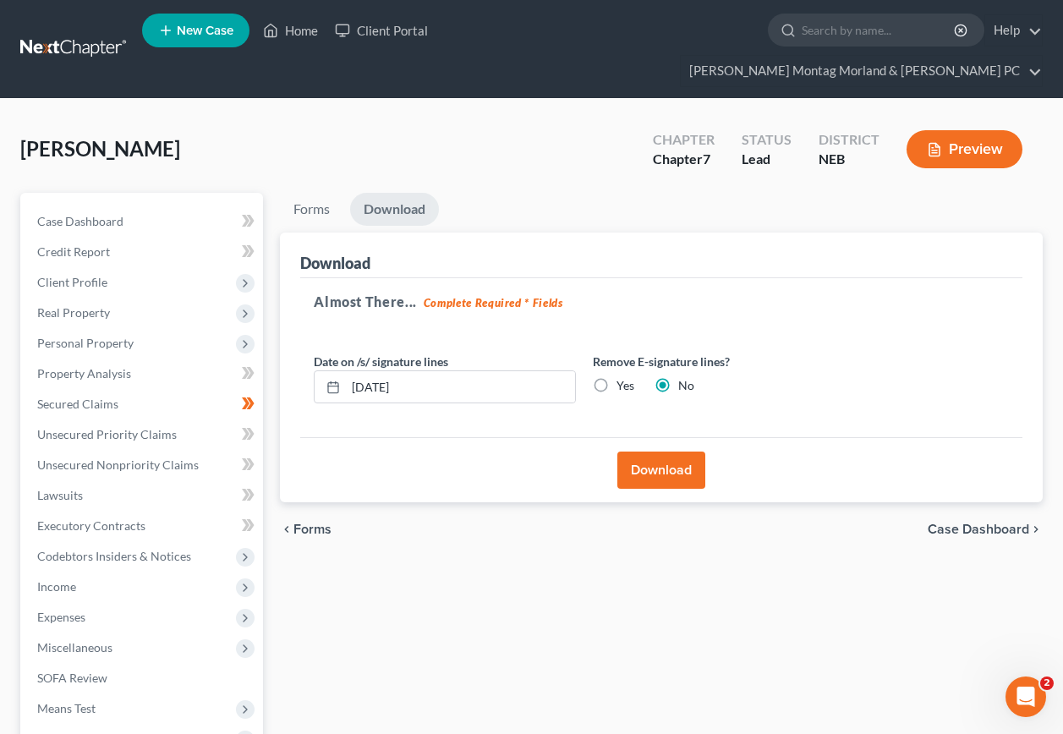
click at [653, 452] on button "Download" at bounding box center [662, 470] width 88 height 37
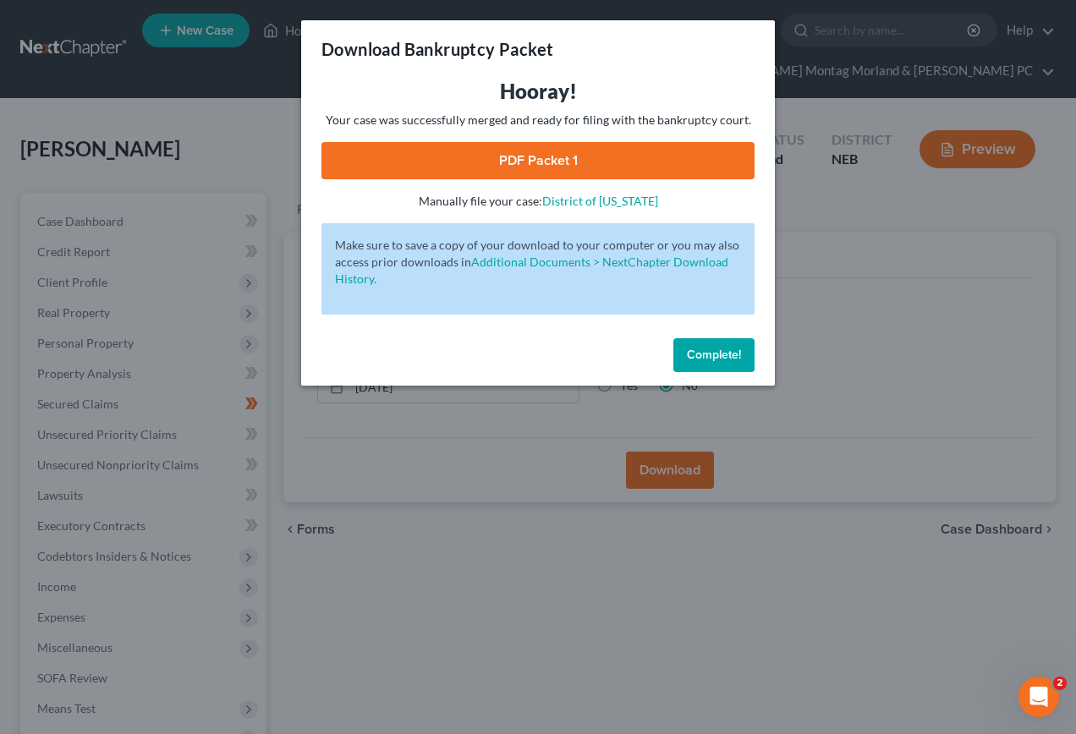
click at [551, 149] on link "PDF Packet 1" at bounding box center [537, 160] width 433 height 37
drag, startPoint x: 705, startPoint y: 355, endPoint x: 640, endPoint y: 361, distance: 64.6
click at [705, 356] on span "Complete!" at bounding box center [714, 355] width 54 height 14
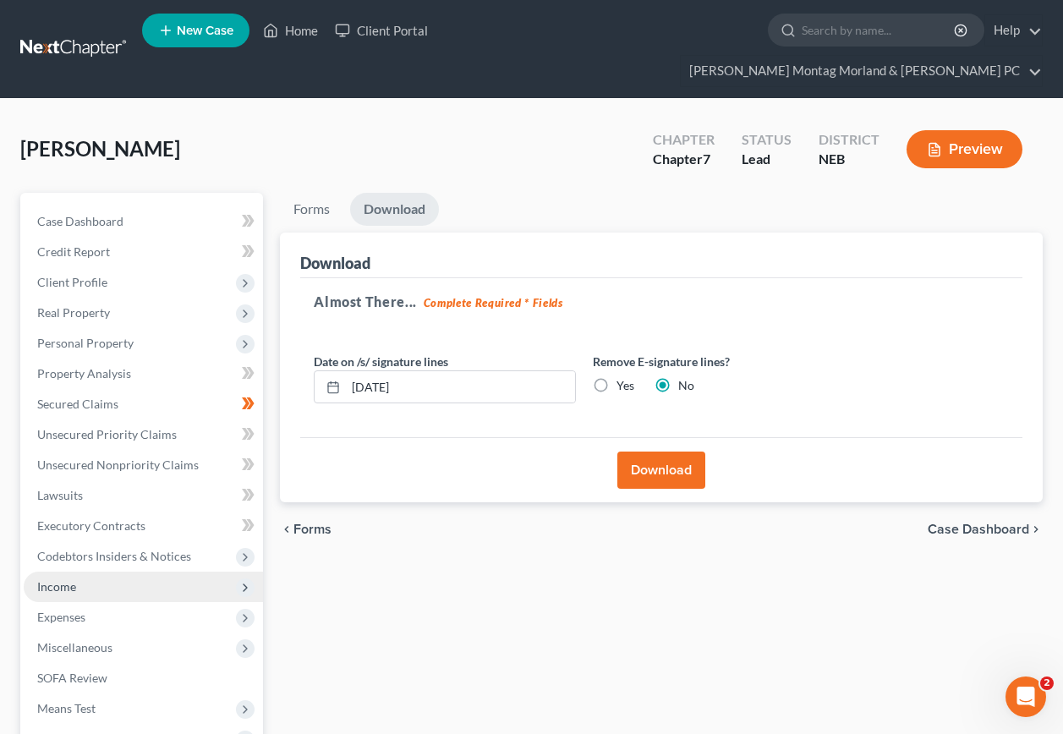
click at [58, 580] on span "Income" at bounding box center [56, 587] width 39 height 14
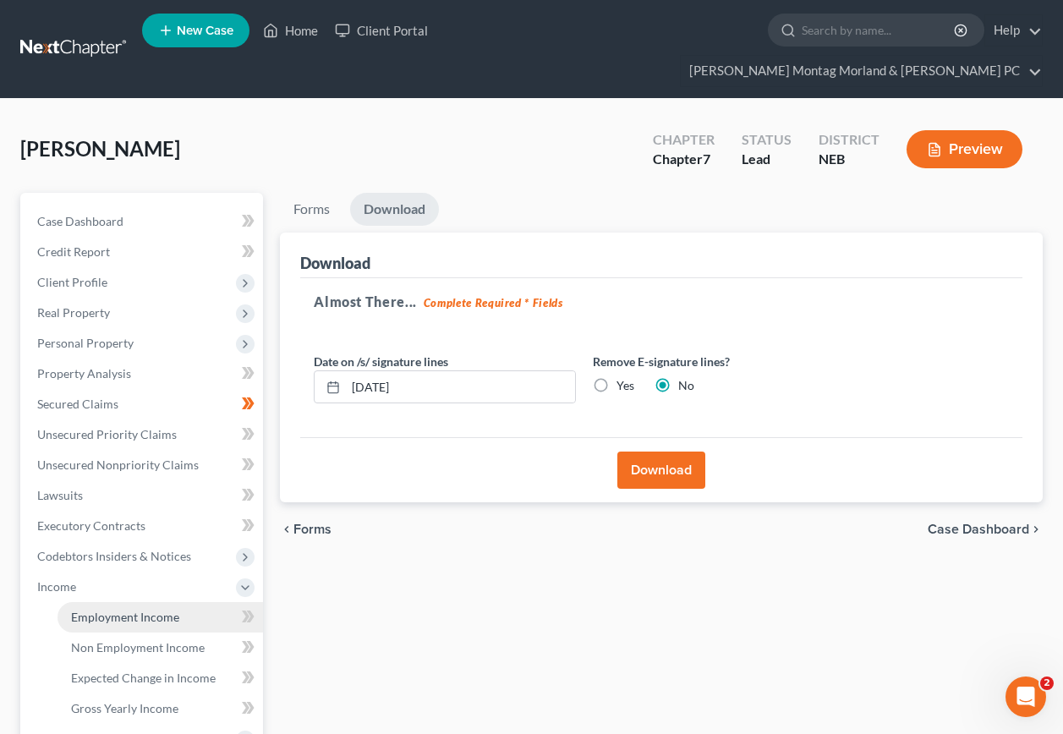
drag, startPoint x: 129, startPoint y: 588, endPoint x: 207, endPoint y: 560, distance: 82.7
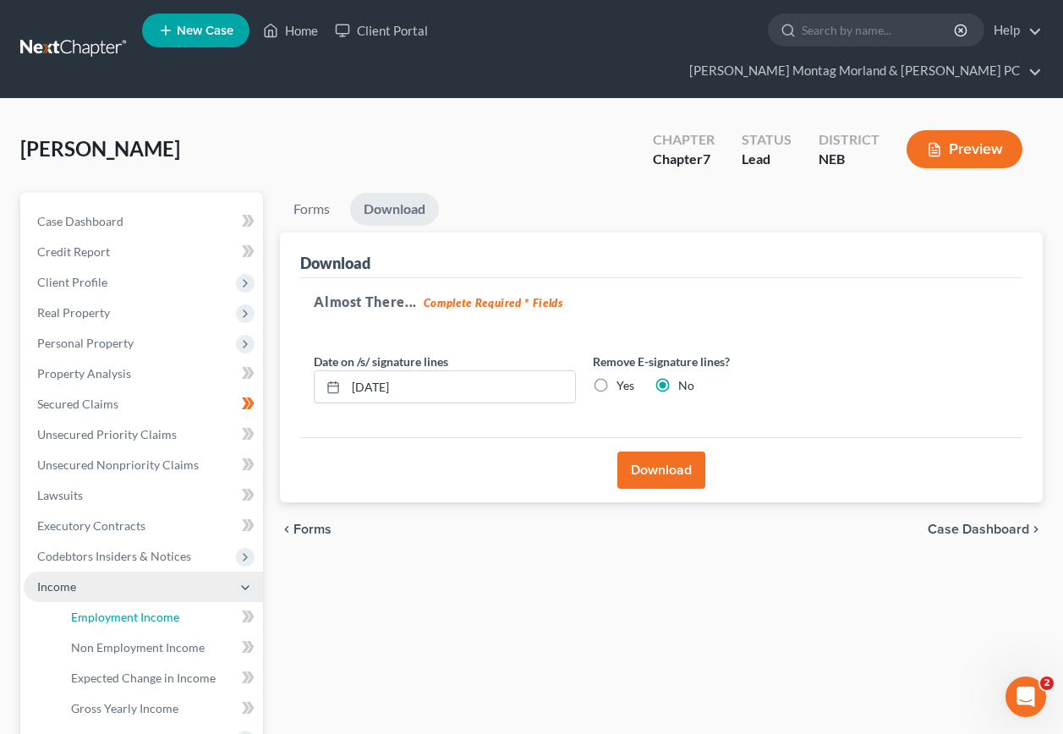
click at [130, 610] on span "Employment Income" at bounding box center [125, 617] width 108 height 14
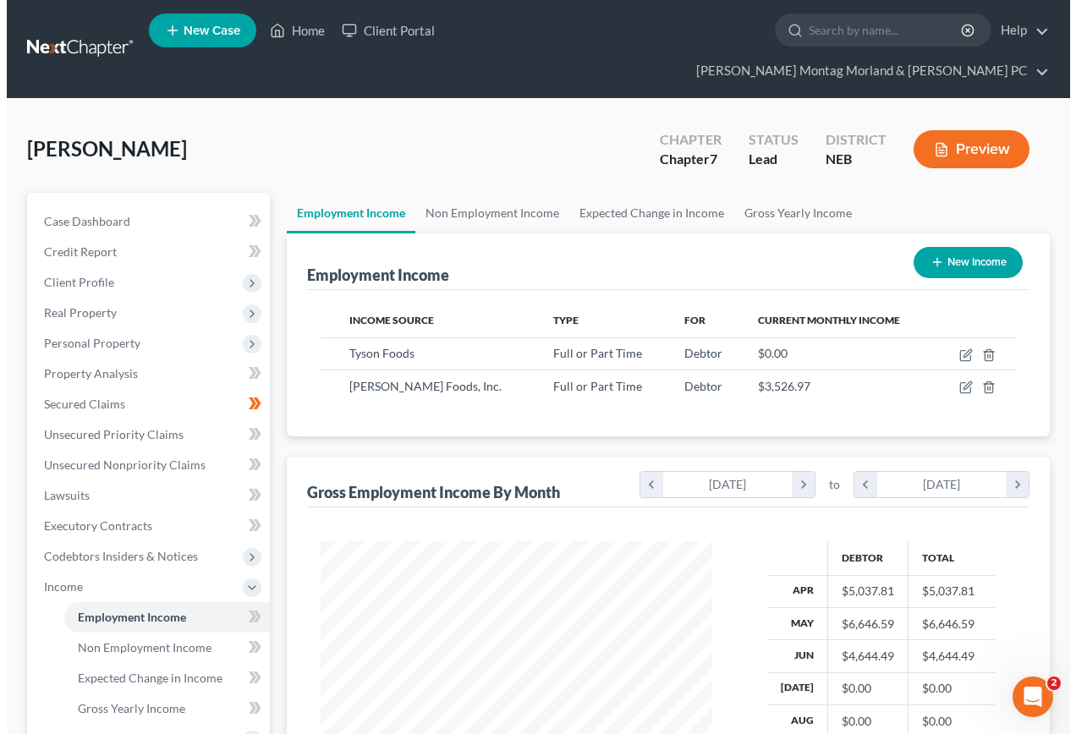
scroll to position [304, 425]
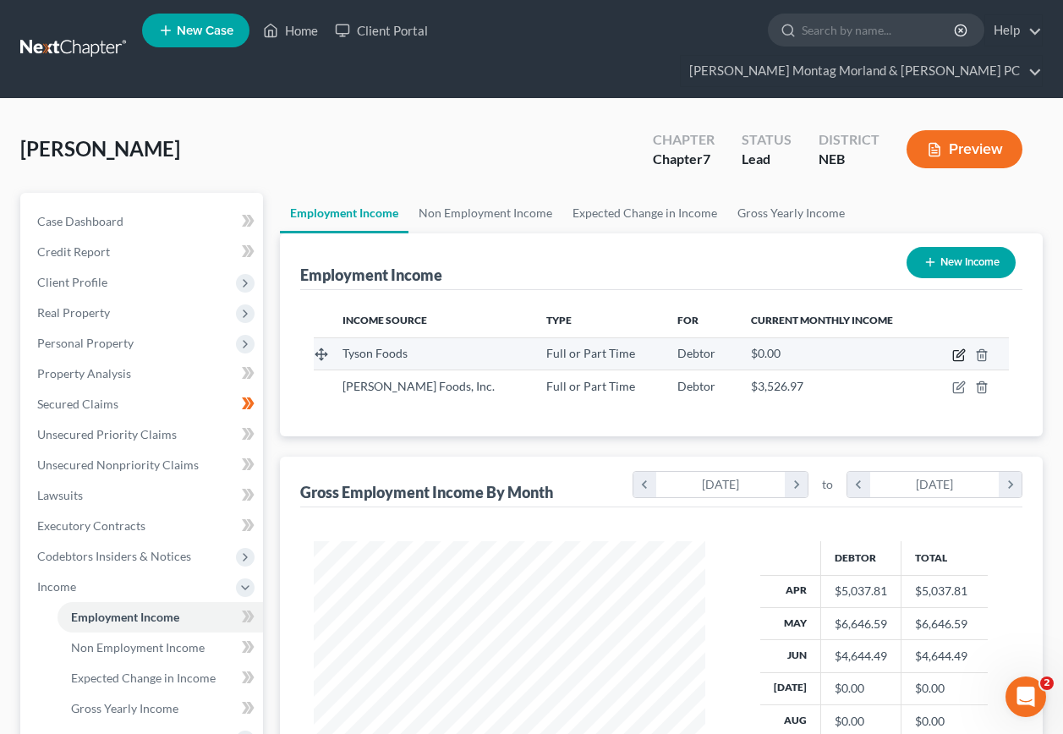
click at [962, 349] on icon "button" at bounding box center [960, 356] width 14 height 14
select select "0"
select select "30"
select select "3"
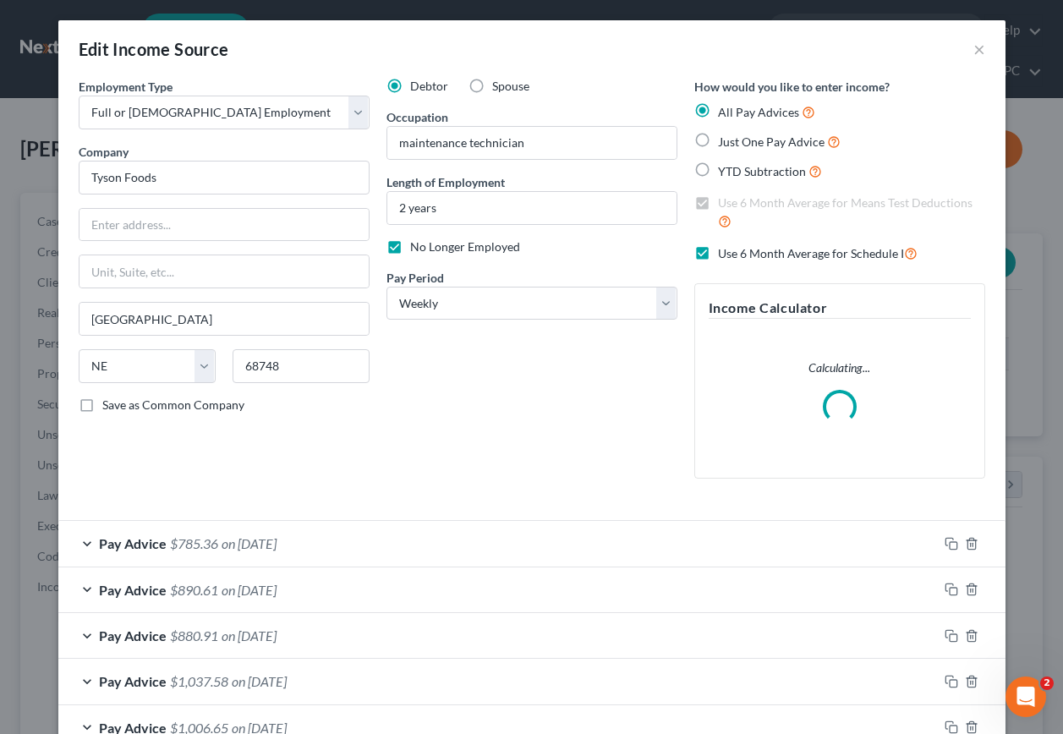
scroll to position [304, 431]
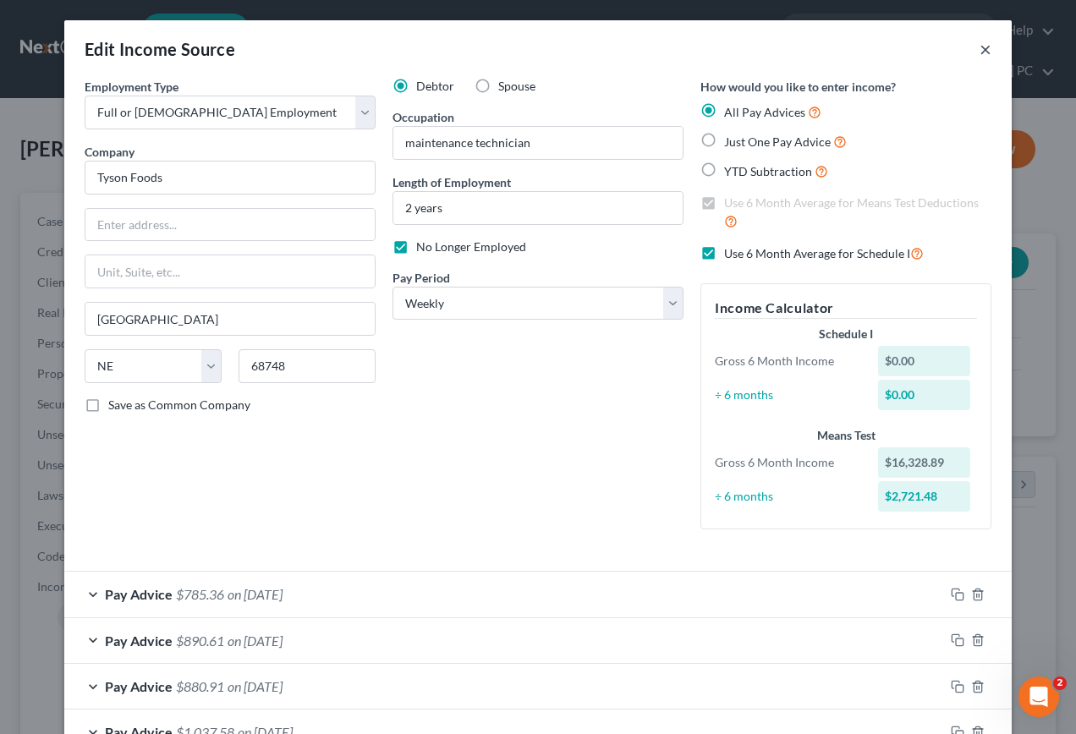
click at [980, 50] on button "×" at bounding box center [986, 49] width 12 height 20
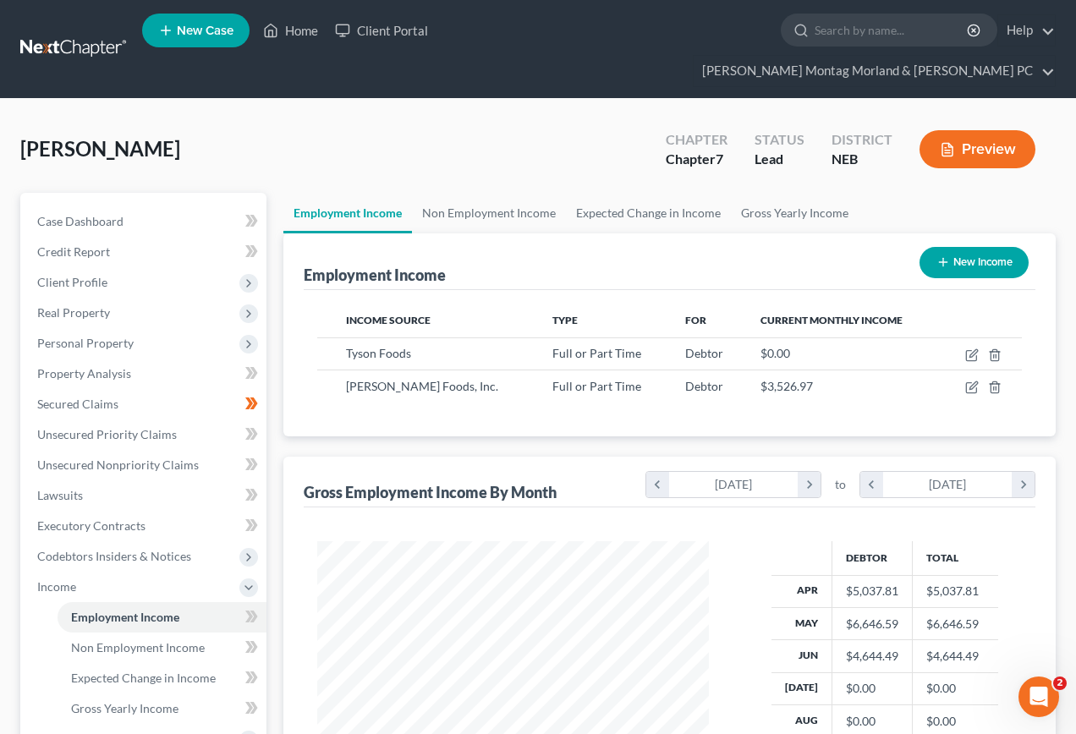
scroll to position [845747, 845624]
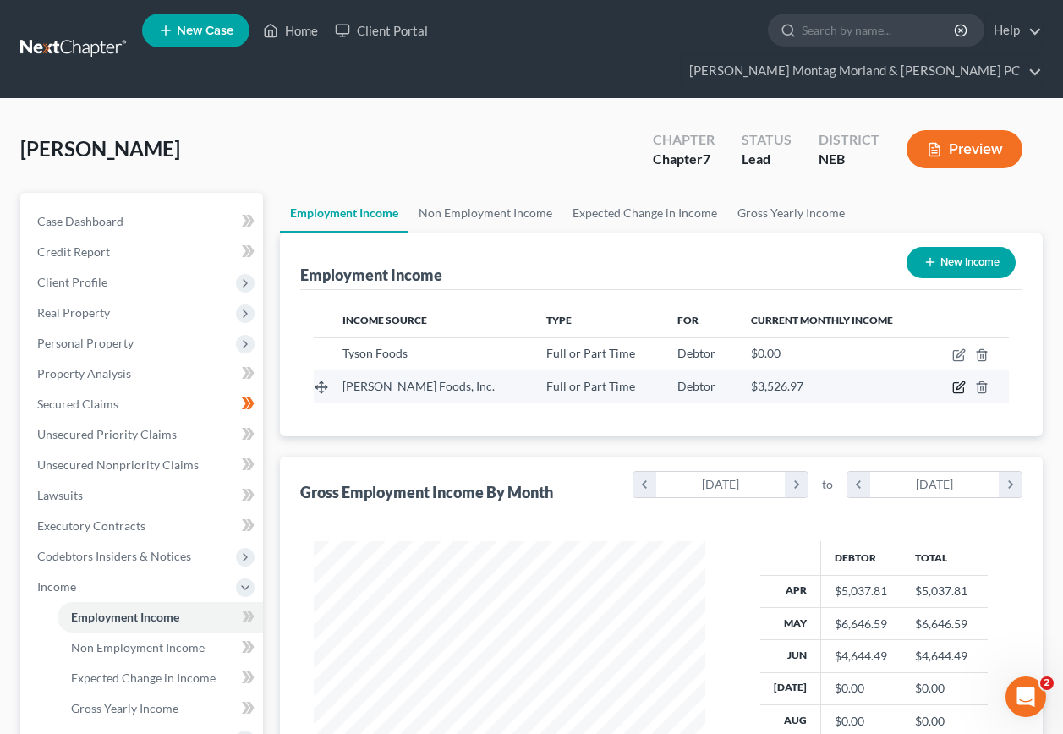
click at [960, 382] on icon "button" at bounding box center [961, 386] width 8 height 8
select select "0"
select select "26"
select select "2"
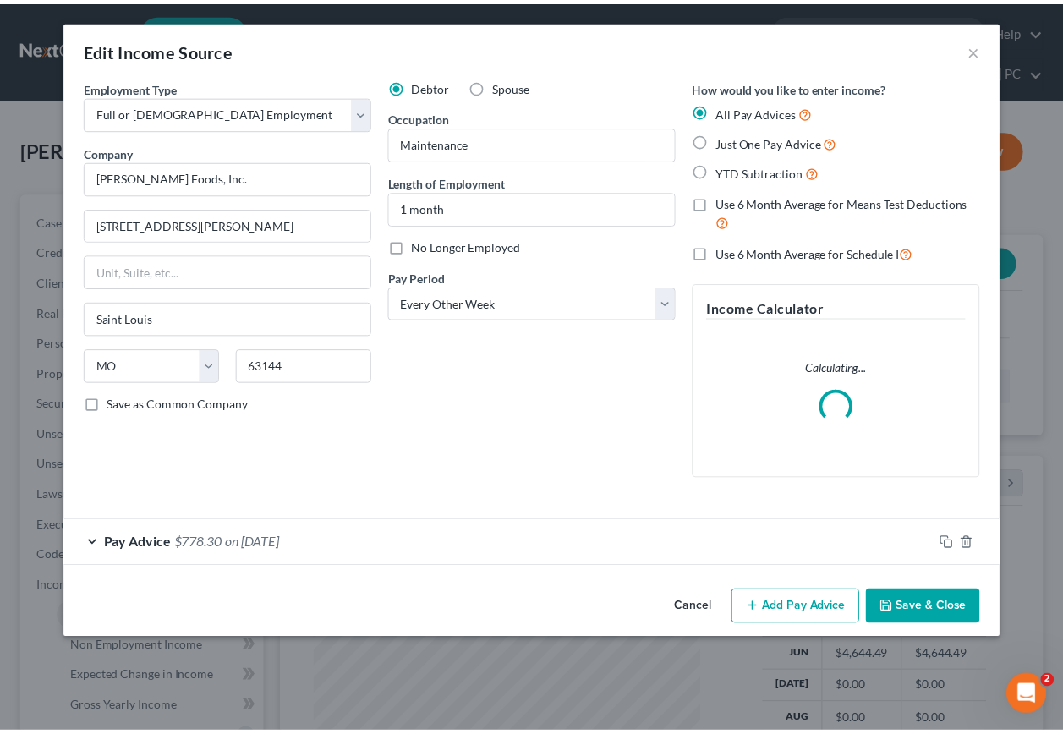
scroll to position [304, 431]
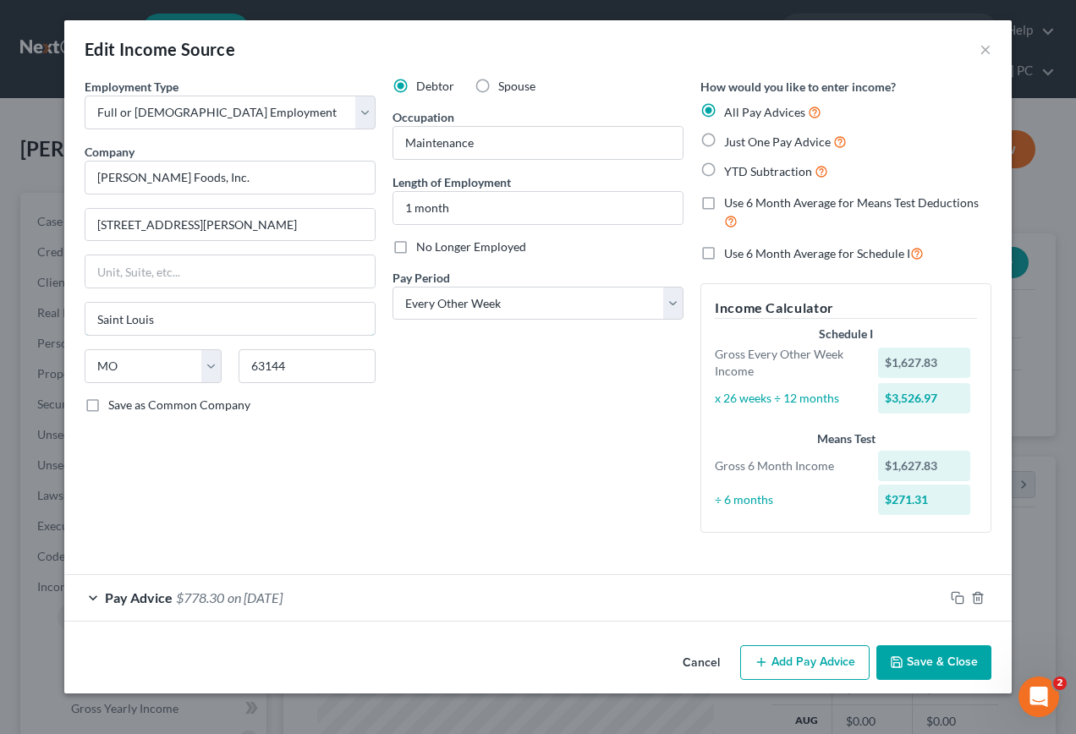
drag, startPoint x: 133, startPoint y: 422, endPoint x: 513, endPoint y: 273, distance: 408.0
click at [140, 420] on div "Employment Type * Select Full or Part Time Employment Self Employment Company *…" at bounding box center [230, 312] width 308 height 469
click at [982, 52] on button "×" at bounding box center [986, 49] width 12 height 20
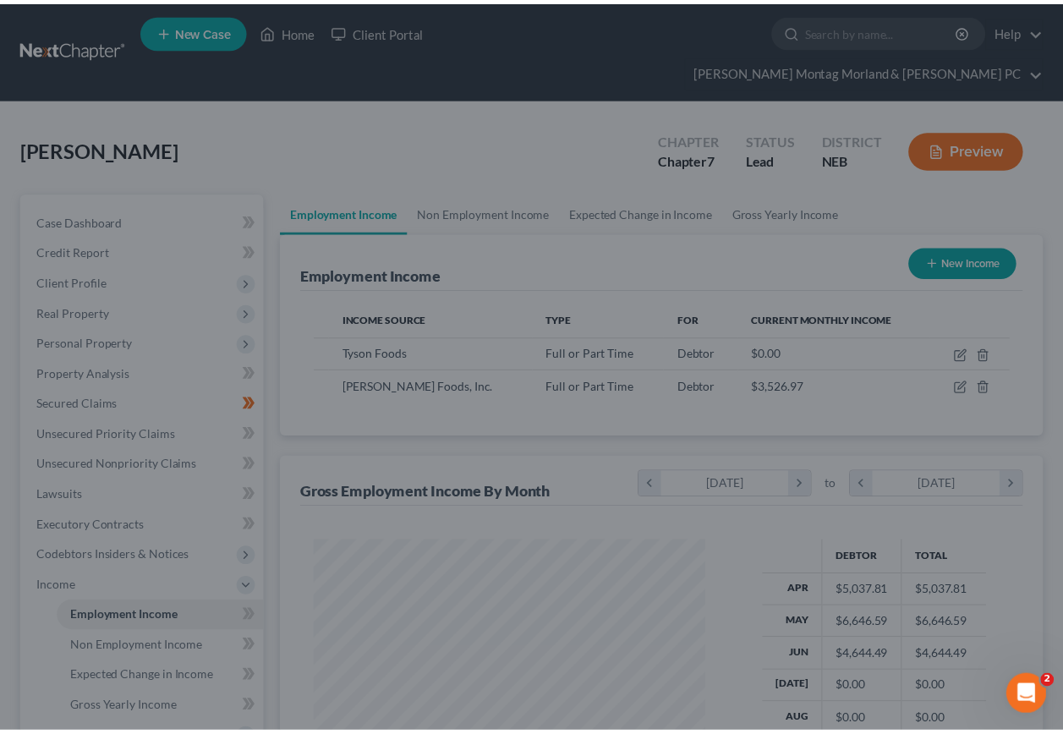
scroll to position [845747, 845624]
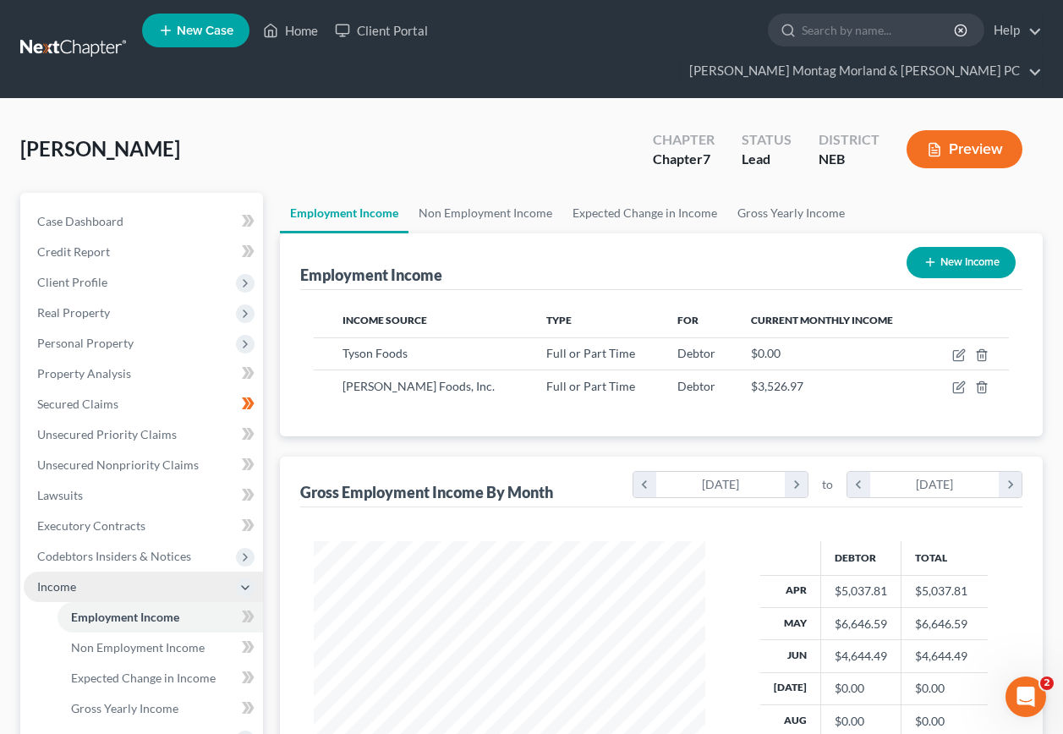
click at [49, 580] on span "Income" at bounding box center [56, 587] width 39 height 14
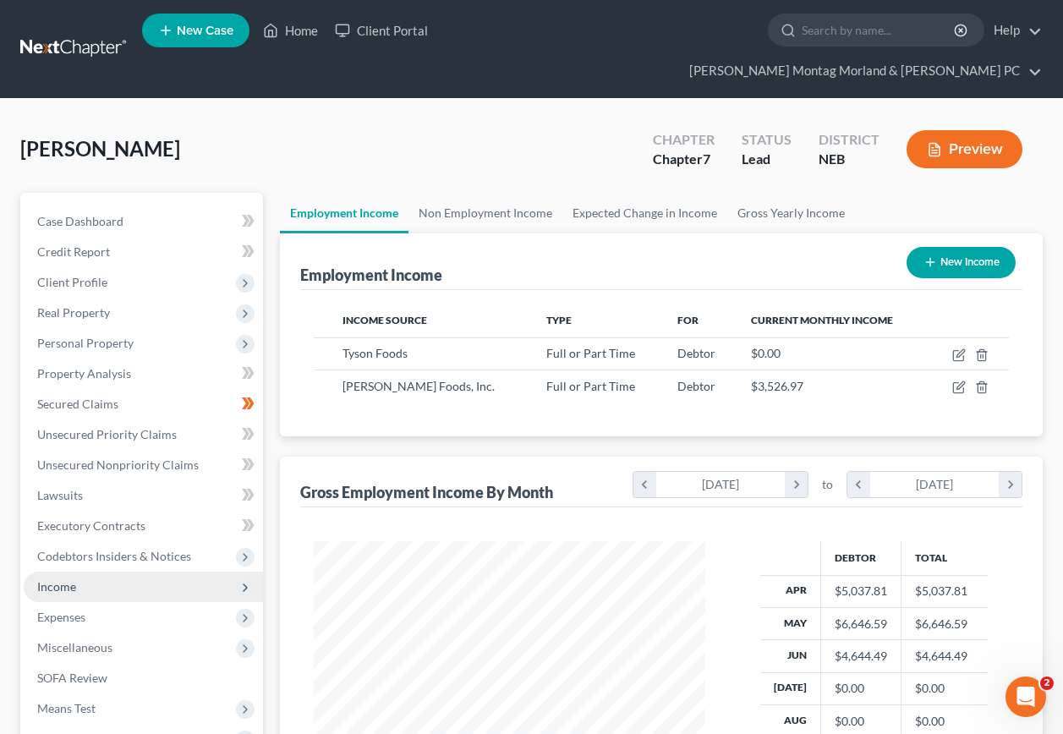
click at [49, 580] on span "Income" at bounding box center [56, 587] width 39 height 14
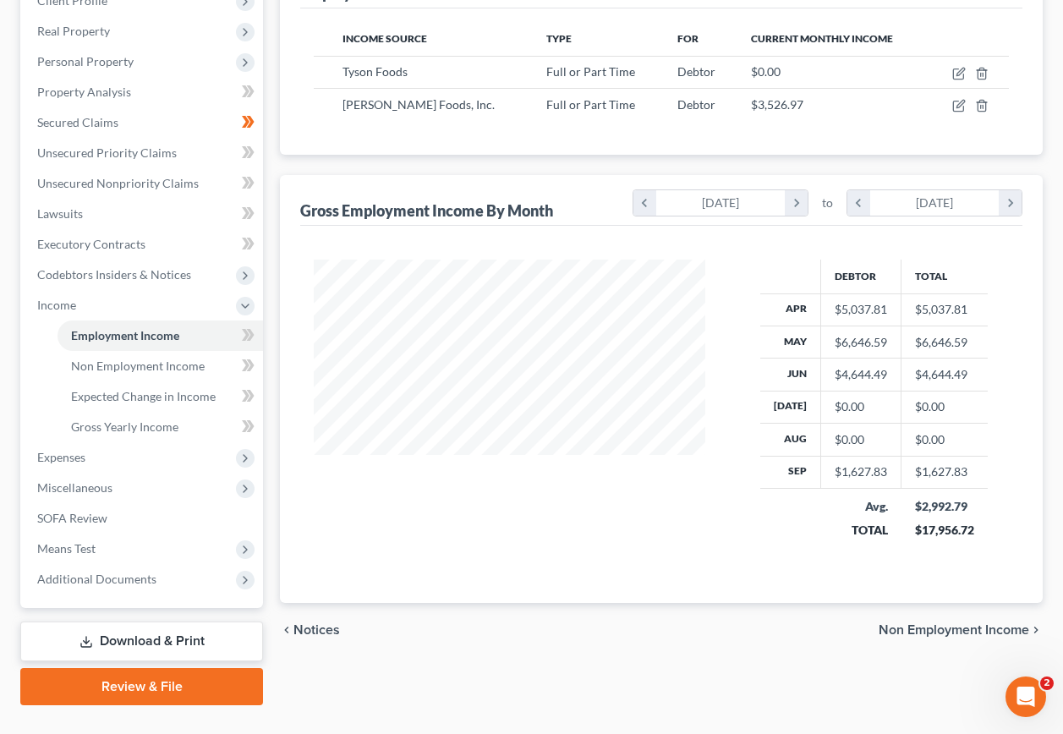
scroll to position [287, 0]
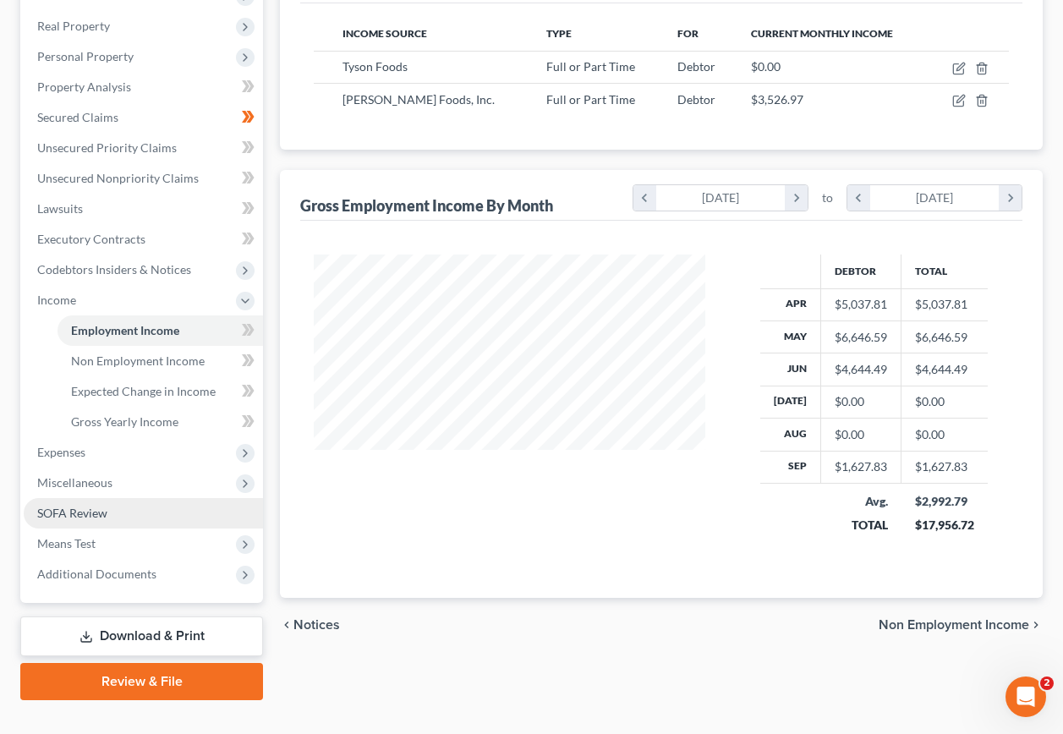
click at [82, 506] on span "SOFA Review" at bounding box center [72, 513] width 70 height 14
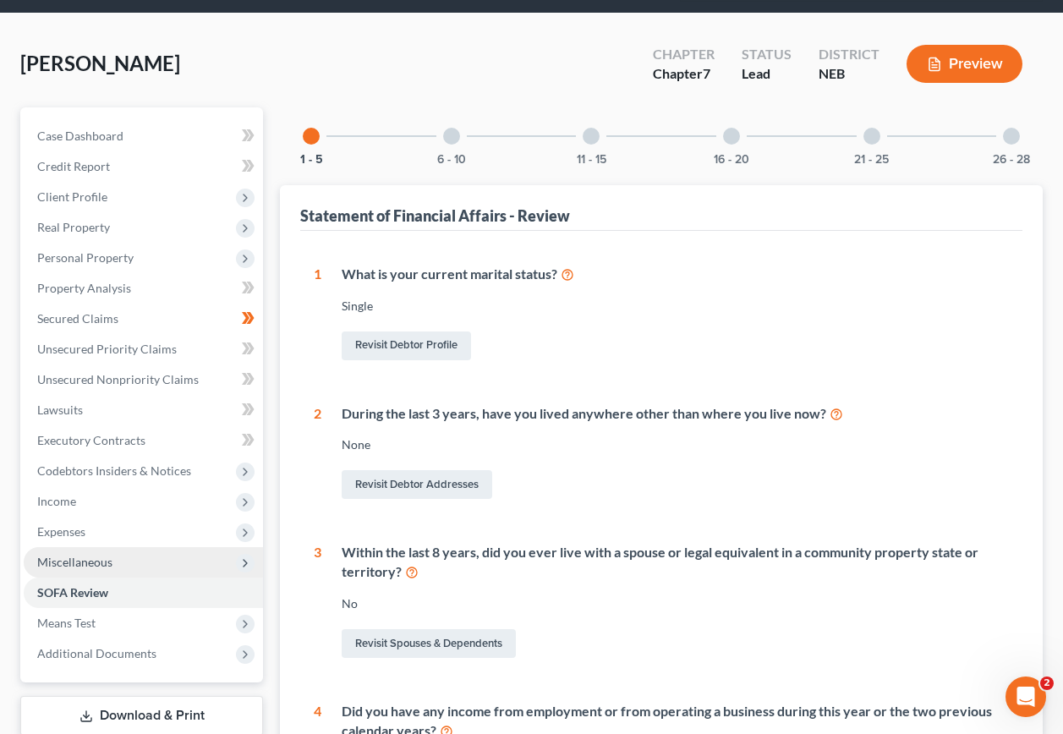
scroll to position [85, 0]
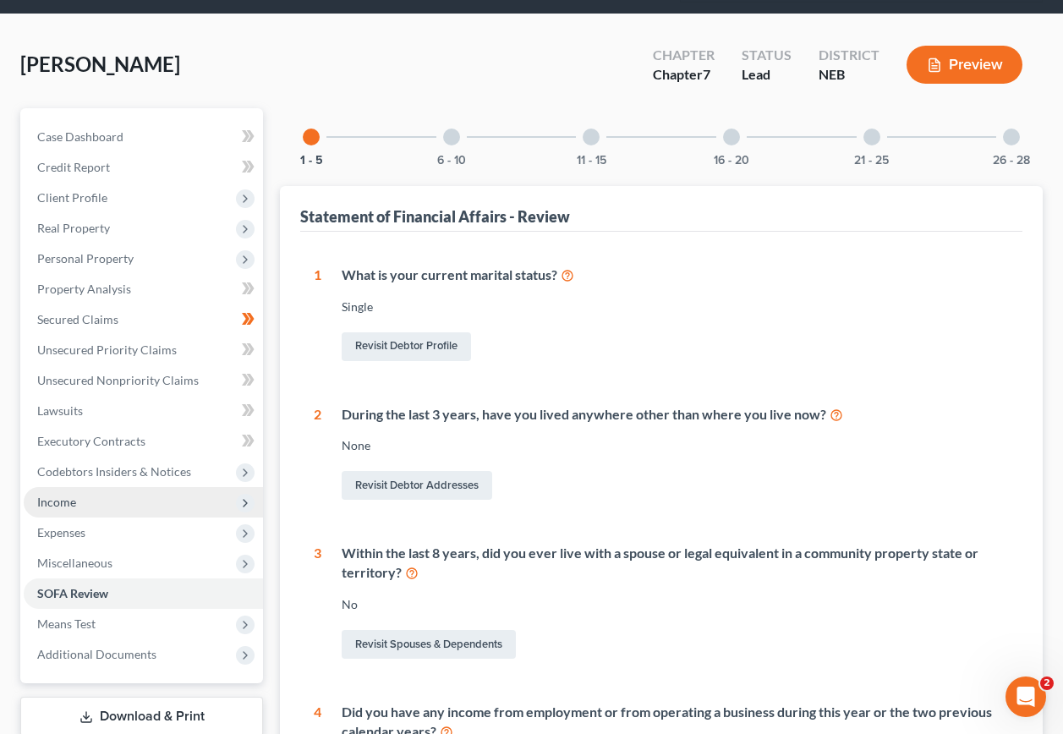
drag, startPoint x: 53, startPoint y: 469, endPoint x: 80, endPoint y: 464, distance: 26.7
click at [54, 495] on span "Income" at bounding box center [56, 502] width 39 height 14
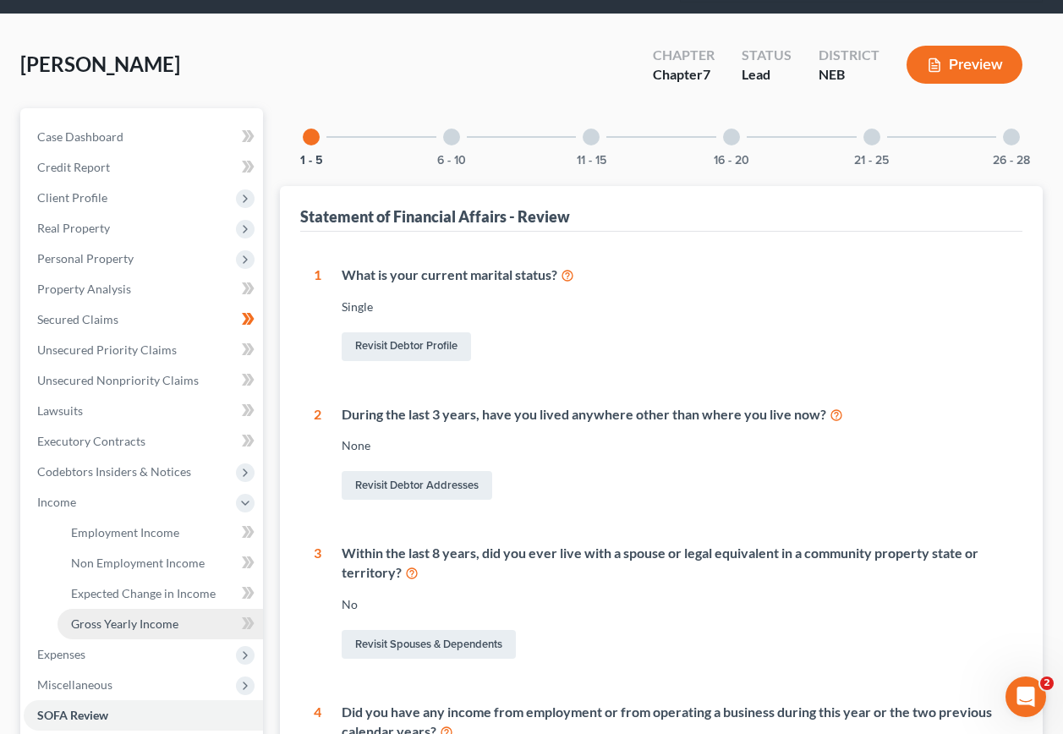
click at [115, 617] on span "Gross Yearly Income" at bounding box center [124, 624] width 107 height 14
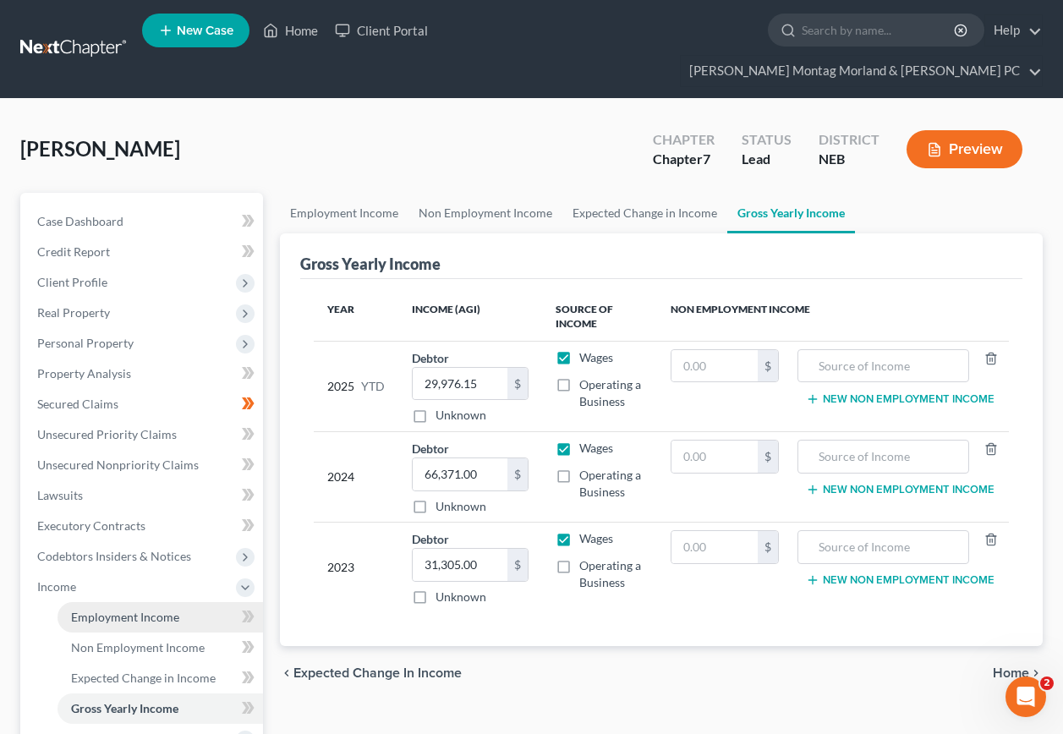
click at [98, 610] on span "Employment Income" at bounding box center [125, 617] width 108 height 14
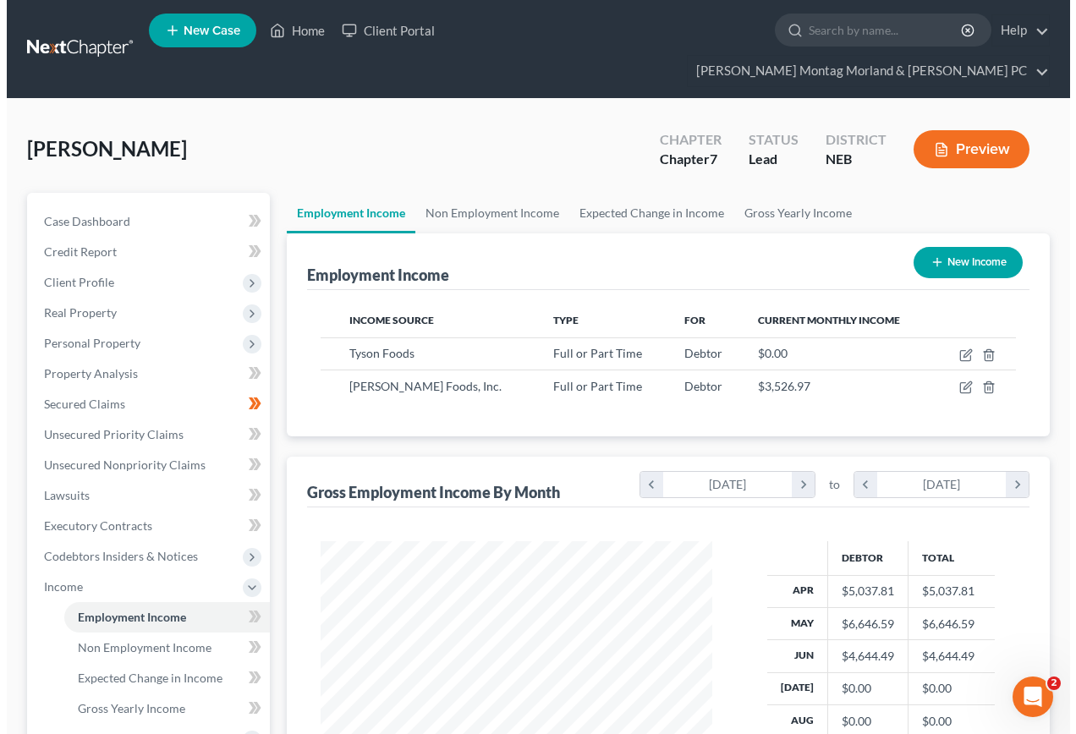
scroll to position [304, 425]
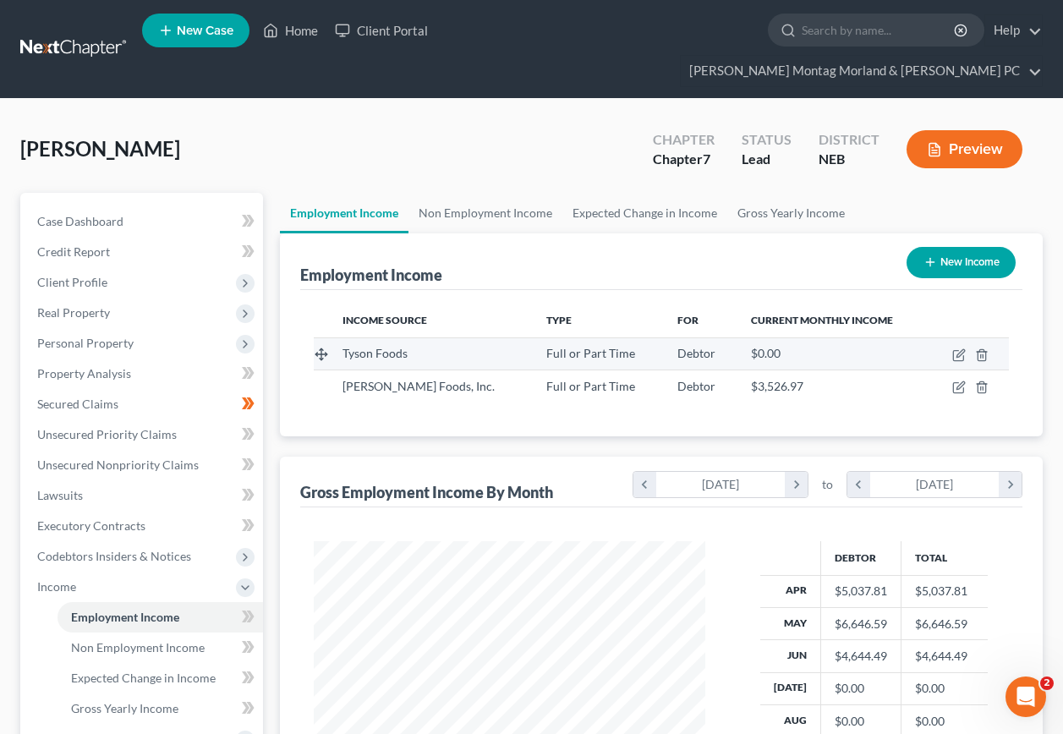
click at [393, 346] on span "Tyson Foods" at bounding box center [375, 353] width 65 height 14
click at [959, 349] on icon "button" at bounding box center [960, 356] width 14 height 14
select select "0"
select select "30"
select select "3"
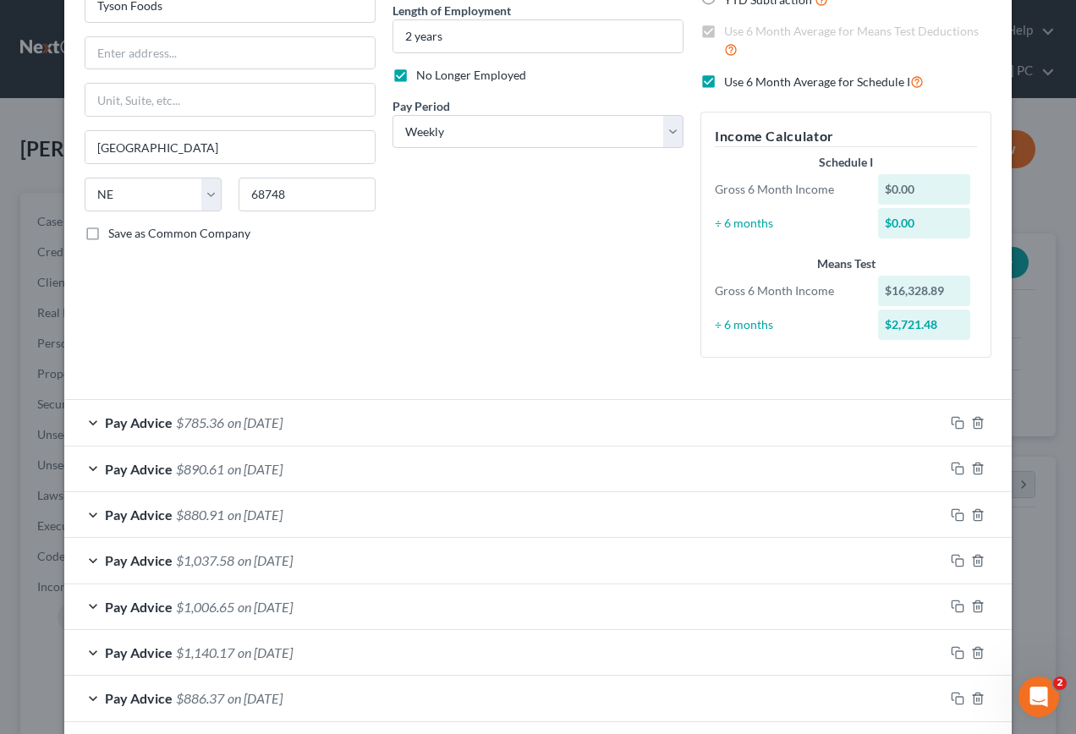
scroll to position [169, 0]
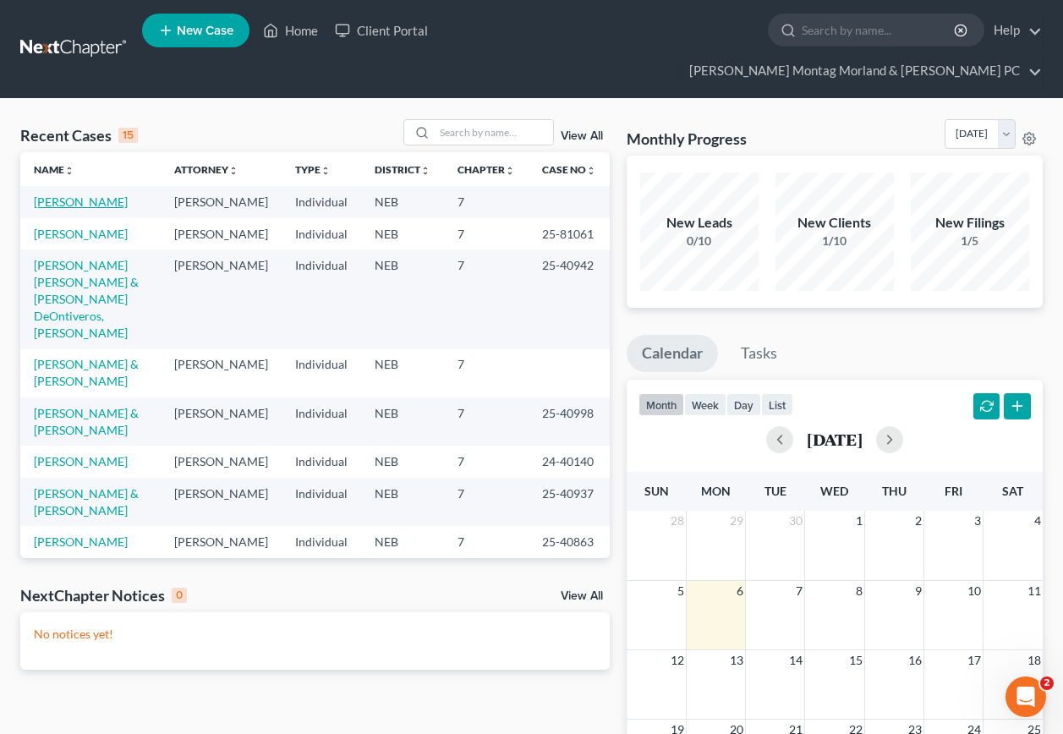
click at [91, 195] on link "[PERSON_NAME]" at bounding box center [81, 202] width 94 height 14
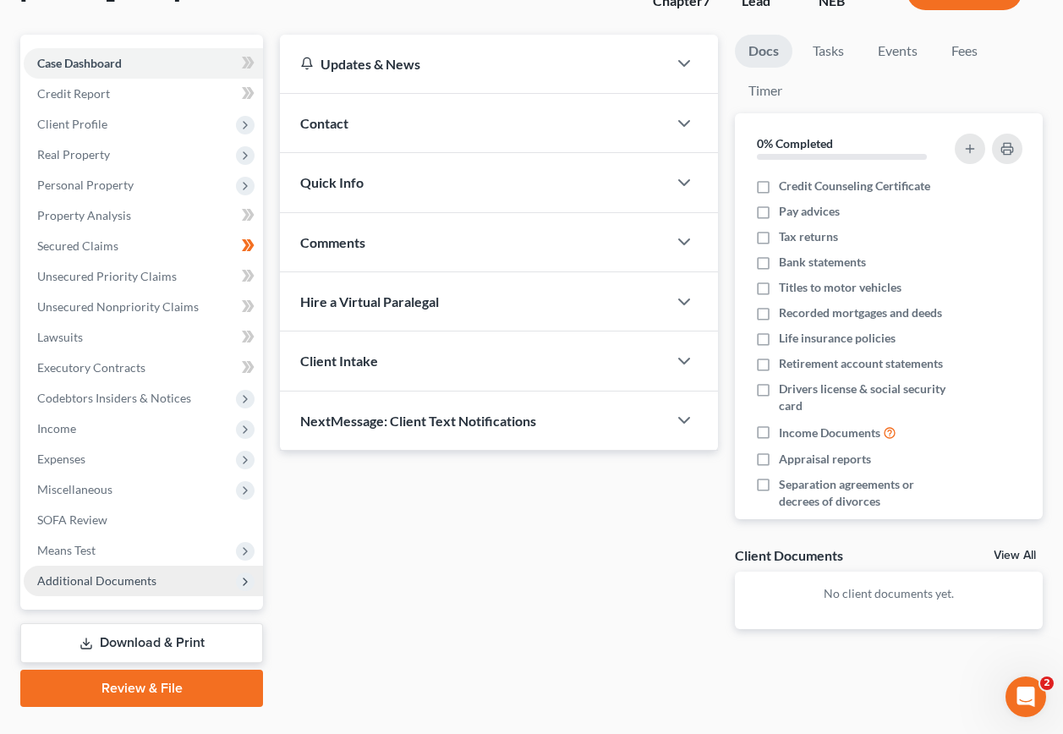
scroll to position [165, 0]
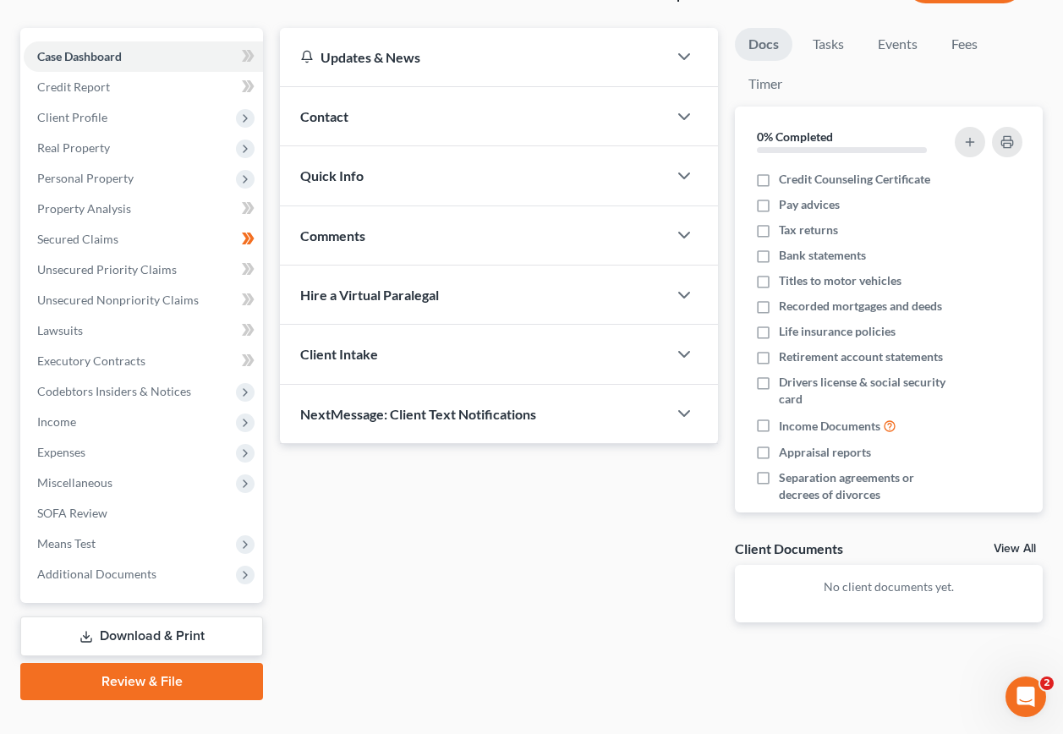
drag, startPoint x: 60, startPoint y: 390, endPoint x: 320, endPoint y: 369, distance: 260.6
click at [61, 415] on span "Income" at bounding box center [56, 422] width 39 height 14
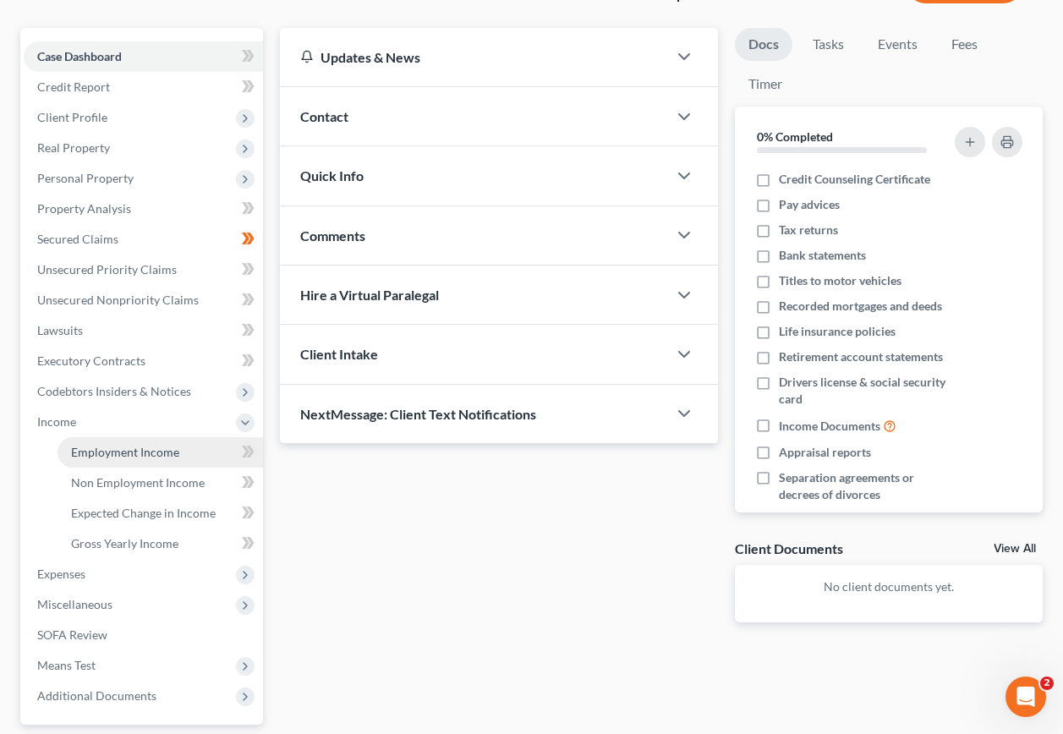
click at [137, 445] on span "Employment Income" at bounding box center [125, 452] width 108 height 14
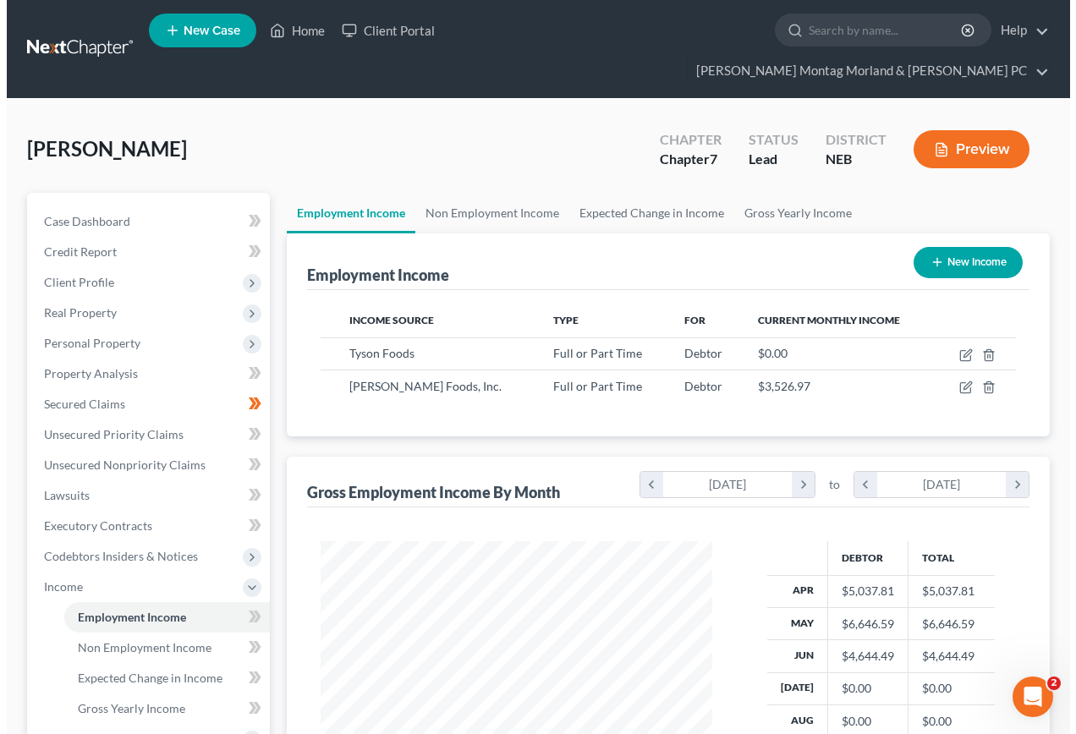
scroll to position [304, 425]
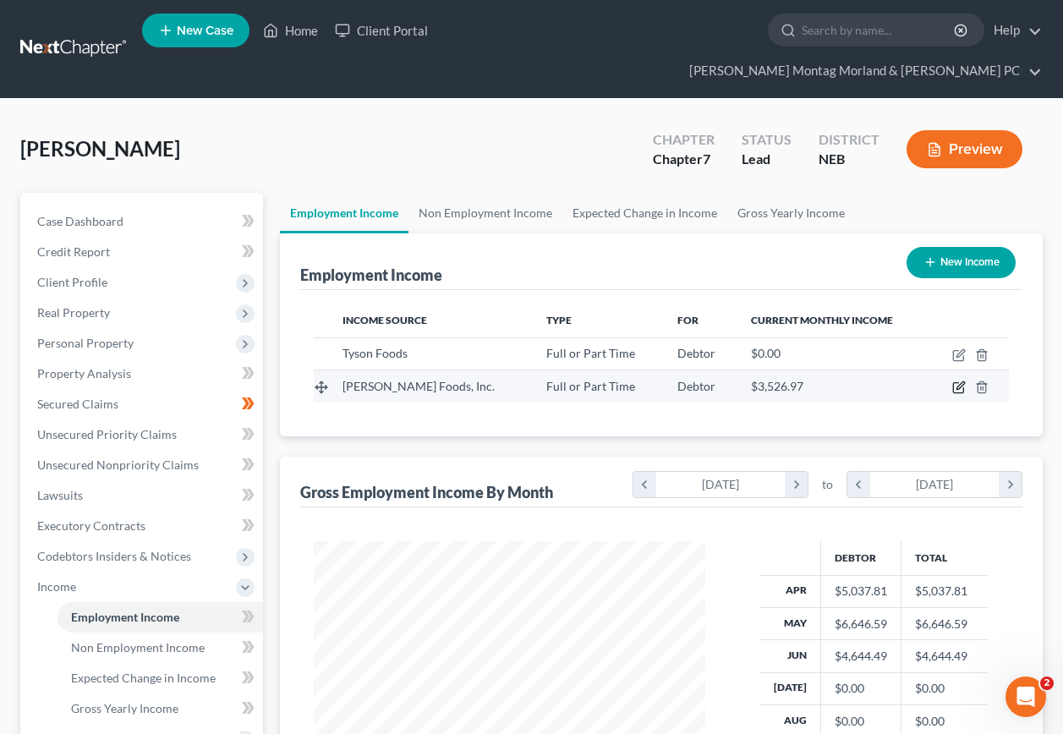
click at [960, 382] on icon "button" at bounding box center [961, 386] width 8 height 8
select select "0"
select select "26"
select select "2"
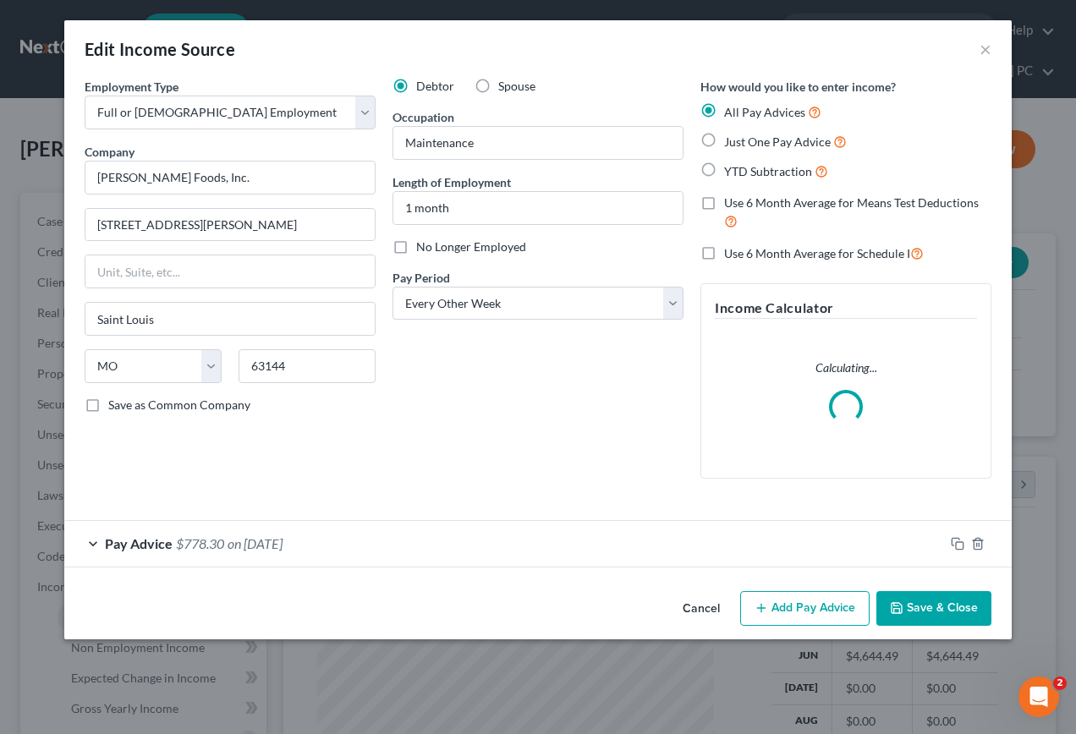
scroll to position [304, 431]
click at [221, 539] on span "$778.30" at bounding box center [200, 544] width 48 height 16
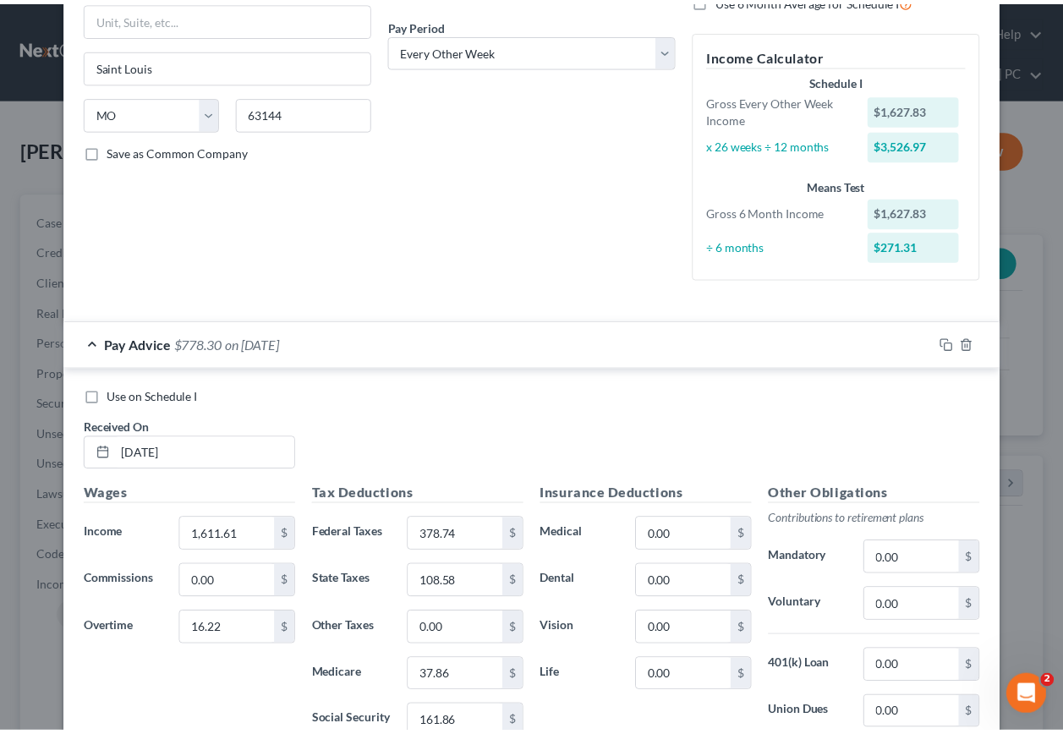
scroll to position [16, 0]
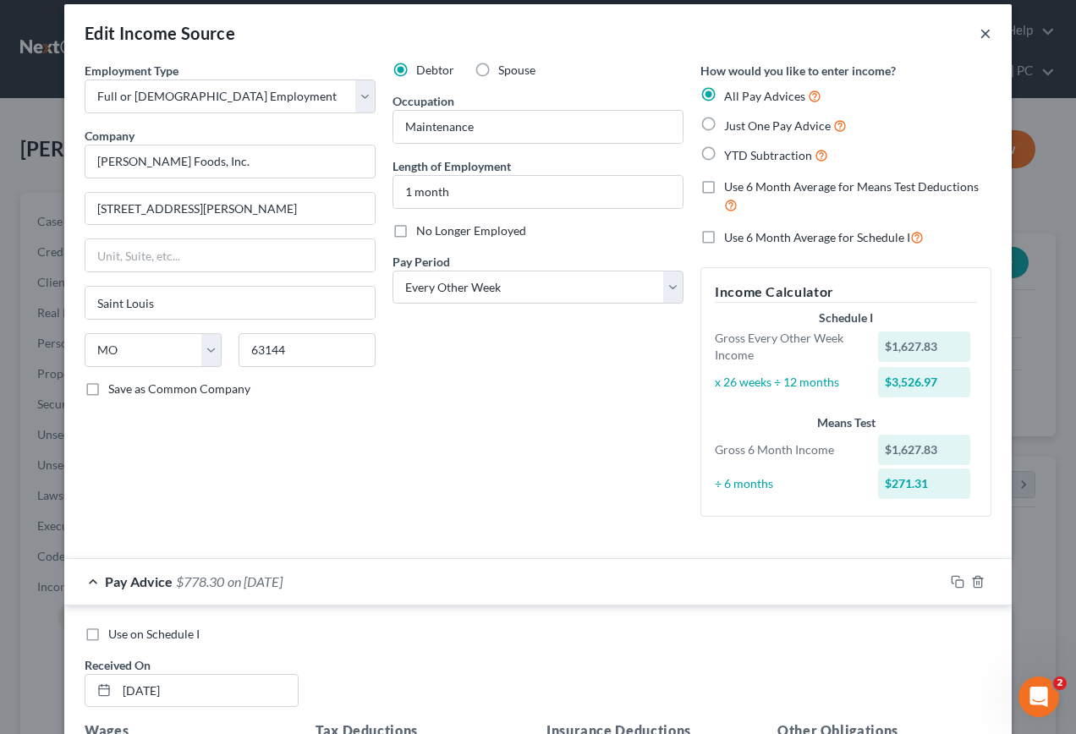
click at [984, 36] on button "×" at bounding box center [986, 33] width 12 height 20
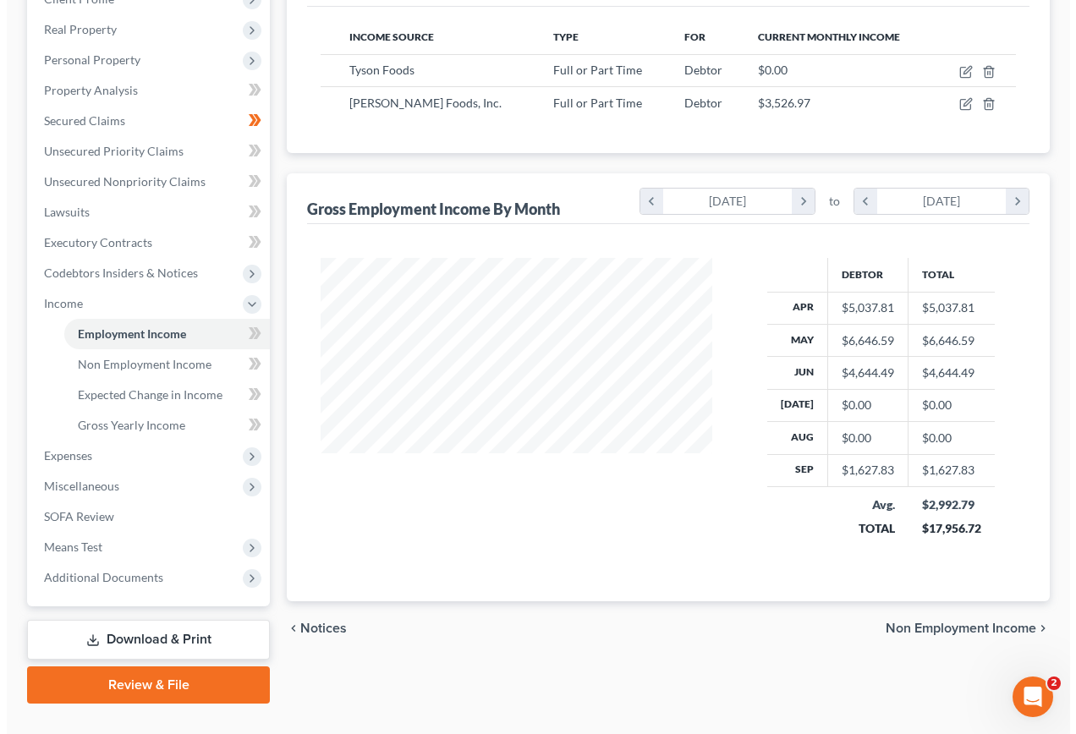
scroll to position [287, 0]
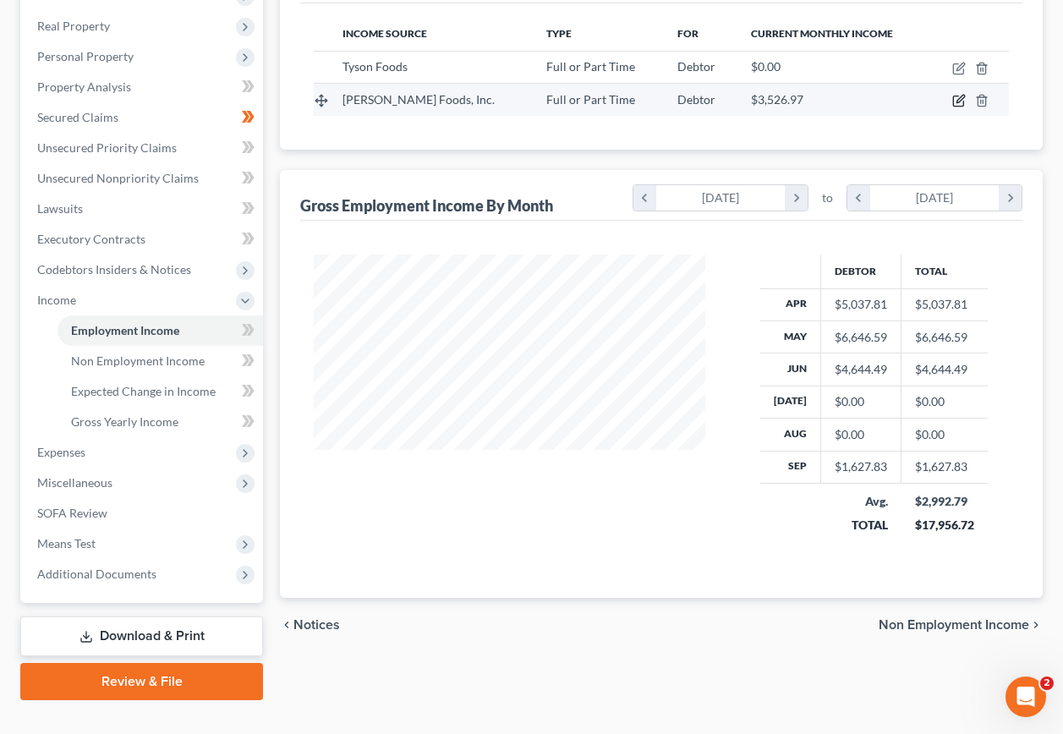
click at [958, 96] on icon "button" at bounding box center [961, 100] width 8 height 8
select select "0"
select select "26"
select select "2"
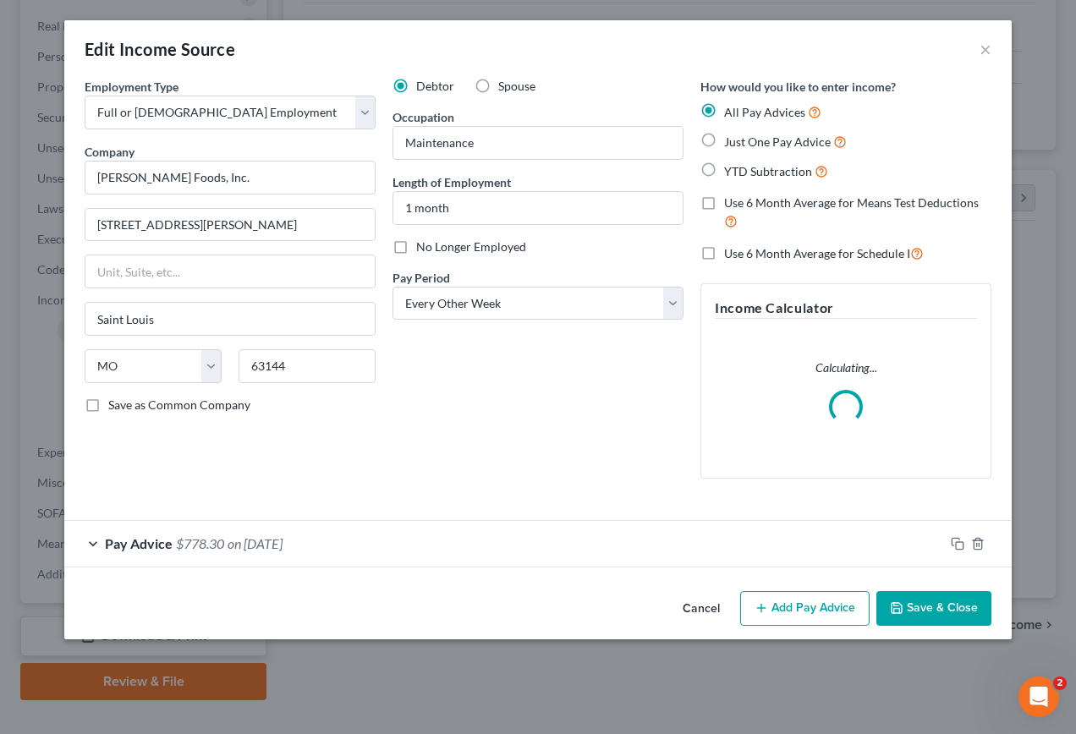
scroll to position [304, 431]
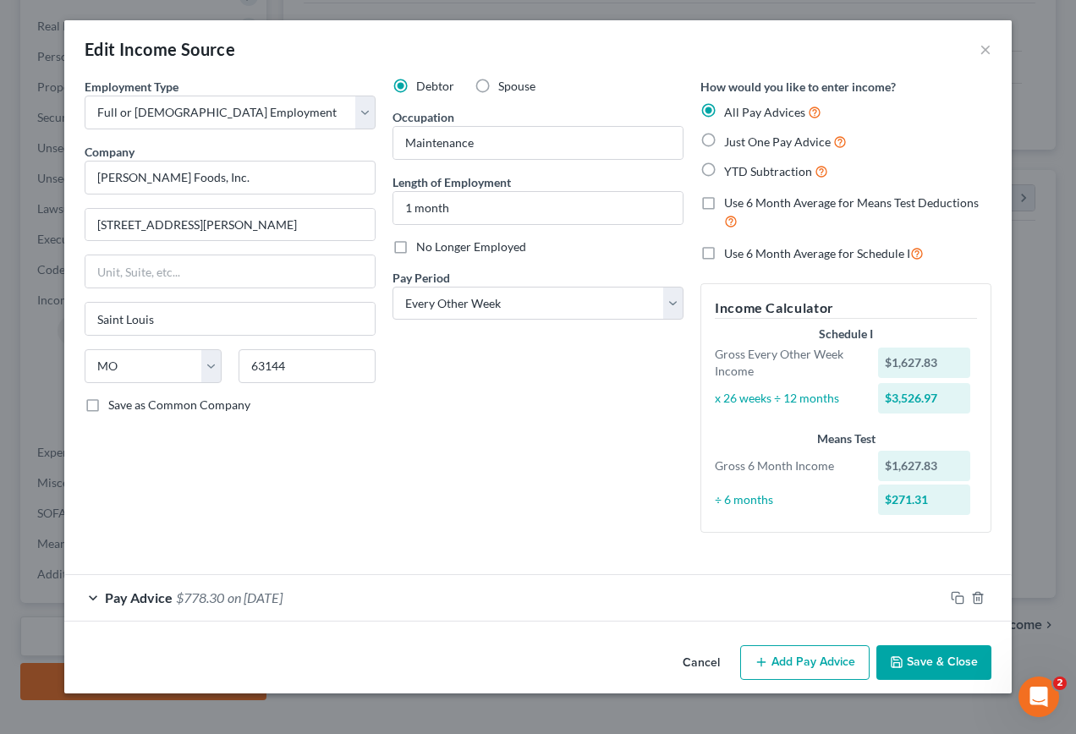
click at [283, 598] on span "on [DATE]" at bounding box center [255, 598] width 55 height 16
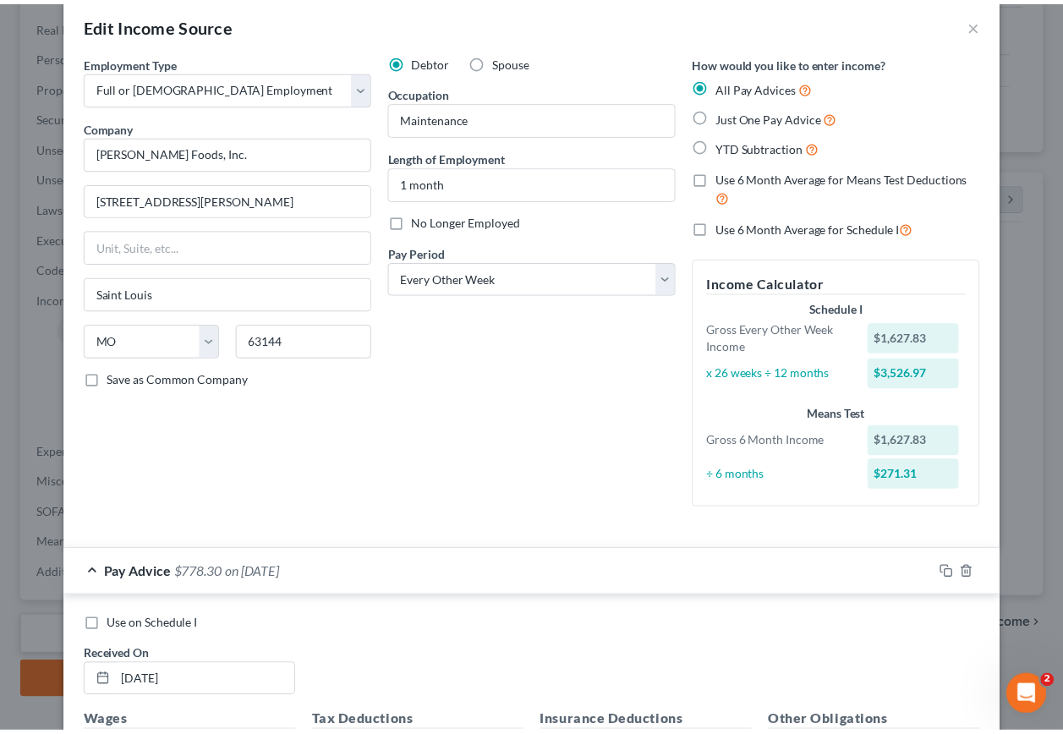
scroll to position [0, 0]
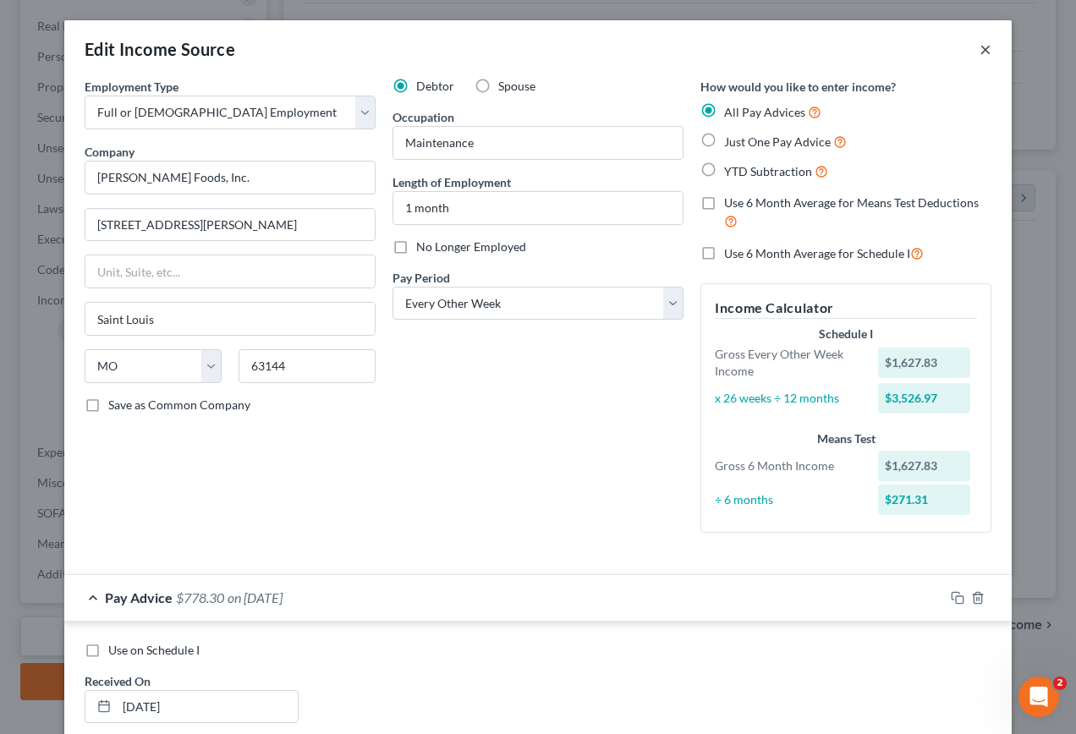
click at [980, 53] on button "×" at bounding box center [986, 49] width 12 height 20
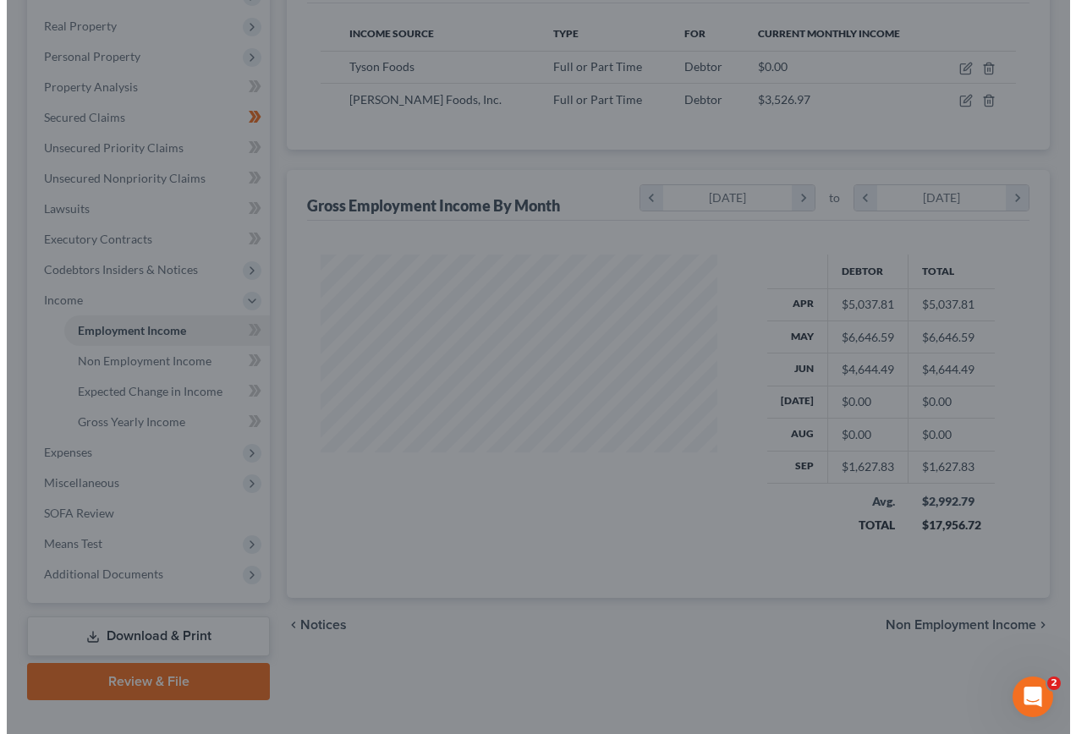
scroll to position [845747, 845624]
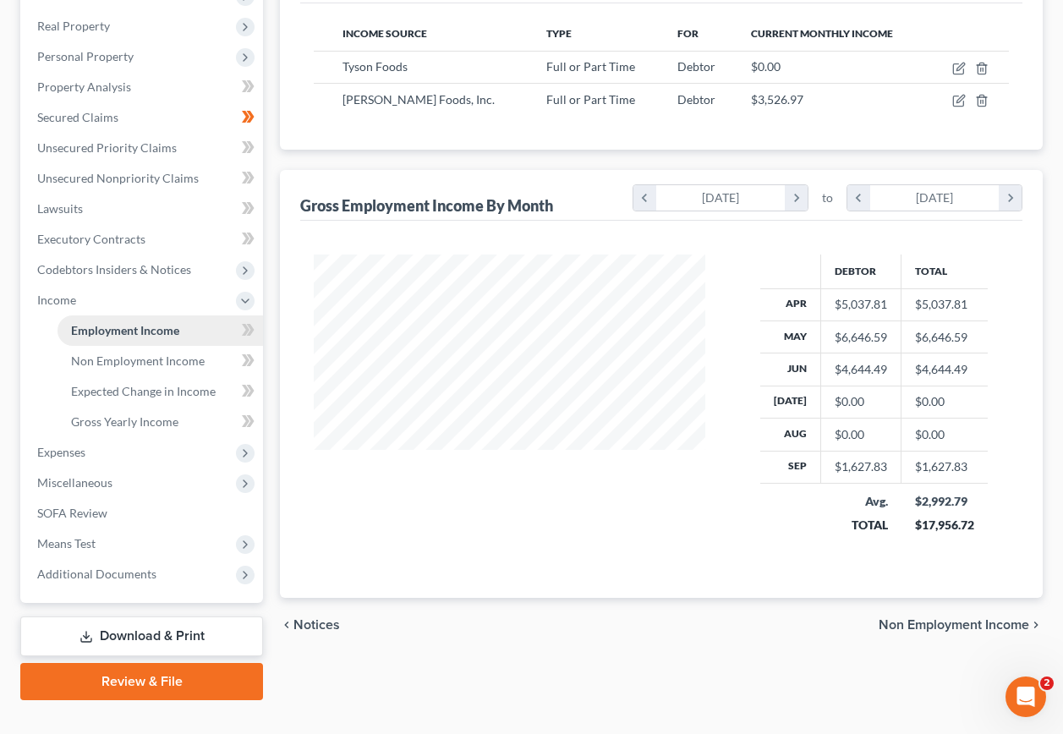
click at [113, 323] on span "Employment Income" at bounding box center [125, 330] width 108 height 14
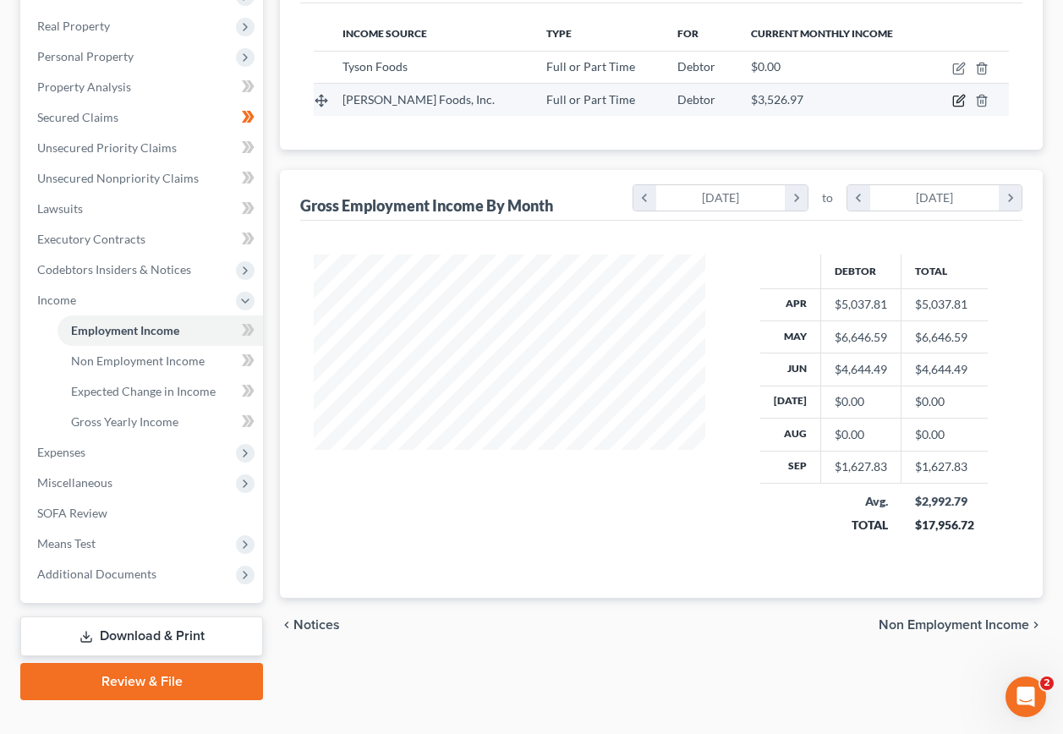
click at [958, 96] on icon "button" at bounding box center [961, 100] width 8 height 8
select select "0"
select select "26"
select select "2"
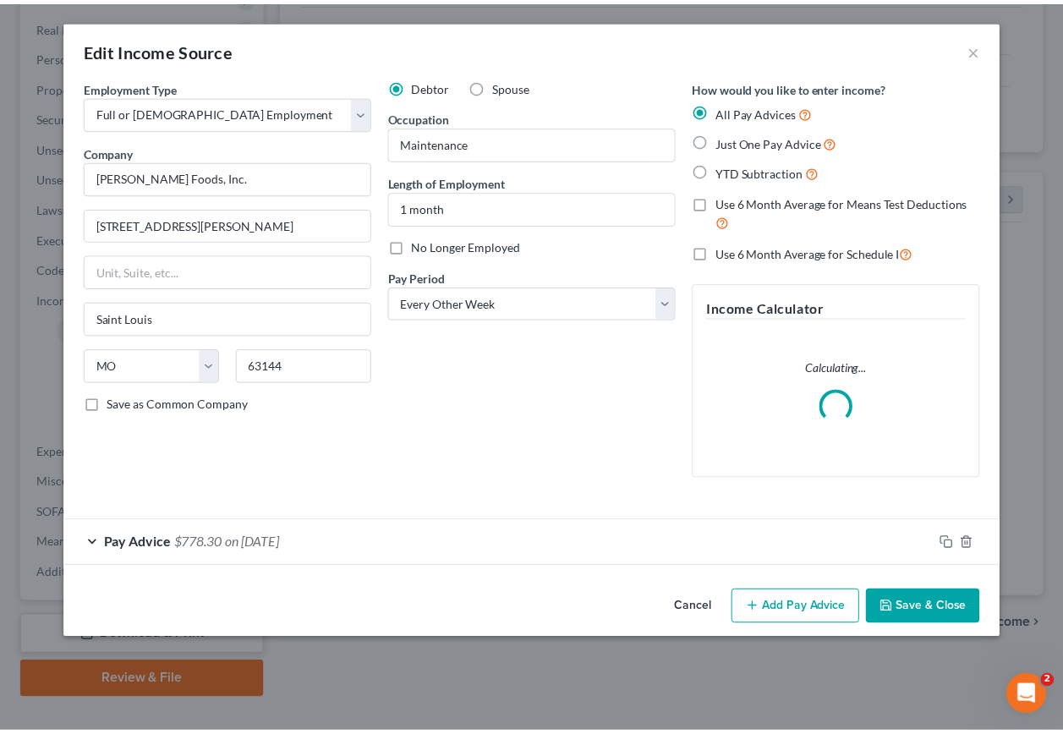
scroll to position [304, 431]
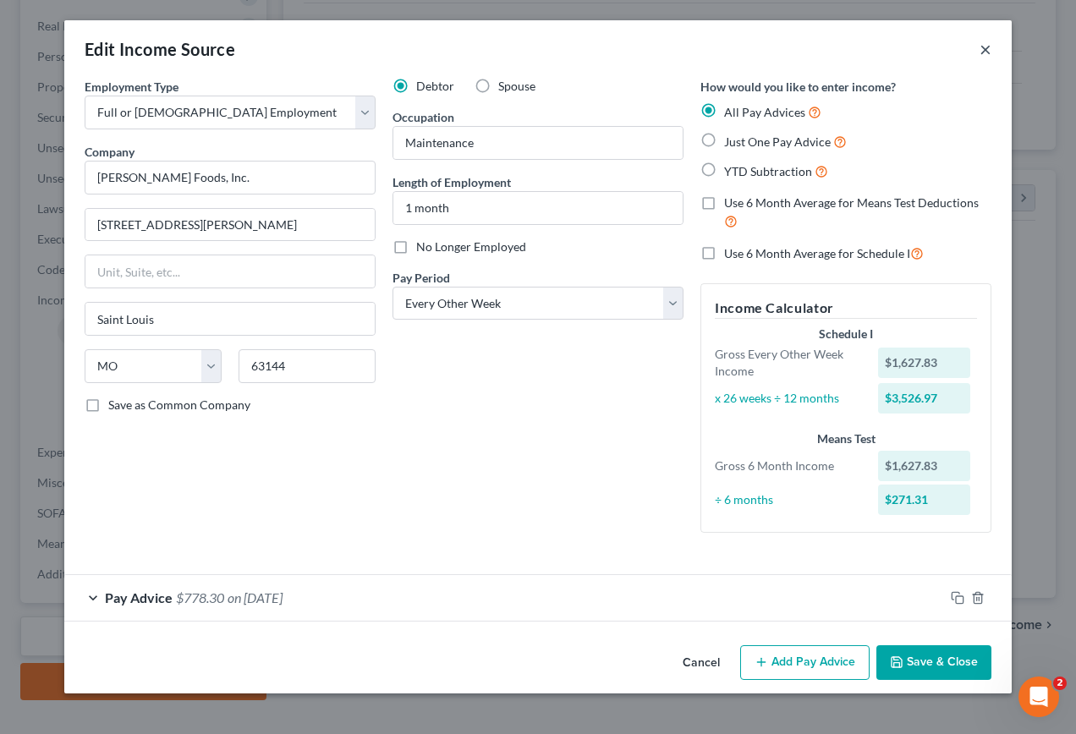
click at [982, 53] on button "×" at bounding box center [986, 49] width 12 height 20
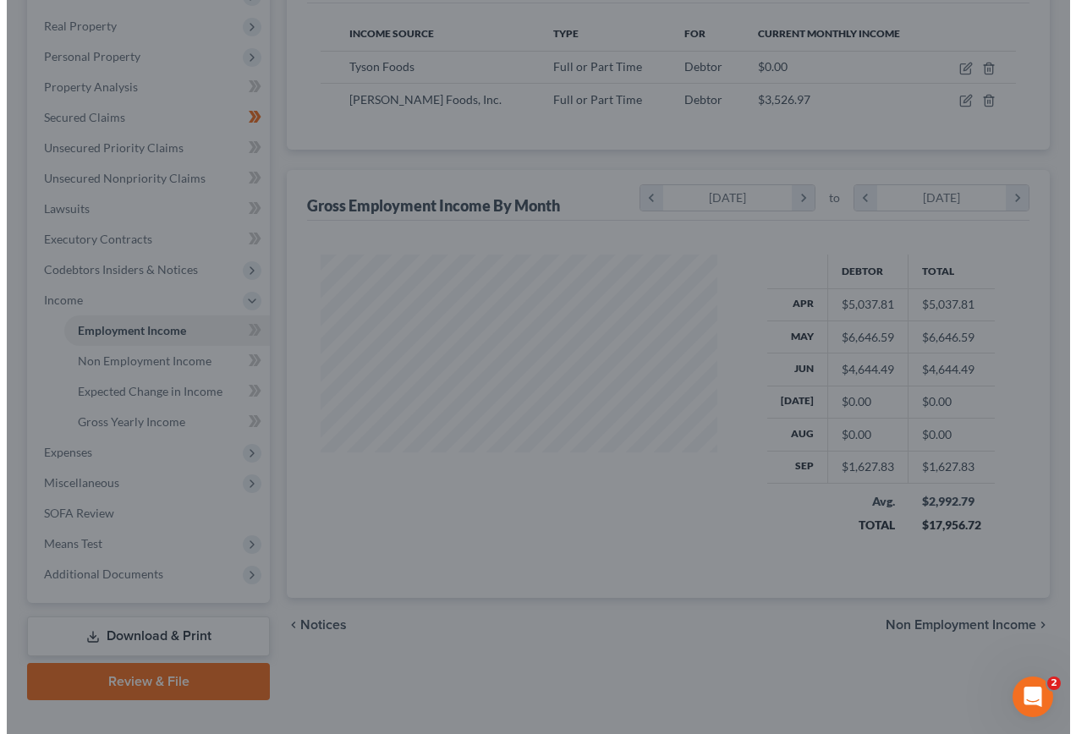
scroll to position [845747, 845624]
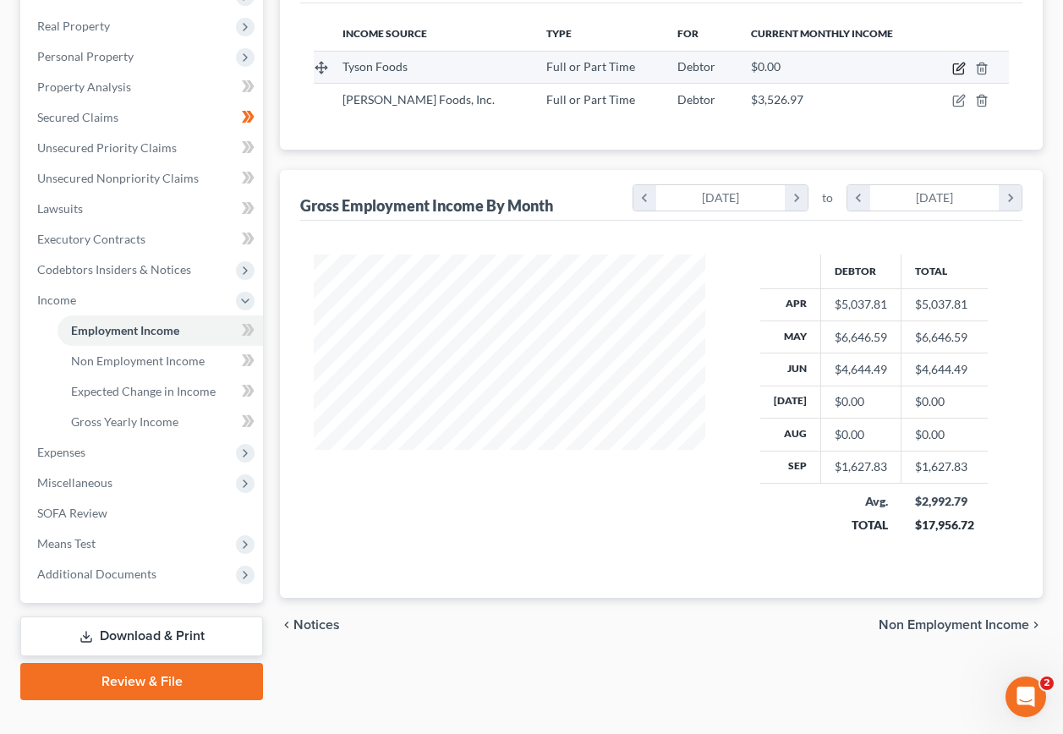
click at [959, 62] on icon "button" at bounding box center [960, 69] width 14 height 14
select select "0"
select select "30"
select select "3"
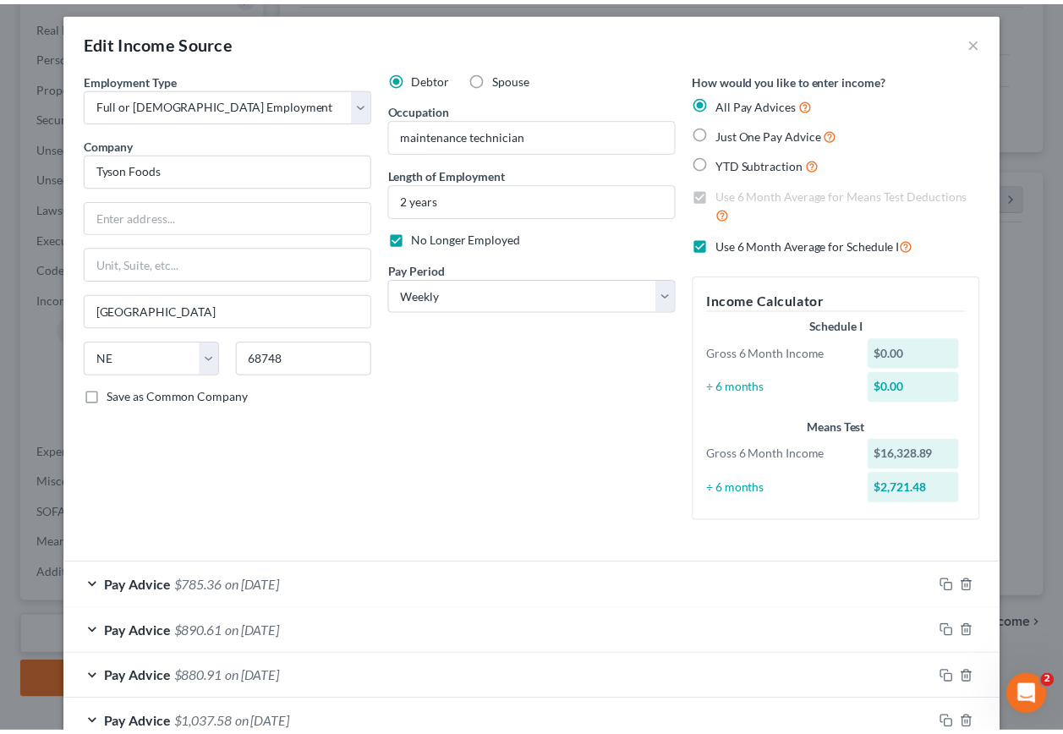
scroll to position [0, 0]
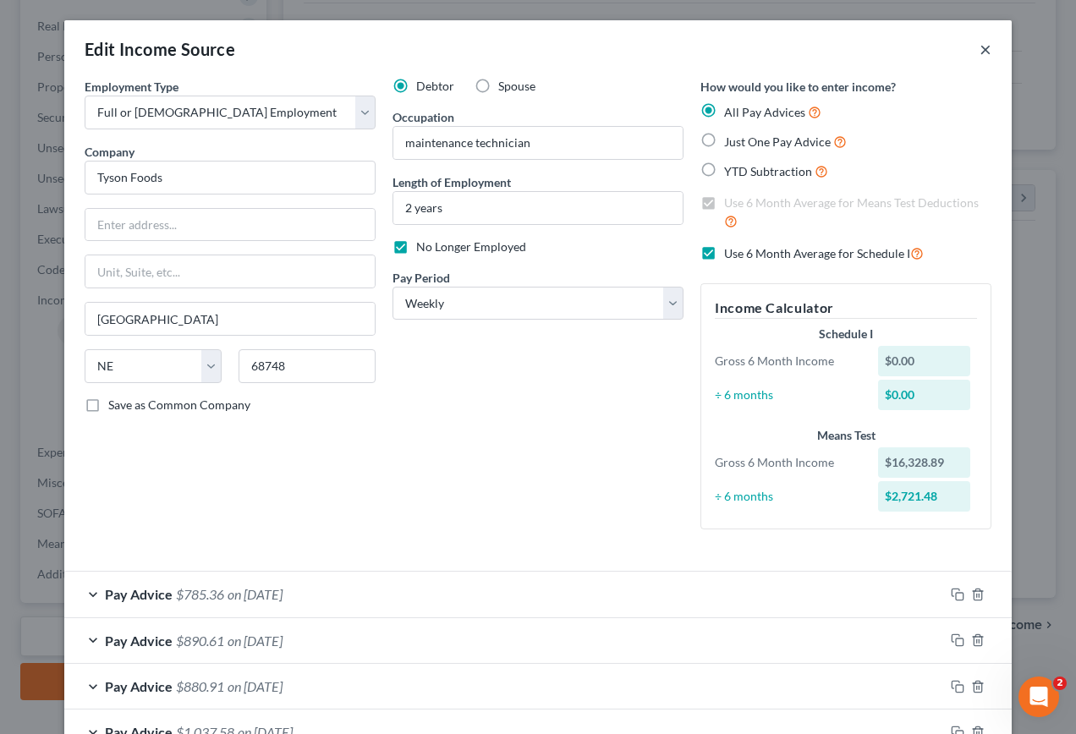
click at [981, 52] on button "×" at bounding box center [986, 49] width 12 height 20
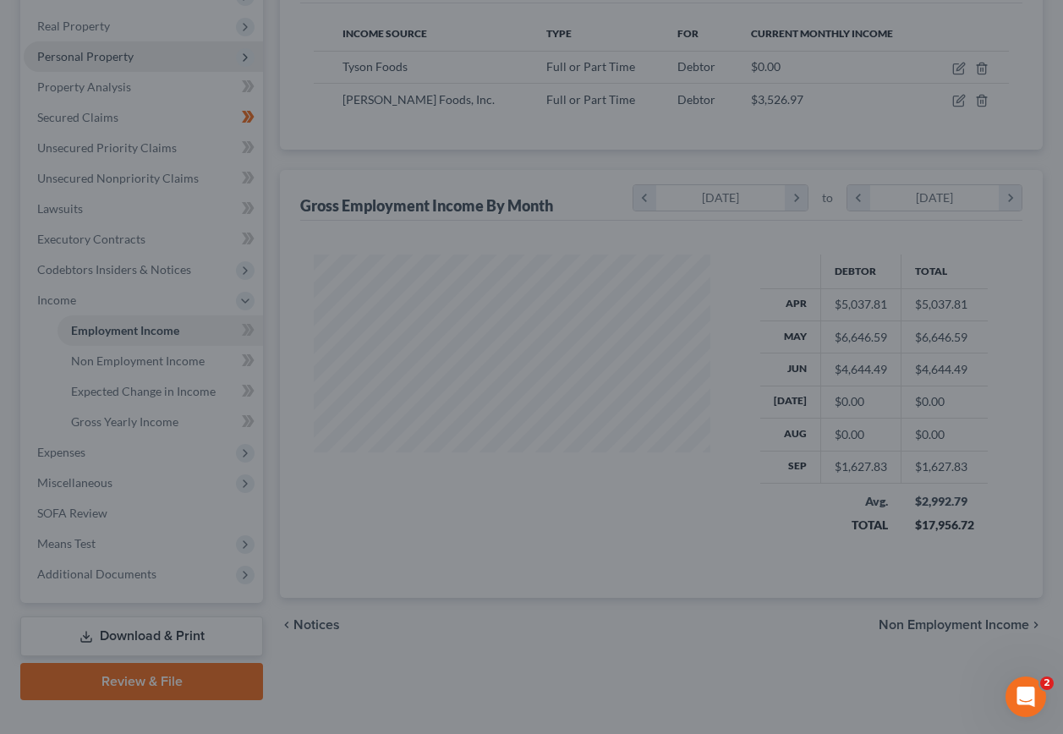
scroll to position [845747, 845624]
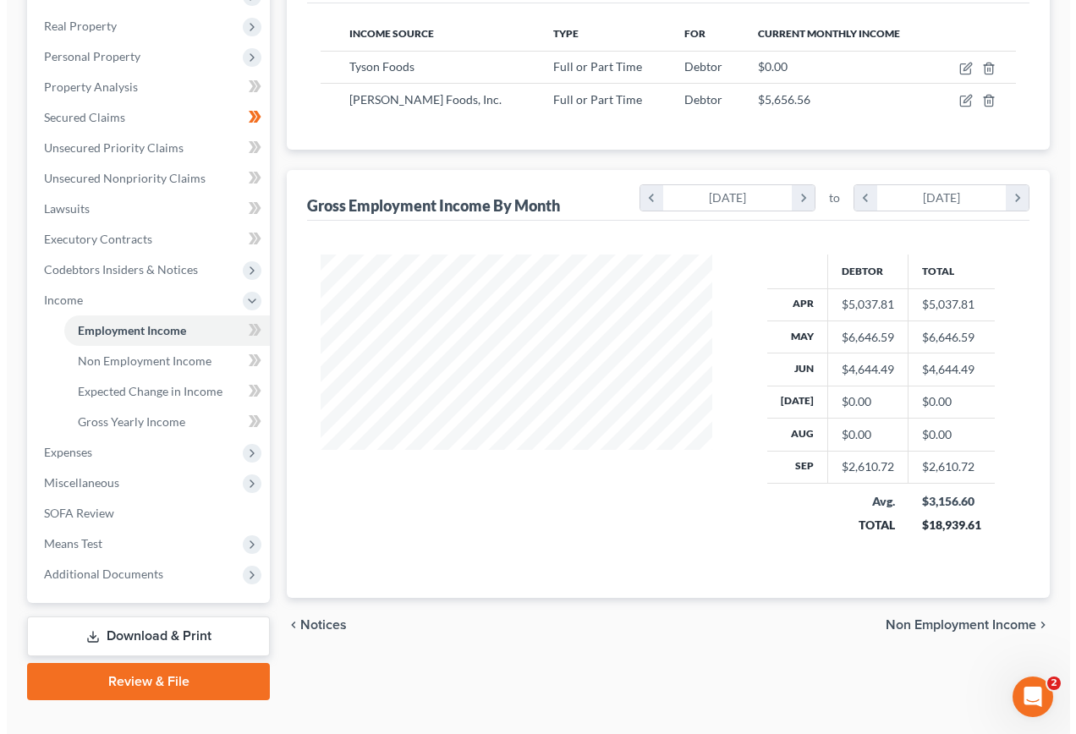
scroll to position [202, 0]
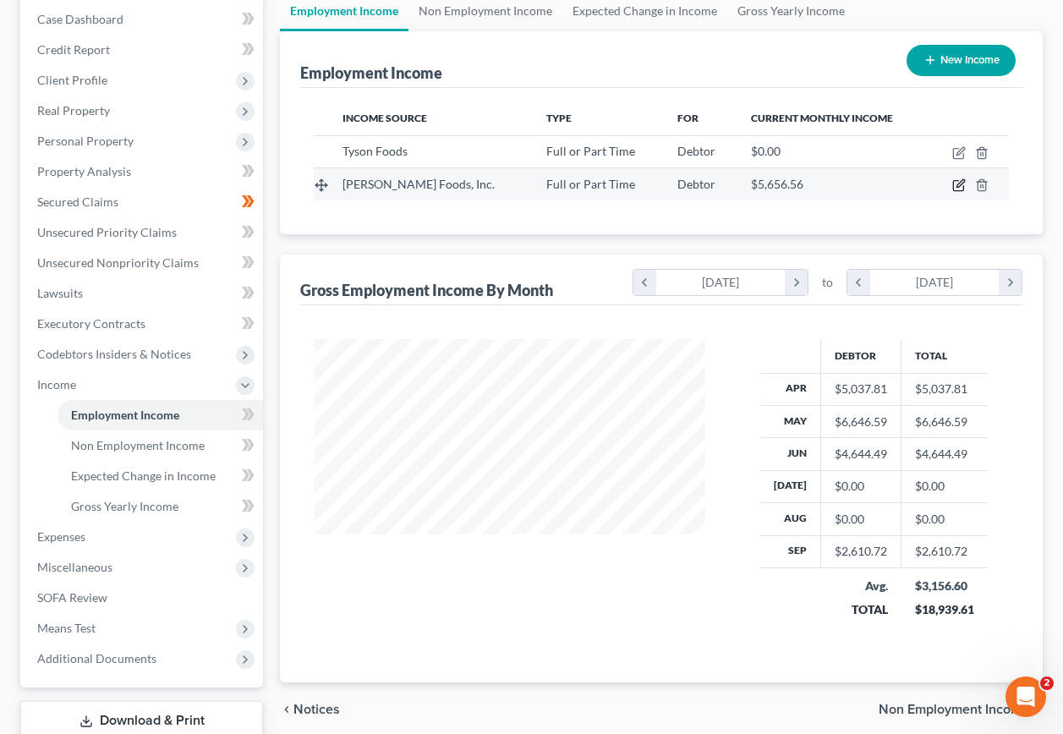
click at [959, 179] on icon "button" at bounding box center [960, 186] width 14 height 14
select select "0"
select select "26"
select select "2"
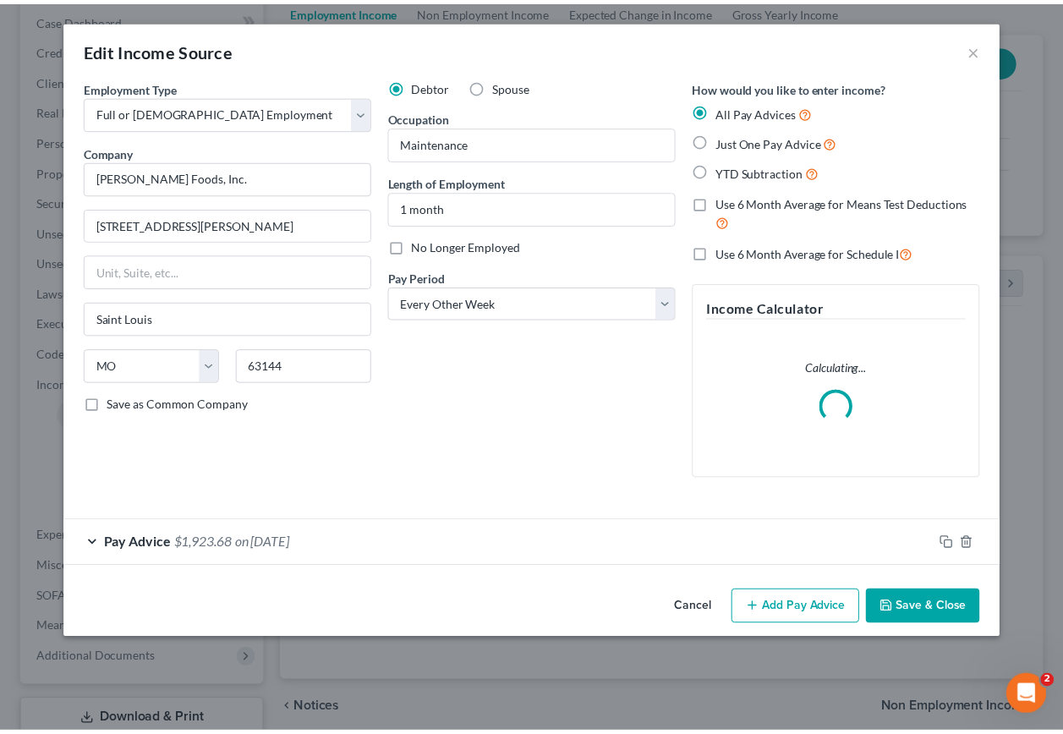
scroll to position [304, 431]
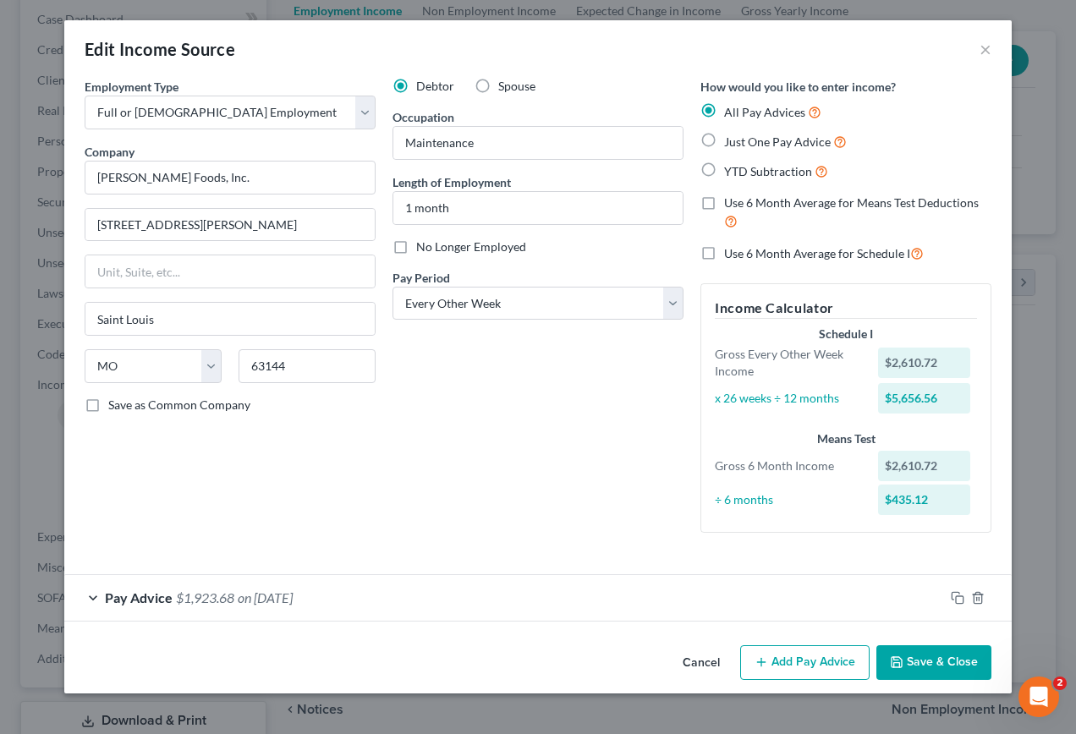
click at [915, 665] on button "Save & Close" at bounding box center [934, 664] width 115 height 36
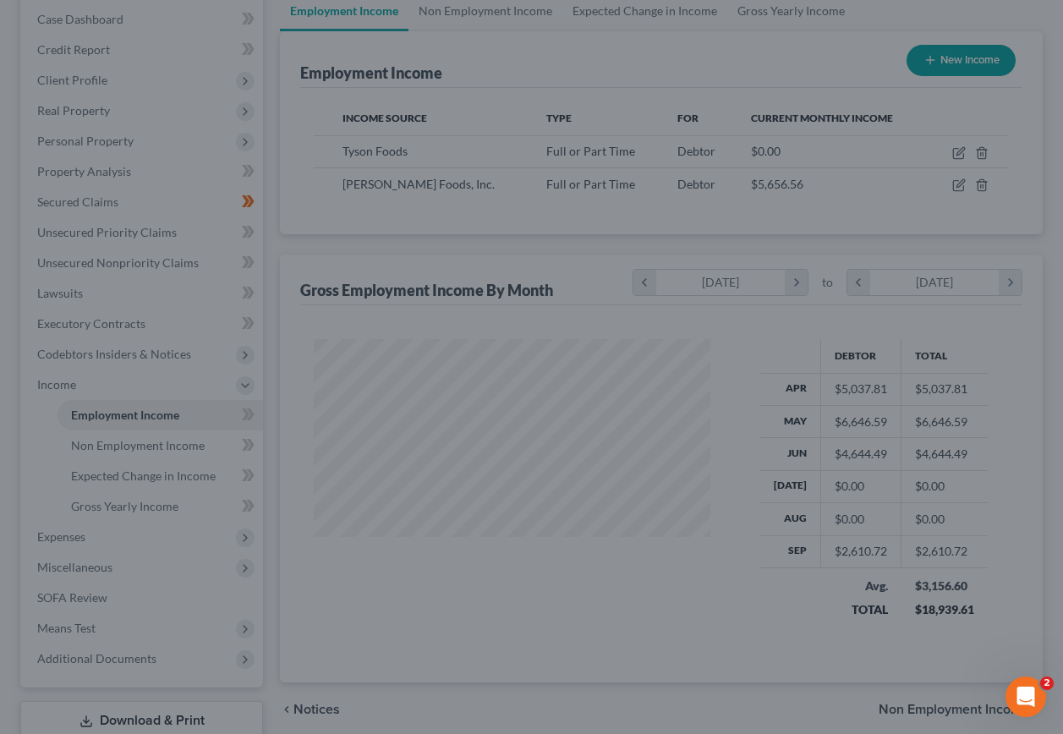
scroll to position [845747, 845624]
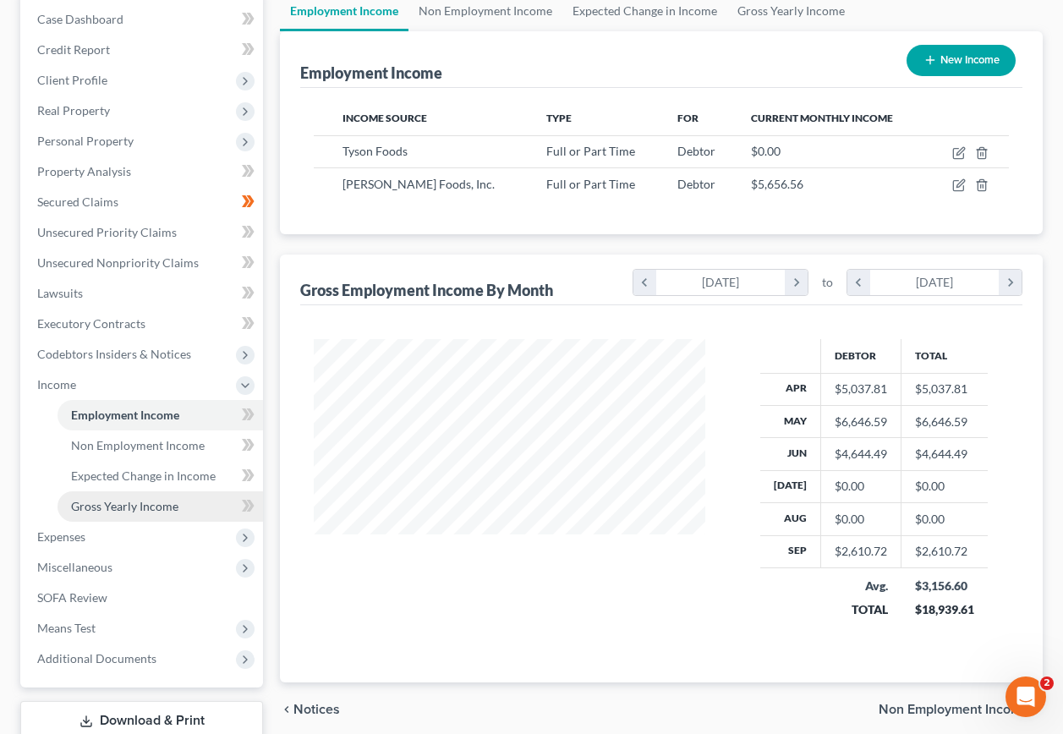
drag, startPoint x: 101, startPoint y: 476, endPoint x: 121, endPoint y: 476, distance: 20.3
click at [101, 499] on span "Gross Yearly Income" at bounding box center [124, 506] width 107 height 14
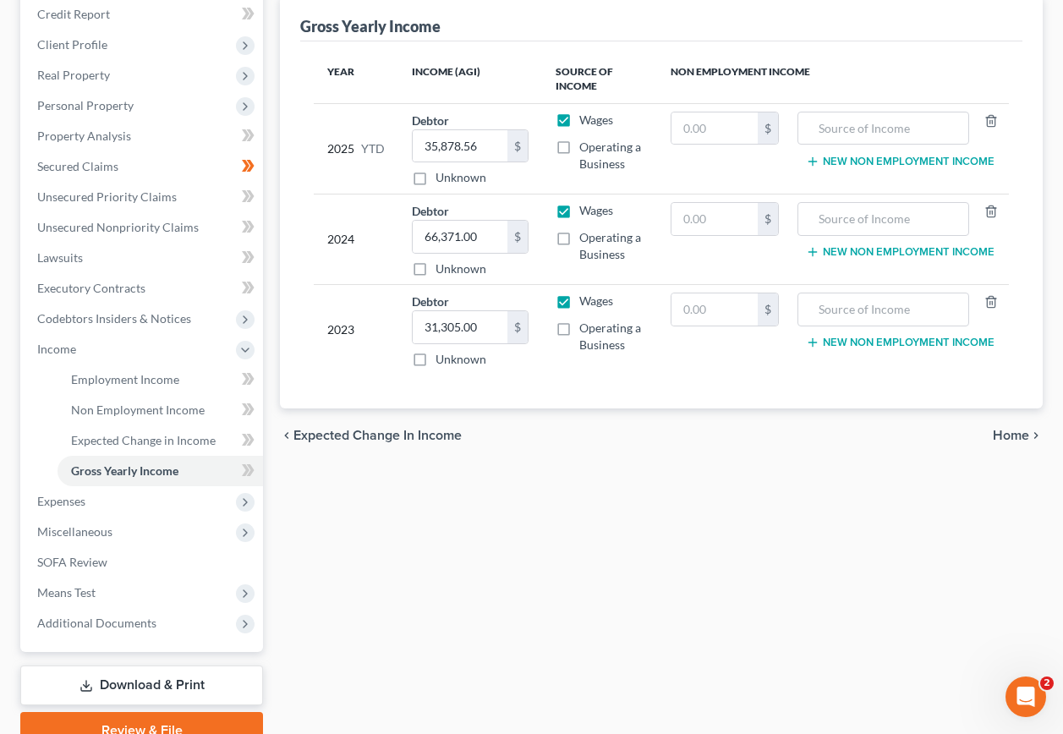
scroll to position [254, 0]
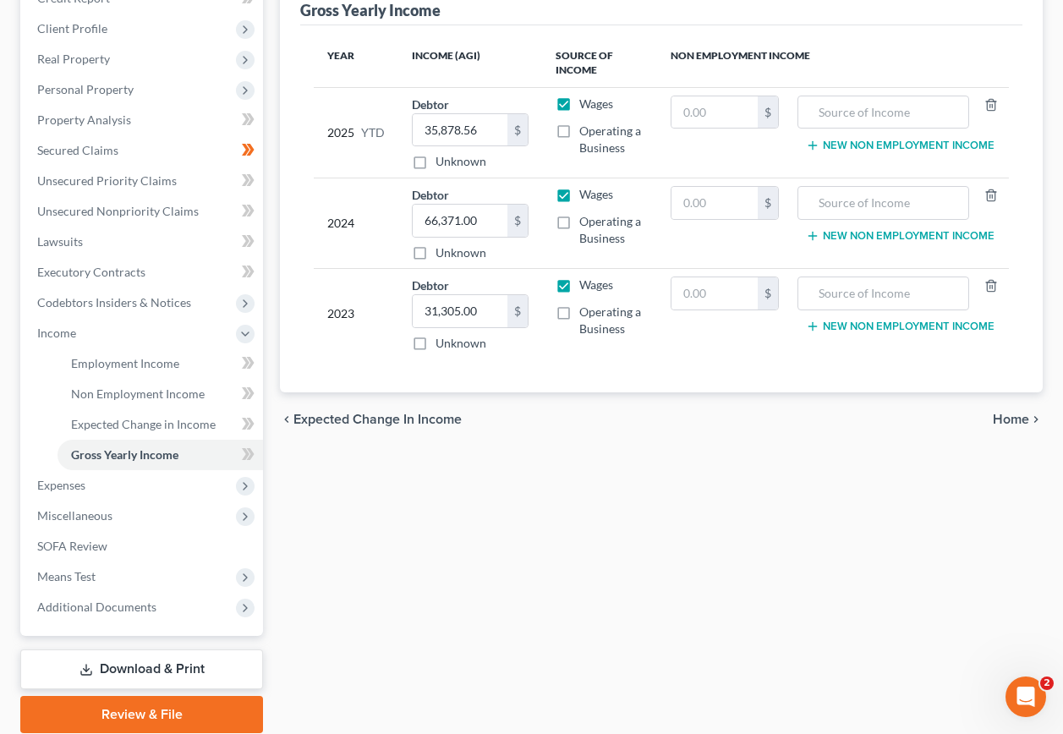
click at [1015, 413] on span "Home" at bounding box center [1011, 420] width 36 height 14
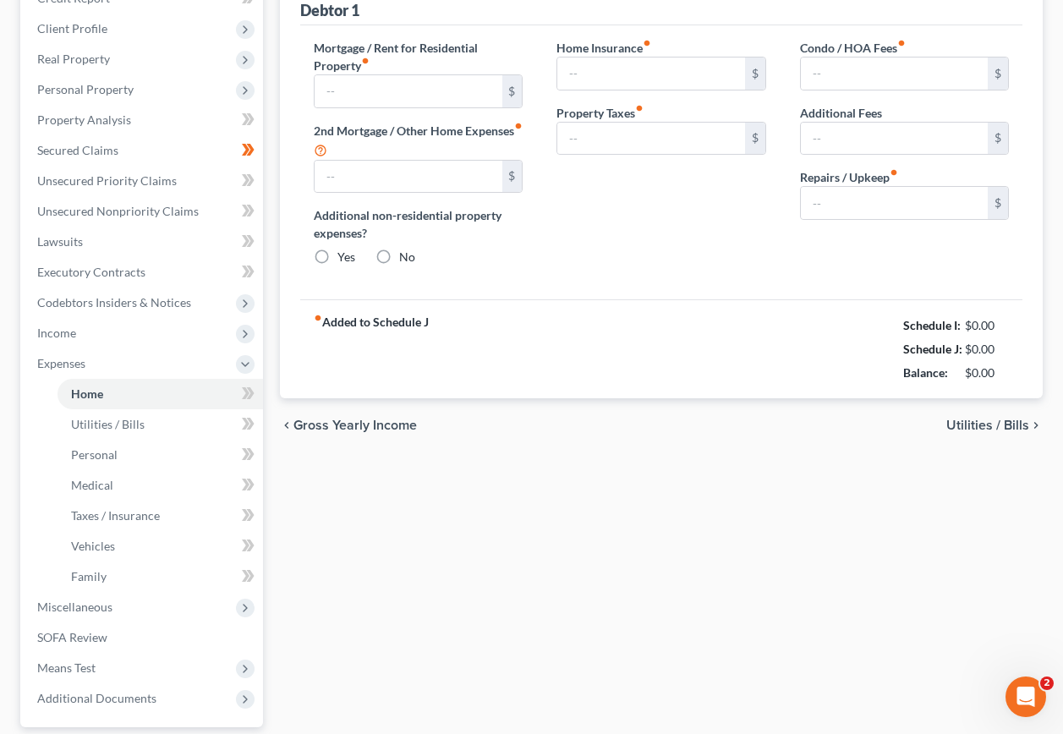
scroll to position [168, 0]
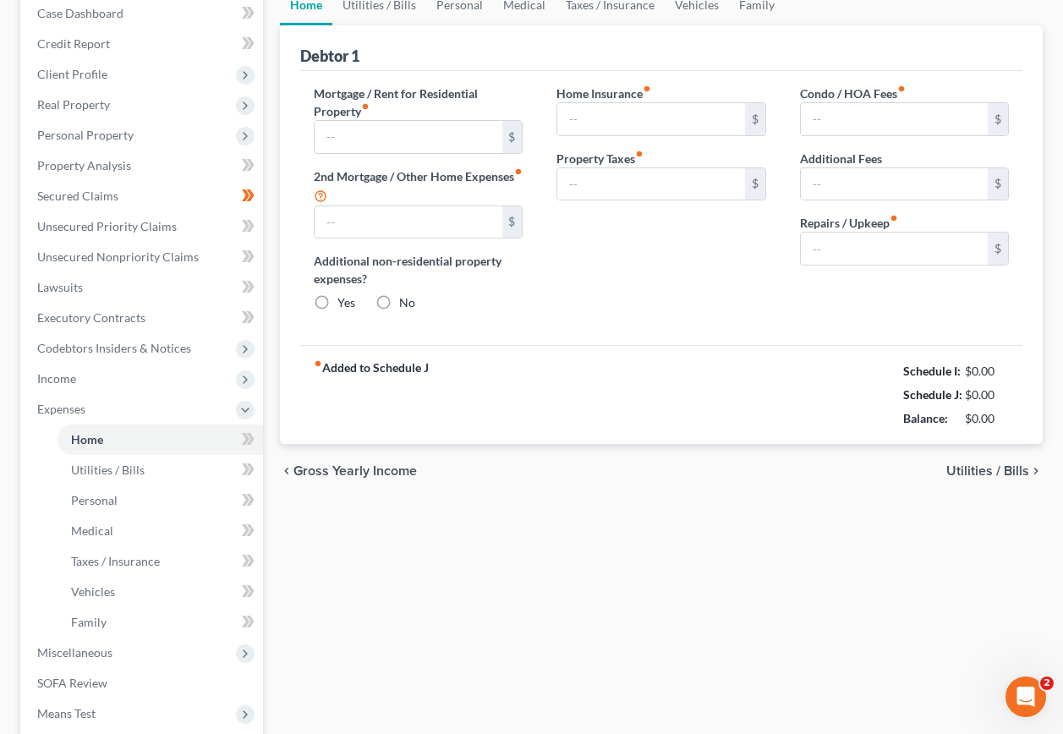
type input "800.00"
type input "0.00"
radio input "true"
type input "0.00"
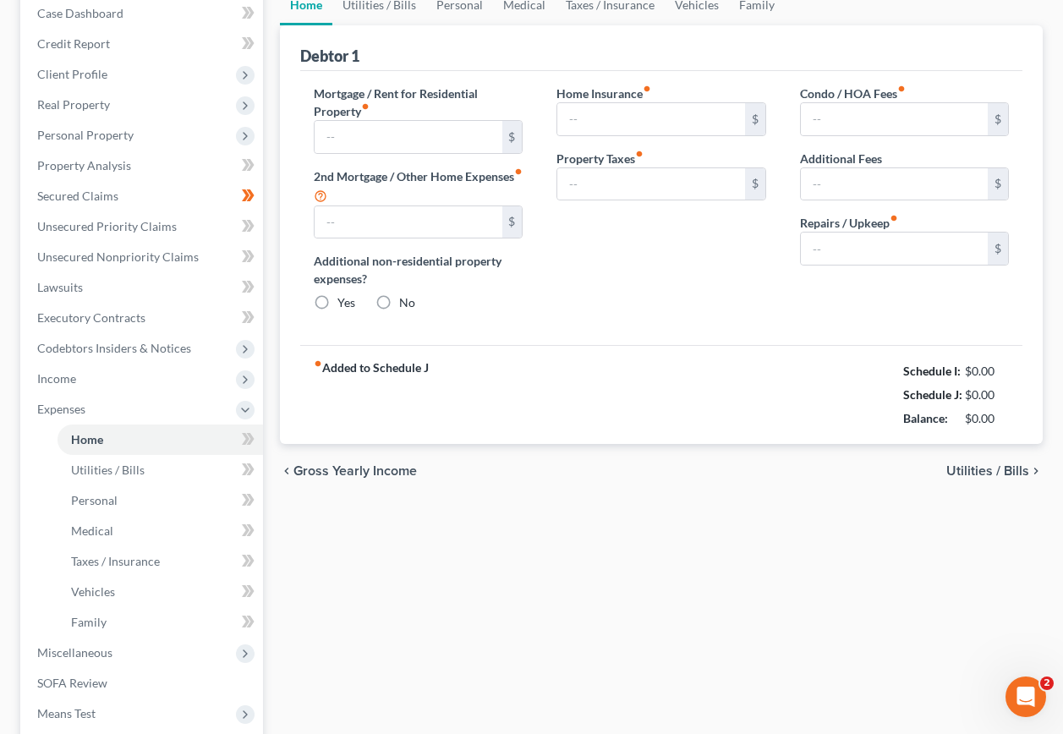
type input "0.00"
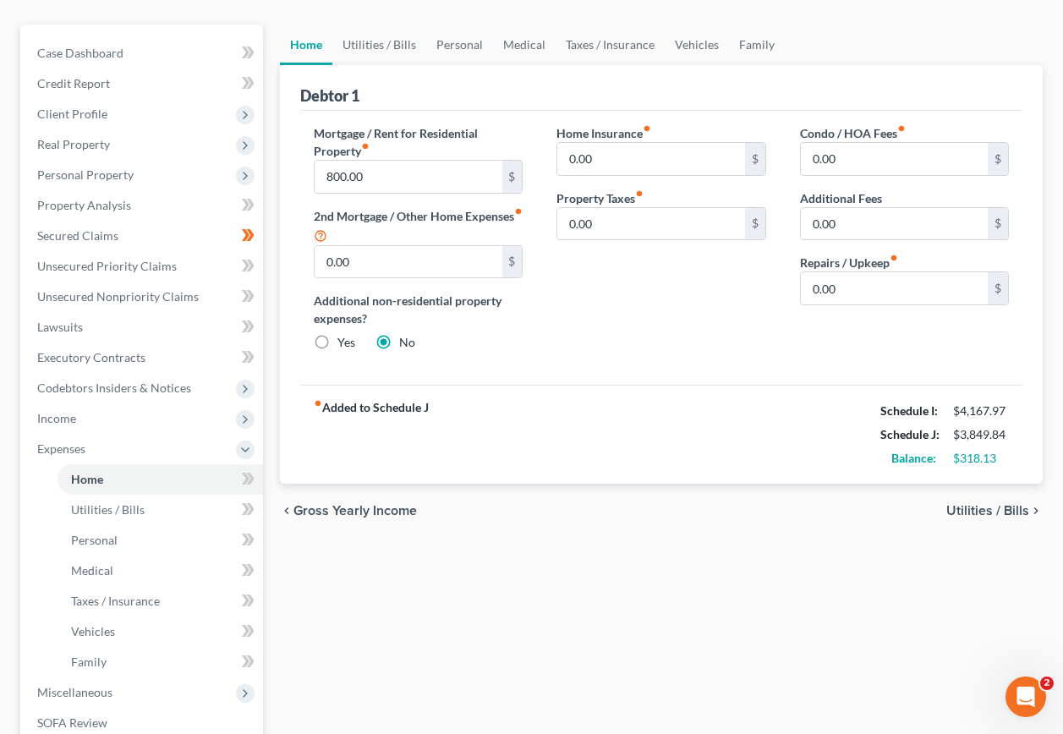
scroll to position [0, 0]
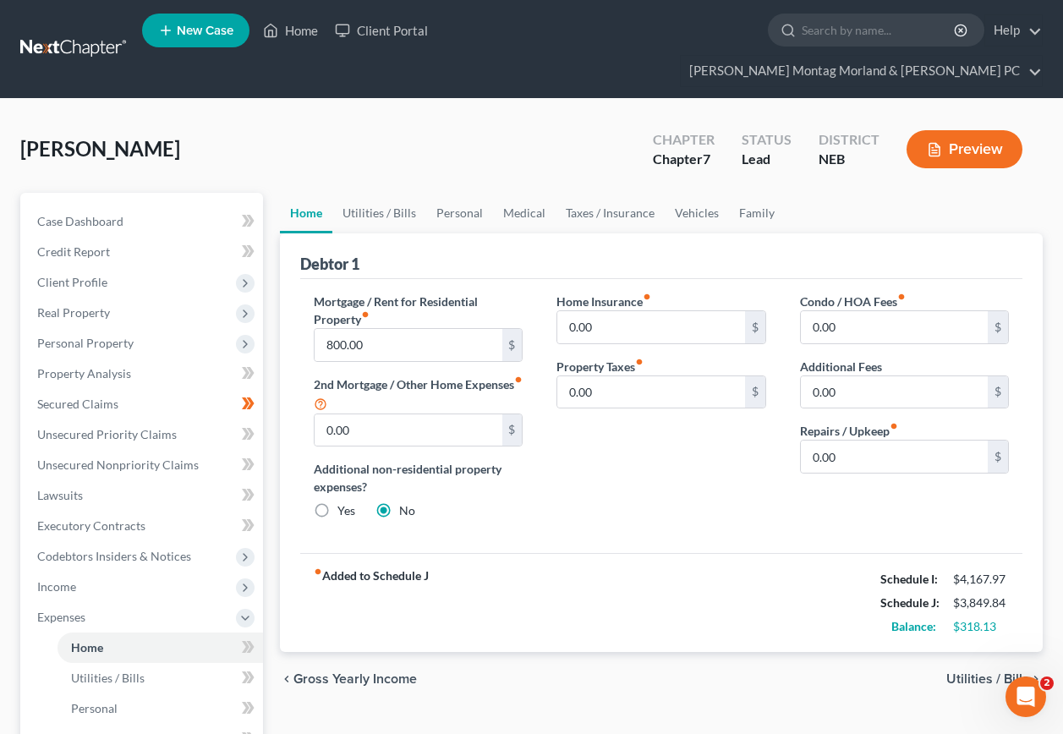
click at [980, 673] on span "Utilities / Bills" at bounding box center [988, 680] width 83 height 14
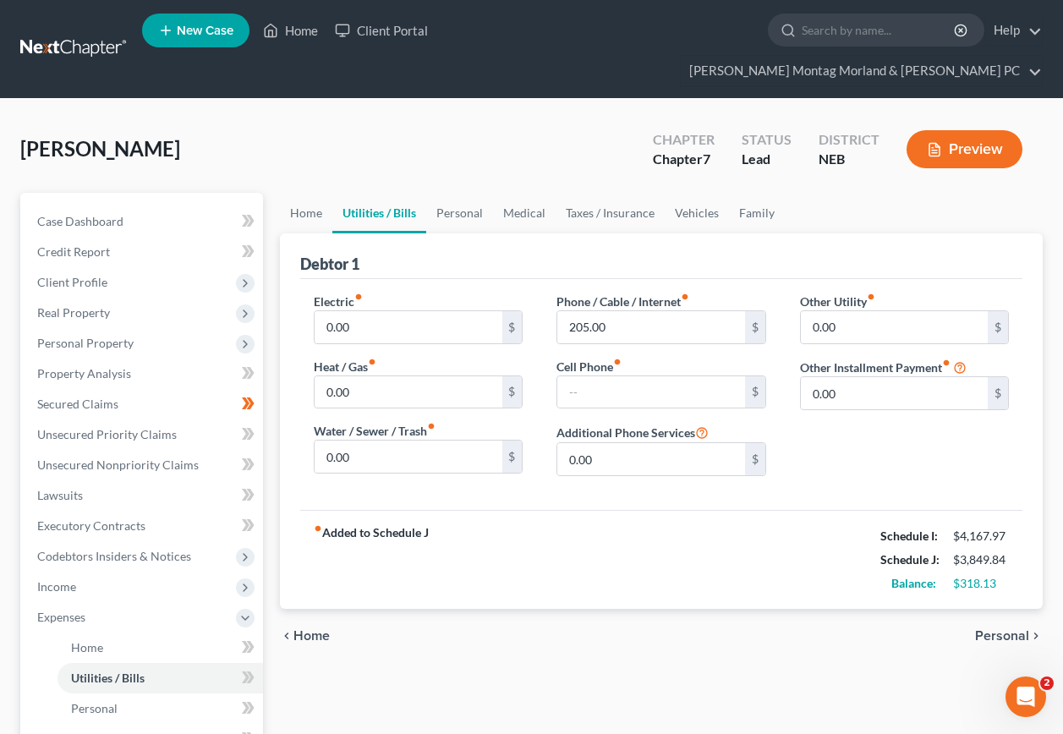
click at [998, 629] on span "Personal" at bounding box center [1002, 636] width 54 height 14
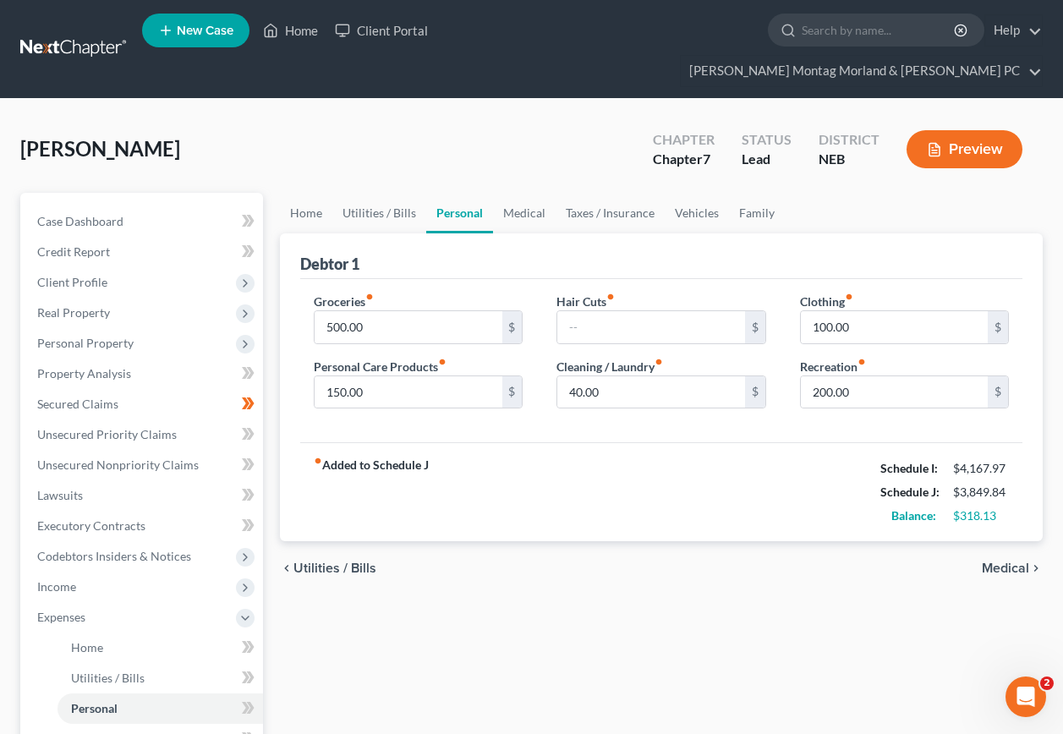
click at [1011, 562] on span "Medical" at bounding box center [1005, 569] width 47 height 14
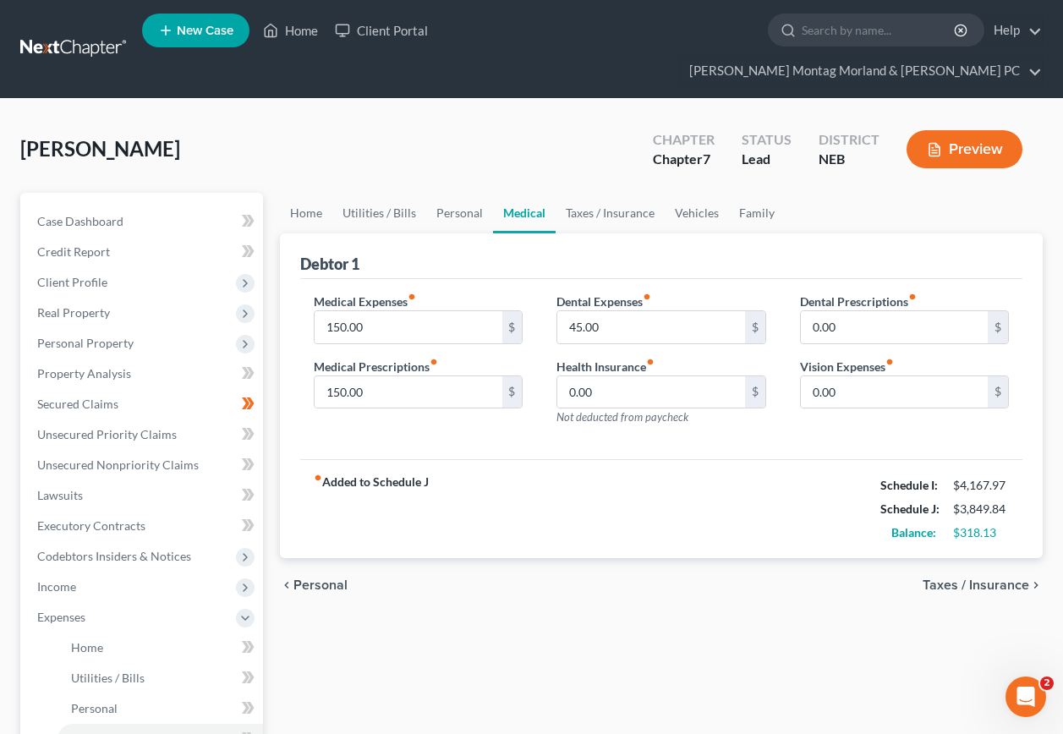
click at [980, 579] on span "Taxes / Insurance" at bounding box center [976, 586] width 107 height 14
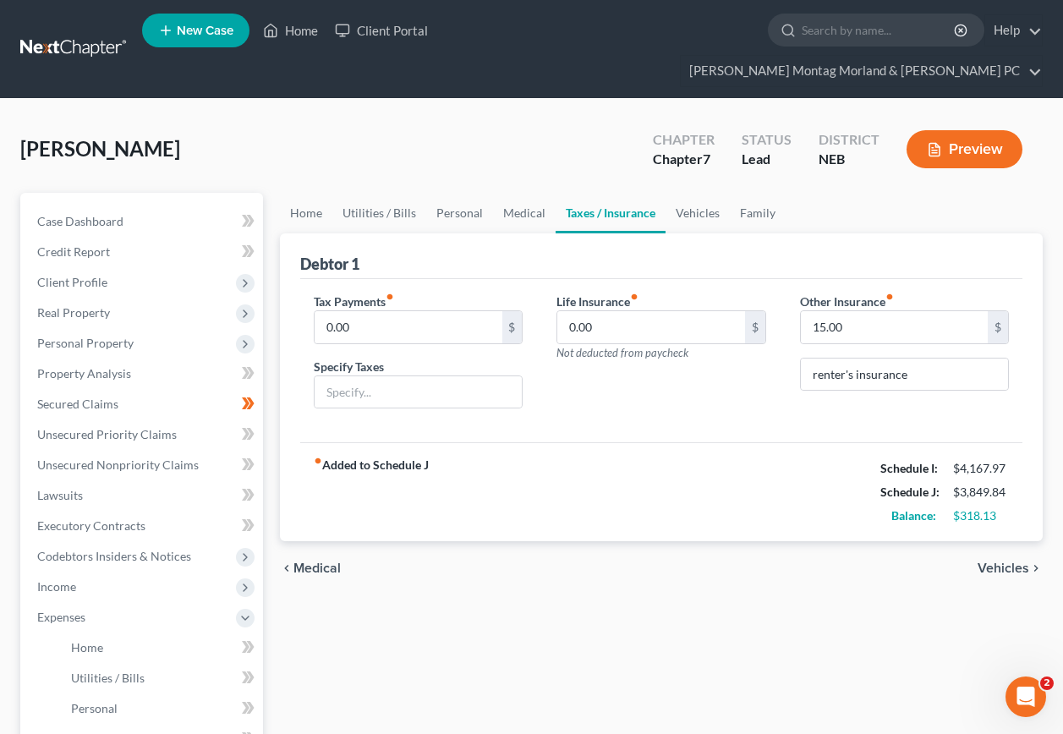
click at [1004, 562] on span "Vehicles" at bounding box center [1004, 569] width 52 height 14
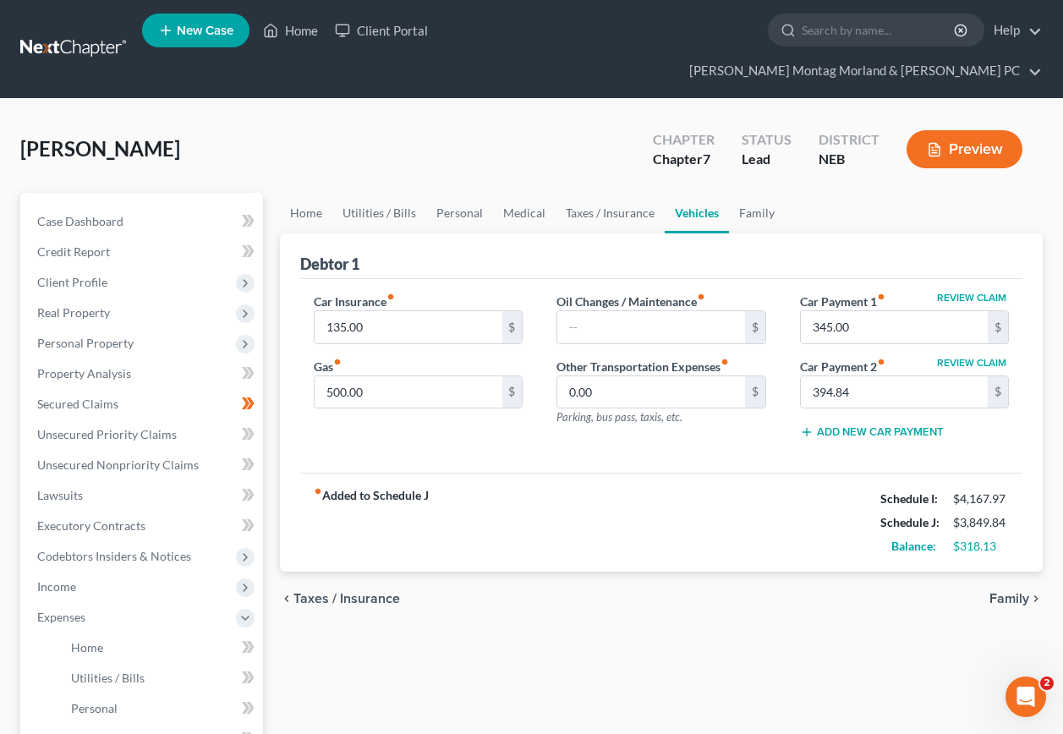
click at [1008, 592] on span "Family" at bounding box center [1010, 599] width 40 height 14
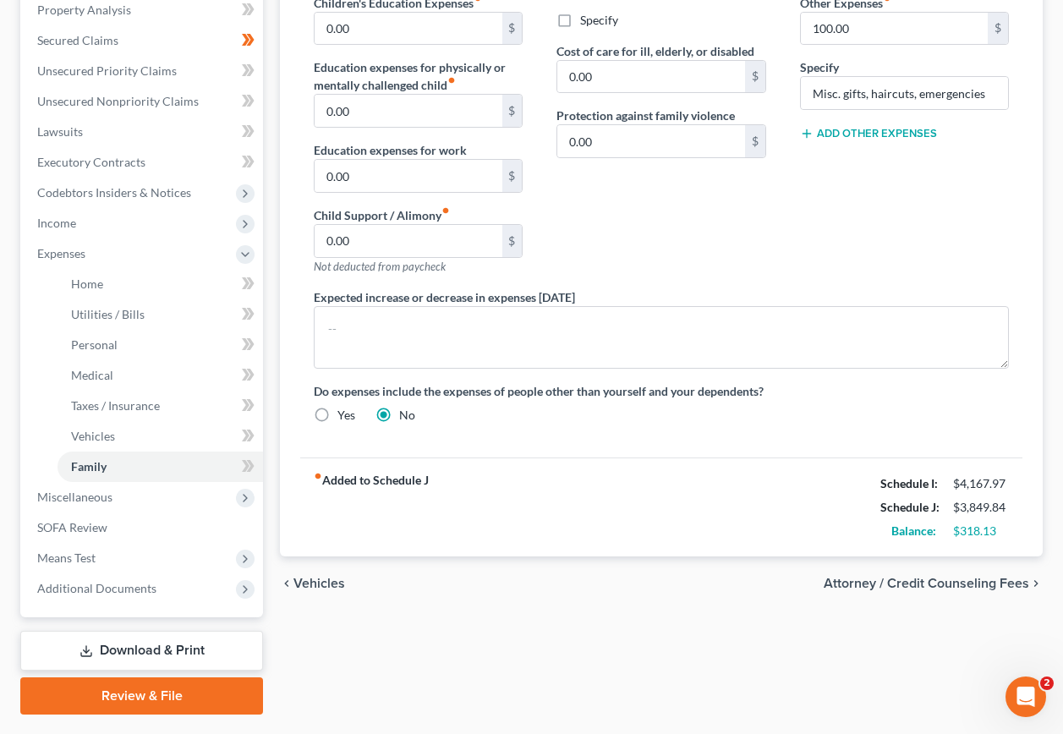
scroll to position [378, 0]
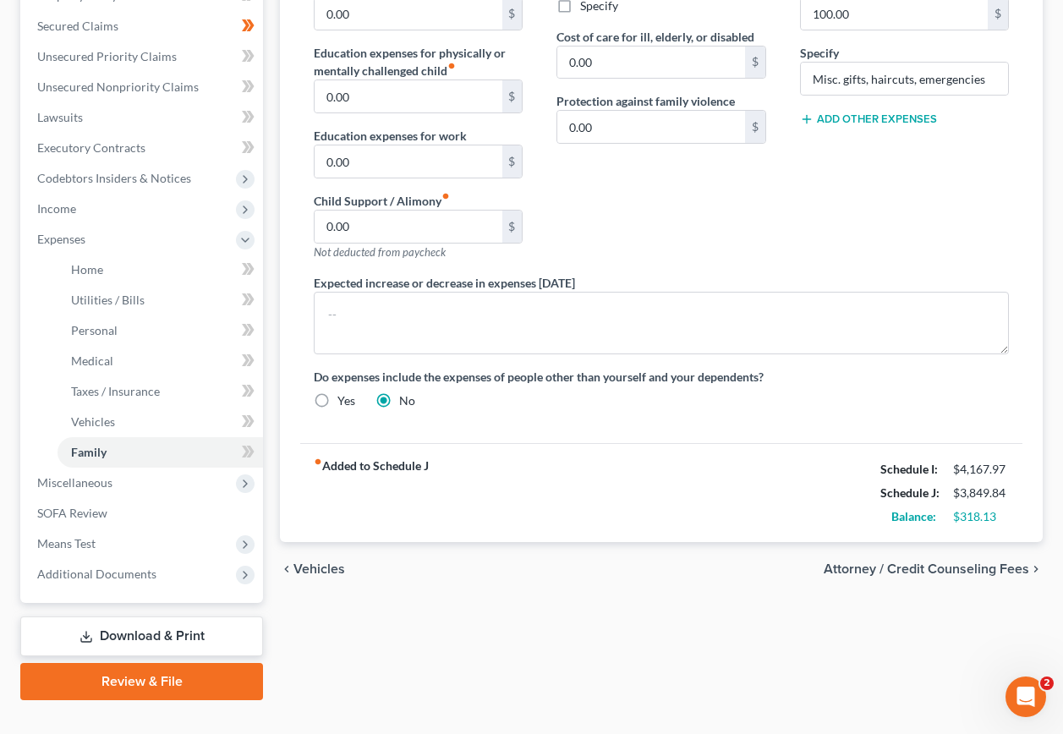
click at [894, 563] on span "Attorney / Credit Counseling Fees" at bounding box center [927, 570] width 206 height 14
select select "0"
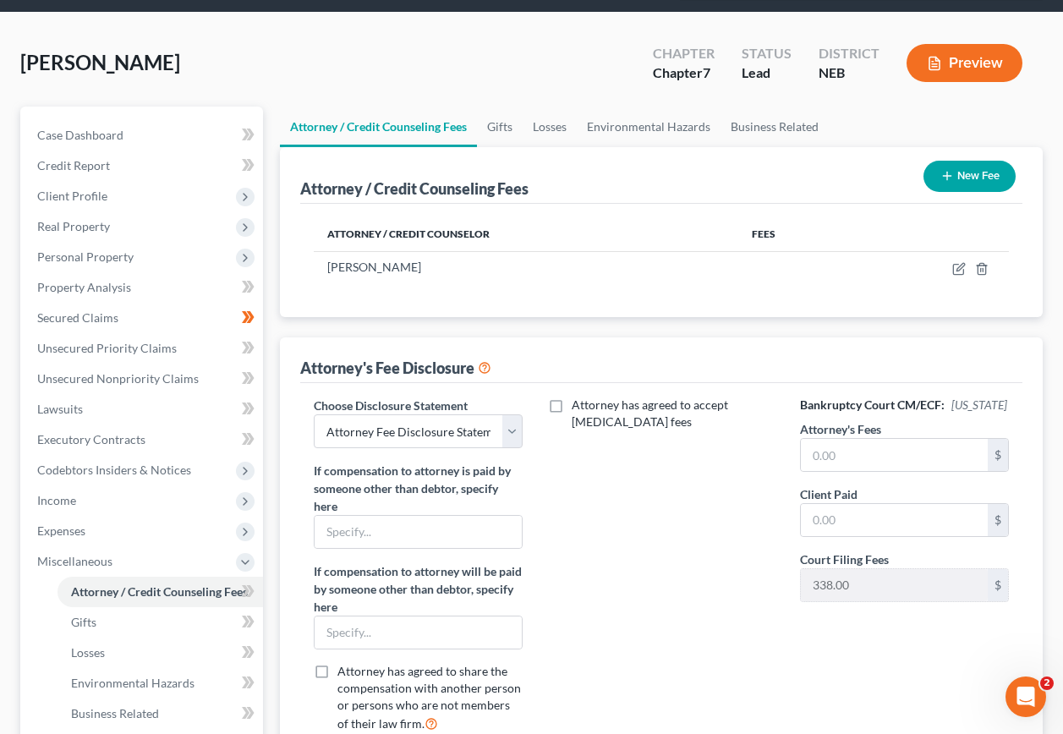
scroll to position [85, 0]
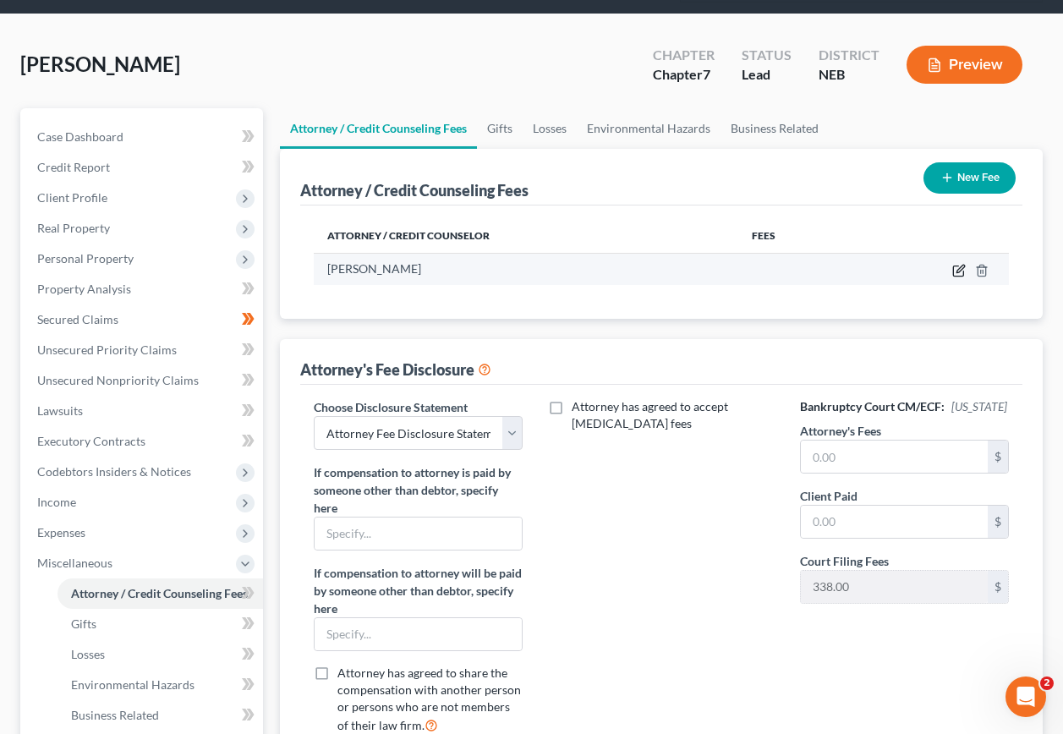
click at [959, 264] on icon "button" at bounding box center [960, 271] width 14 height 14
select select "30"
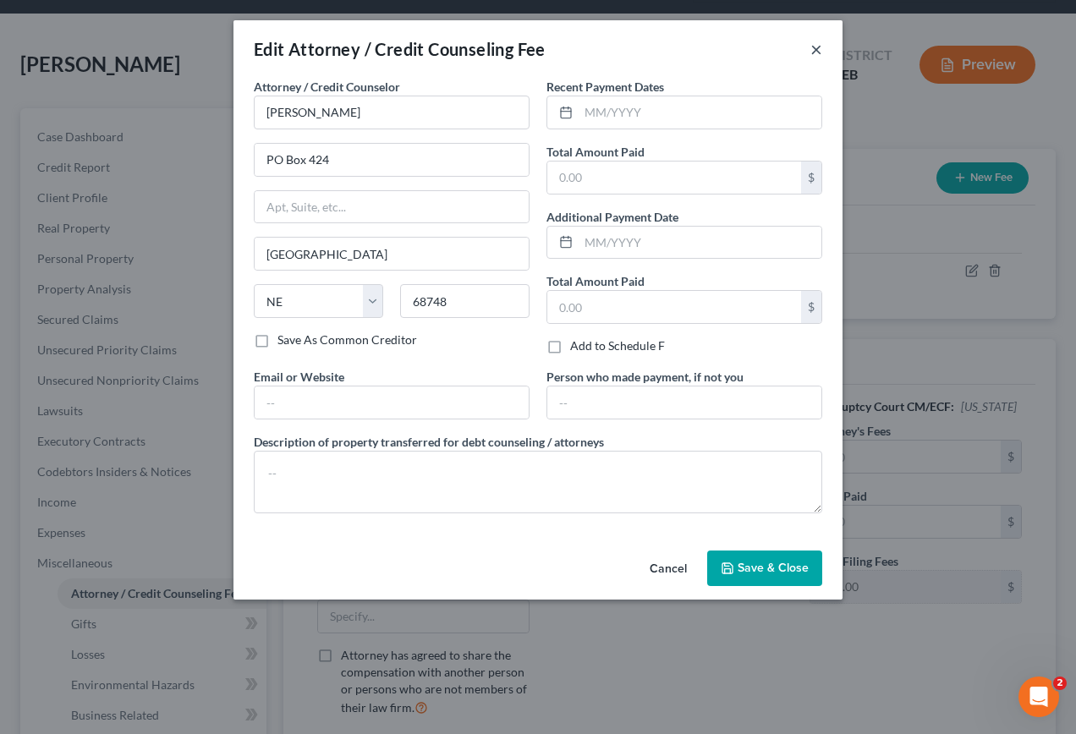
click at [818, 52] on button "×" at bounding box center [817, 49] width 12 height 20
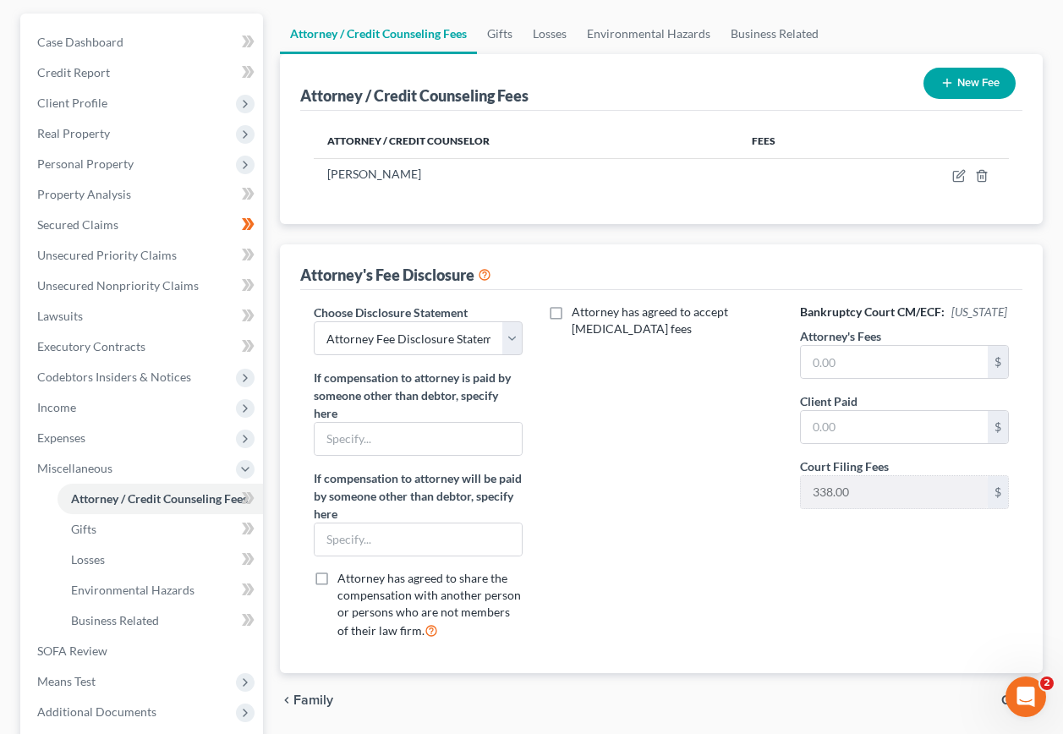
scroll to position [317, 0]
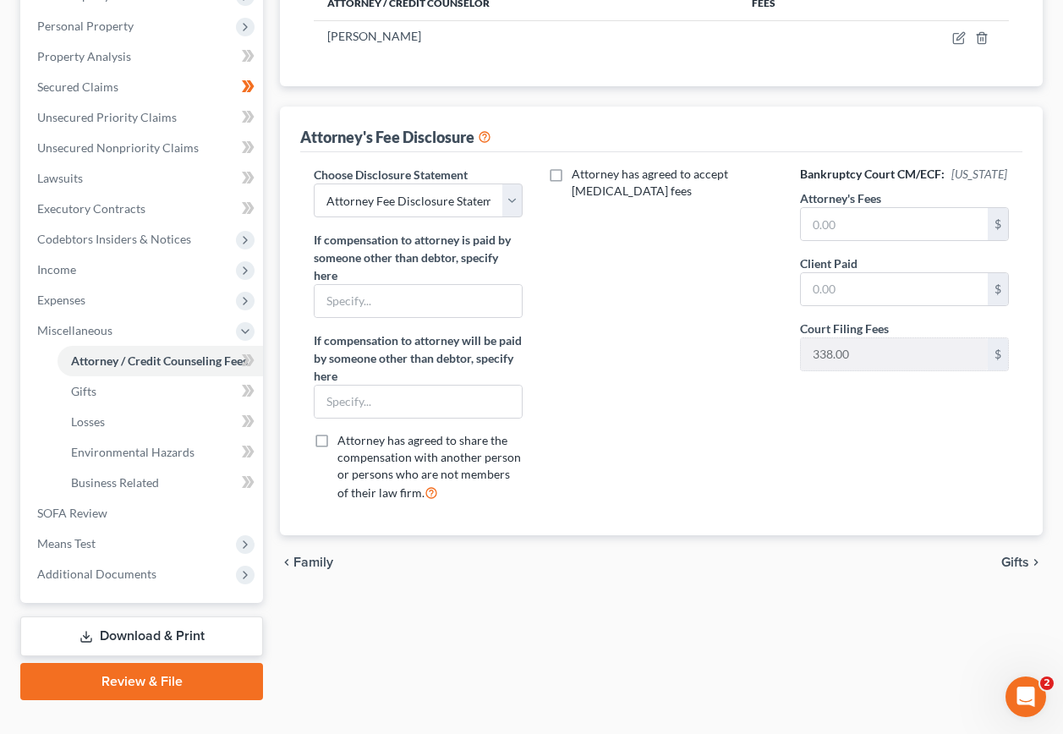
click at [1012, 556] on span "Gifts" at bounding box center [1016, 563] width 28 height 14
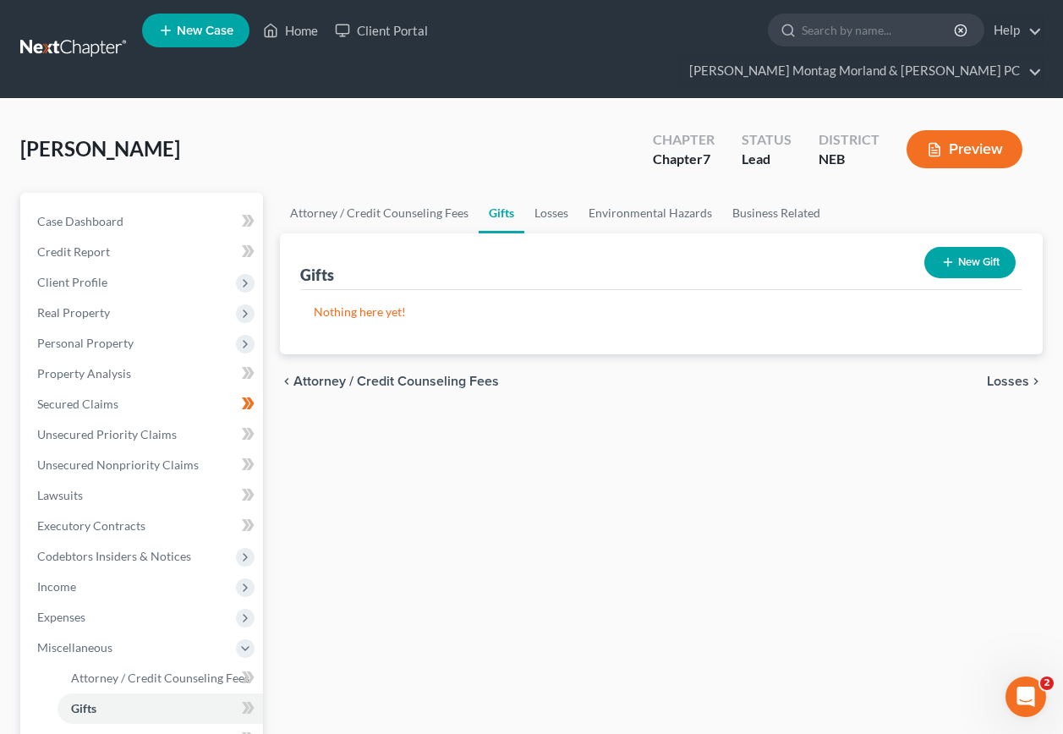
click at [1014, 375] on span "Losses" at bounding box center [1008, 382] width 42 height 14
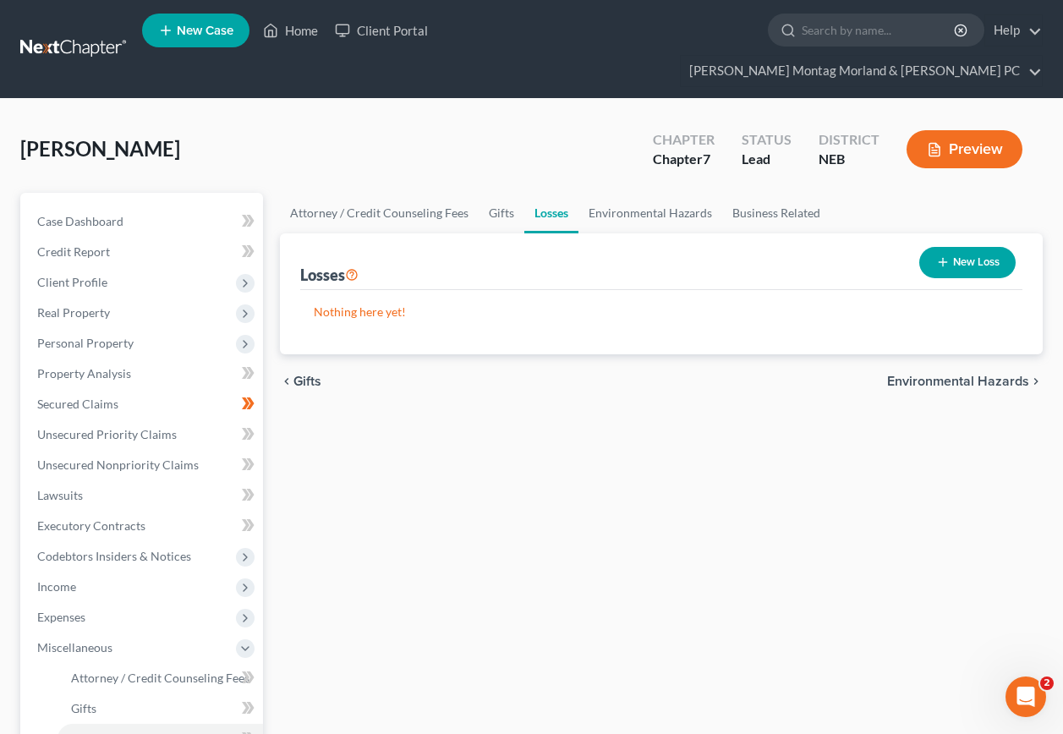
click at [951, 375] on span "Environmental Hazards" at bounding box center [959, 382] width 142 height 14
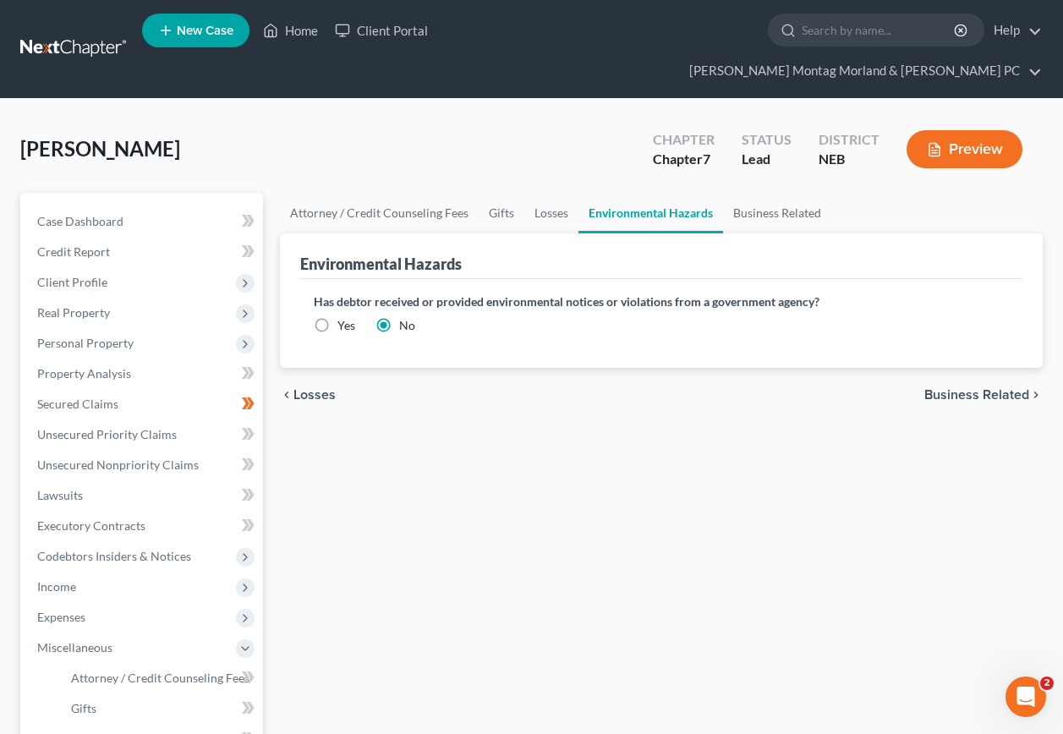
click at [959, 388] on span "Business Related" at bounding box center [977, 395] width 105 height 14
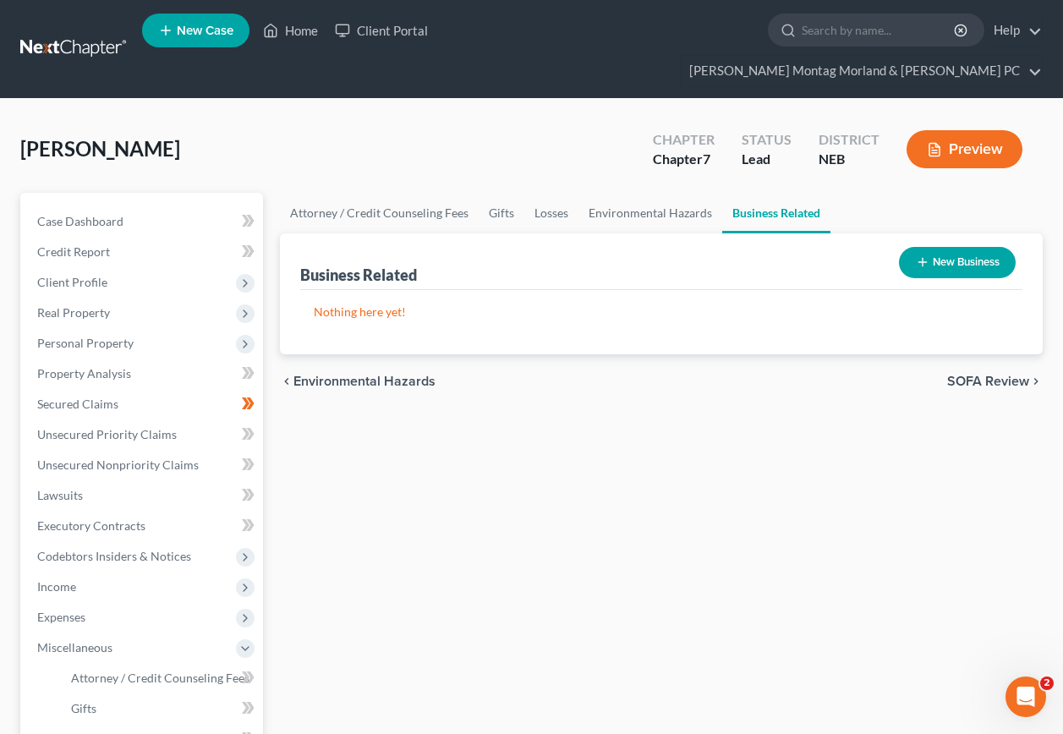
click at [975, 375] on span "SOFA Review" at bounding box center [989, 382] width 82 height 14
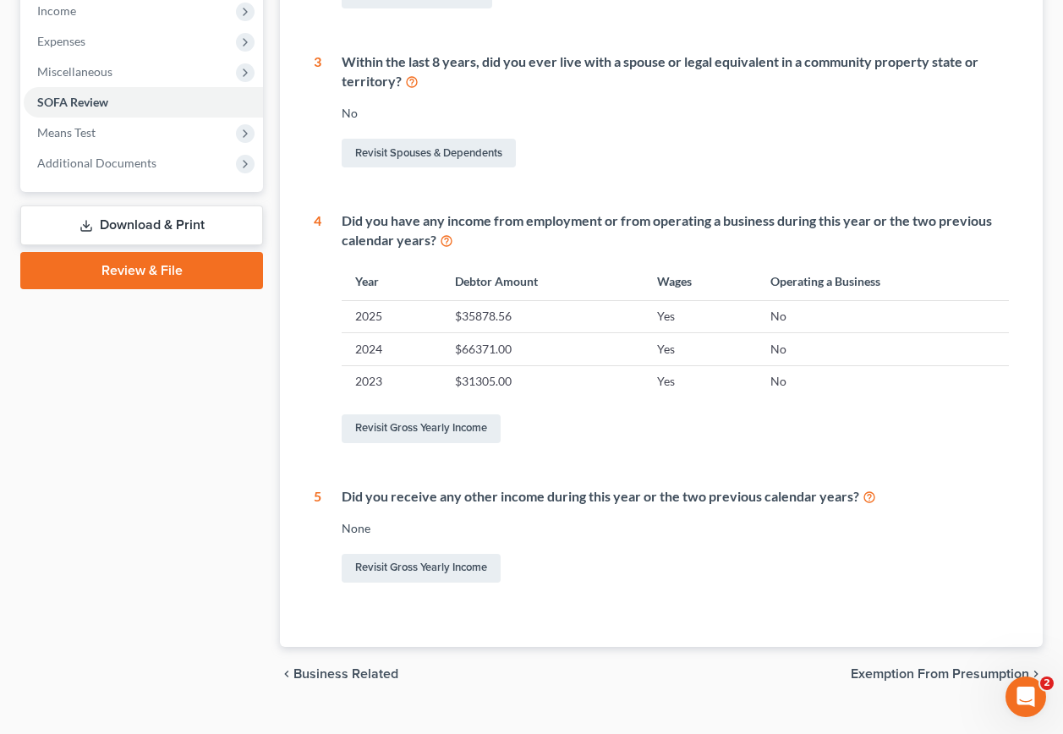
scroll to position [577, 0]
click at [891, 667] on span "Exemption from Presumption" at bounding box center [940, 674] width 179 height 14
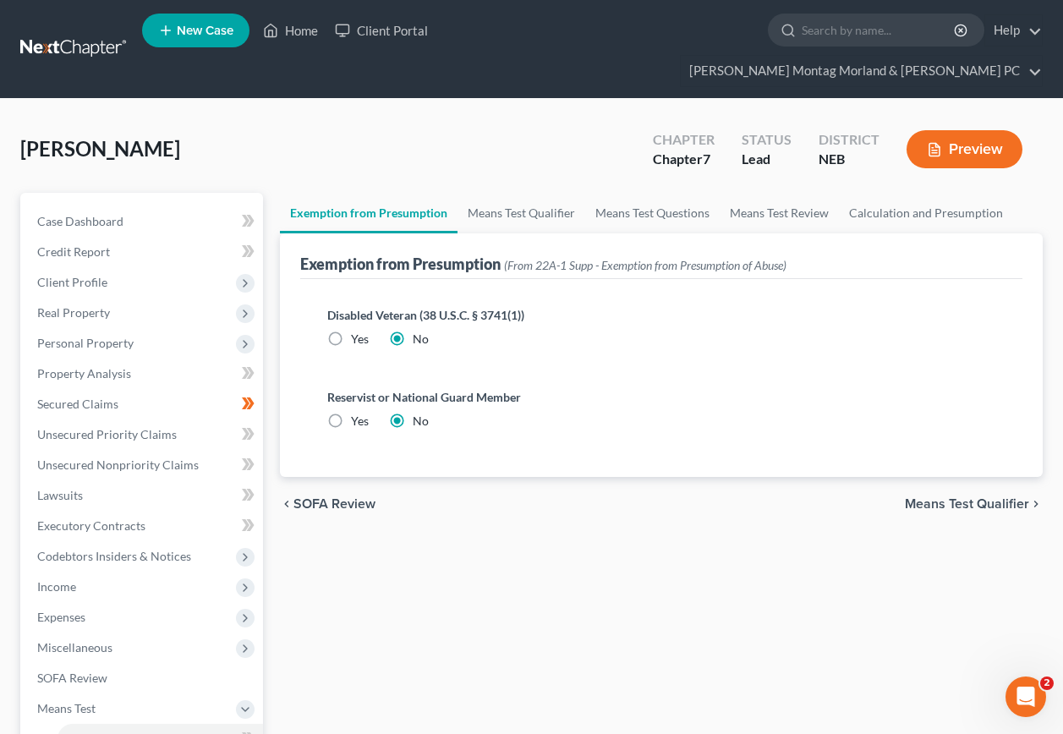
click at [962, 497] on span "Means Test Qualifier" at bounding box center [967, 504] width 124 height 14
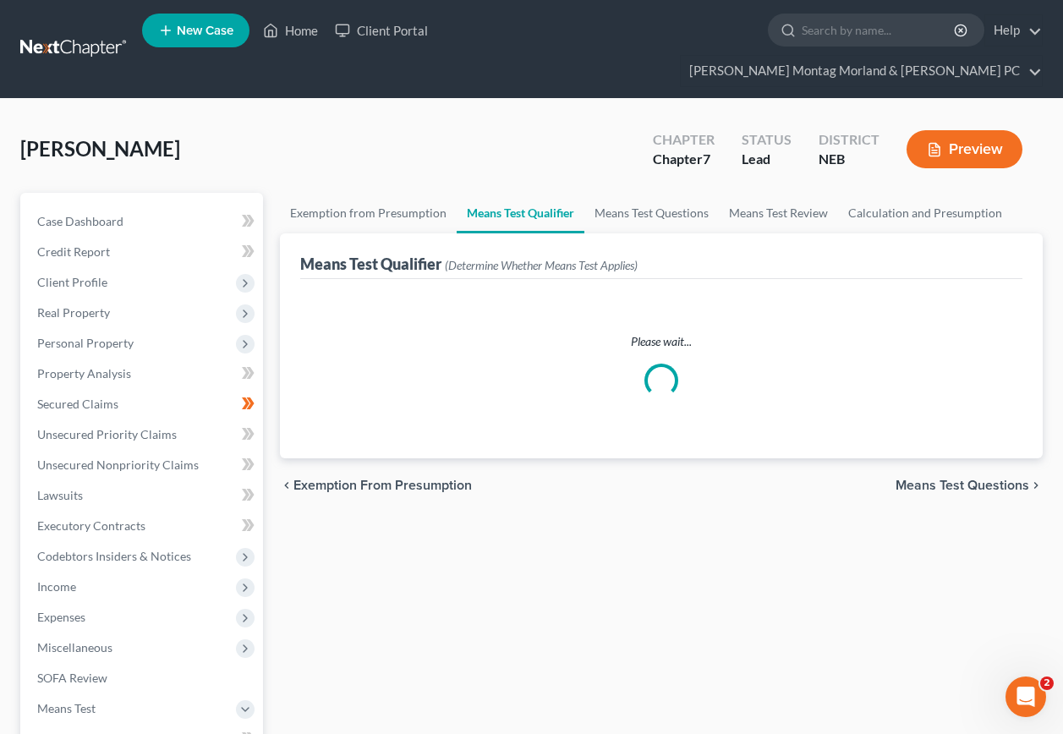
click at [942, 479] on span "Means Test Questions" at bounding box center [963, 486] width 134 height 14
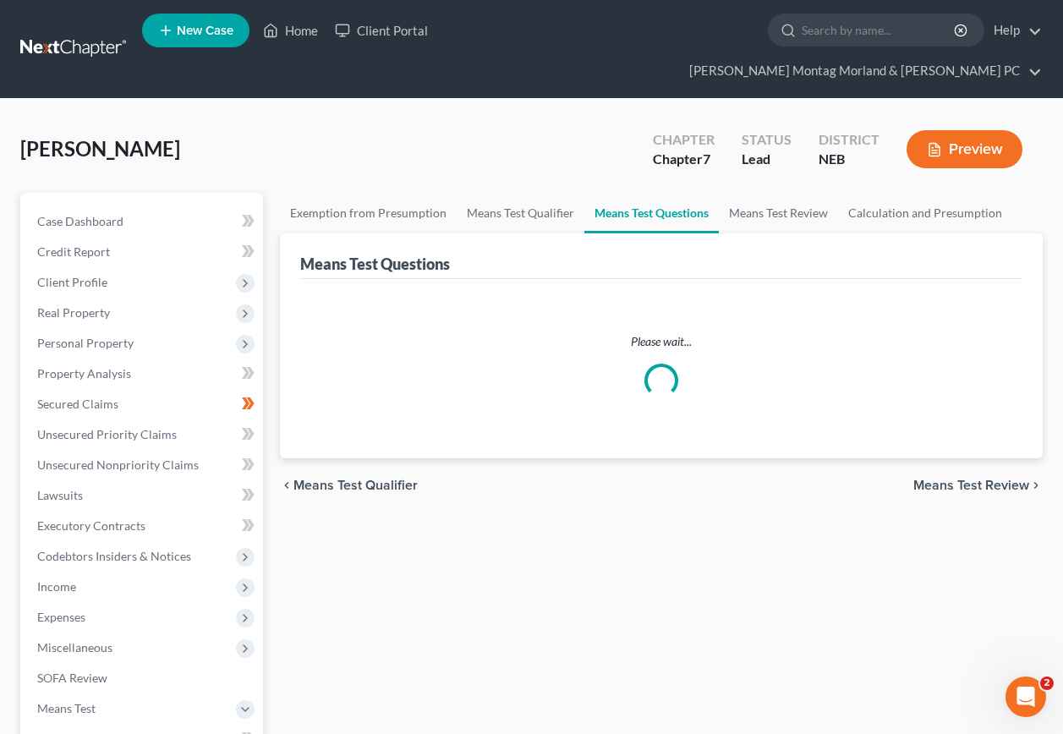
click at [355, 479] on span "Means Test Qualifier" at bounding box center [356, 486] width 124 height 14
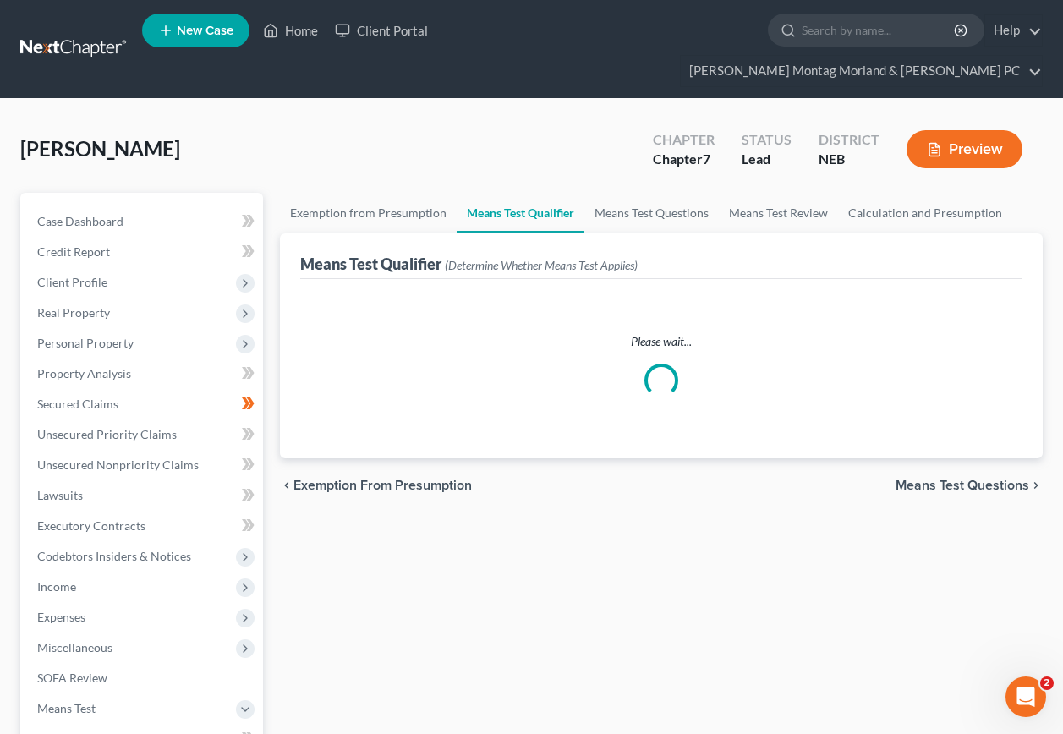
click at [357, 479] on span "Exemption from Presumption" at bounding box center [383, 486] width 179 height 14
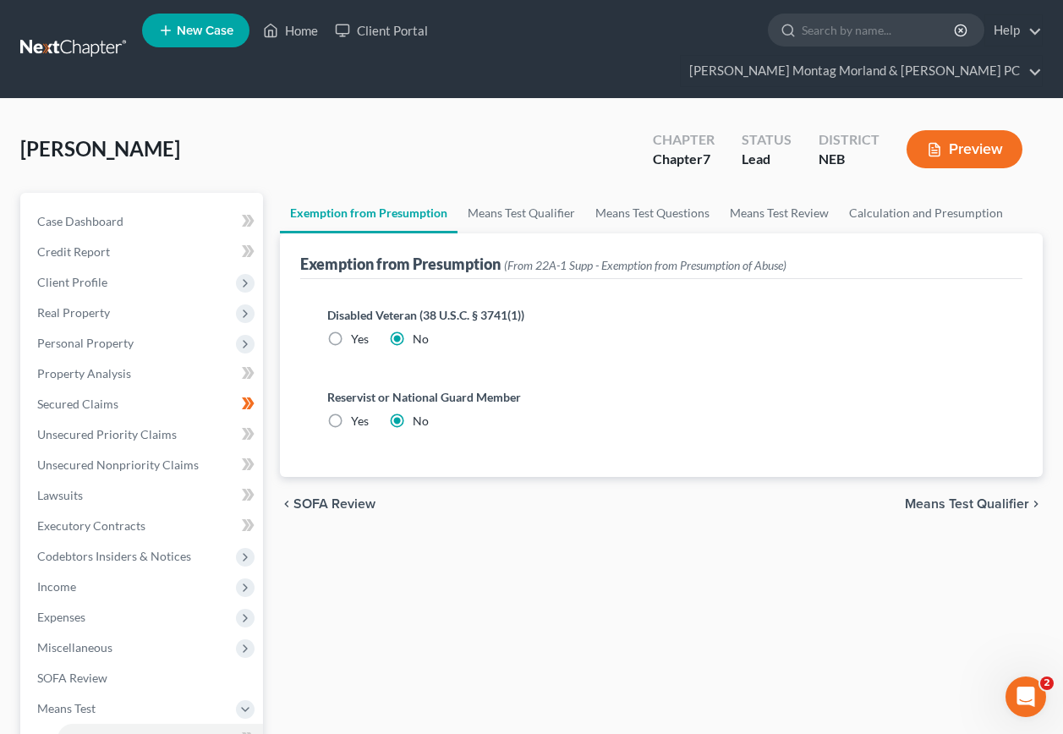
click at [952, 497] on span "Means Test Qualifier" at bounding box center [967, 504] width 124 height 14
